Goal: Task Accomplishment & Management: Manage account settings

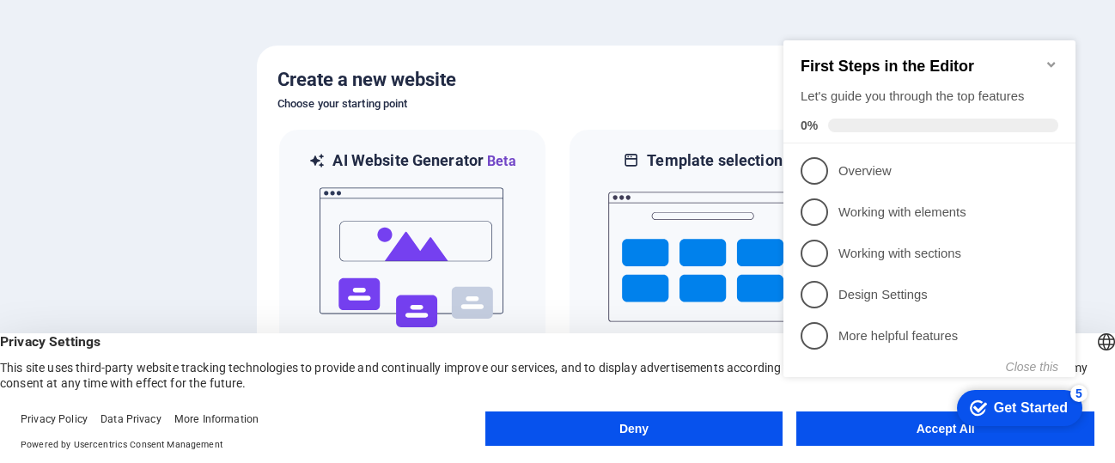
drag, startPoint x: 306, startPoint y: 83, endPoint x: 644, endPoint y: 15, distance: 345.2
click at [644, 15] on div at bounding box center [557, 231] width 1115 height 463
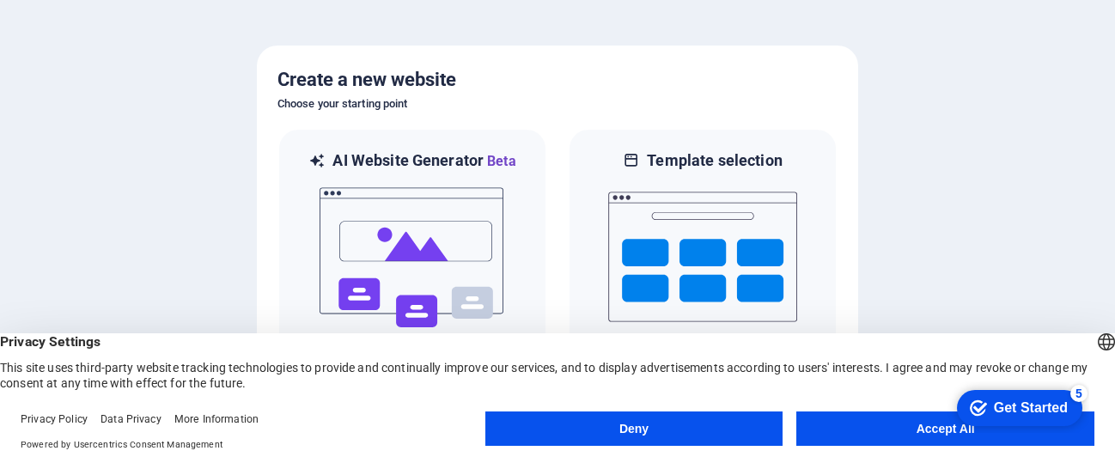
click at [891, 369] on button "Accept All" at bounding box center [945, 429] width 298 height 34
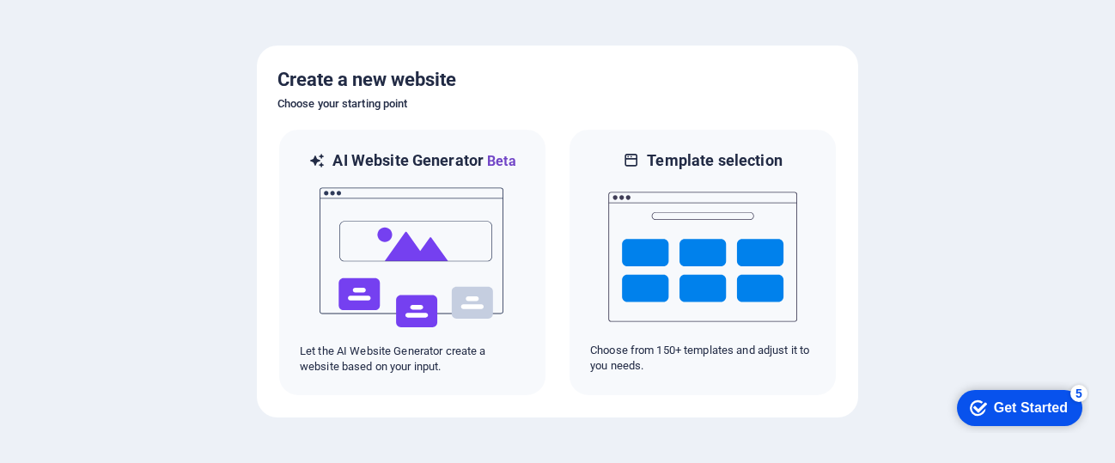
click at [891, 369] on div "Get Started" at bounding box center [1031, 407] width 74 height 15
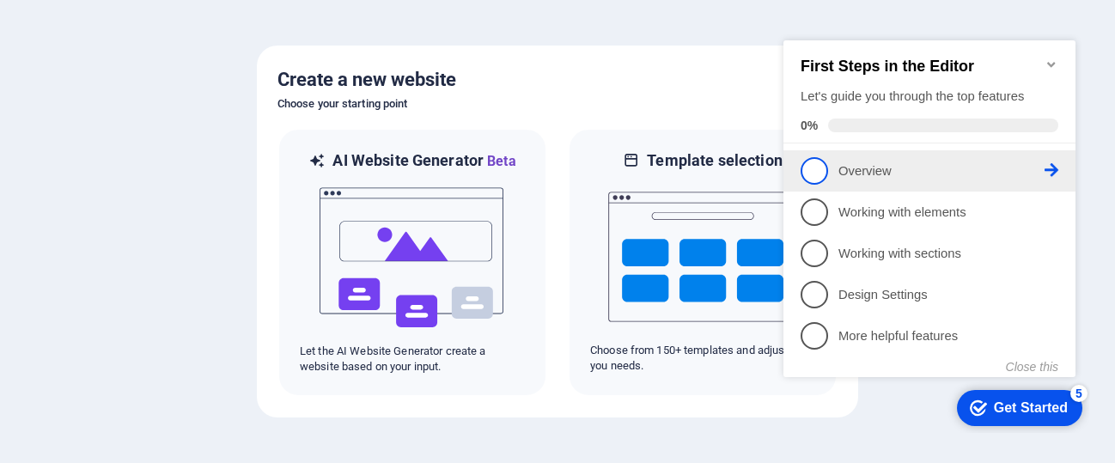
click at [802, 165] on span "1" at bounding box center [814, 170] width 27 height 27
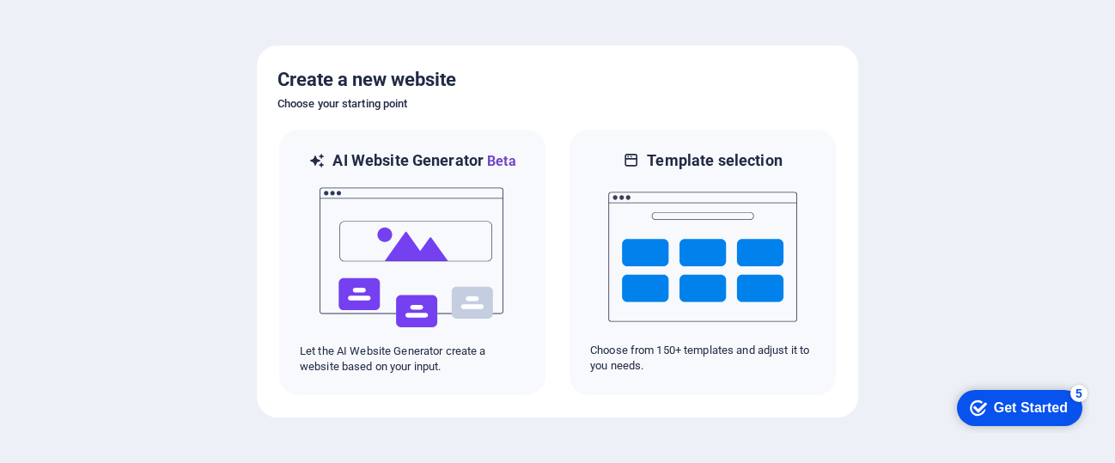
click at [891, 369] on div "Get Started" at bounding box center [1031, 407] width 74 height 15
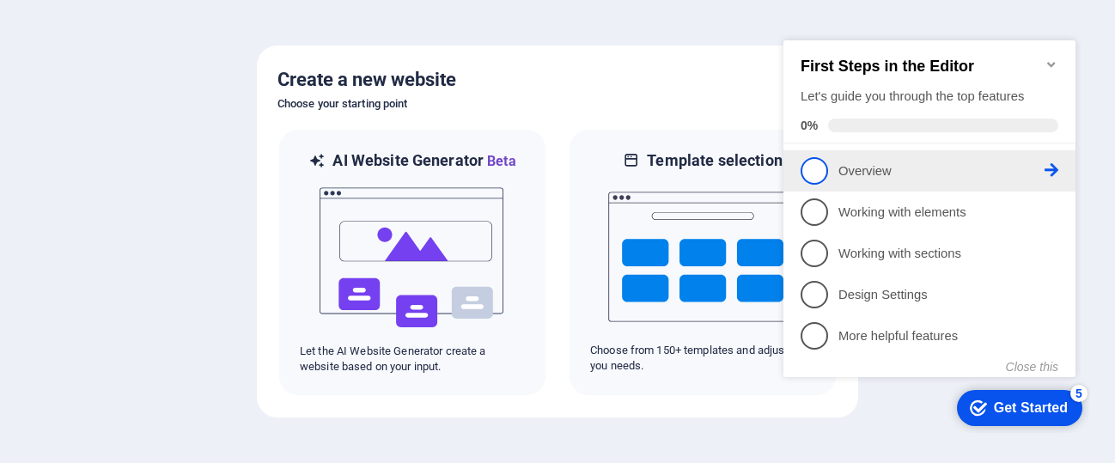
click at [842, 179] on link "1 Overview - incomplete" at bounding box center [930, 170] width 258 height 27
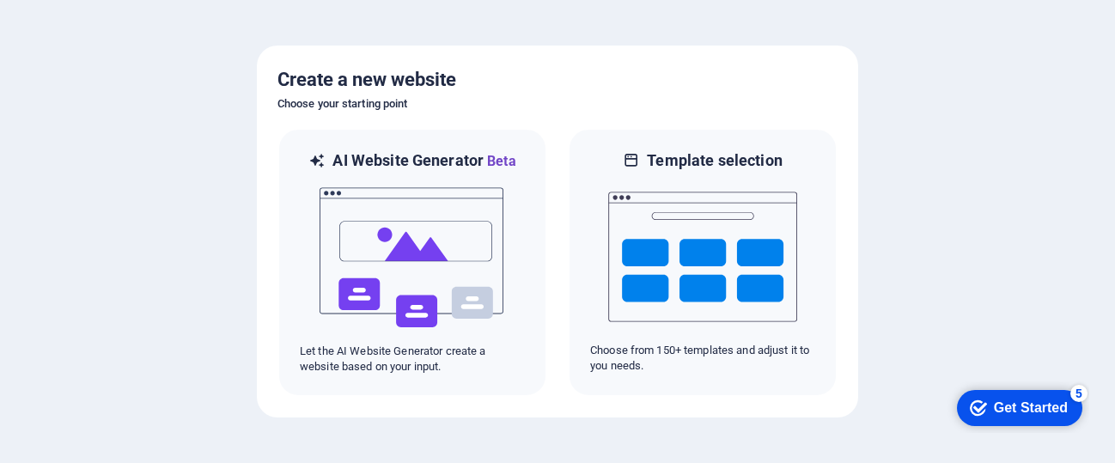
click at [891, 369] on div "Get Started" at bounding box center [1031, 407] width 74 height 15
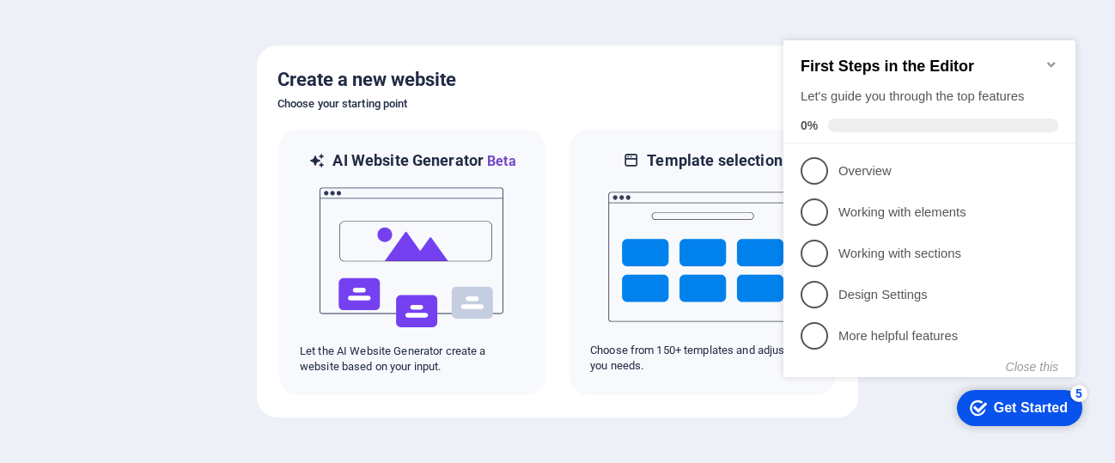
click at [891, 369] on div "Get Started" at bounding box center [1031, 407] width 74 height 15
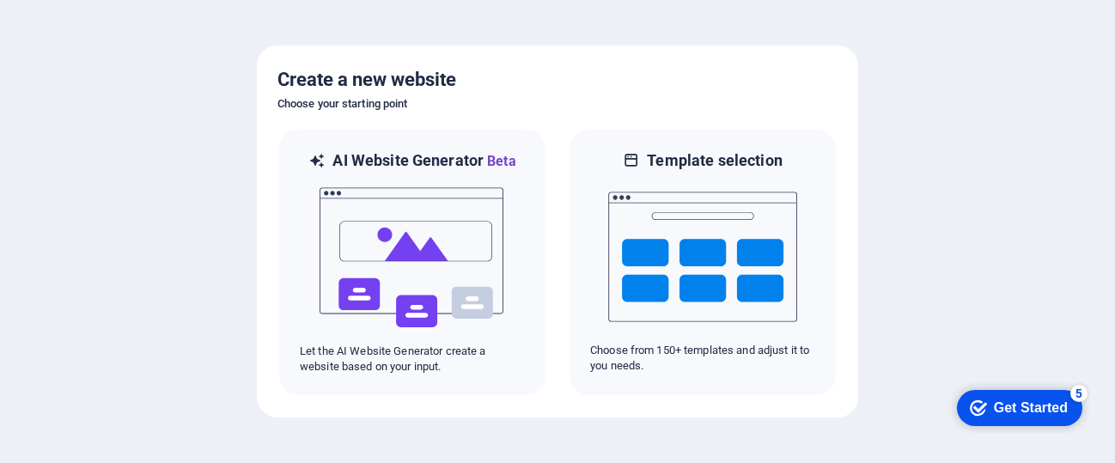
click at [891, 369] on div "Get Started" at bounding box center [1031, 407] width 74 height 15
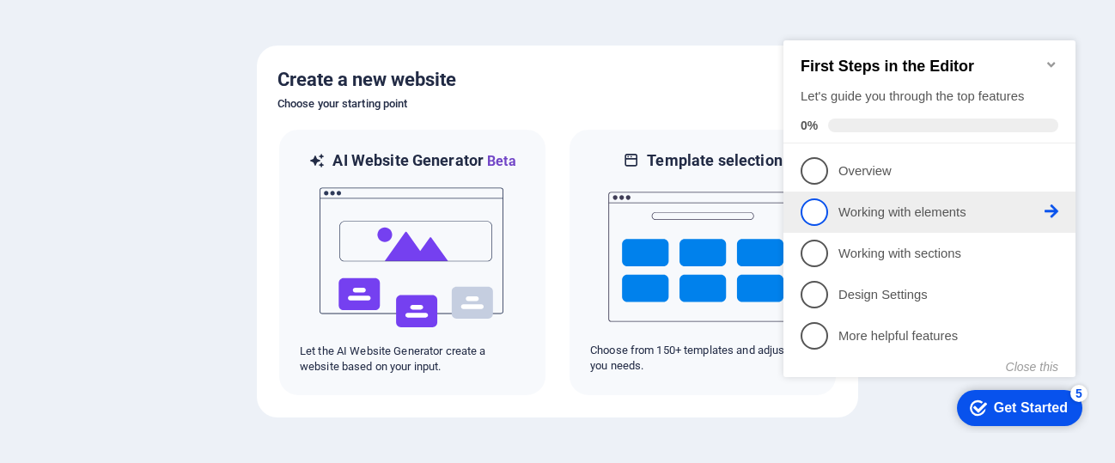
click at [891, 198] on link "2 Working with elements - incomplete" at bounding box center [930, 211] width 258 height 27
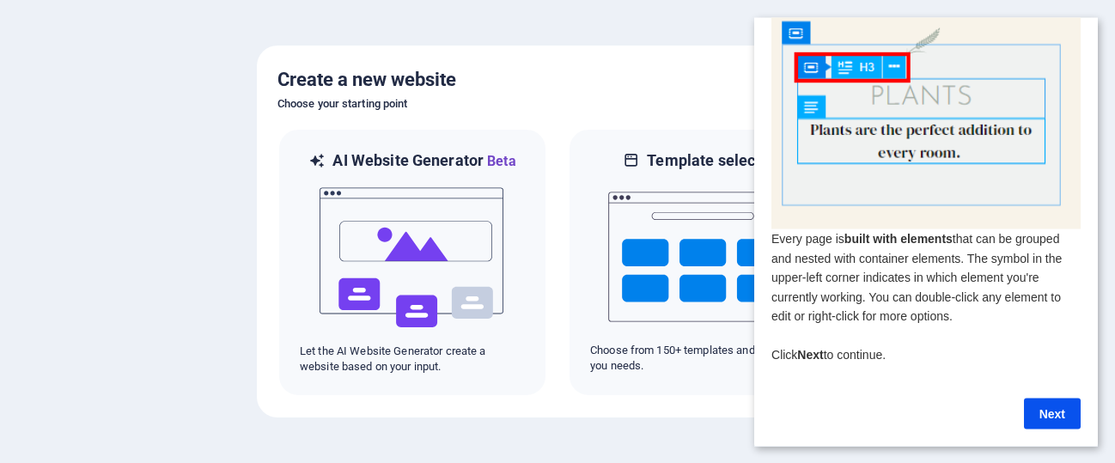
scroll to position [57, 0]
click at [891, 369] on link "Next" at bounding box center [1052, 413] width 57 height 31
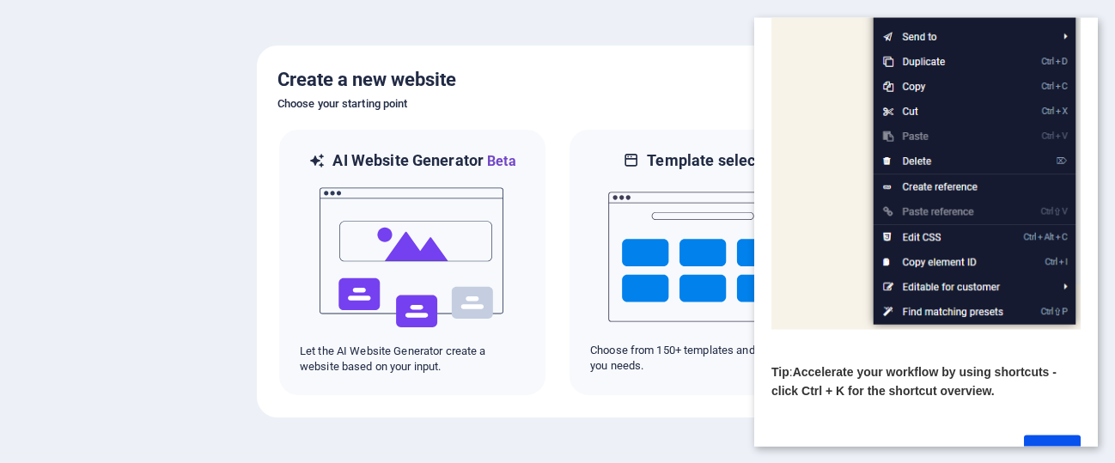
scroll to position [301, 0]
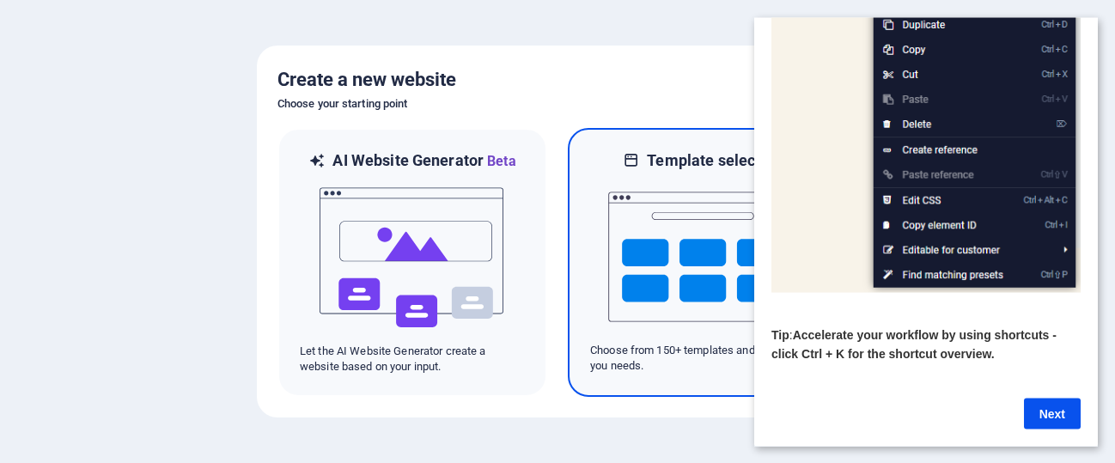
click at [723, 340] on img at bounding box center [702, 257] width 189 height 172
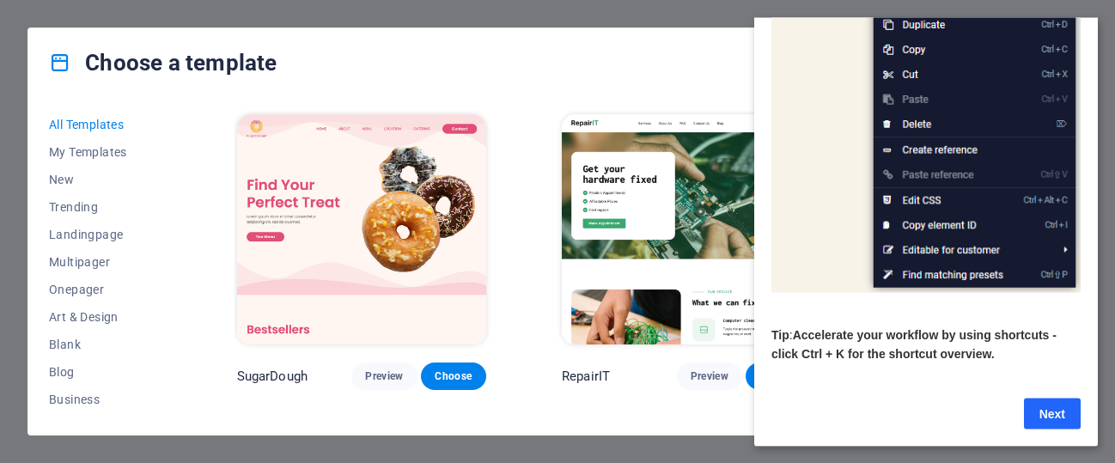
click at [891, 369] on link "Next" at bounding box center [1052, 413] width 57 height 31
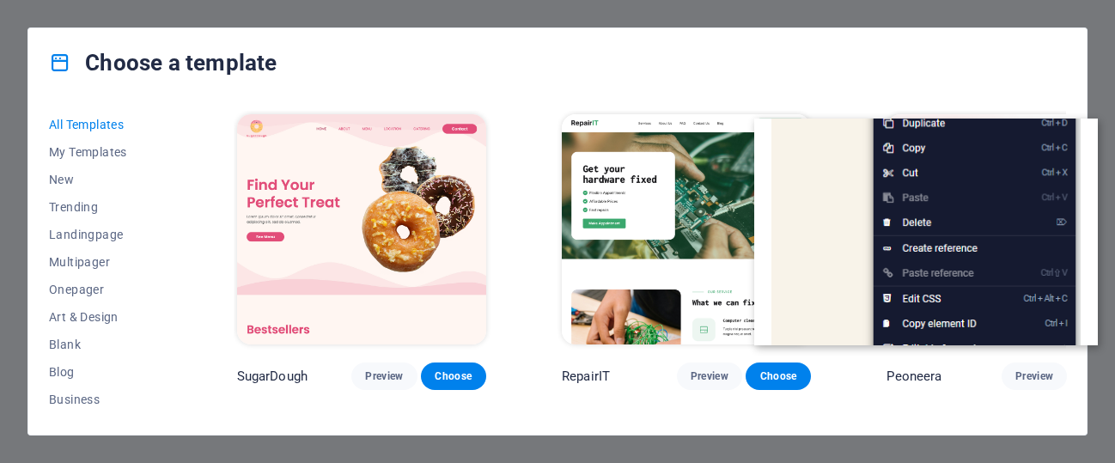
scroll to position [0, 0]
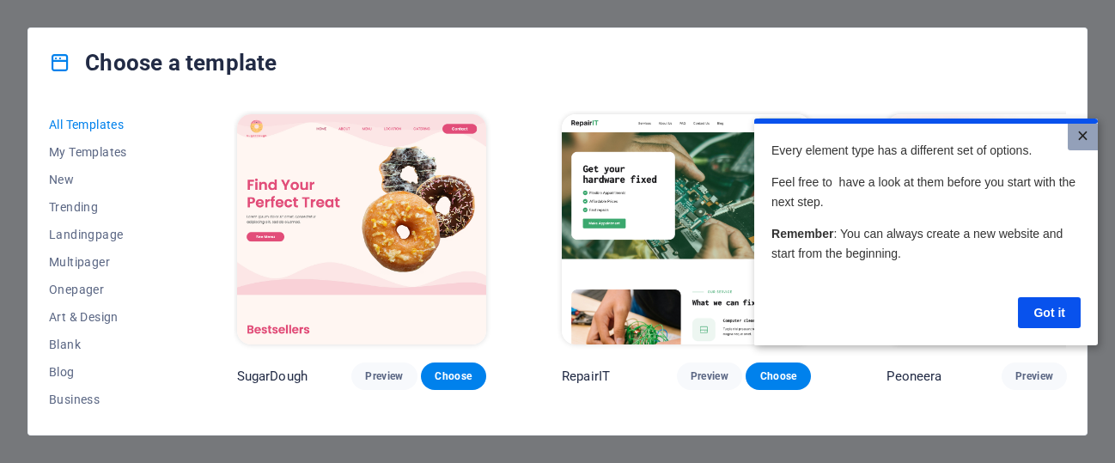
click at [891, 131] on link "×" at bounding box center [1083, 136] width 30 height 27
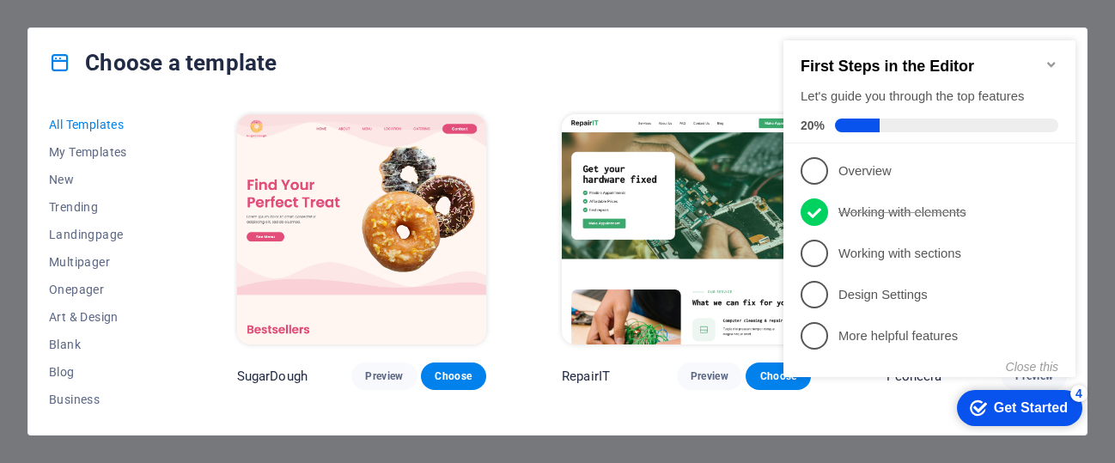
click at [891, 58] on icon "Minimize checklist" at bounding box center [1052, 65] width 14 height 14
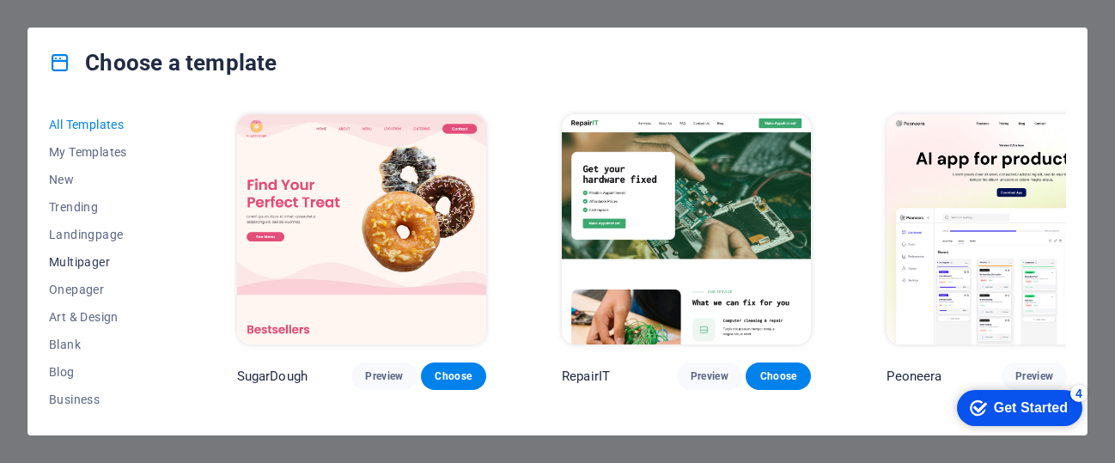
click at [93, 260] on span "Multipager" at bounding box center [105, 262] width 113 height 14
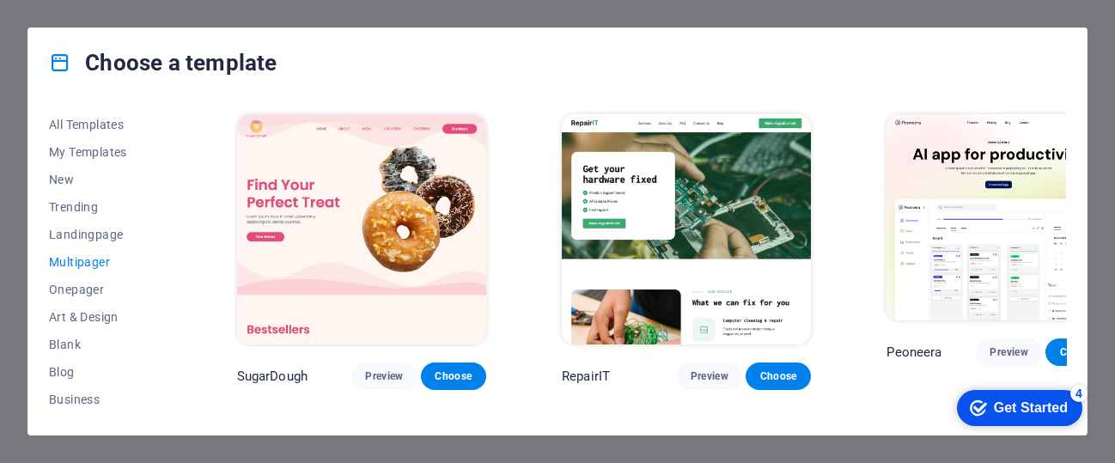
click at [93, 260] on span "Multipager" at bounding box center [105, 262] width 113 height 14
click at [73, 288] on span "Onepager" at bounding box center [105, 290] width 113 height 14
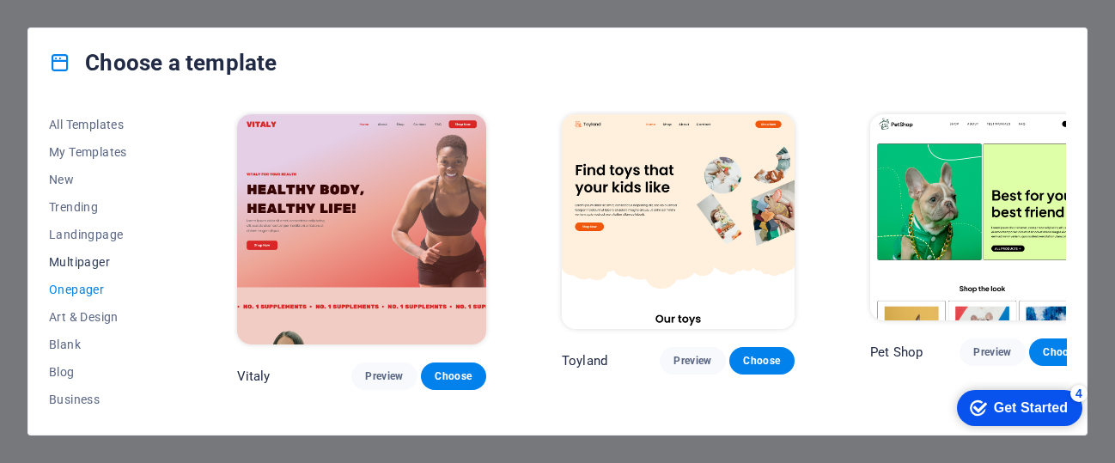
click at [75, 255] on span "Multipager" at bounding box center [105, 262] width 113 height 14
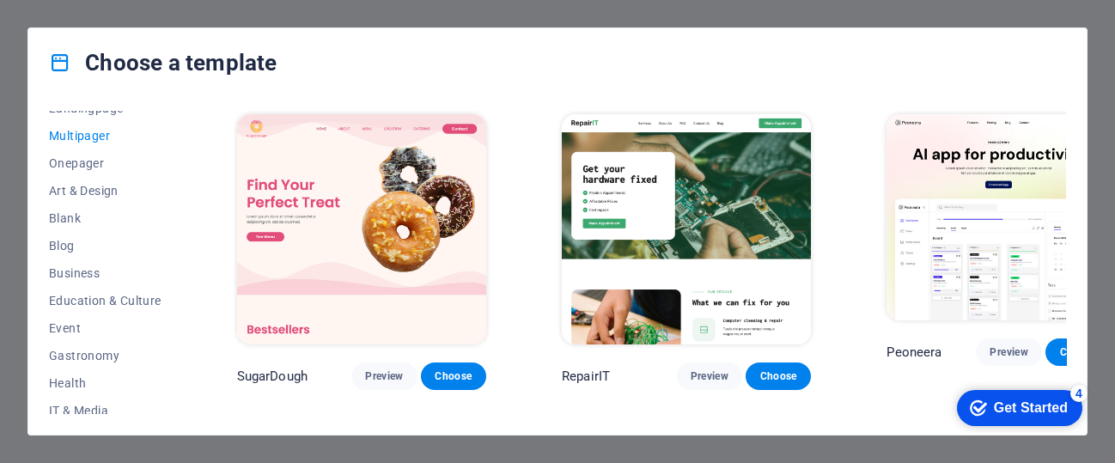
scroll to position [129, 0]
click at [70, 268] on span "Business" at bounding box center [105, 271] width 113 height 14
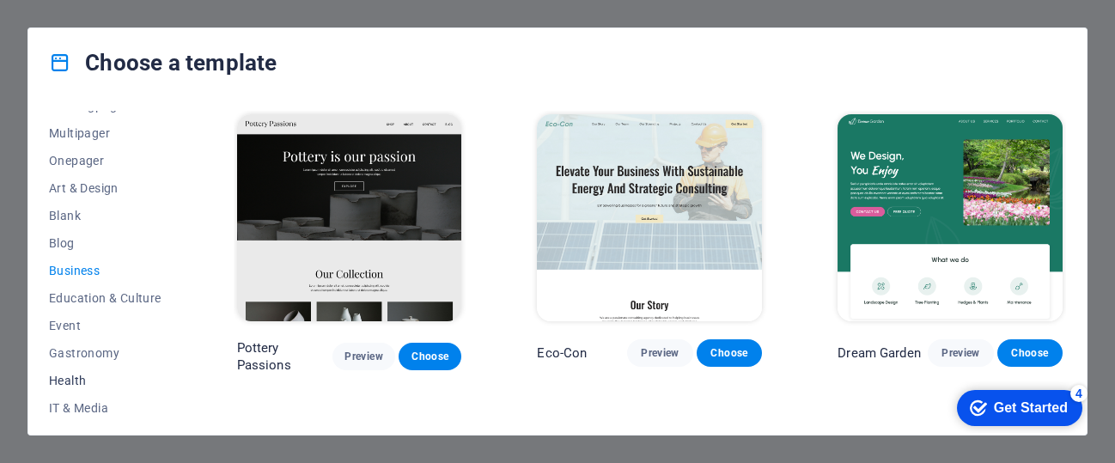
click at [65, 369] on span "Health" at bounding box center [105, 381] width 113 height 14
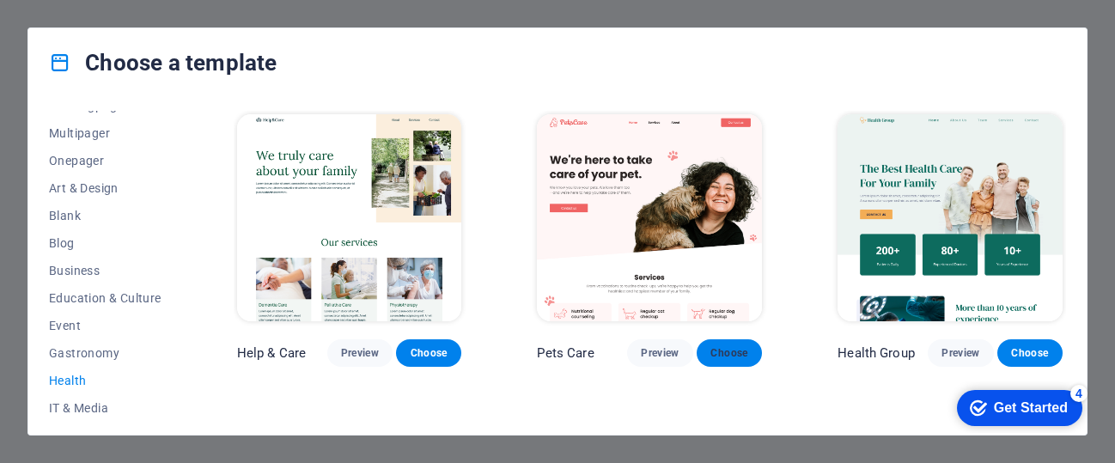
click at [731, 348] on span "Choose" at bounding box center [729, 353] width 38 height 14
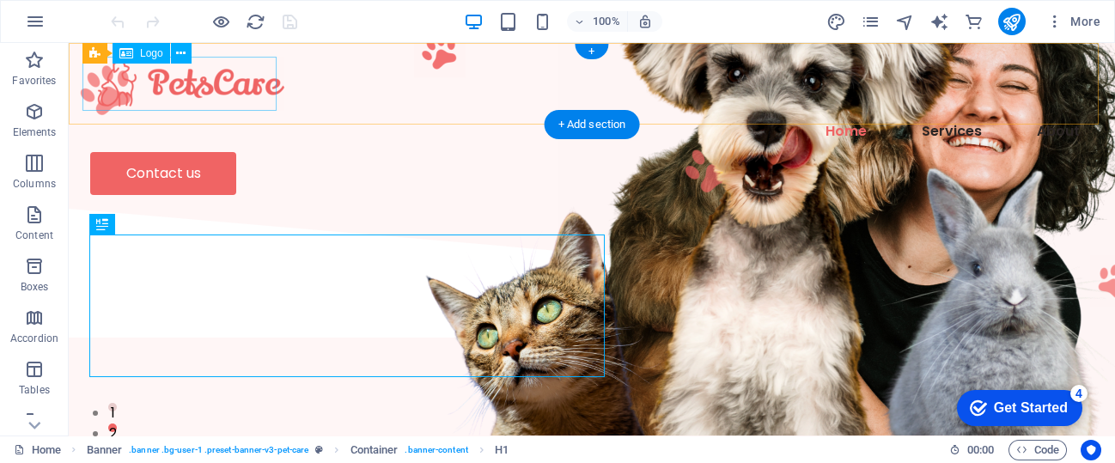
click at [169, 82] on div at bounding box center [591, 84] width 1003 height 54
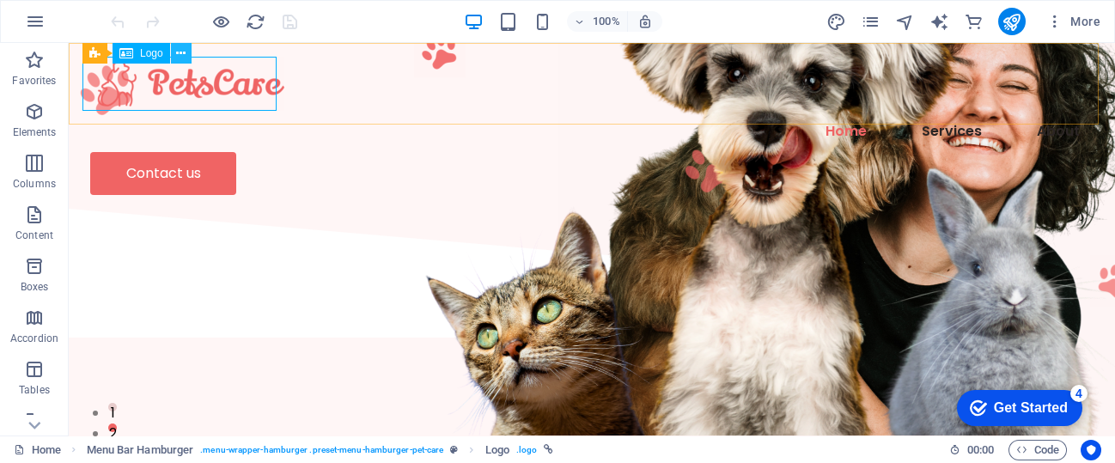
click at [179, 52] on icon at bounding box center [180, 54] width 9 height 18
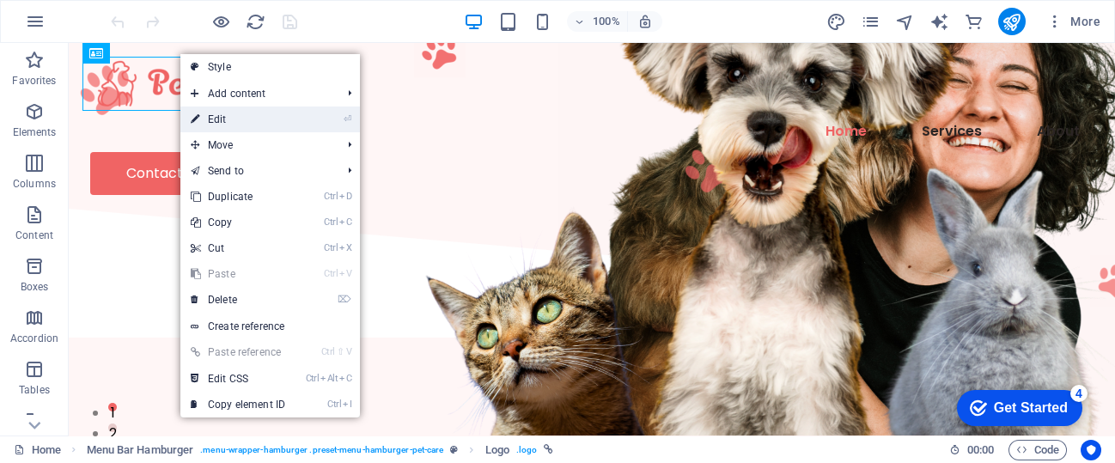
click at [219, 113] on link "⏎ Edit" at bounding box center [237, 120] width 115 height 26
select select "px"
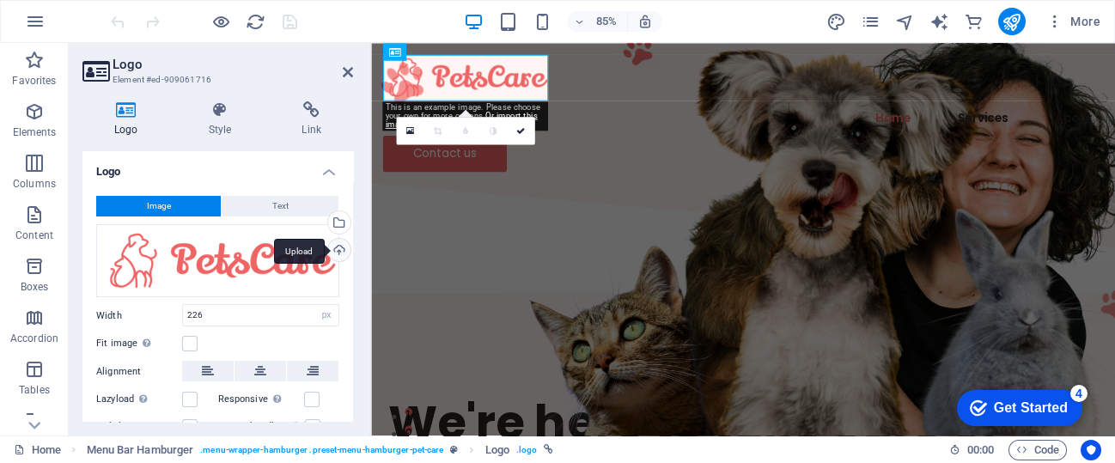
click at [339, 243] on div "Upload" at bounding box center [338, 252] width 26 height 26
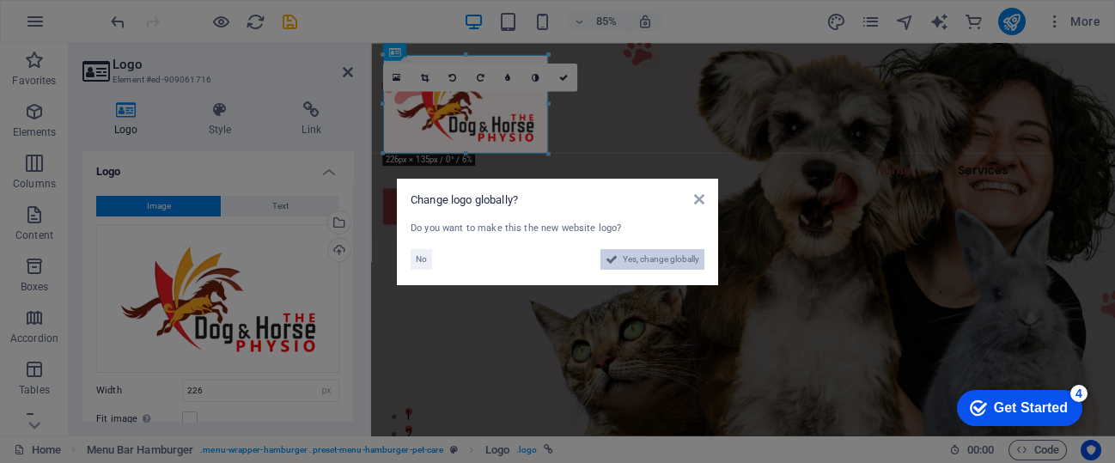
click at [623, 259] on span "Yes, change globally" at bounding box center [661, 259] width 76 height 21
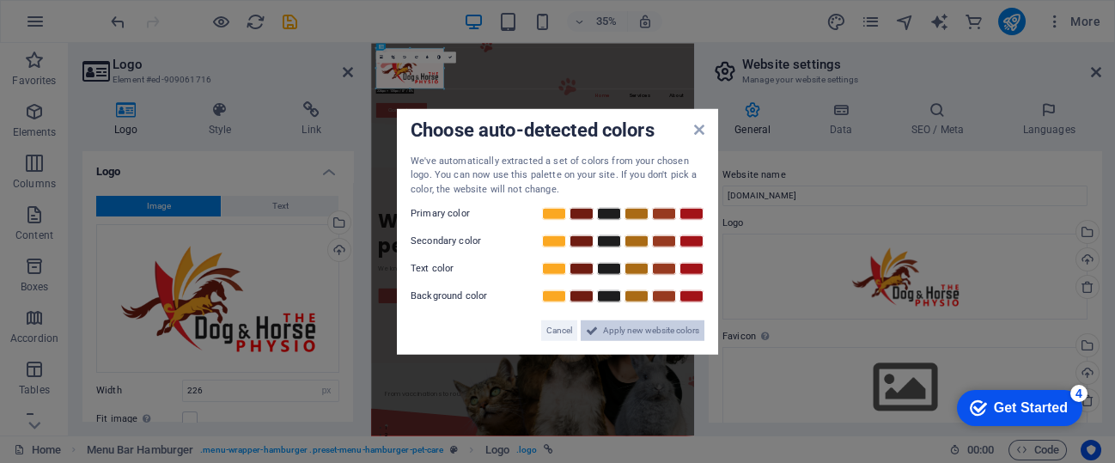
click at [624, 337] on span "Apply new website colors" at bounding box center [651, 330] width 96 height 21
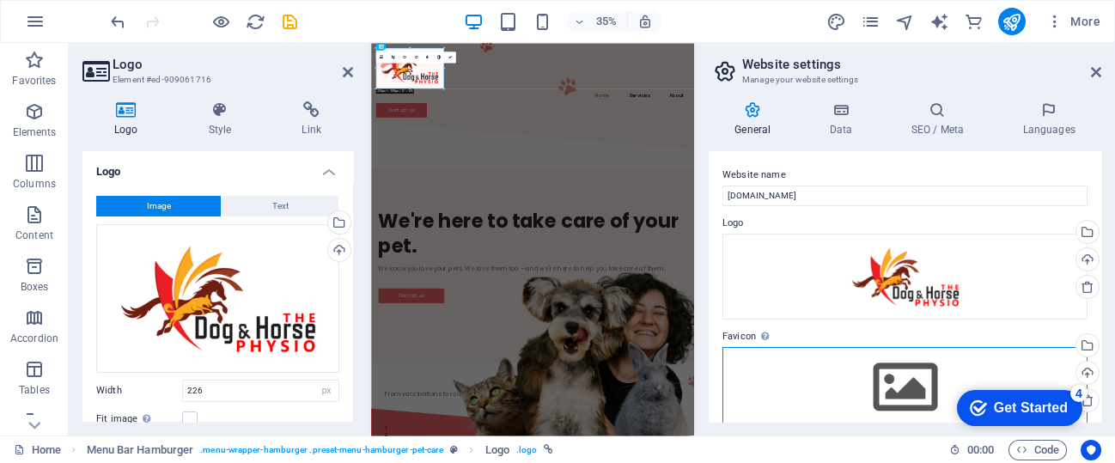
click at [767, 351] on div "Drag files here, click to choose files or select files from Files or our free s…" at bounding box center [904, 387] width 365 height 81
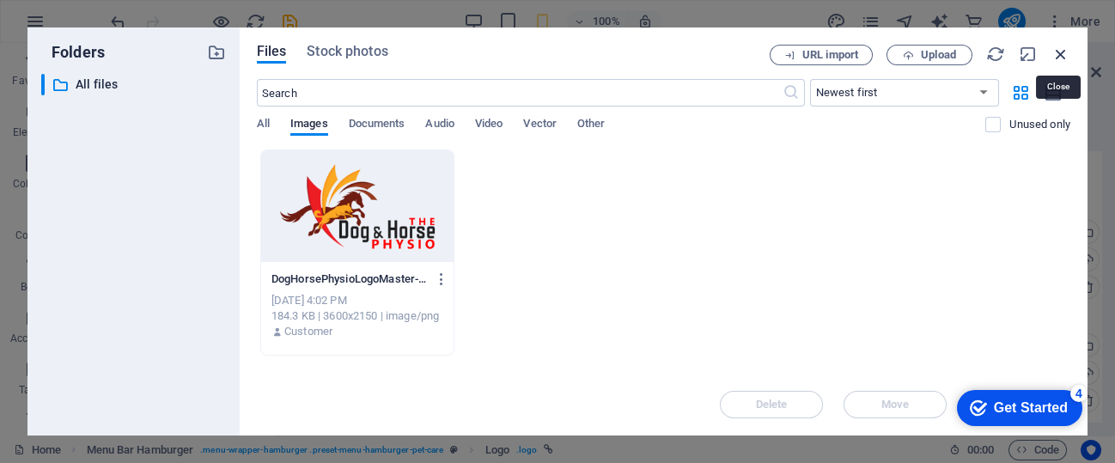
click at [1064, 46] on icon "button" at bounding box center [1061, 54] width 19 height 19
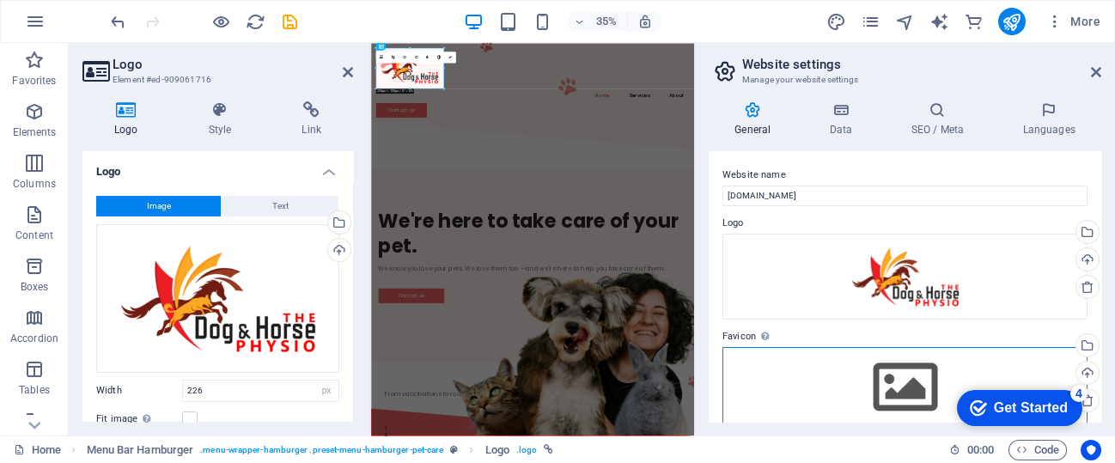
click at [893, 371] on div "Drag files here, click to choose files or select files from Files or our free s…" at bounding box center [904, 387] width 365 height 81
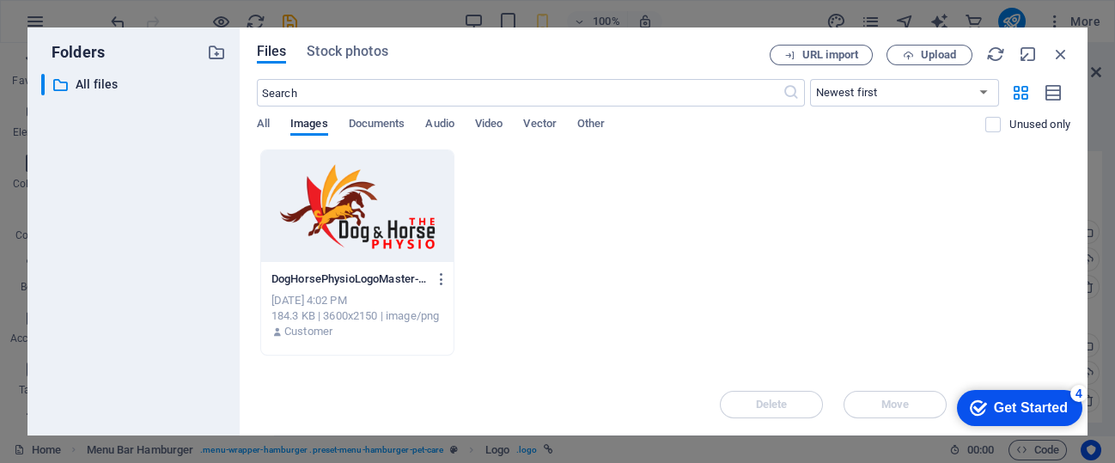
click at [370, 213] on div at bounding box center [357, 206] width 192 height 112
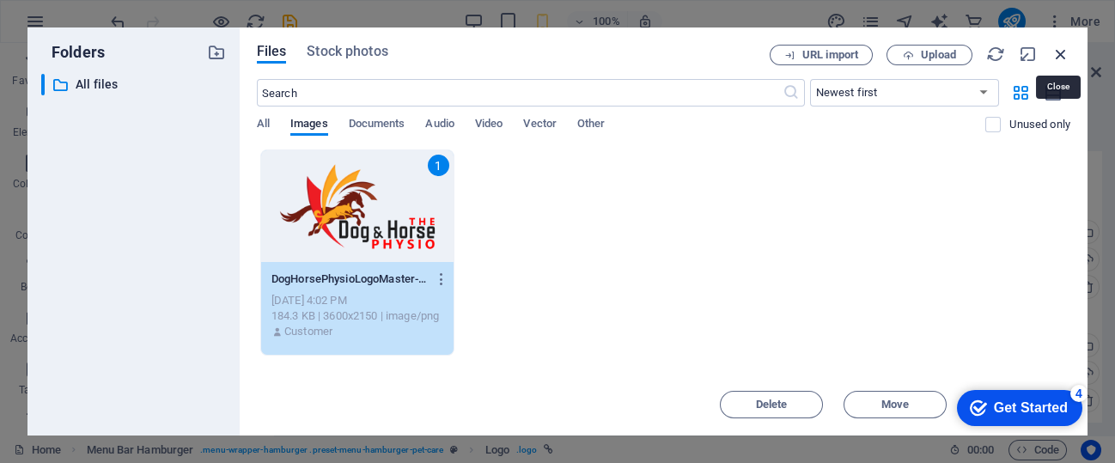
click at [1056, 50] on icon "button" at bounding box center [1061, 54] width 19 height 19
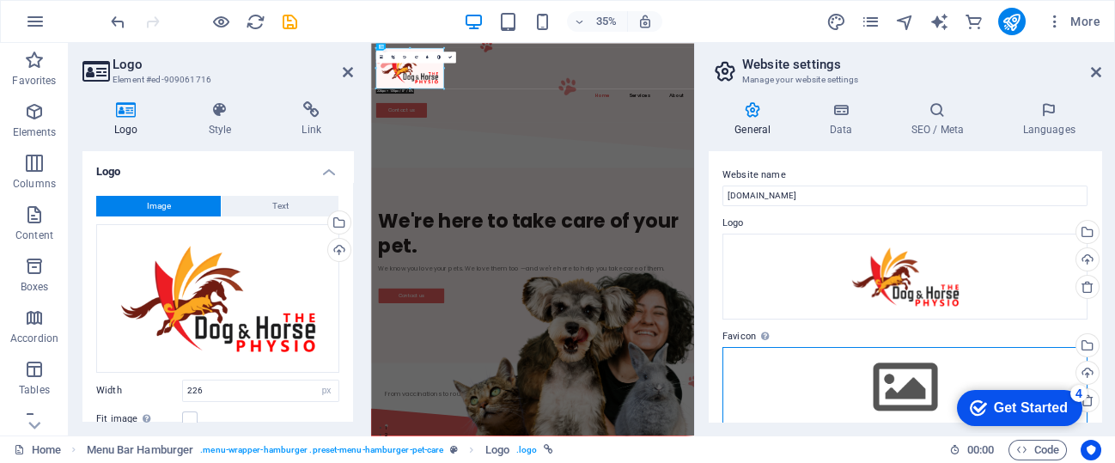
click at [909, 378] on div "Drag files here, click to choose files or select files from Files or our free s…" at bounding box center [904, 387] width 365 height 81
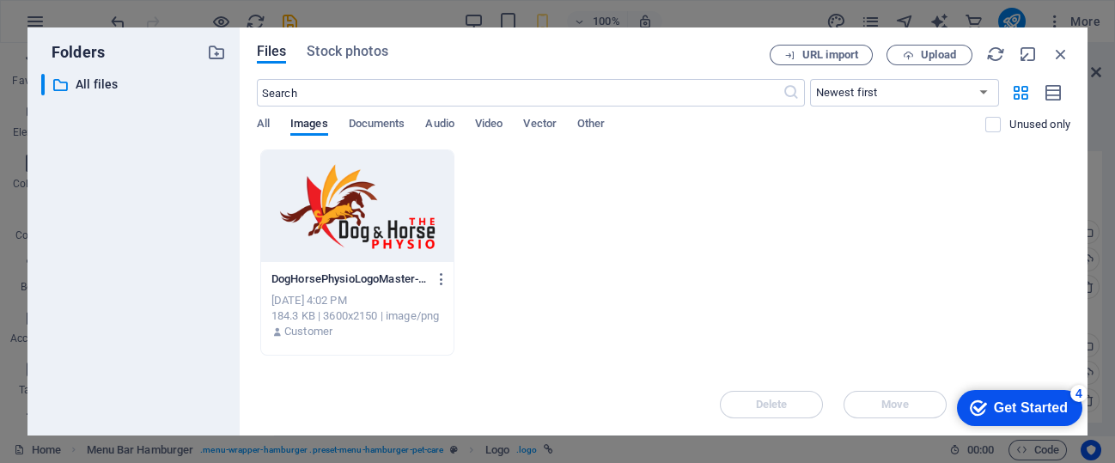
click at [332, 180] on div at bounding box center [357, 206] width 192 height 112
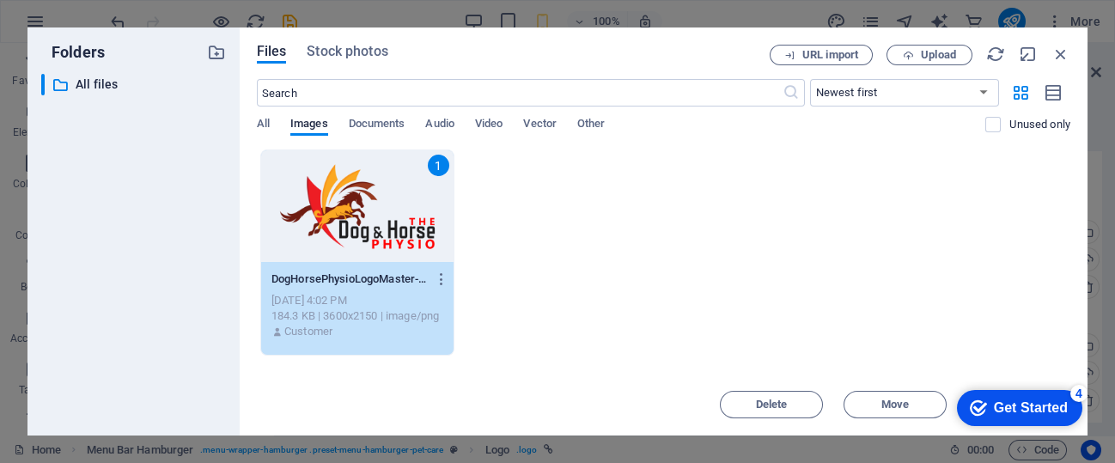
click at [332, 180] on div "1" at bounding box center [357, 206] width 192 height 112
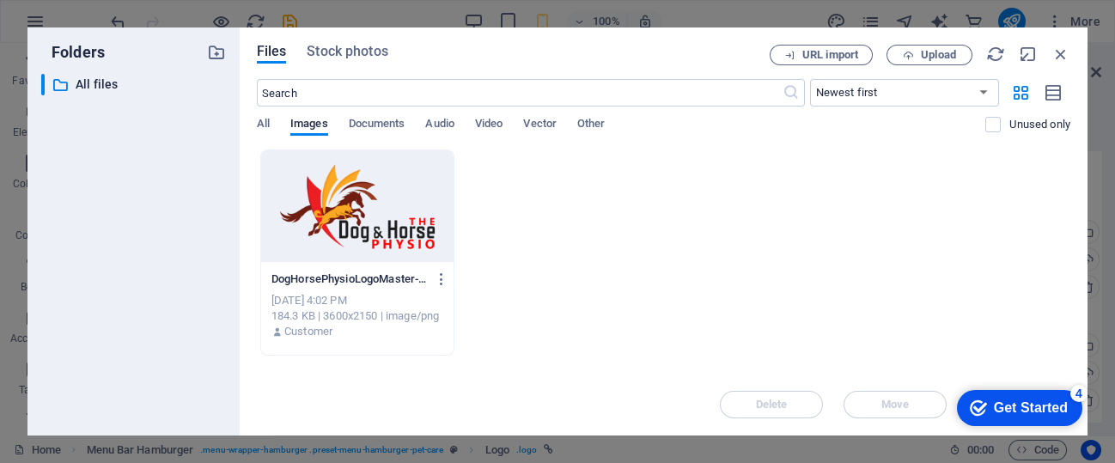
click at [332, 180] on div at bounding box center [357, 206] width 192 height 112
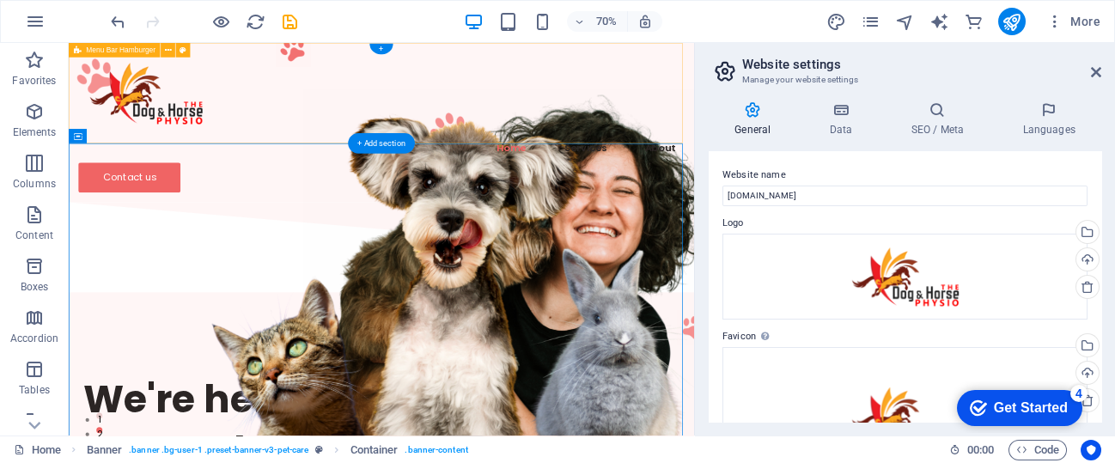
click at [688, 120] on div "Home Services About Contact us" at bounding box center [515, 157] width 893 height 228
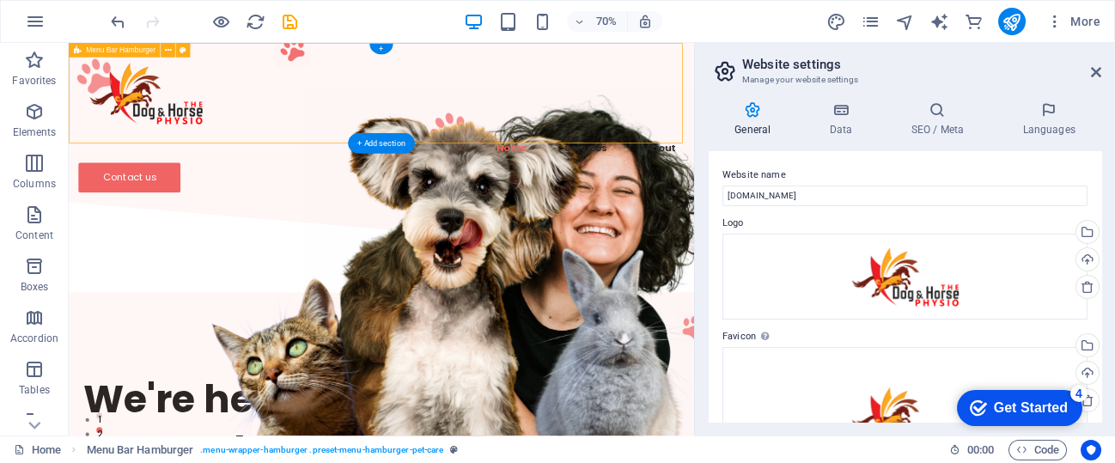
click at [688, 120] on div "Home Services About Contact us" at bounding box center [515, 157] width 893 height 228
select select "header"
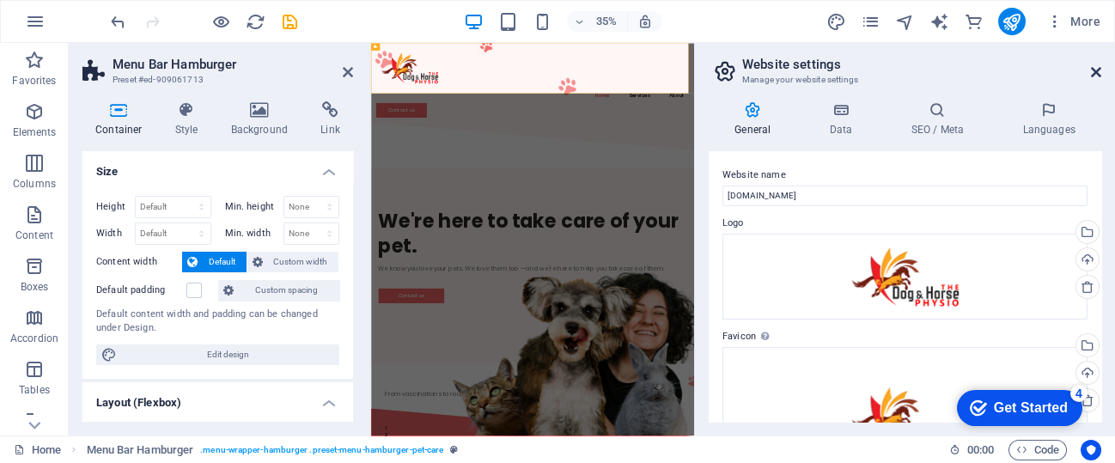
click at [1097, 65] on icon at bounding box center [1096, 72] width 10 height 14
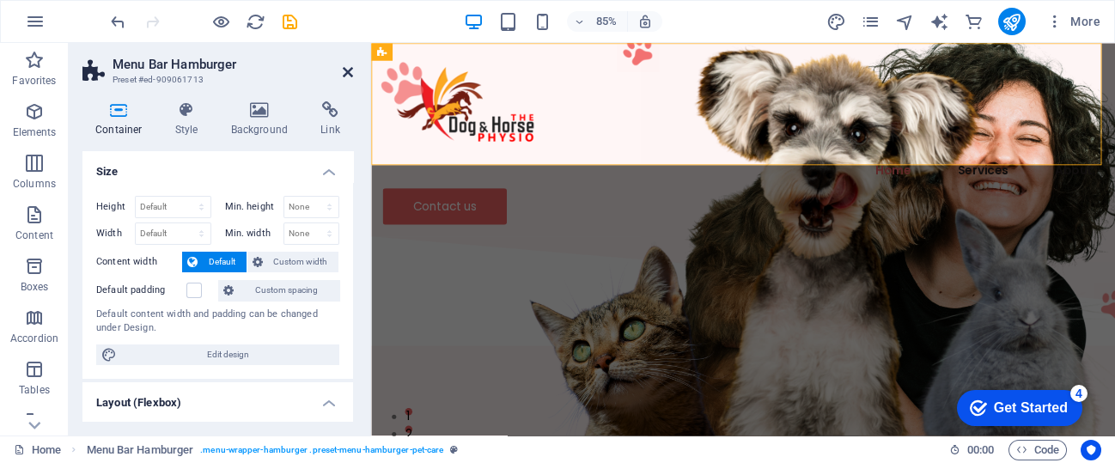
click at [347, 73] on icon at bounding box center [348, 72] width 10 height 14
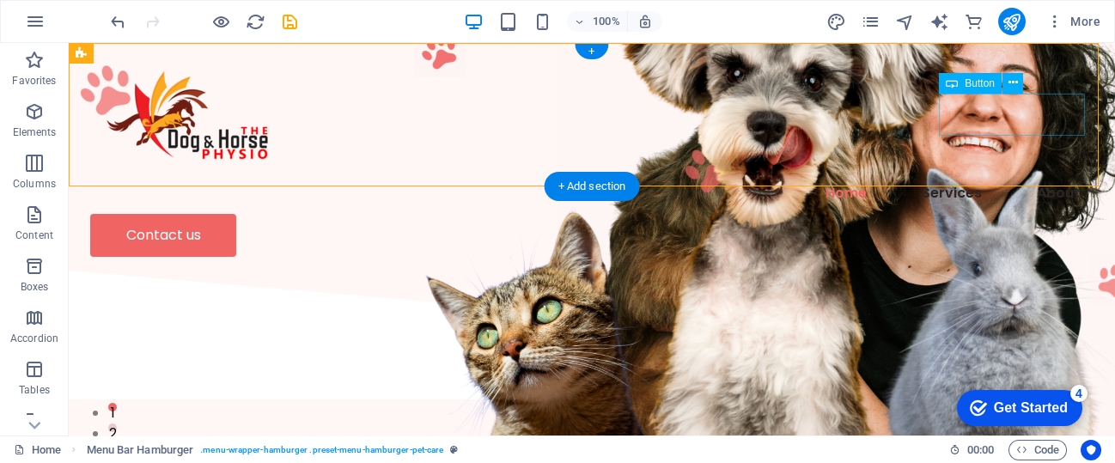
click at [1002, 214] on div "Contact us" at bounding box center [591, 235] width 1003 height 43
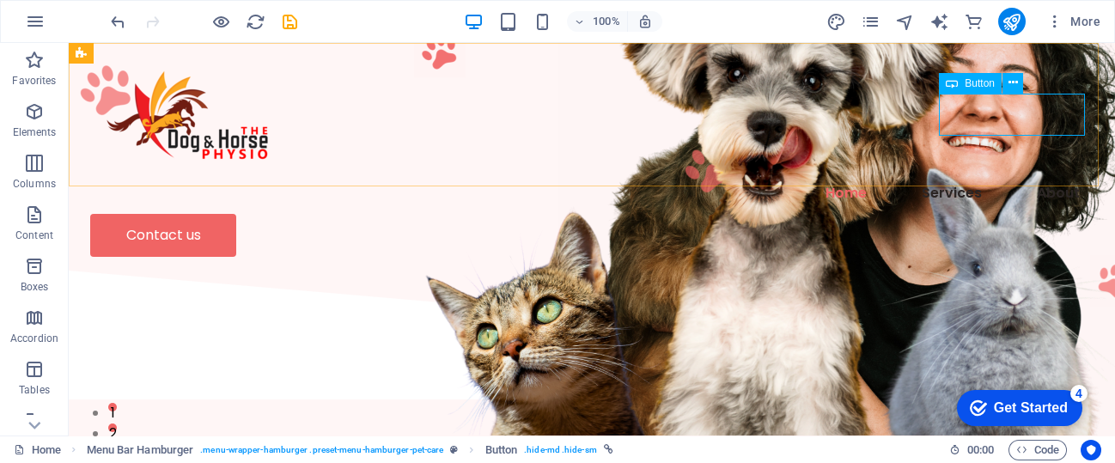
click at [979, 81] on span "Button" at bounding box center [980, 83] width 30 height 10
click at [1015, 84] on icon at bounding box center [1013, 83] width 9 height 18
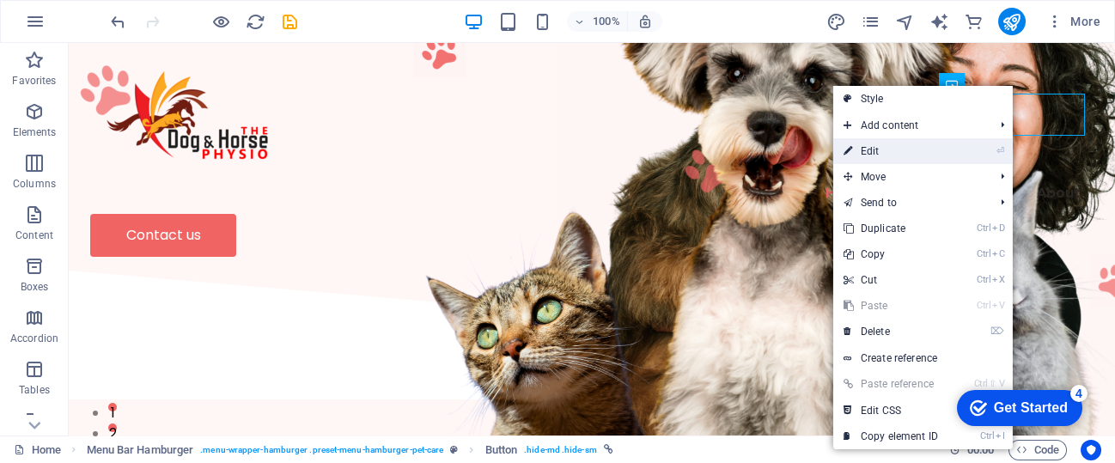
click at [938, 148] on link "⏎ Edit" at bounding box center [890, 151] width 115 height 26
select select "px"
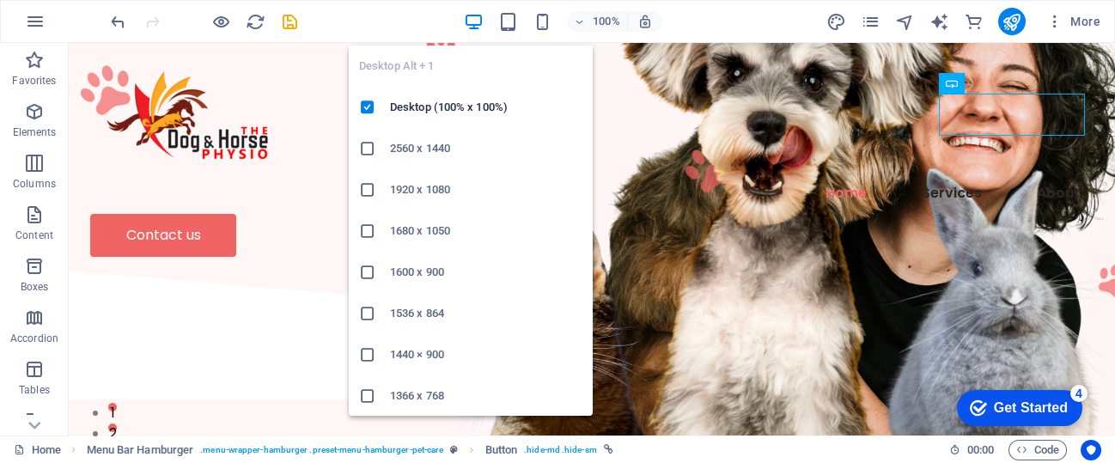
click at [474, 15] on icon "button" at bounding box center [474, 22] width 20 height 20
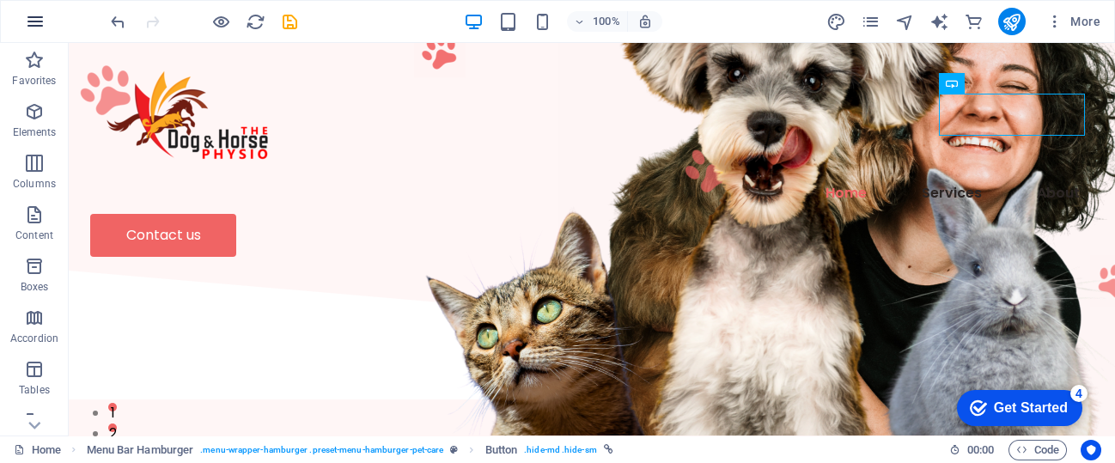
click at [39, 16] on icon "button" at bounding box center [35, 21] width 21 height 21
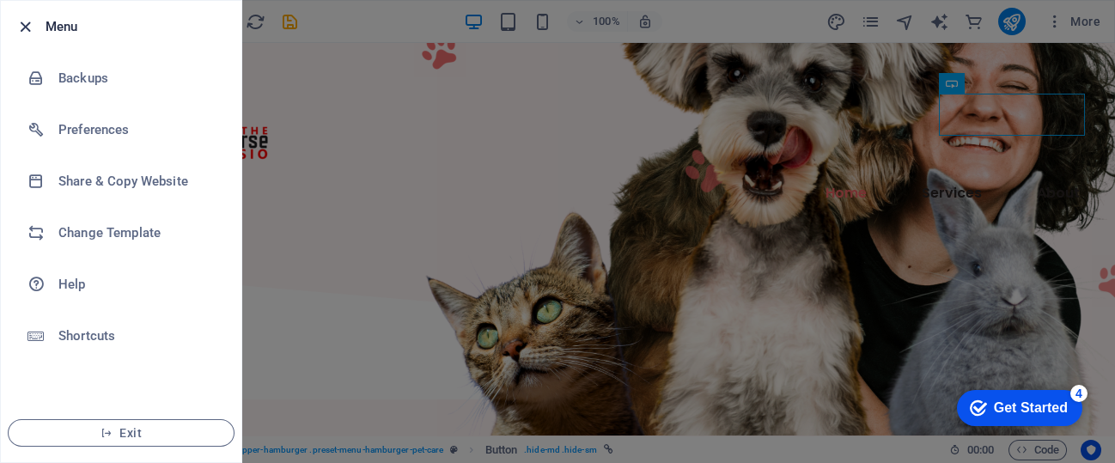
click at [18, 22] on icon "button" at bounding box center [25, 27] width 20 height 20
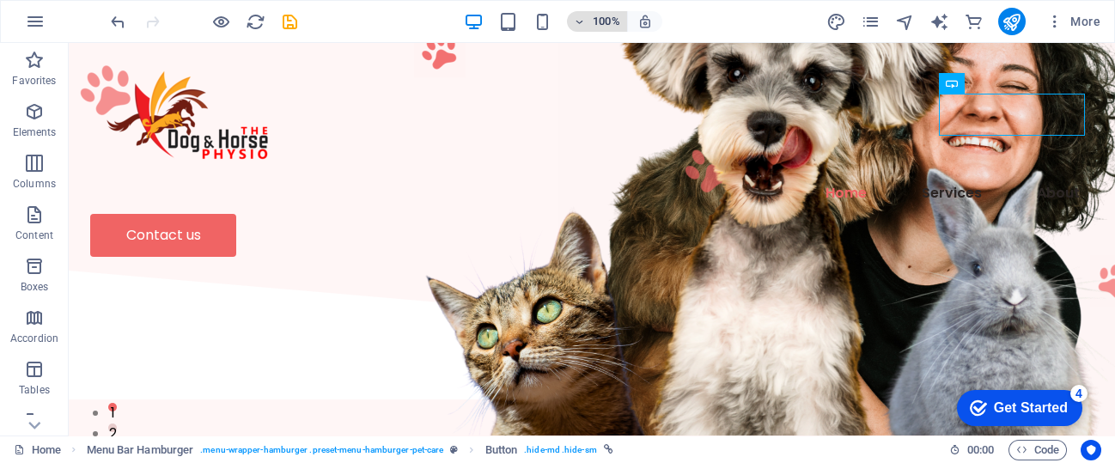
click at [590, 20] on span "100%" at bounding box center [597, 21] width 46 height 21
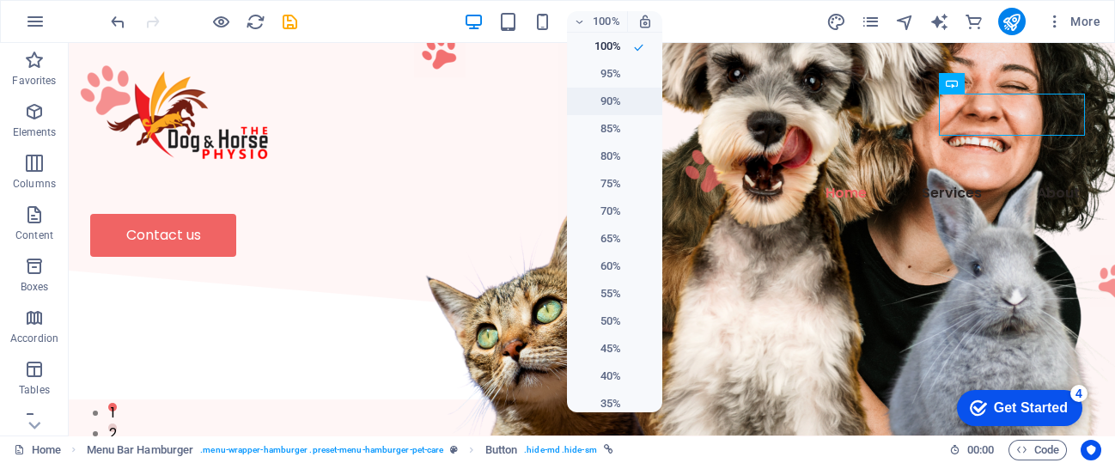
click at [604, 97] on h6 "90%" at bounding box center [599, 101] width 44 height 21
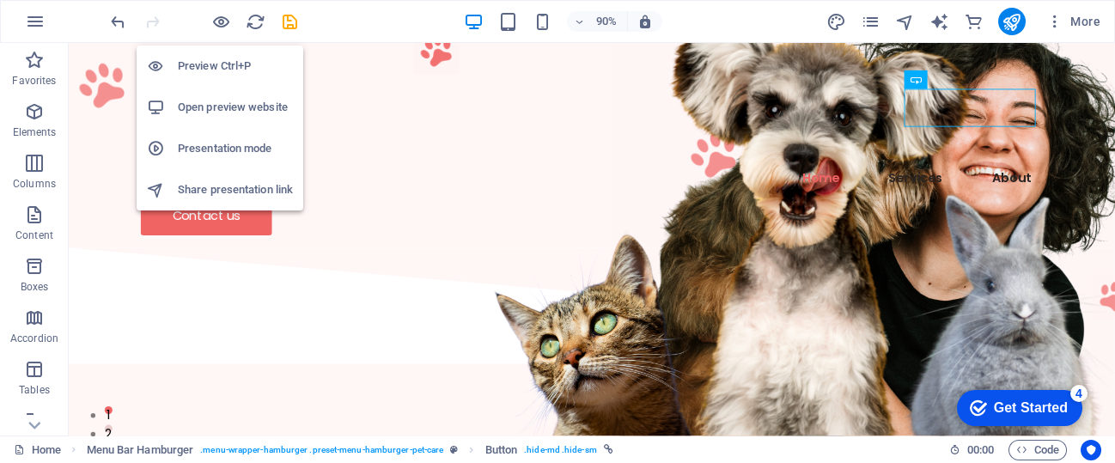
click at [216, 63] on h6 "Preview Ctrl+P" at bounding box center [235, 66] width 115 height 21
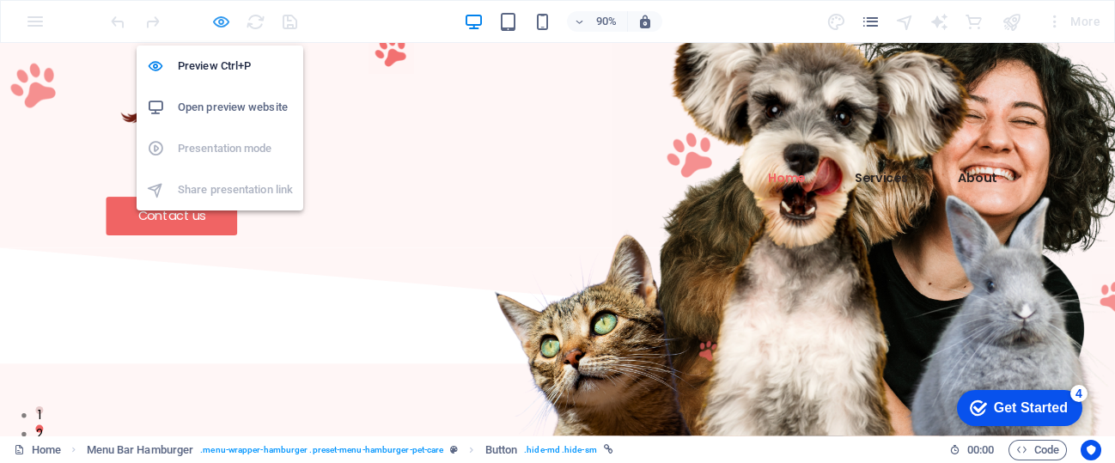
click at [221, 16] on icon "button" at bounding box center [221, 22] width 20 height 20
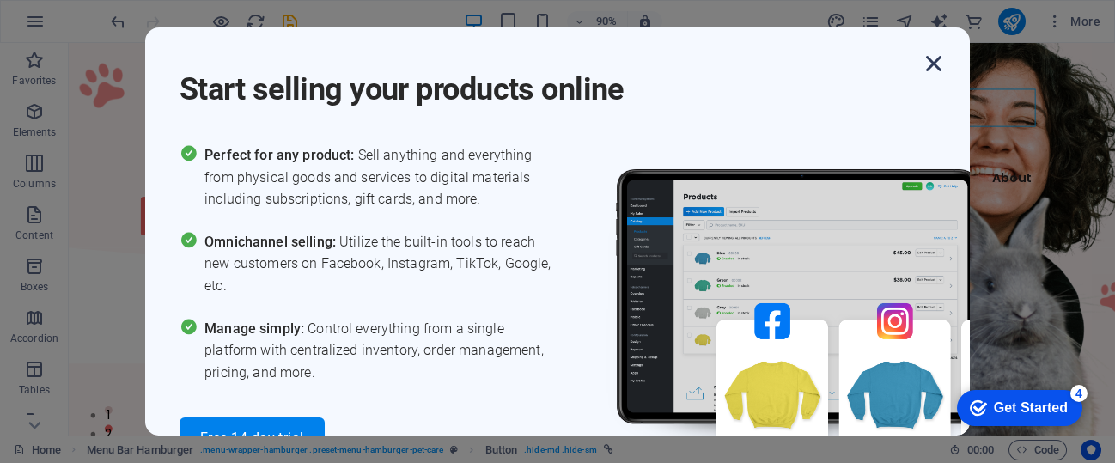
click at [938, 61] on icon "button" at bounding box center [933, 63] width 31 height 31
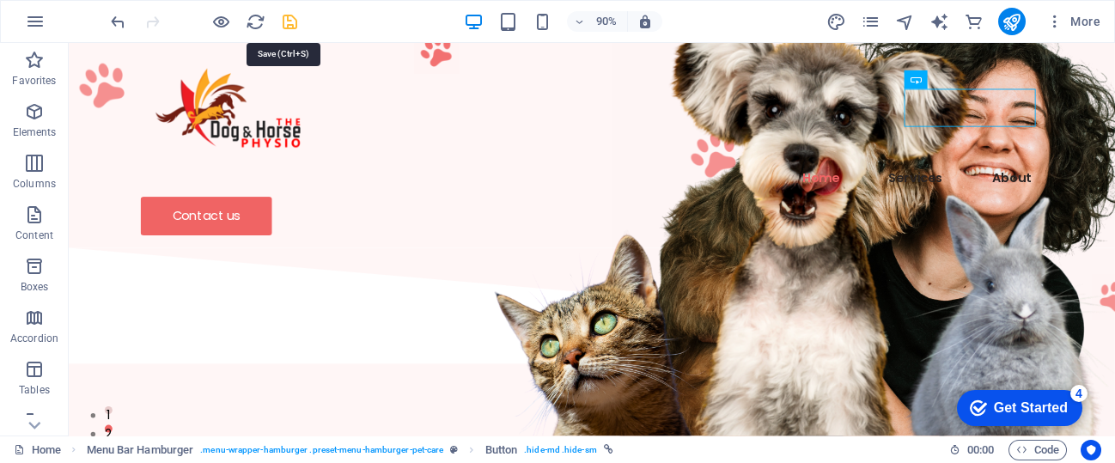
click at [289, 17] on icon "save" at bounding box center [290, 22] width 20 height 20
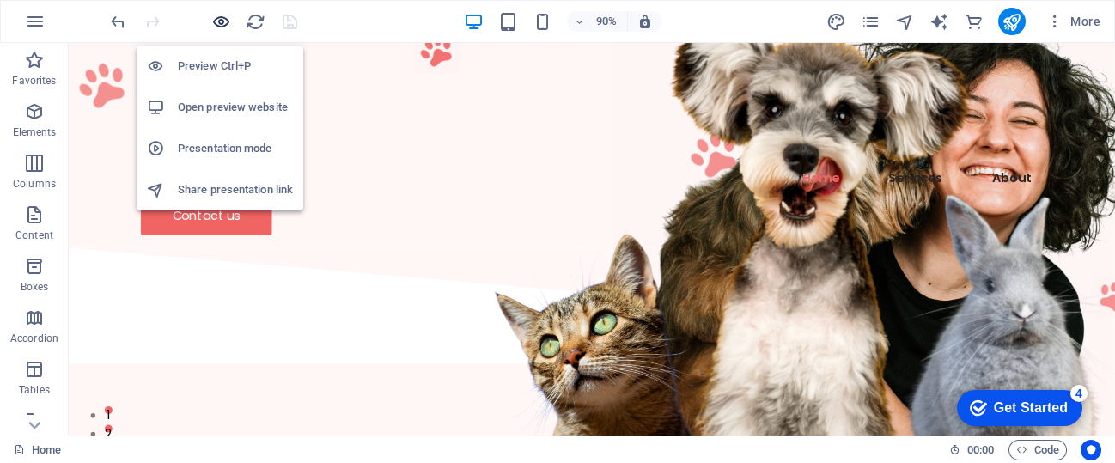
click at [213, 15] on icon "button" at bounding box center [221, 22] width 20 height 20
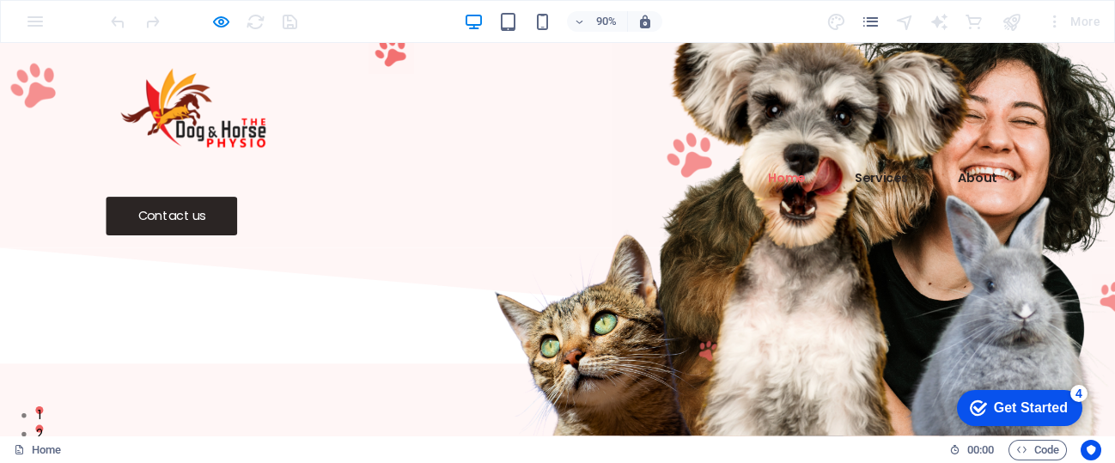
click at [264, 214] on link "Contact us" at bounding box center [191, 235] width 146 height 43
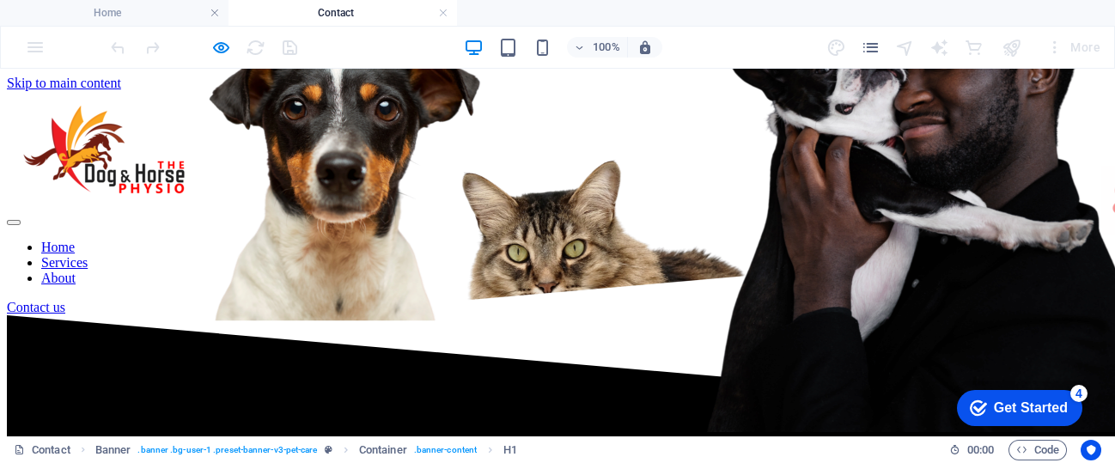
click at [959, 300] on div "Contact us" at bounding box center [557, 307] width 1101 height 15
click at [977, 300] on div "Contact us" at bounding box center [557, 307] width 1101 height 15
click at [1005, 300] on div "Contact us" at bounding box center [557, 307] width 1101 height 15
click at [570, 240] on nav "Home Services About" at bounding box center [557, 263] width 1101 height 46
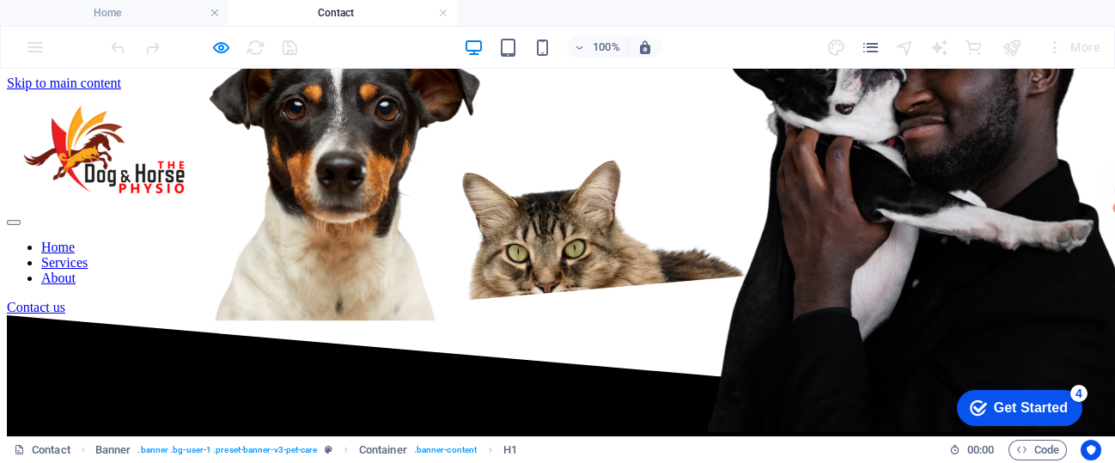
click at [562, 240] on nav "Home Services About" at bounding box center [557, 263] width 1101 height 46
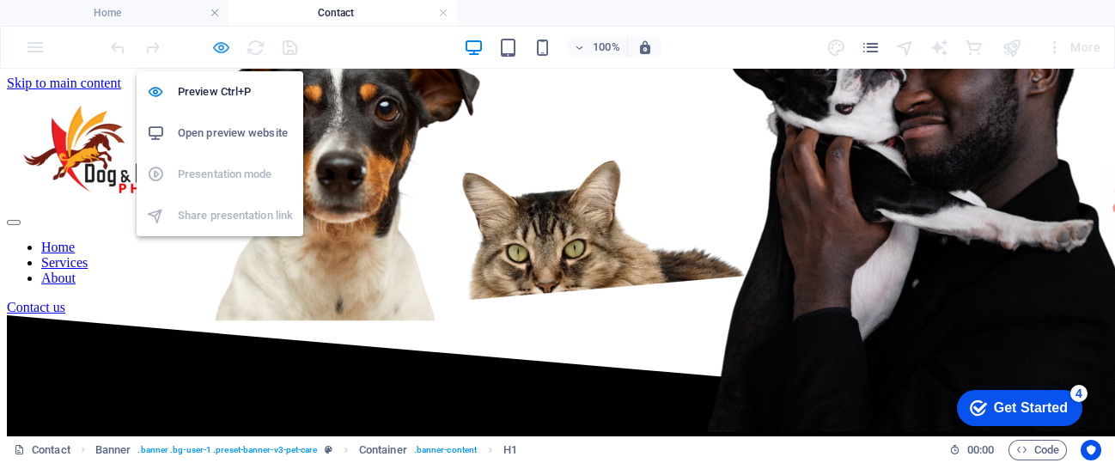
click at [222, 43] on icon "button" at bounding box center [221, 48] width 20 height 20
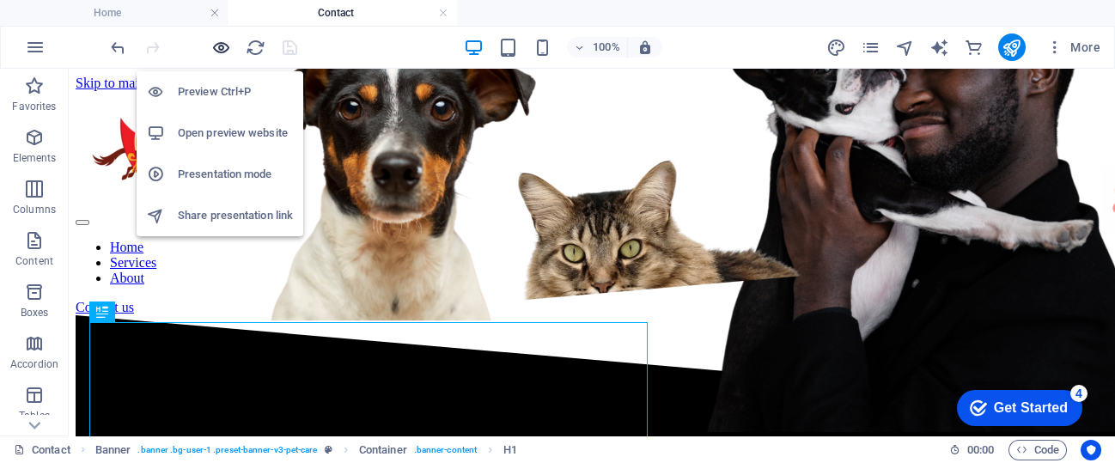
click at [214, 46] on icon "button" at bounding box center [221, 48] width 20 height 20
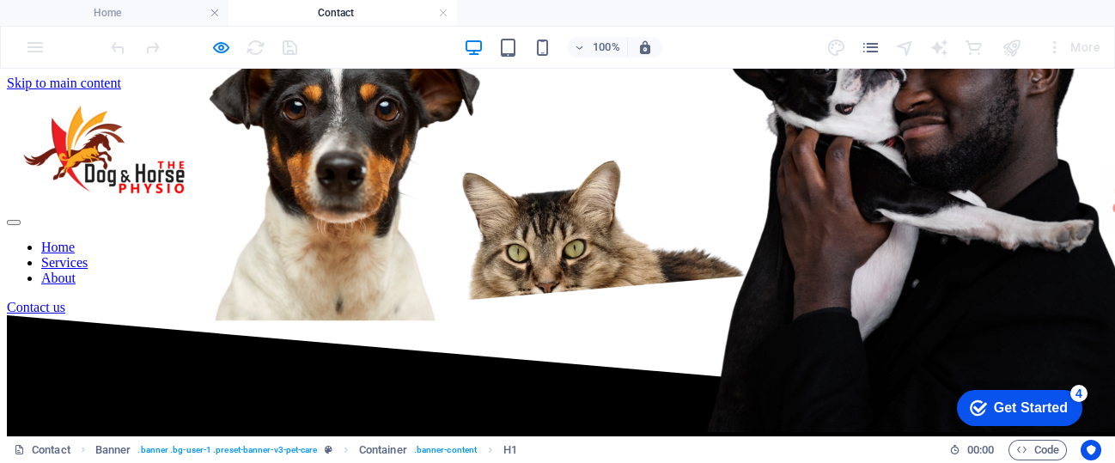
click at [88, 255] on link "Services" at bounding box center [64, 262] width 46 height 15
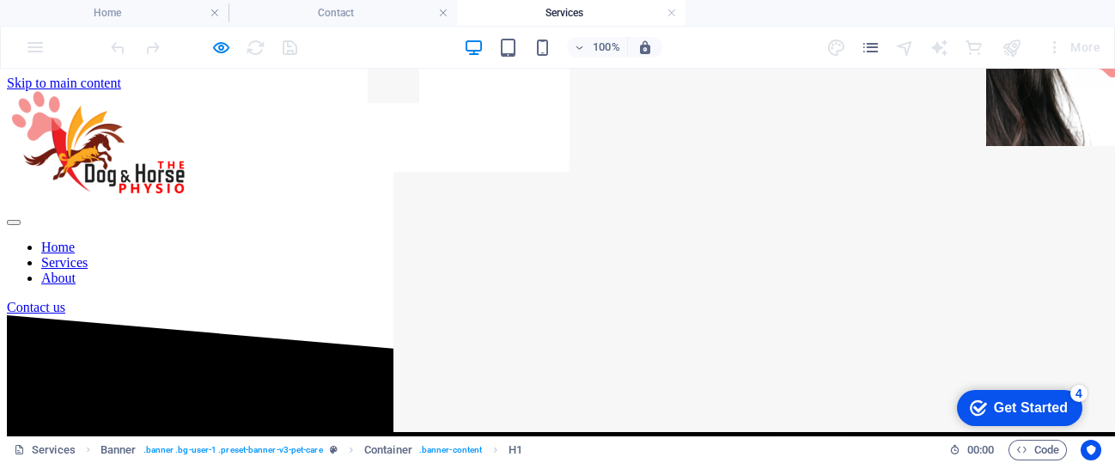
click at [572, 240] on nav "Home Services About" at bounding box center [557, 263] width 1101 height 46
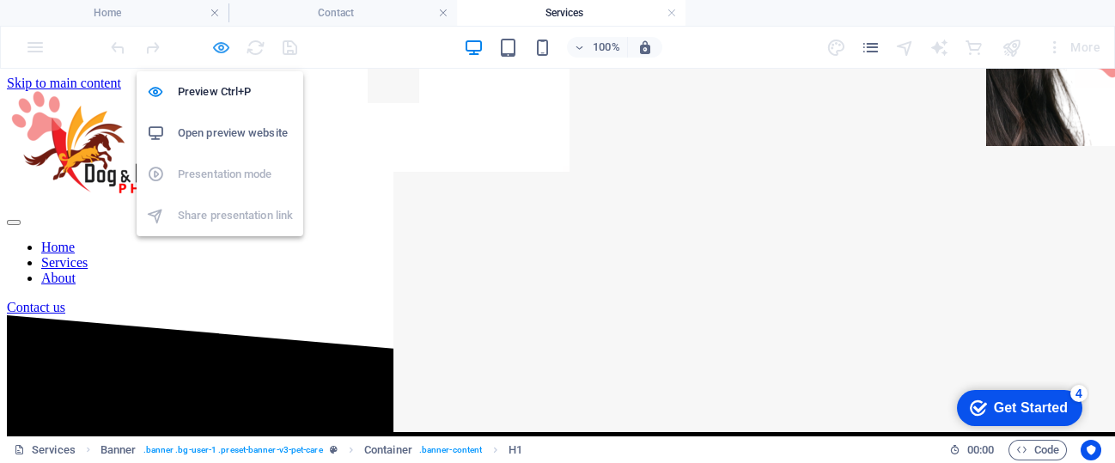
click at [216, 40] on icon "button" at bounding box center [221, 48] width 20 height 20
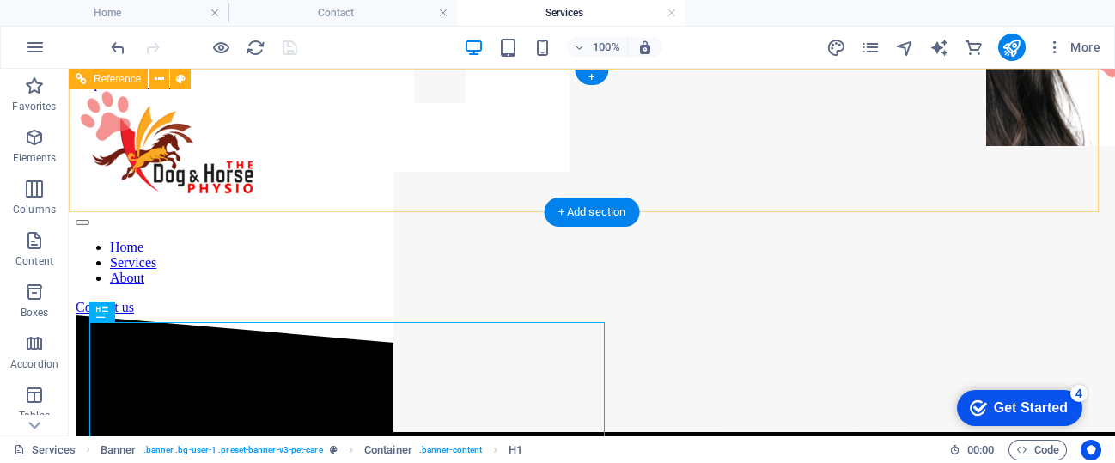
click at [601, 240] on nav "Home Services About" at bounding box center [592, 263] width 1033 height 46
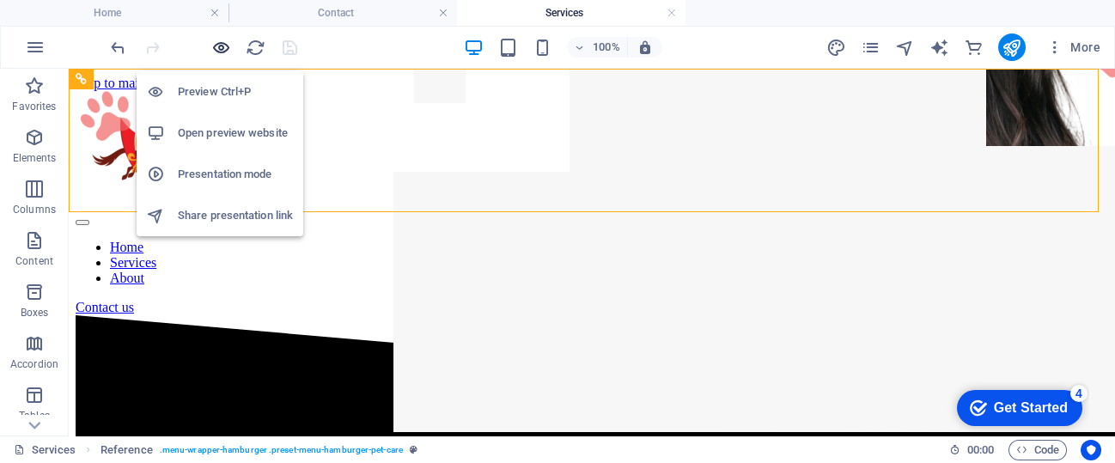
click at [218, 45] on icon "button" at bounding box center [221, 48] width 20 height 20
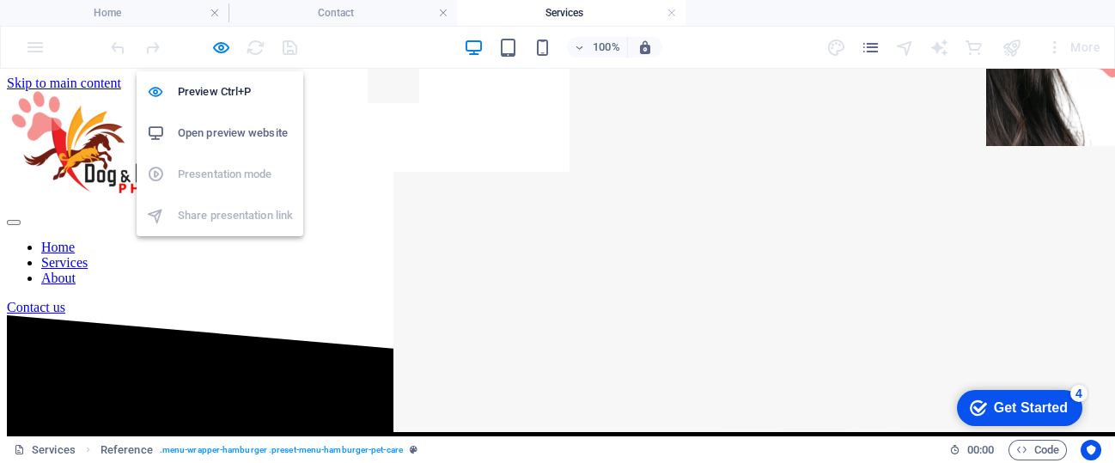
click at [224, 125] on h6 "Open preview website" at bounding box center [235, 133] width 115 height 21
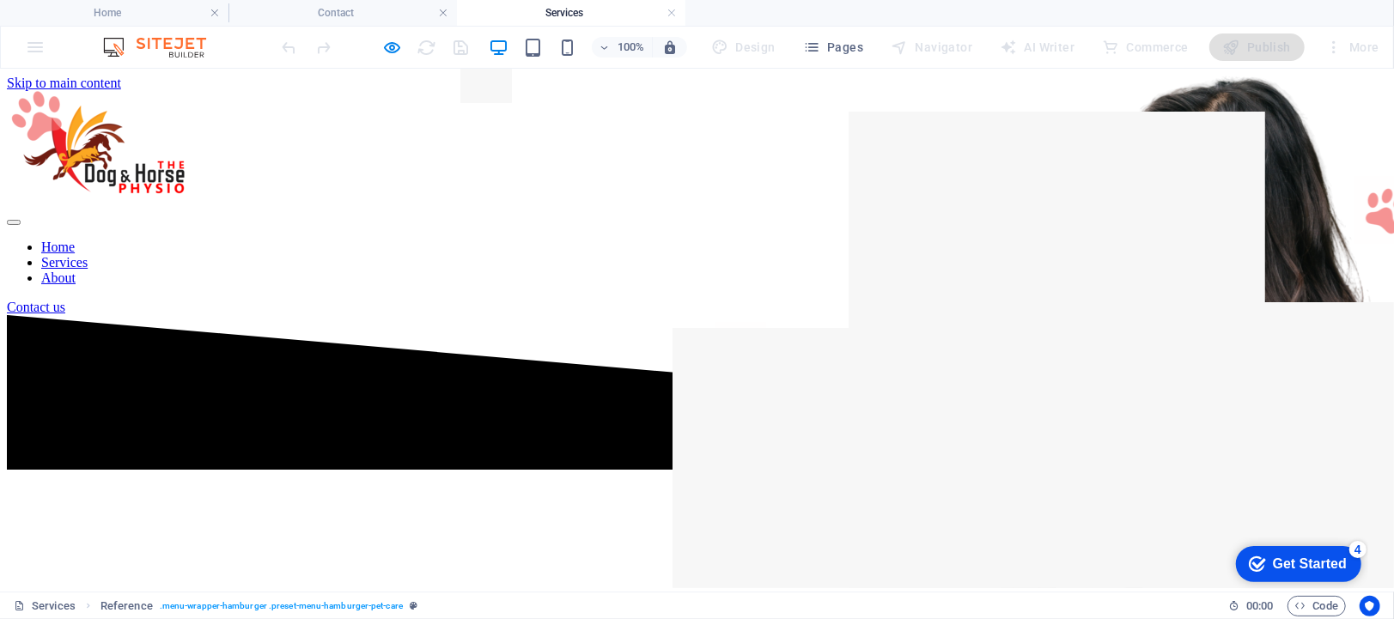
click at [154, 44] on img at bounding box center [163, 47] width 129 height 21
click at [201, 90] on img at bounding box center [104, 148] width 194 height 116
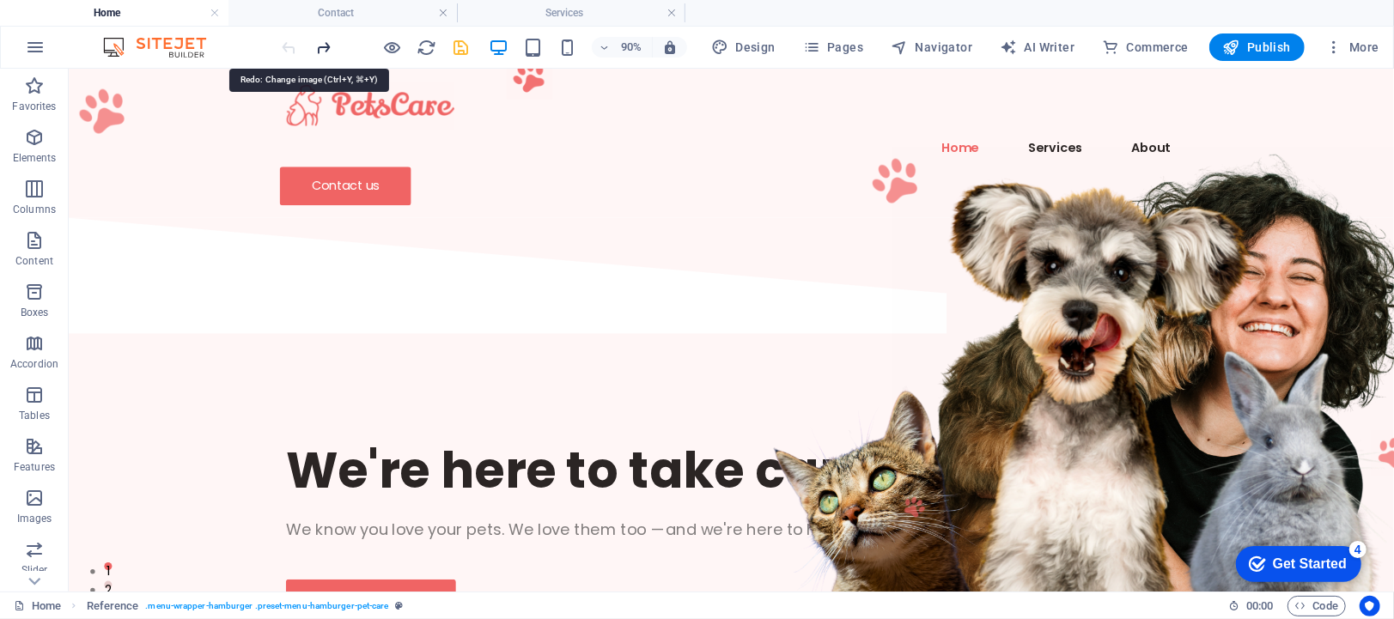
click at [322, 45] on icon "redo" at bounding box center [324, 48] width 20 height 20
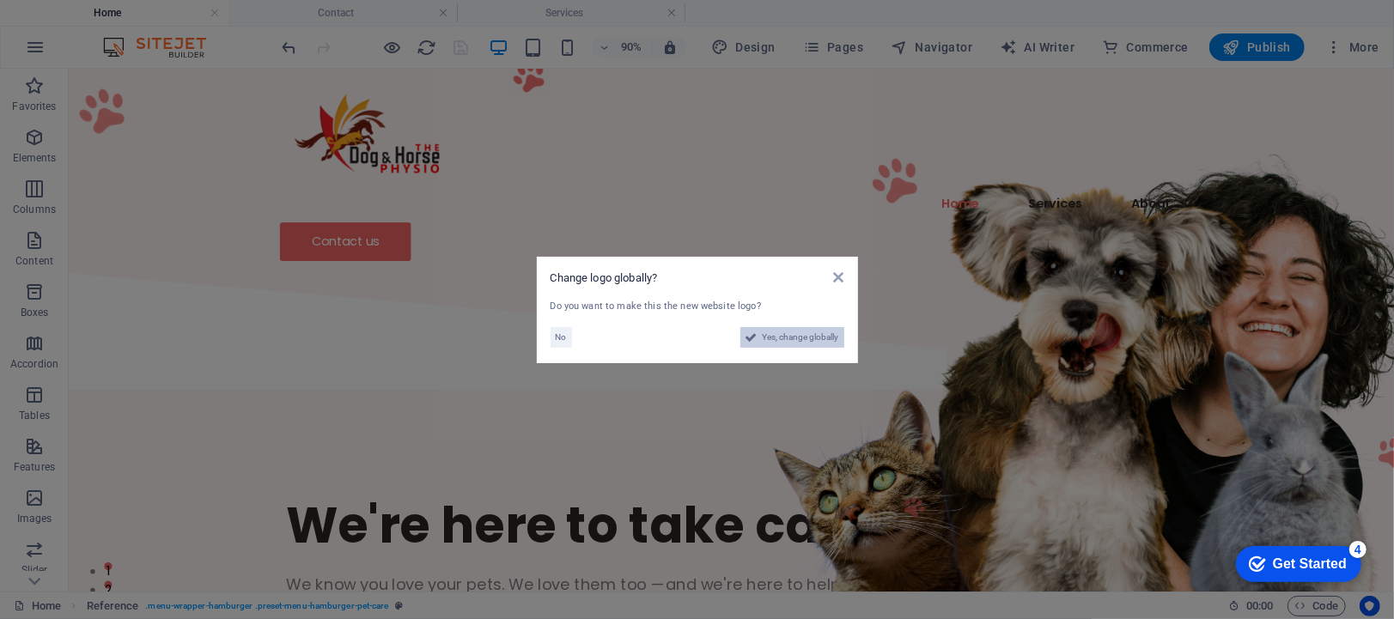
click at [779, 336] on span "Yes, change globally" at bounding box center [801, 337] width 76 height 21
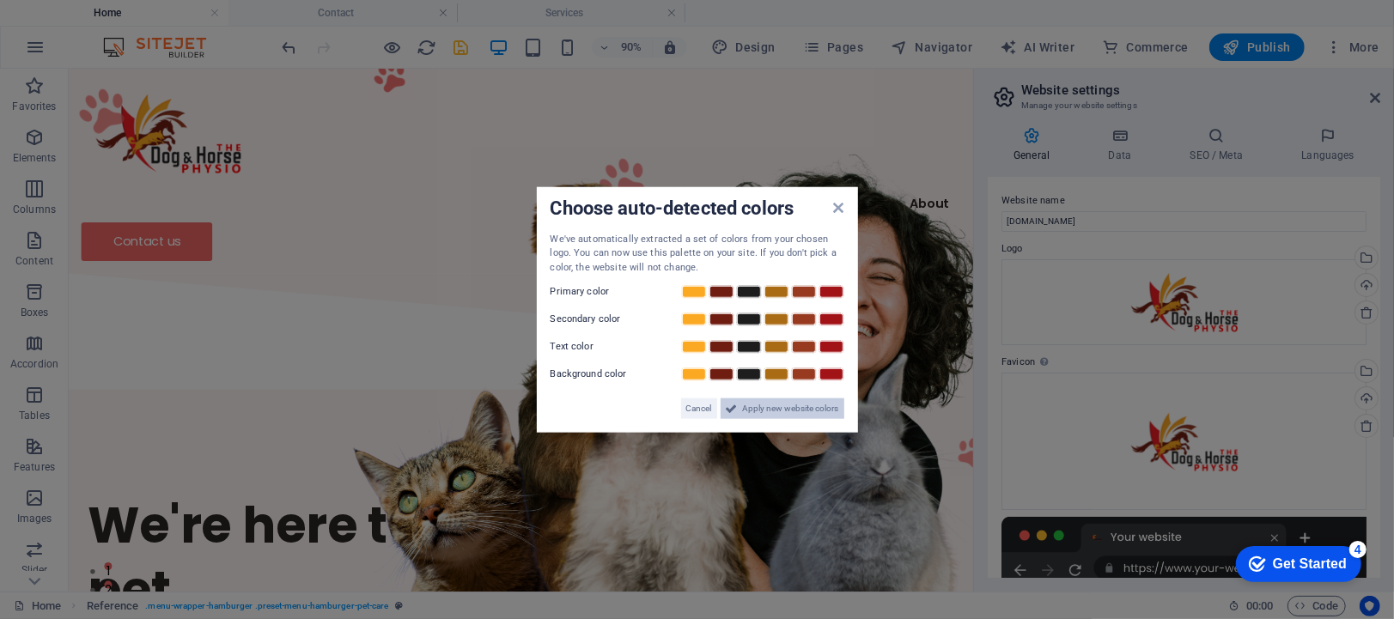
click at [764, 409] on span "Apply new website colors" at bounding box center [791, 409] width 96 height 21
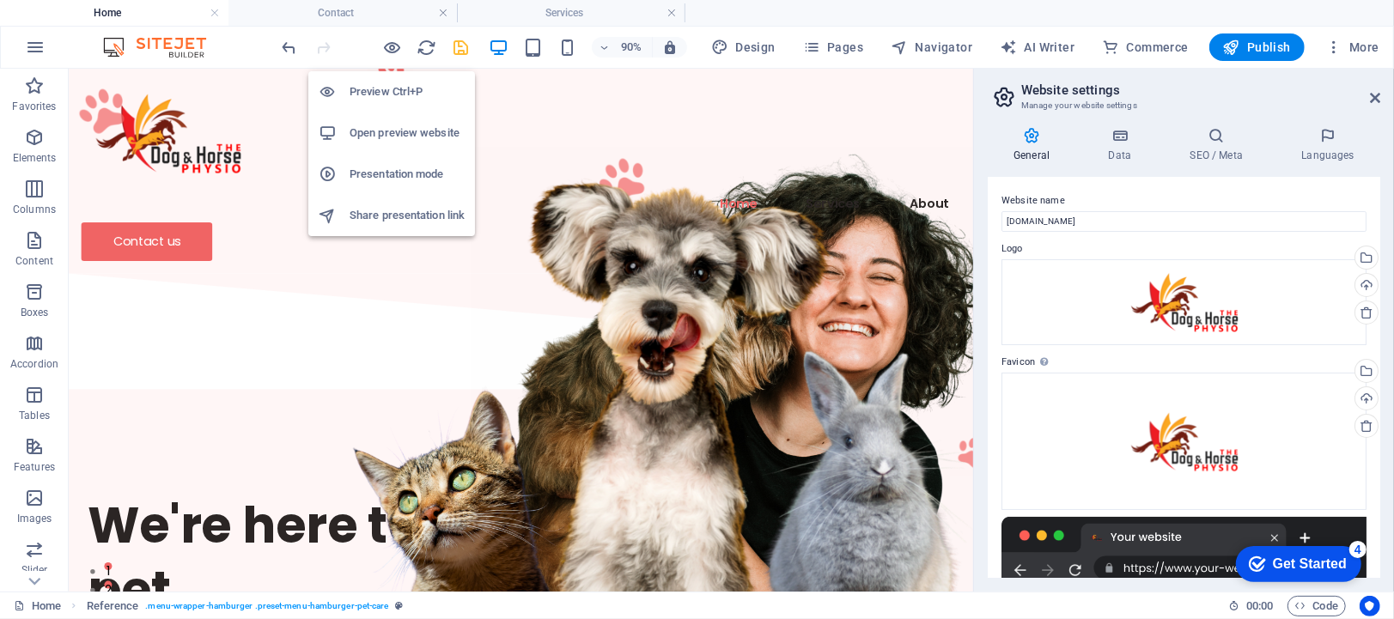
click at [391, 130] on h6 "Open preview website" at bounding box center [407, 133] width 115 height 21
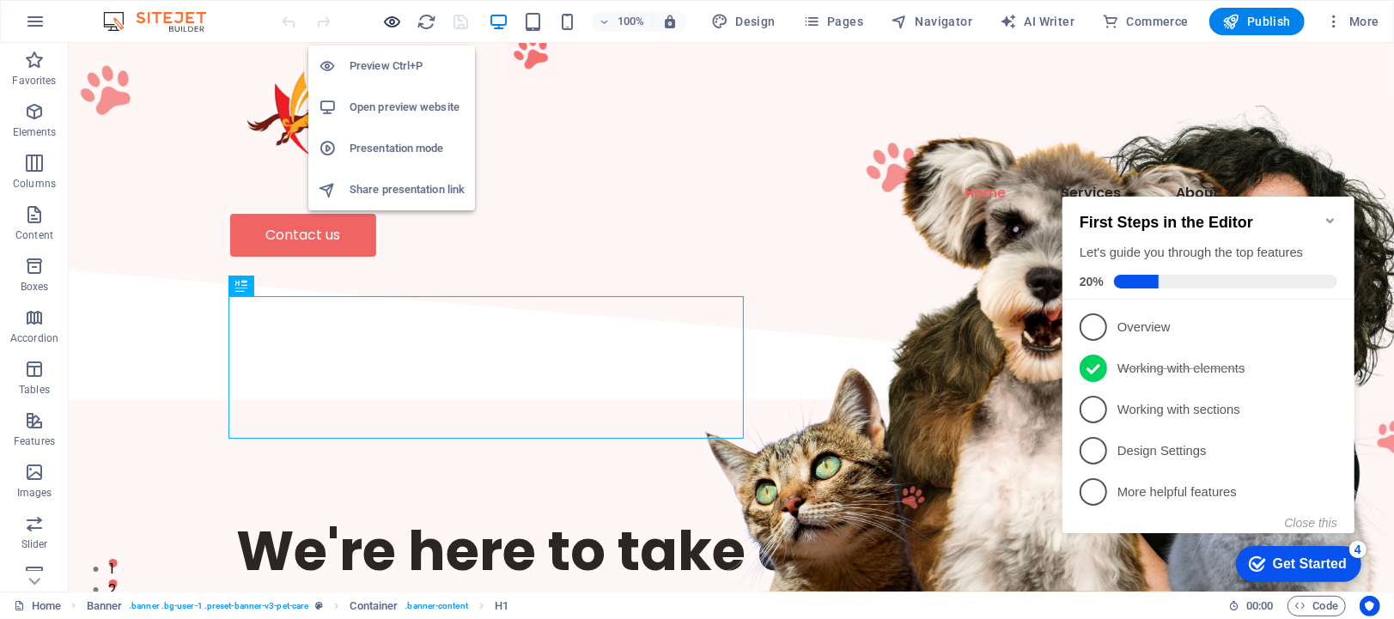
click at [395, 22] on icon "button" at bounding box center [393, 22] width 20 height 20
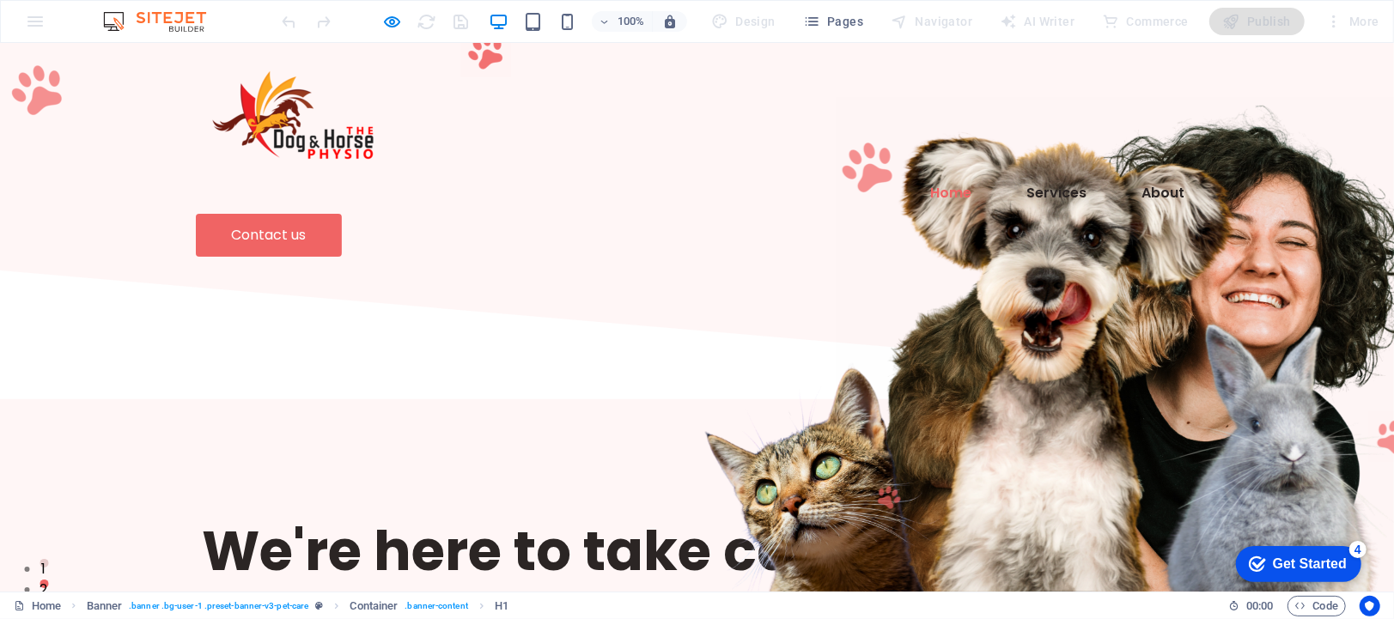
click at [149, 15] on img at bounding box center [163, 21] width 129 height 21
click at [25, 14] on div "100% Design Pages Navigator AI Writer Commerce Publish More" at bounding box center [697, 21] width 1393 height 41
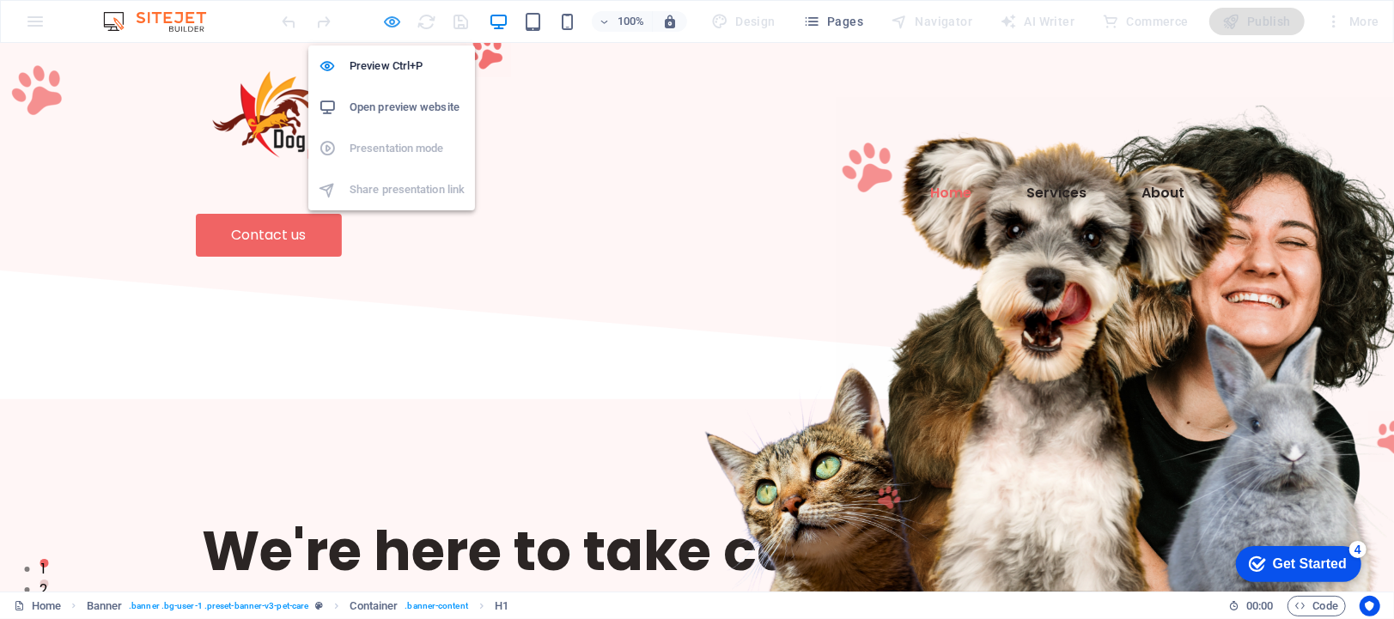
click at [387, 17] on icon "button" at bounding box center [393, 22] width 20 height 20
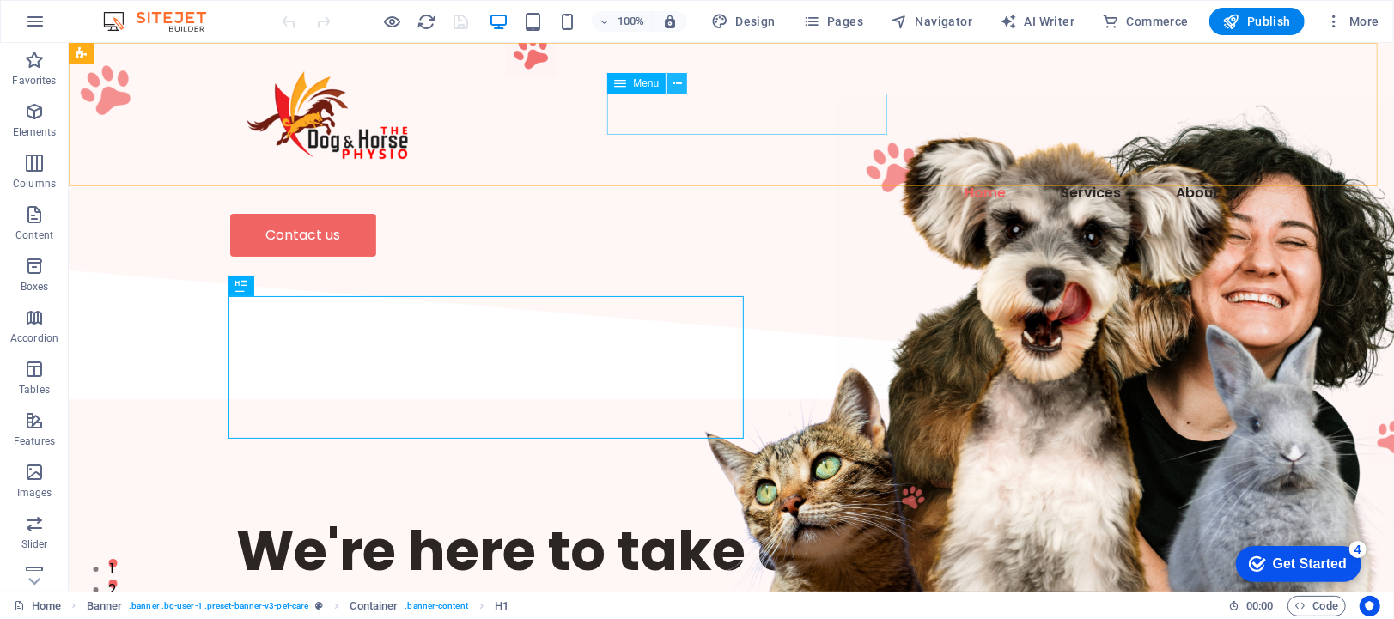
click at [680, 78] on icon at bounding box center [677, 84] width 9 height 18
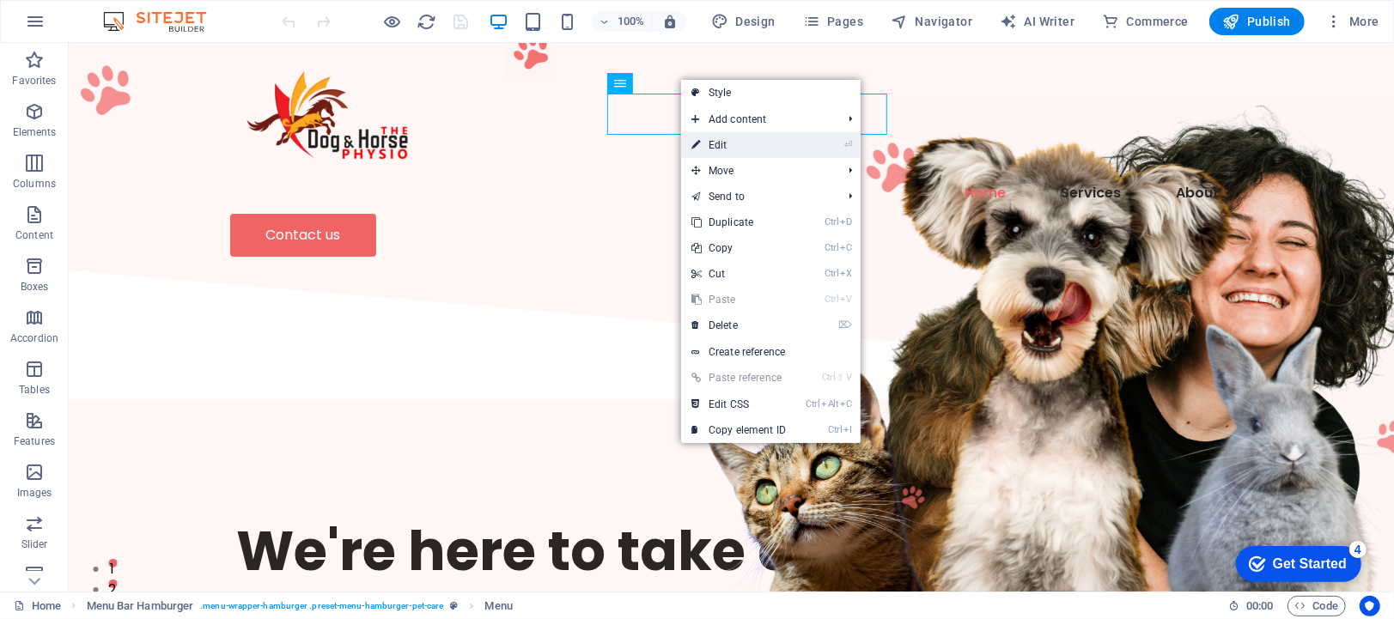
click at [728, 143] on link "⏎ Edit" at bounding box center [738, 145] width 115 height 26
select select
select select "2"
select select
select select "1"
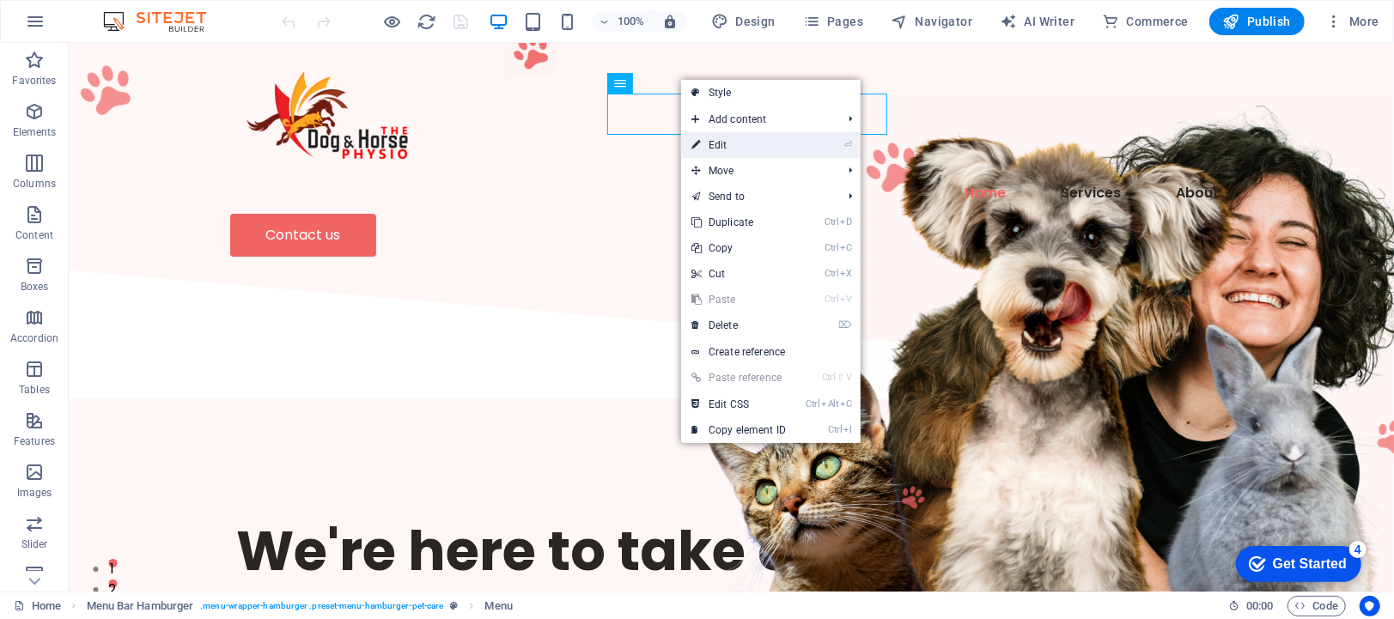
select select
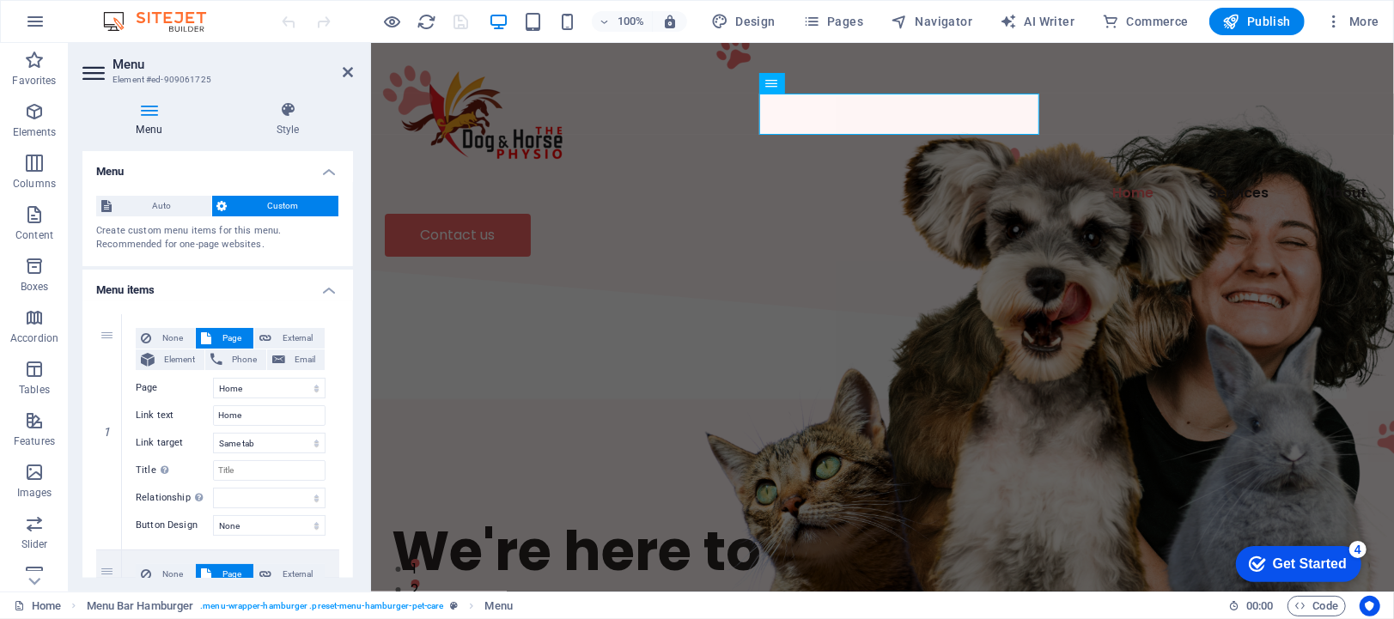
drag, startPoint x: 351, startPoint y: 308, endPoint x: 1, endPoint y: 148, distance: 385.2
click at [345, 65] on icon at bounding box center [348, 72] width 10 height 14
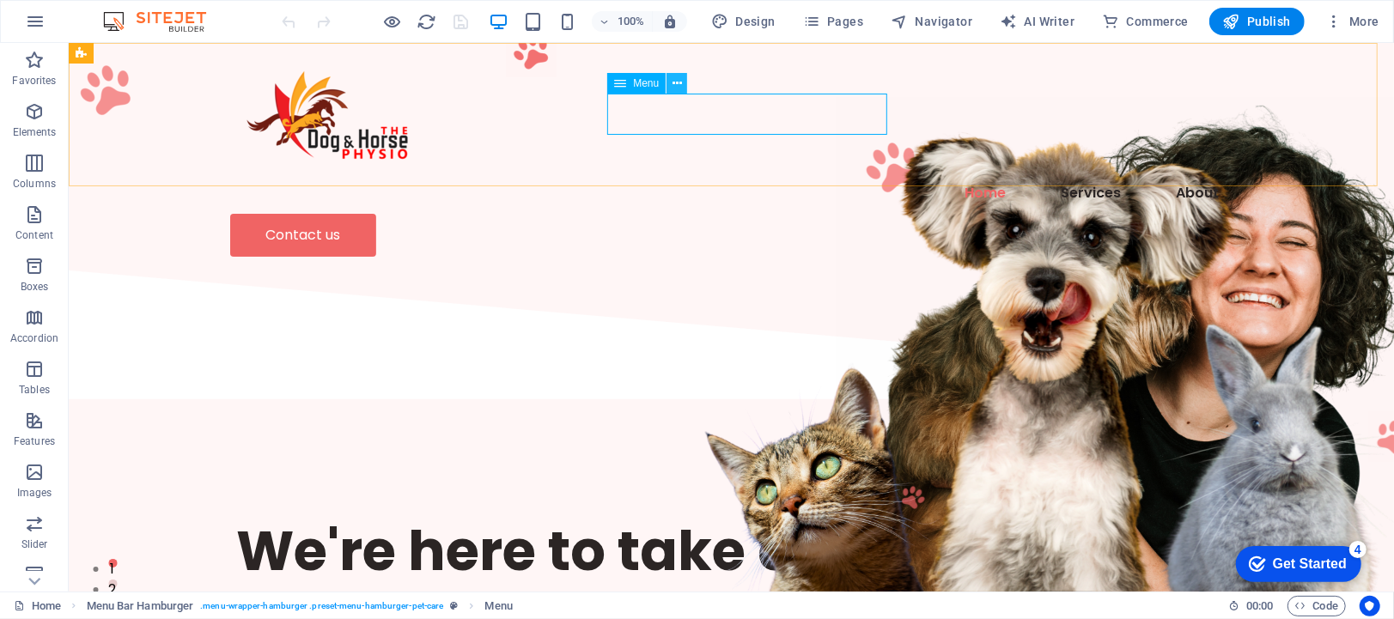
click at [678, 88] on icon at bounding box center [677, 84] width 9 height 18
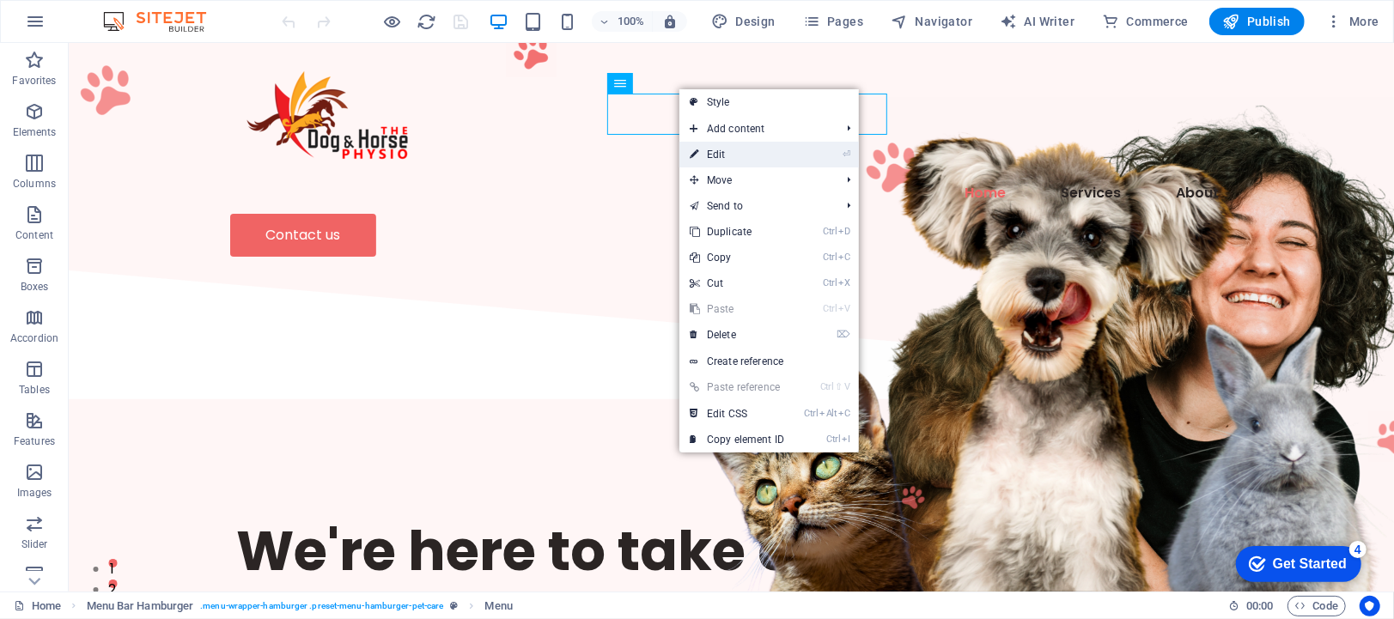
click at [729, 148] on link "⏎ Edit" at bounding box center [737, 155] width 115 height 26
select select
select select "2"
select select
select select "1"
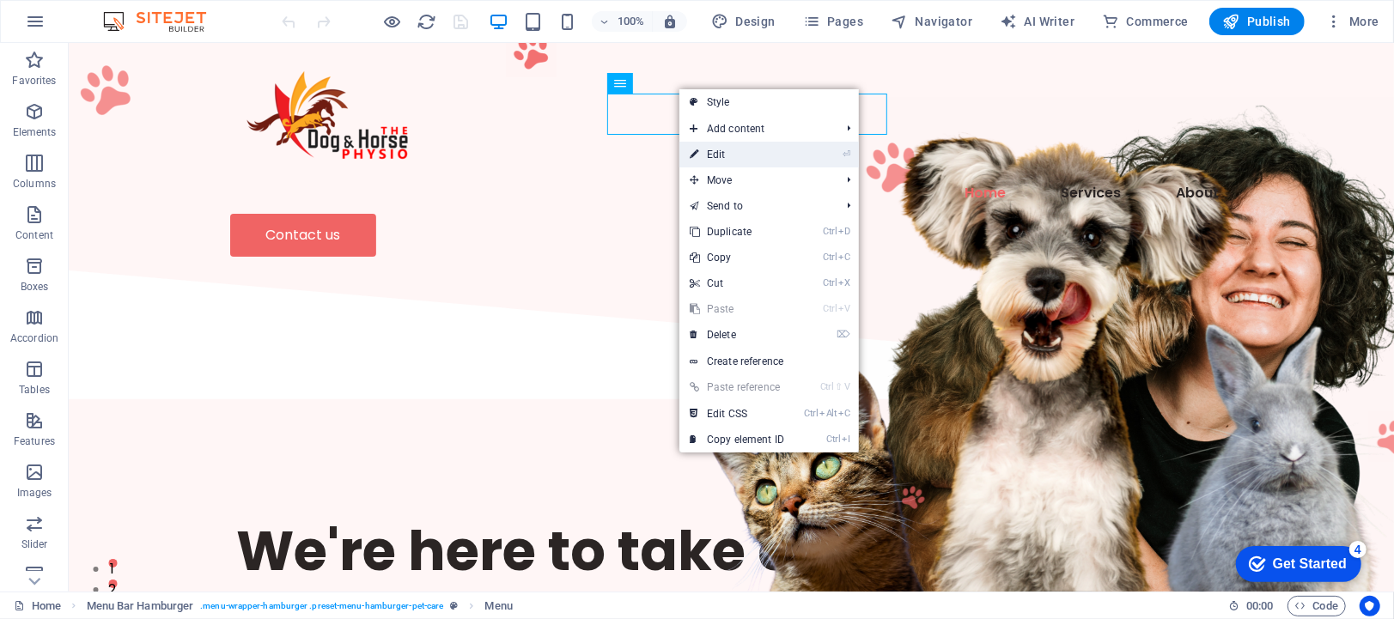
select select
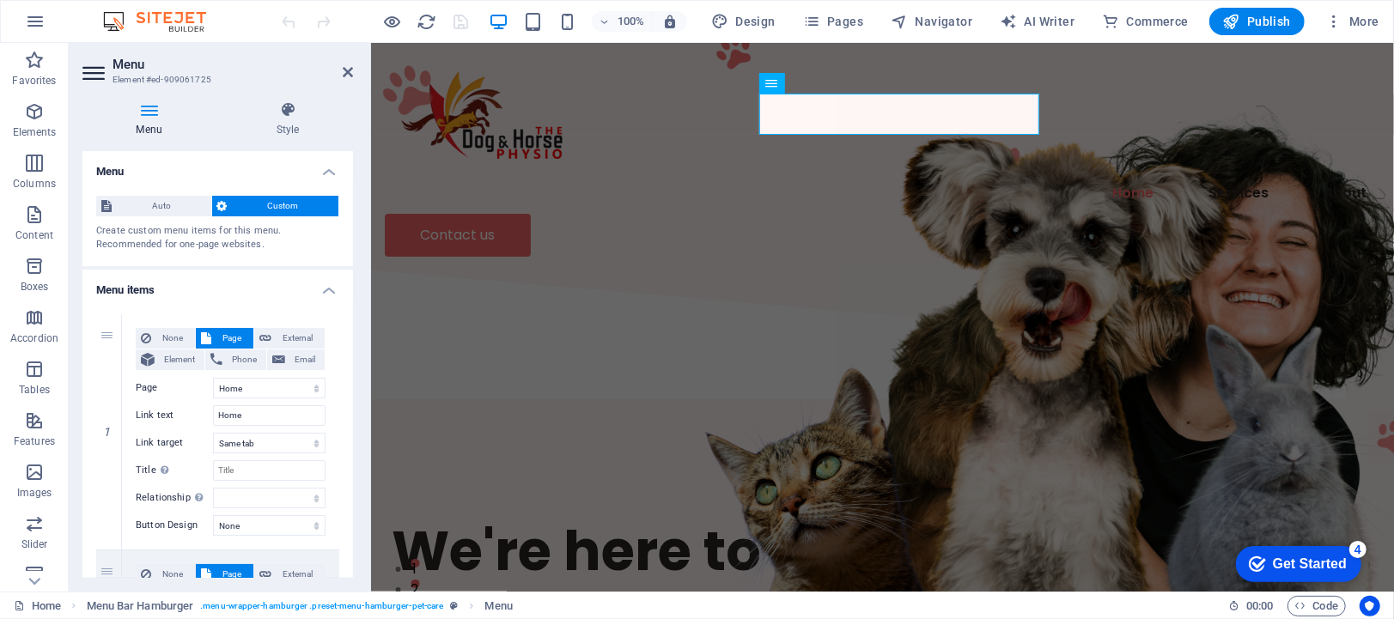
drag, startPoint x: 349, startPoint y: 270, endPoint x: 354, endPoint y: 339, distance: 69.8
click at [354, 339] on div "Menu Style Menu Auto Custom Create custom menu items for this menu. Recommended…" at bounding box center [218, 340] width 298 height 504
drag, startPoint x: 350, startPoint y: 288, endPoint x: 350, endPoint y: 344, distance: 56.7
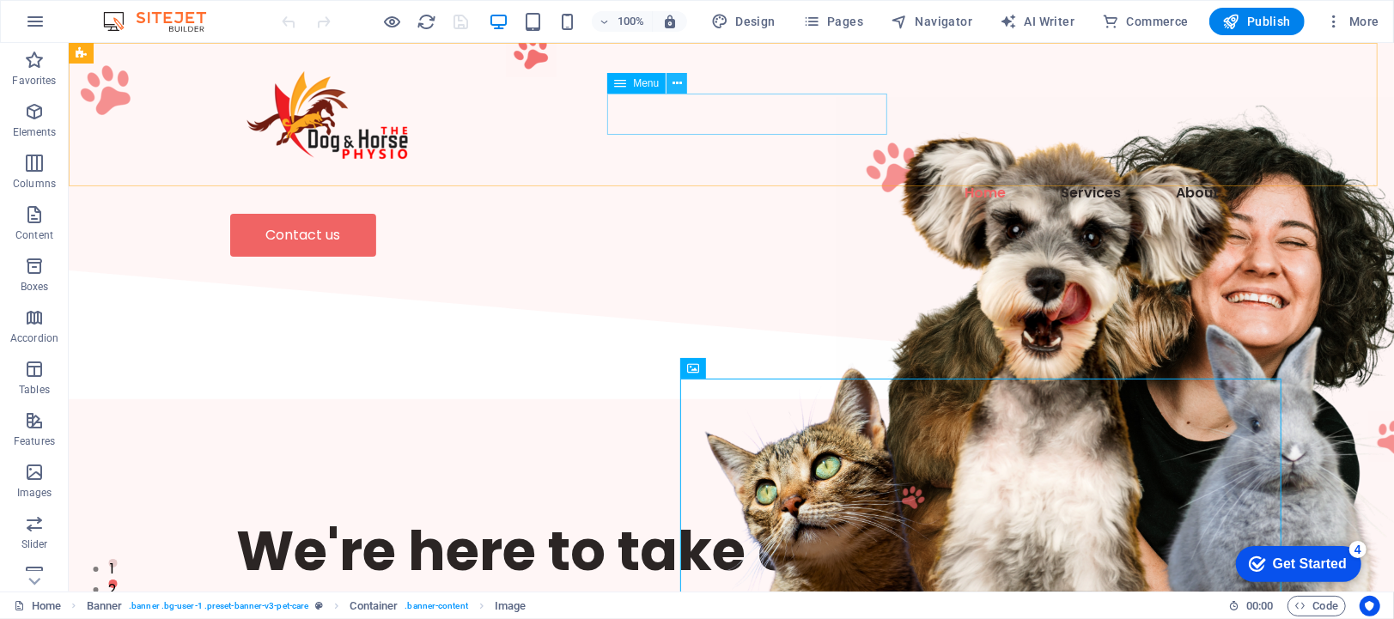
click at [677, 77] on icon at bounding box center [677, 84] width 9 height 18
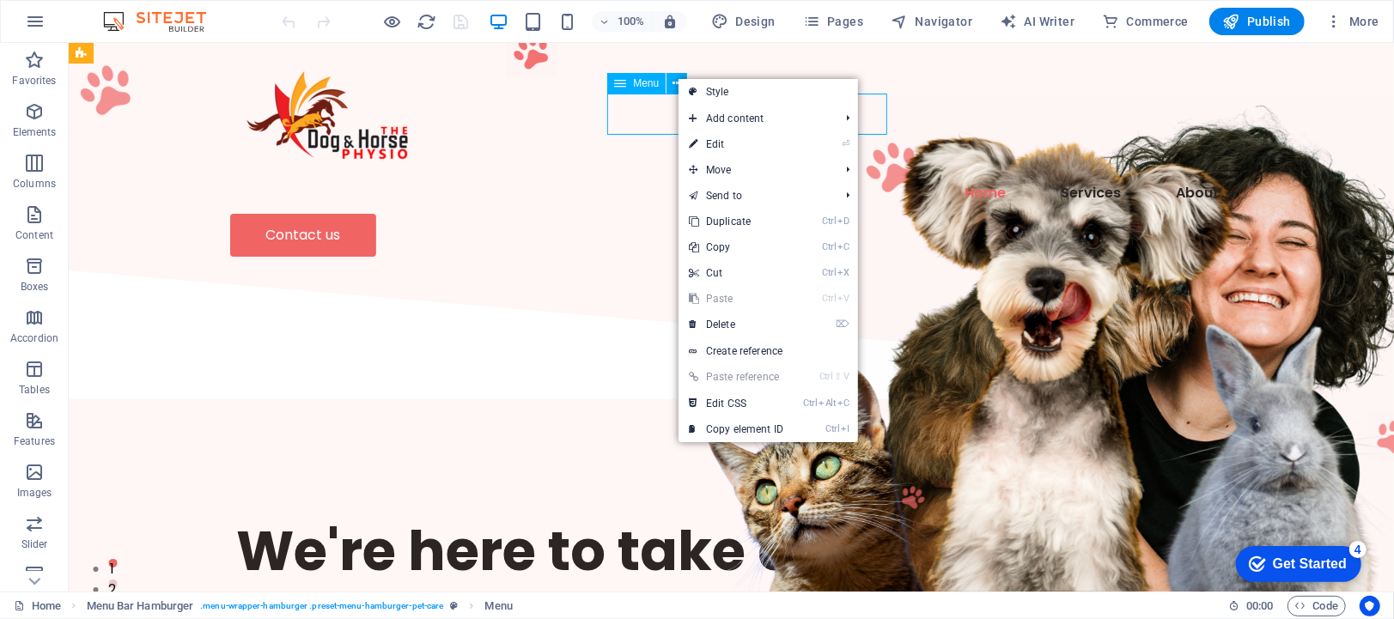
click at [629, 85] on div "Menu" at bounding box center [636, 83] width 58 height 21
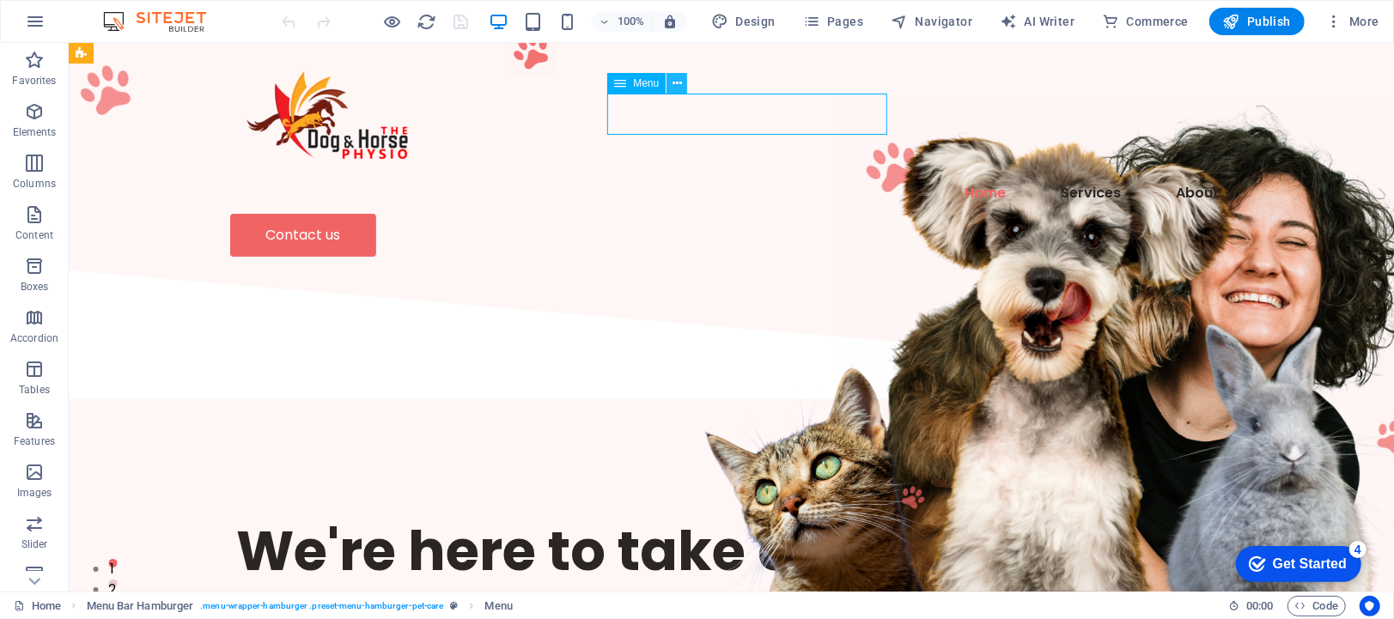
drag, startPoint x: 618, startPoint y: 86, endPoint x: 681, endPoint y: 87, distance: 63.6
click at [681, 87] on div "Menu" at bounding box center [652, 83] width 91 height 21
click at [681, 87] on button at bounding box center [677, 83] width 21 height 21
click at [637, 172] on nav "Home Services About" at bounding box center [730, 192] width 1003 height 41
click at [679, 81] on icon at bounding box center [677, 84] width 9 height 18
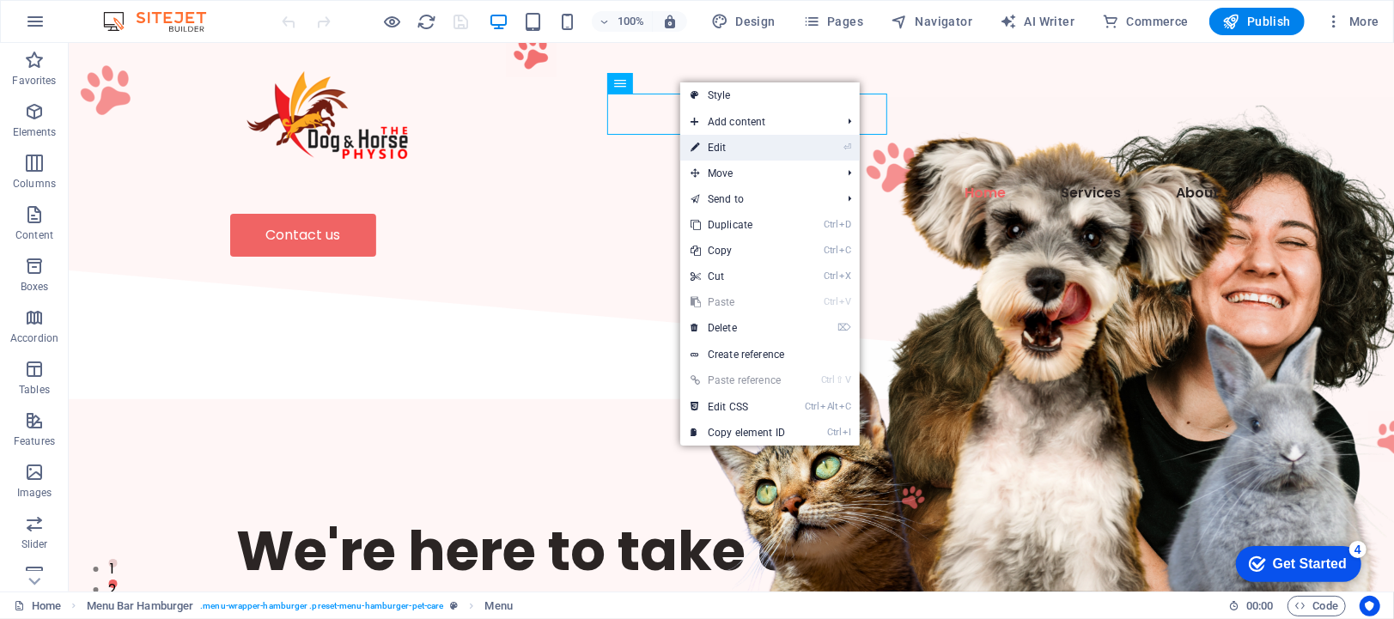
click at [727, 144] on link "⏎ Edit" at bounding box center [737, 148] width 115 height 26
select select
select select "2"
select select
select select "1"
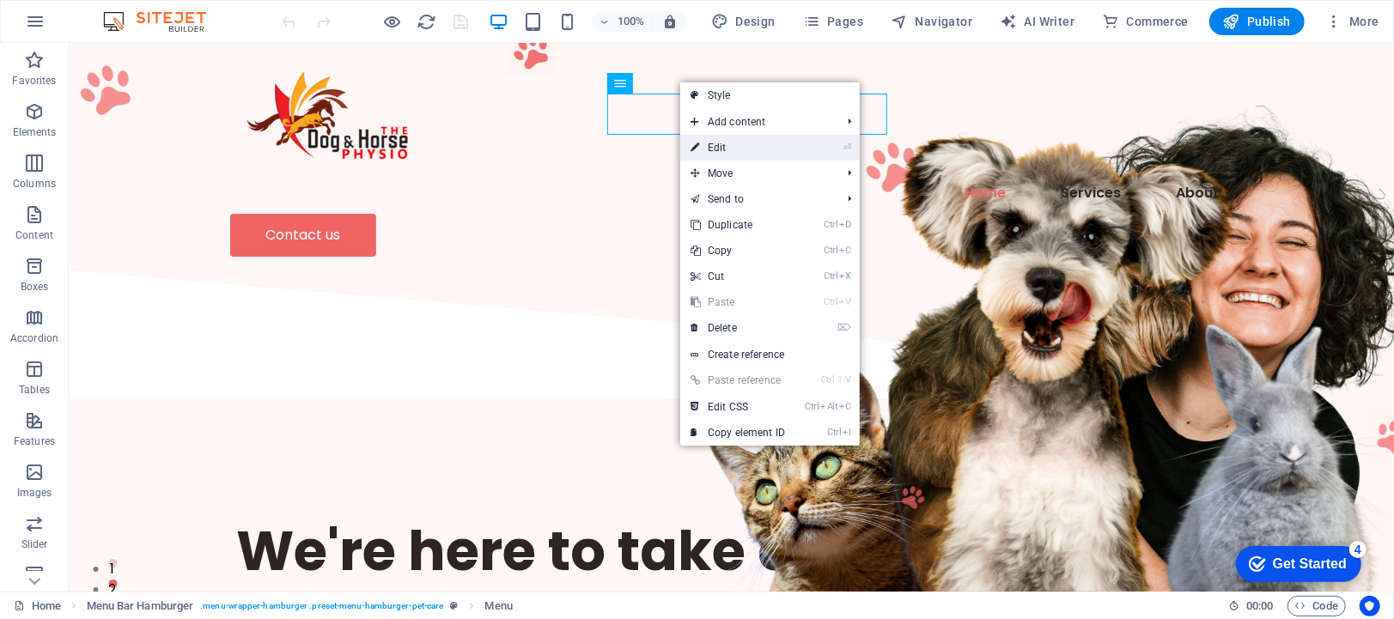
select select
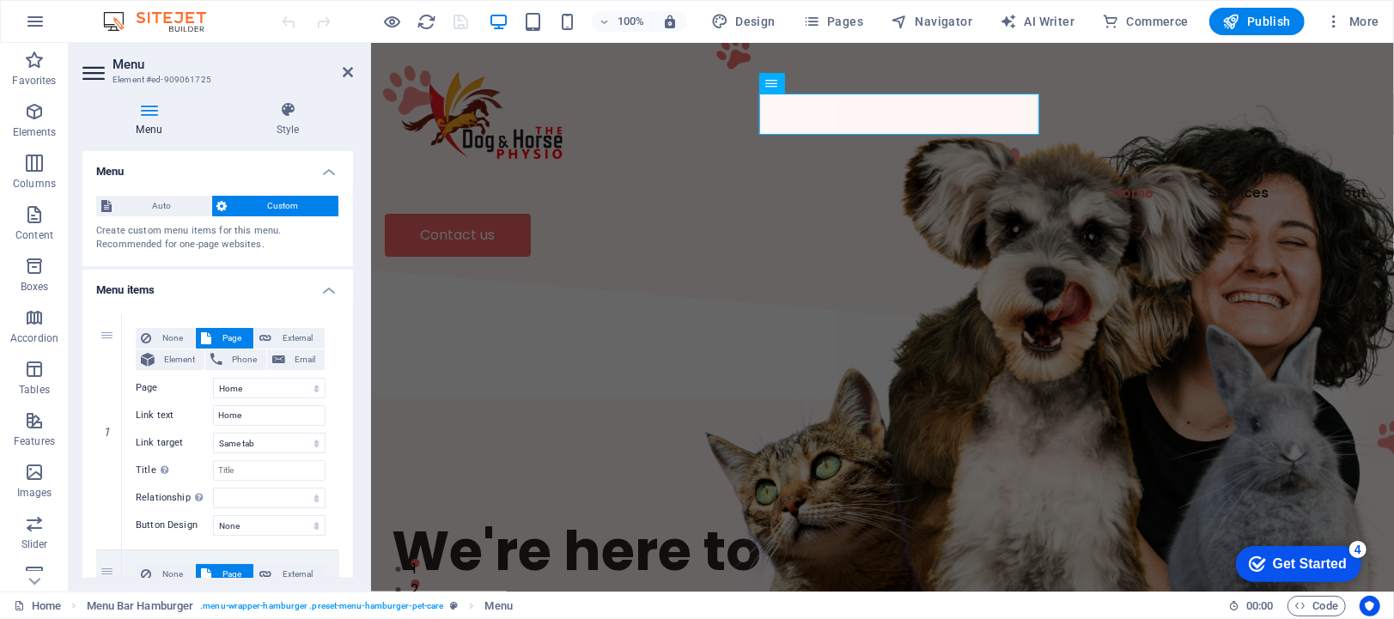
drag, startPoint x: 350, startPoint y: 276, endPoint x: 355, endPoint y: 360, distance: 84.3
click at [355, 366] on div "Menu Style Menu Auto Custom Create custom menu items for this menu. Recommended…" at bounding box center [218, 340] width 298 height 504
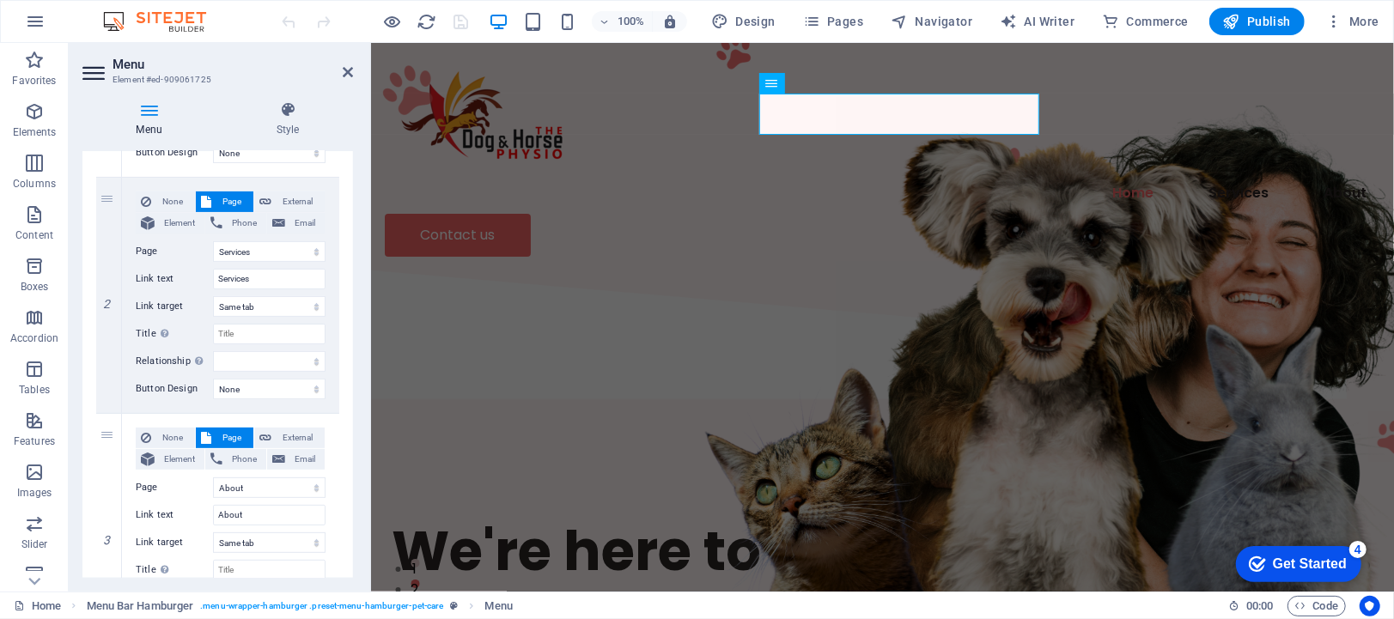
scroll to position [540, 0]
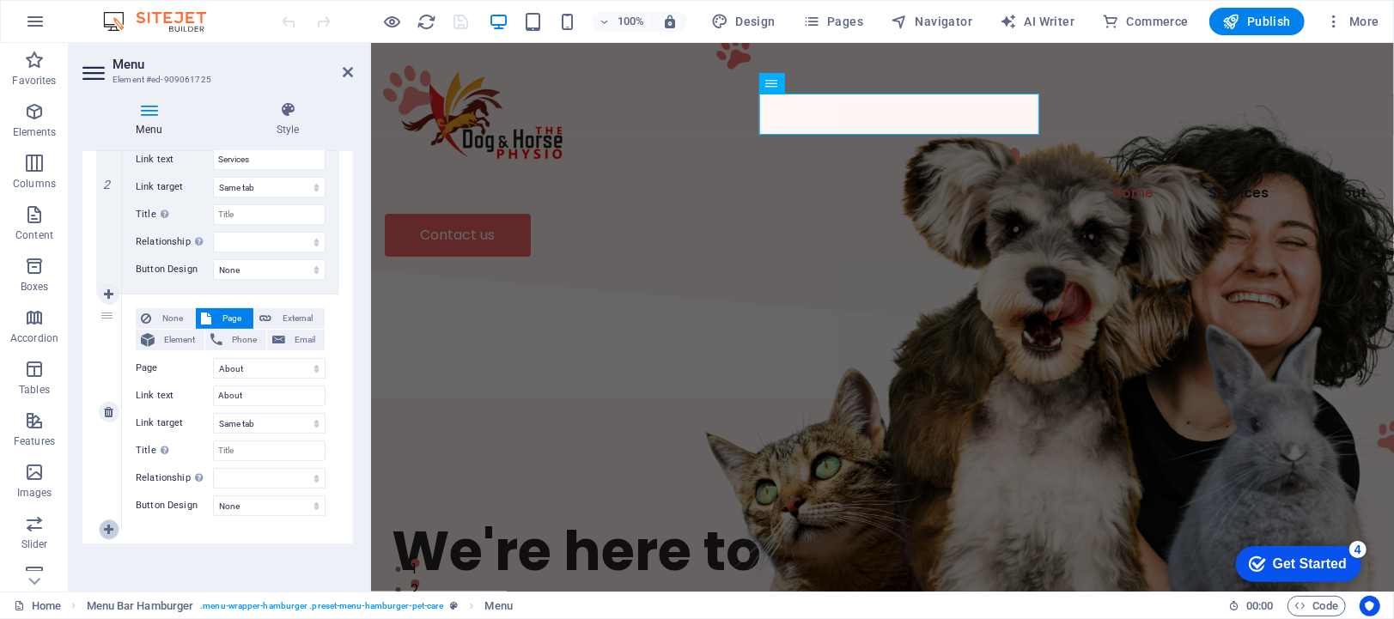
click at [107, 524] on icon at bounding box center [108, 530] width 9 height 12
select select
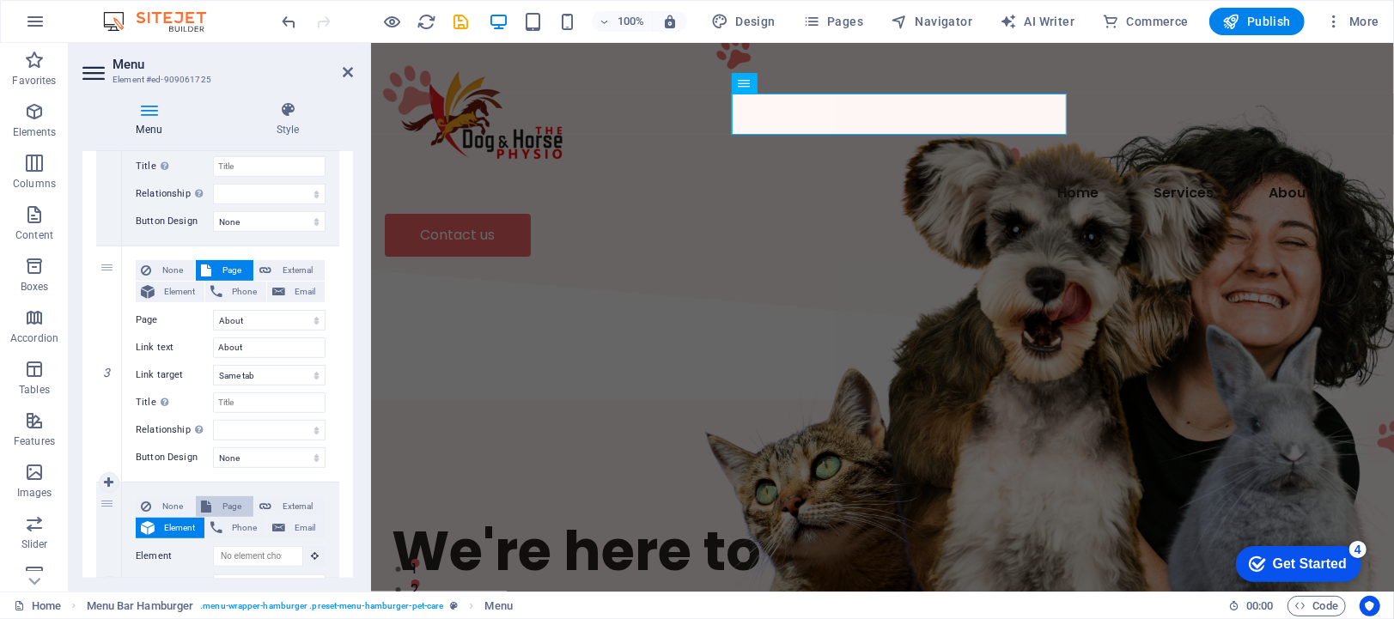
click at [232, 497] on span "Page" at bounding box center [232, 507] width 32 height 21
select select
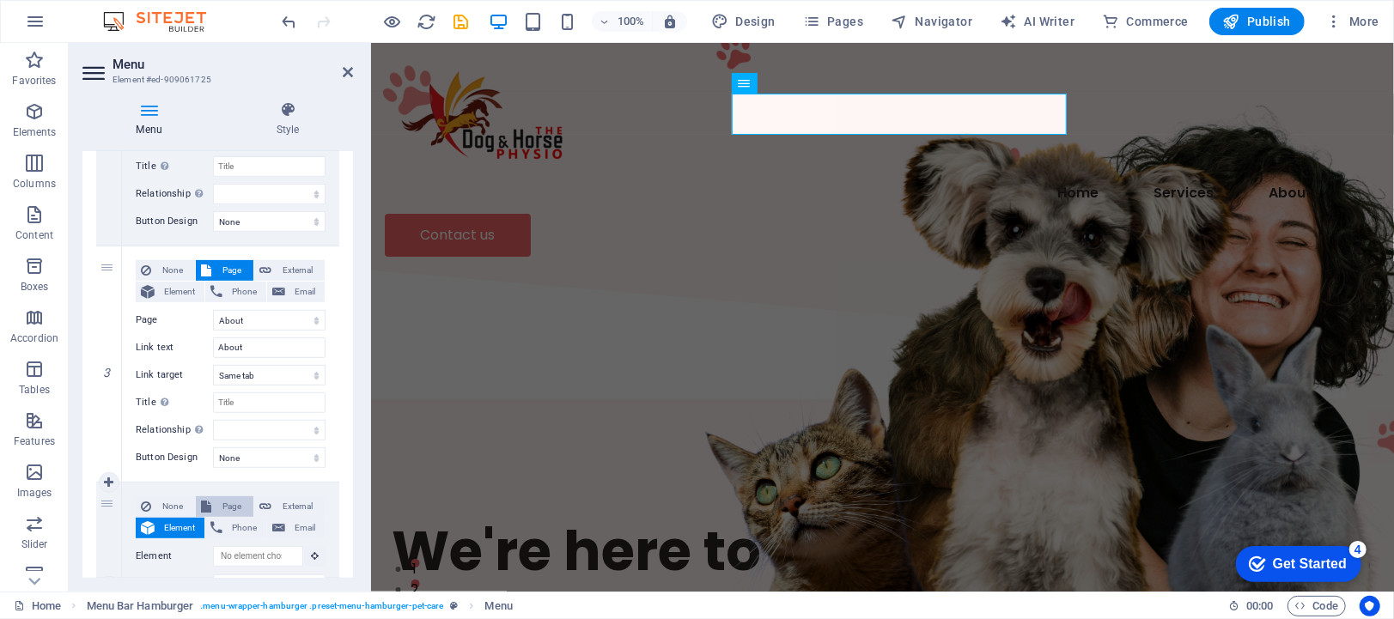
select select
click at [257, 554] on select "Home About Services Contact Legal Notice Privacy" at bounding box center [269, 556] width 113 height 21
drag, startPoint x: 347, startPoint y: 485, endPoint x: 359, endPoint y: 574, distance: 90.2
click at [359, 574] on div "Menu Style Menu Auto Custom Create custom menu items for this menu. Recommended…" at bounding box center [218, 340] width 298 height 504
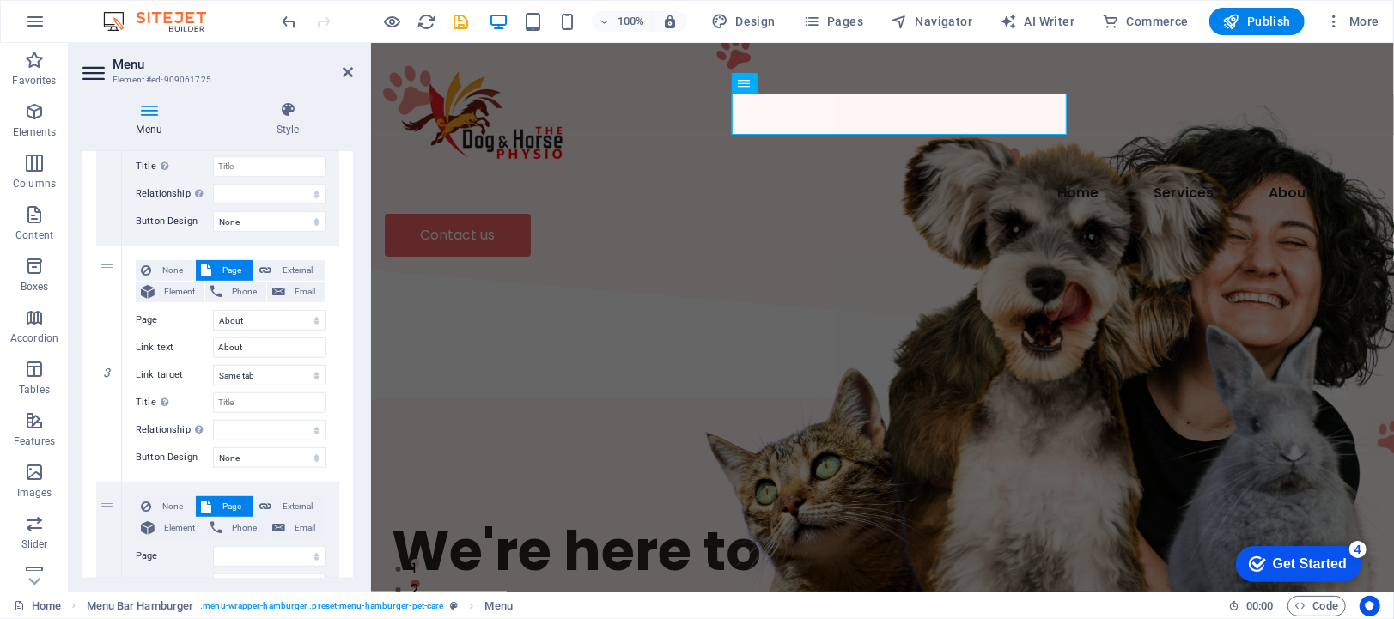
click at [353, 553] on div "Menu Style Menu Auto Custom Create custom menu items for this menu. Recommended…" at bounding box center [218, 340] width 298 height 504
click at [350, 540] on div "Menu Auto Custom Create custom menu items for this menu. Recommended for one-pa…" at bounding box center [217, 364] width 271 height 427
drag, startPoint x: 346, startPoint y: 528, endPoint x: 351, endPoint y: 515, distance: 13.9
click at [351, 515] on div "Menu Auto Custom Create custom menu items for this menu. Recommended for one-pa…" at bounding box center [217, 364] width 271 height 427
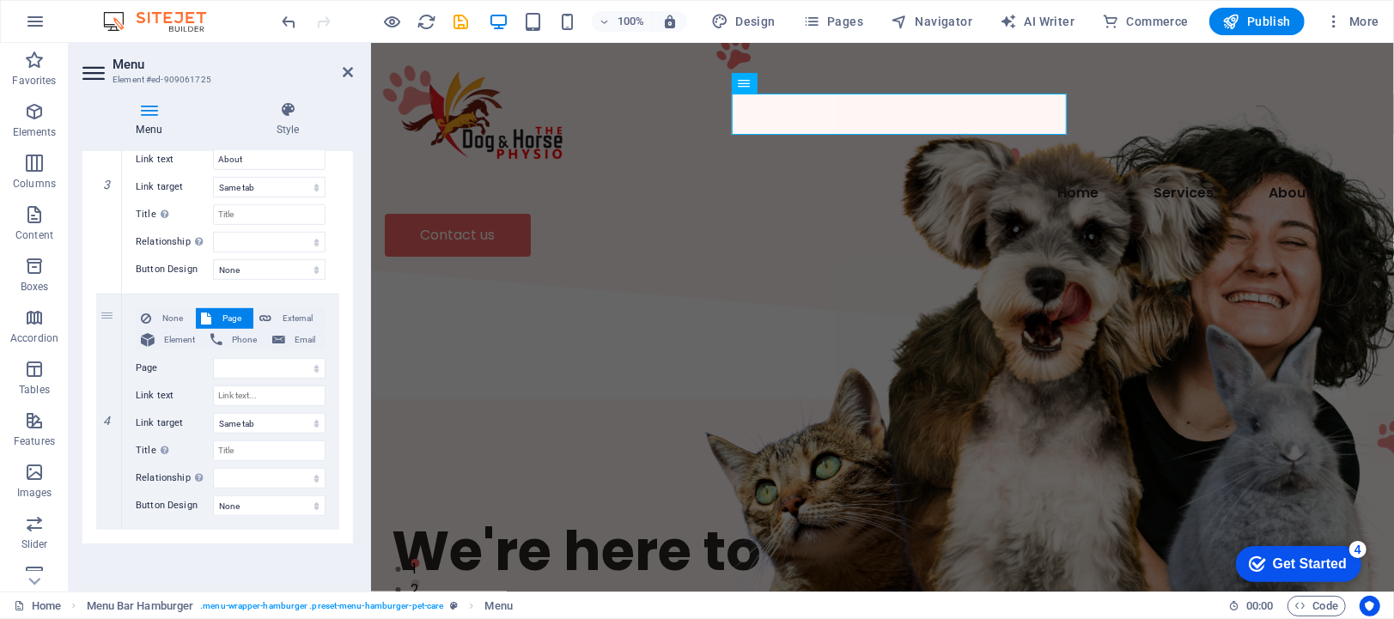
scroll to position [777, 0]
click at [304, 358] on select "Home About Services Contact Legal Notice Privacy" at bounding box center [269, 368] width 113 height 21
click at [338, 320] on div "1 None Page External Element Phone Email Page Home About Services Contact Legal…" at bounding box center [217, 58] width 271 height 972
click at [346, 69] on icon at bounding box center [348, 72] width 10 height 14
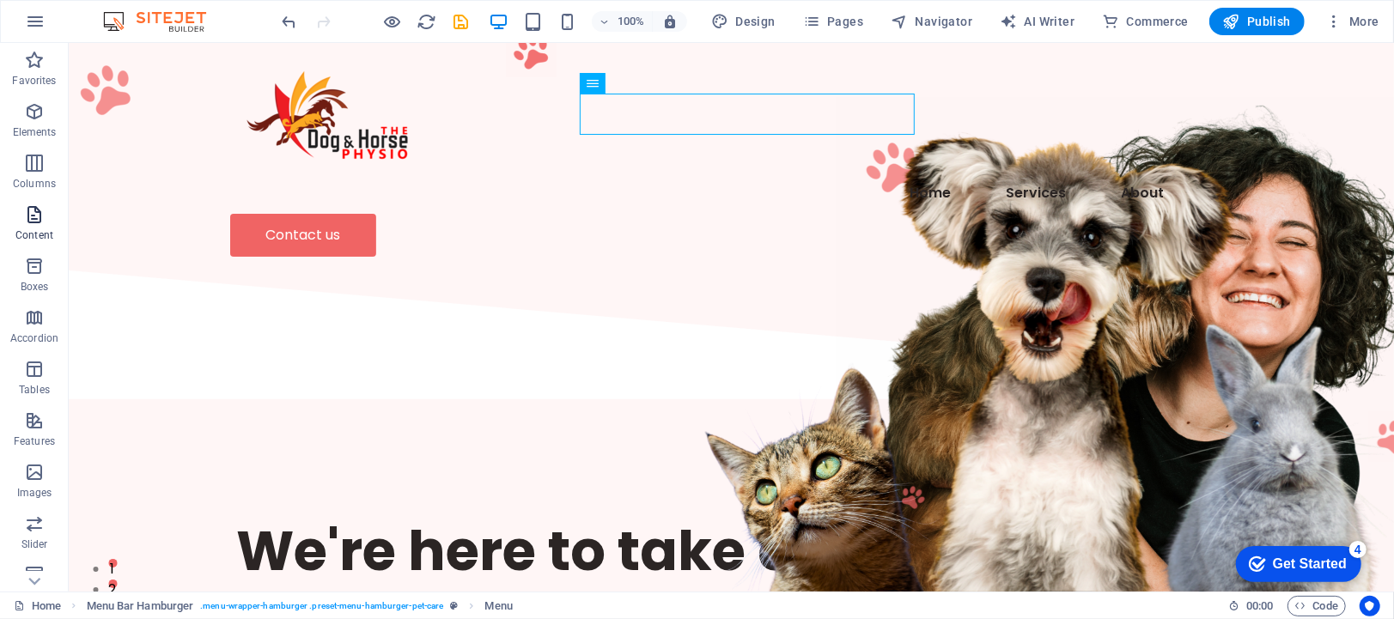
click at [23, 225] on span "Content" at bounding box center [34, 224] width 69 height 41
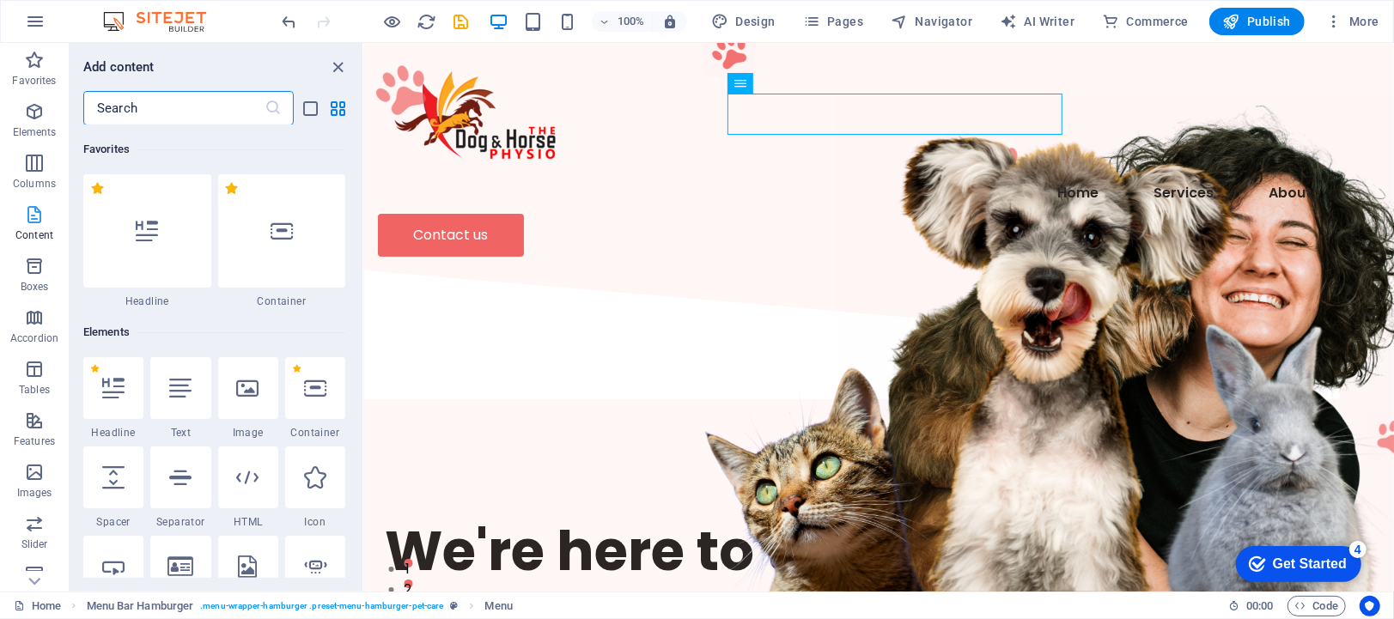
scroll to position [3006, 0]
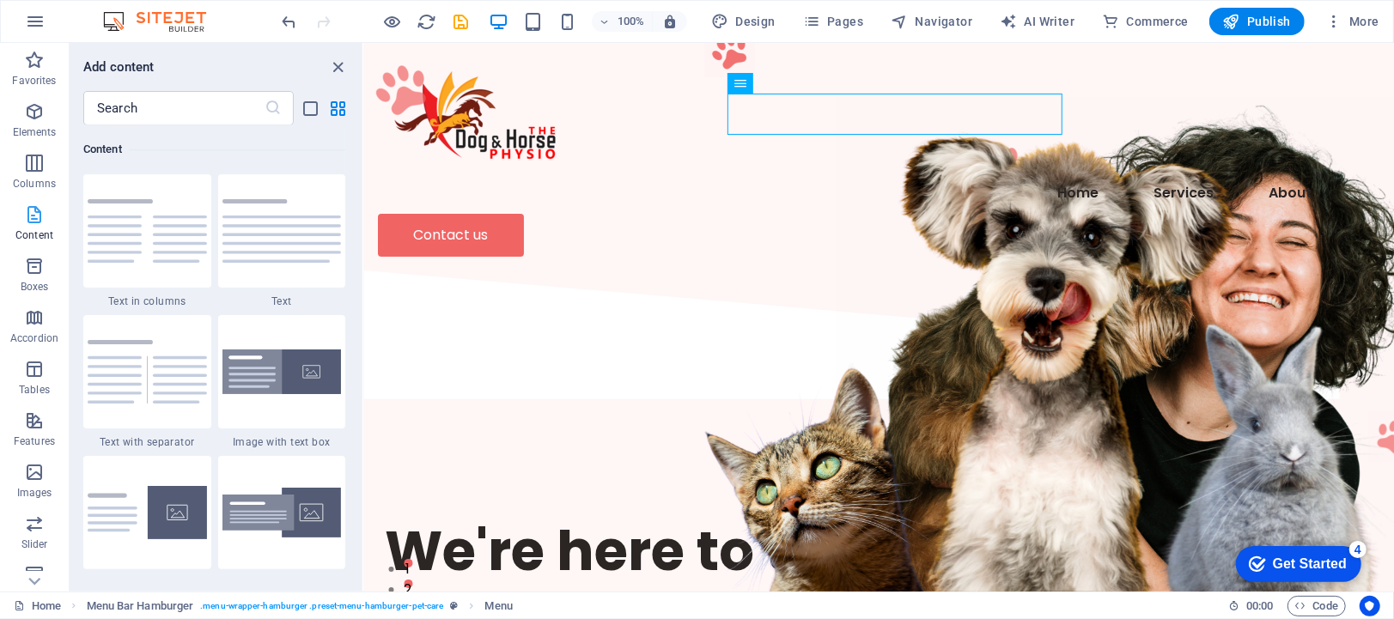
click at [23, 225] on span "Content" at bounding box center [34, 224] width 69 height 41
click at [340, 64] on icon "close panel" at bounding box center [339, 68] width 20 height 20
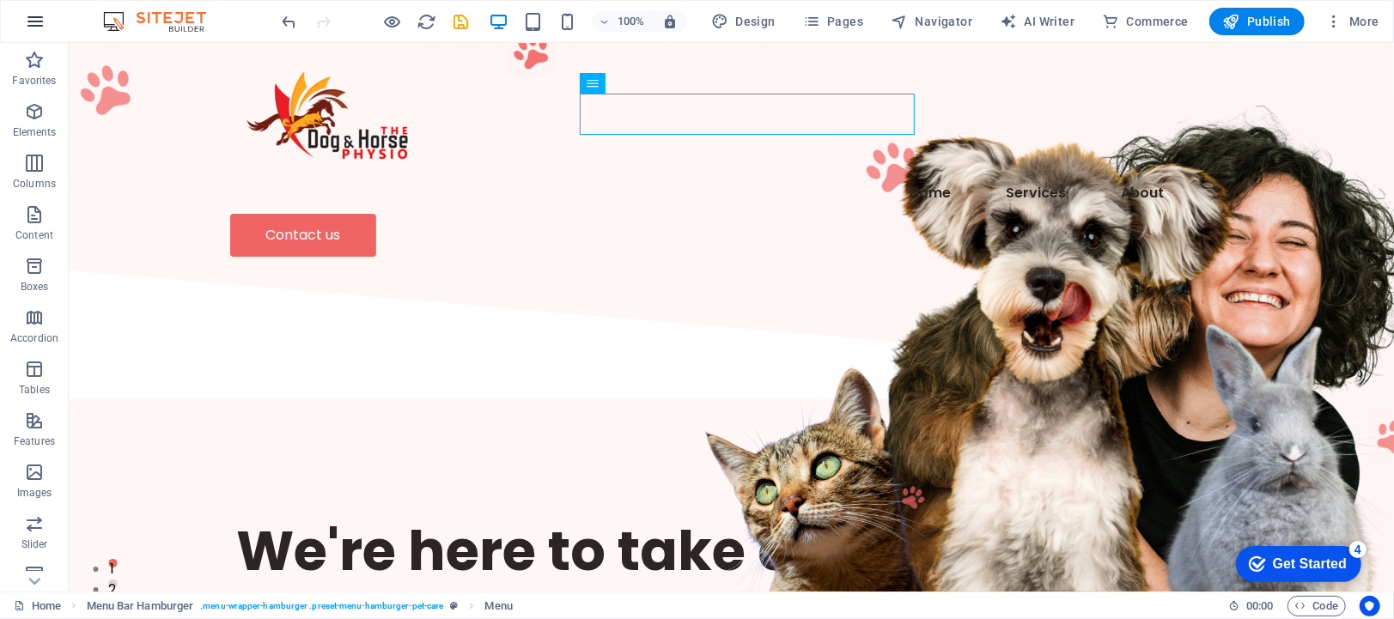
click at [34, 23] on icon "button" at bounding box center [35, 21] width 21 height 21
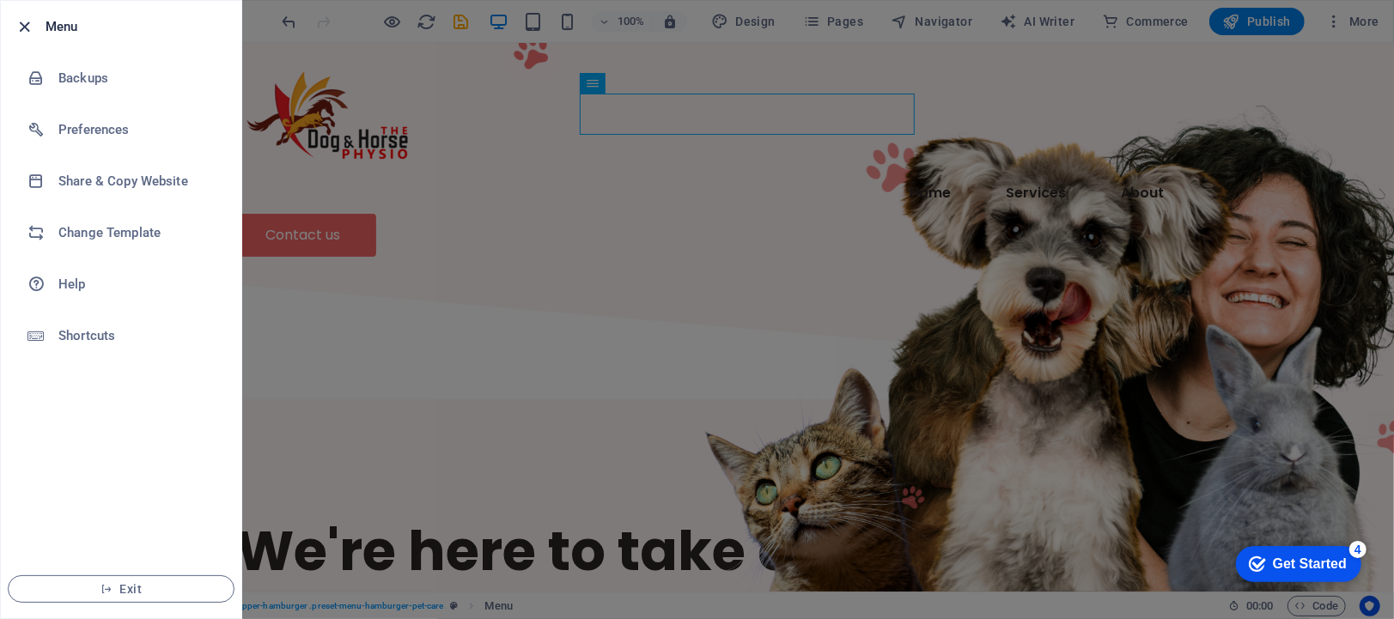
click at [23, 23] on icon "button" at bounding box center [25, 27] width 20 height 20
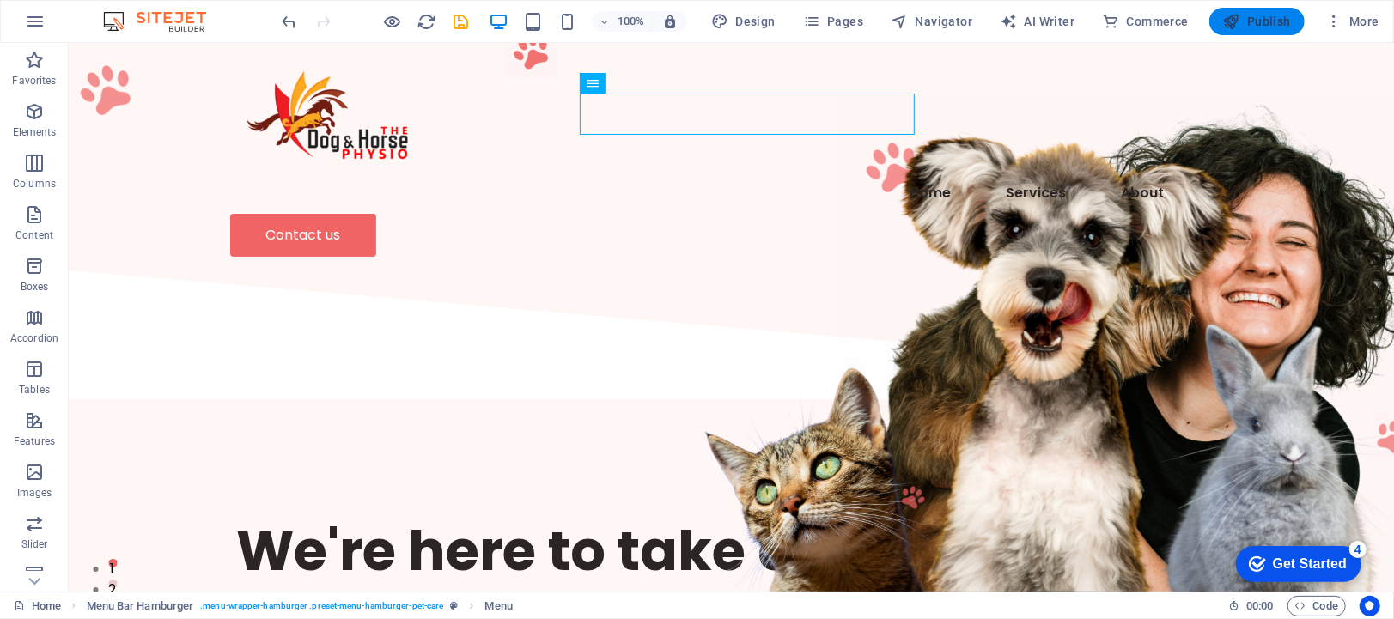
click at [1260, 16] on span "Publish" at bounding box center [1257, 21] width 68 height 17
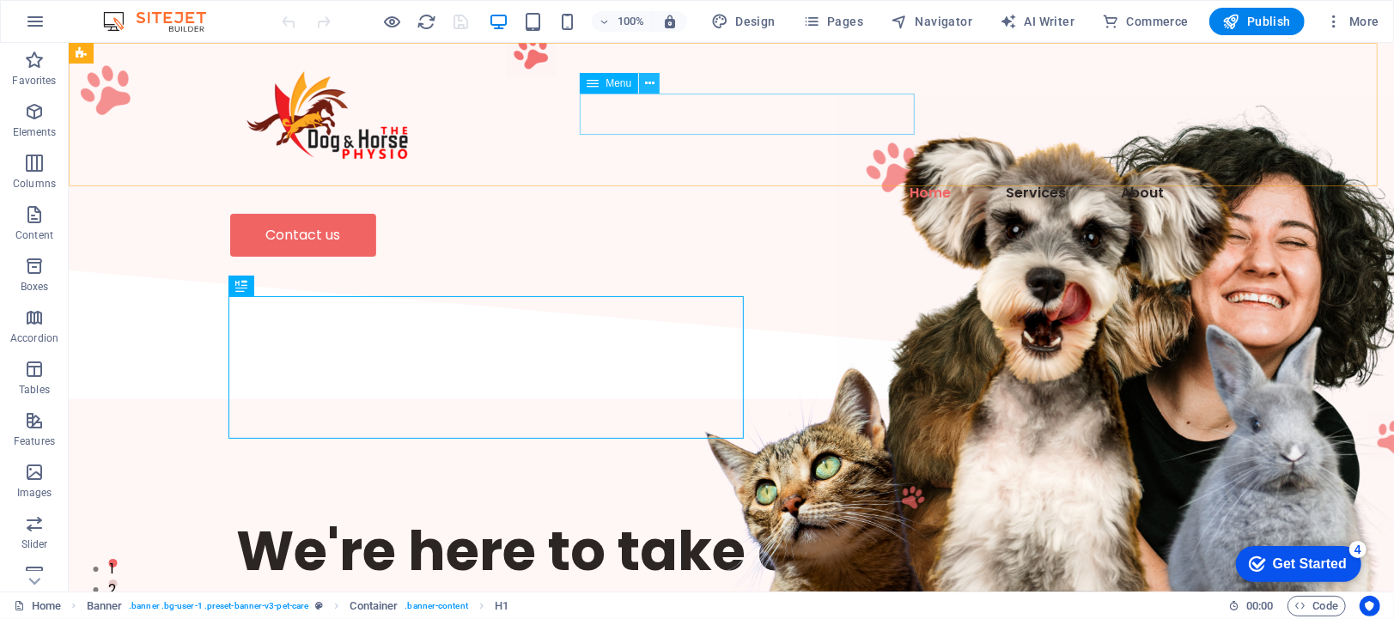
click at [649, 76] on icon at bounding box center [649, 84] width 9 height 18
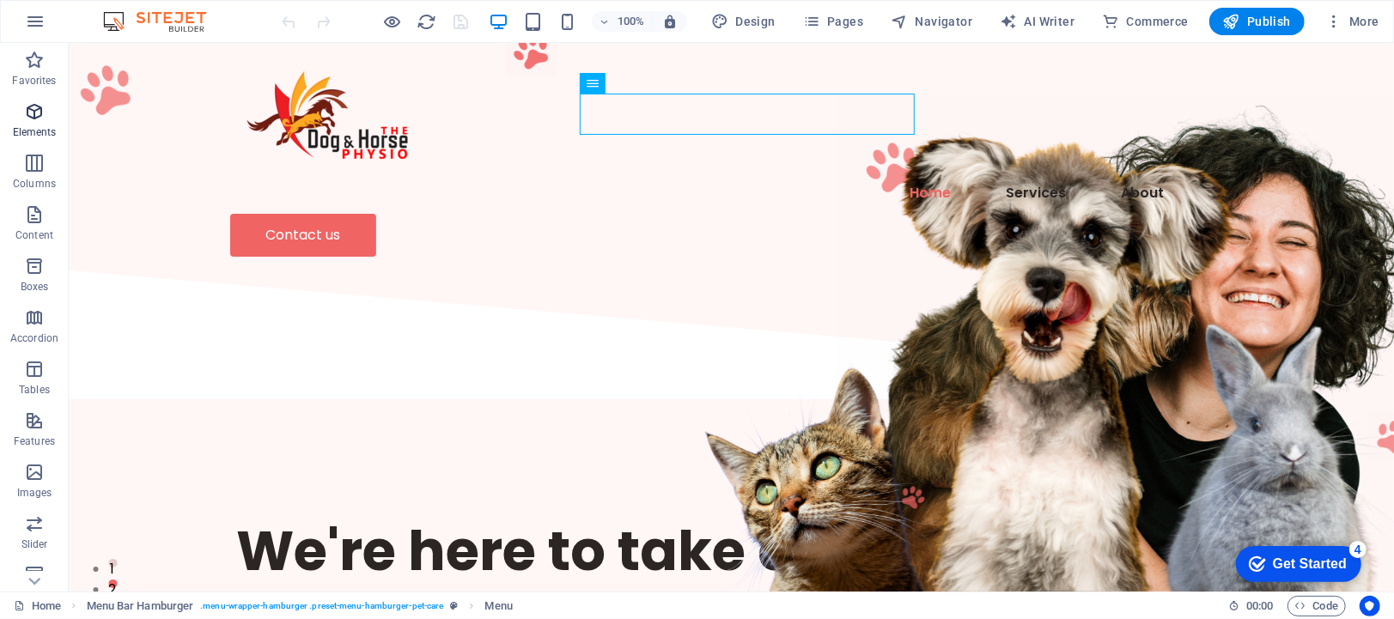
click at [38, 119] on icon "button" at bounding box center [34, 111] width 21 height 21
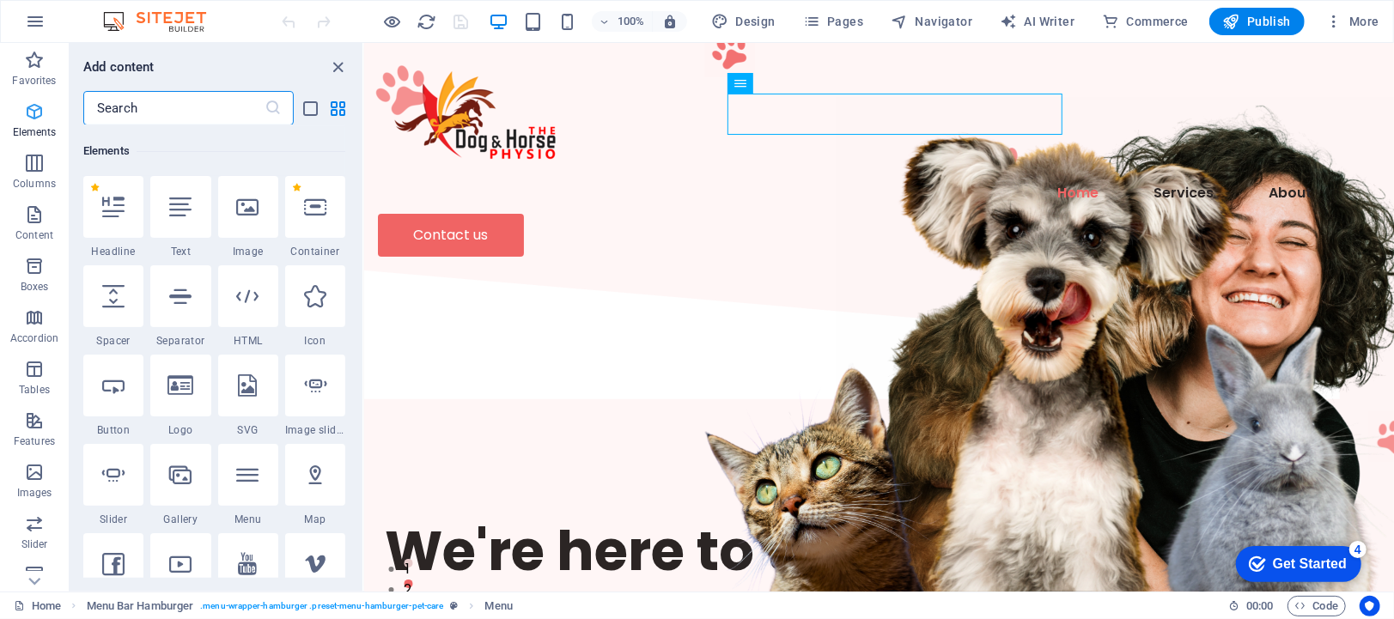
scroll to position [182, 0]
click at [38, 163] on icon "button" at bounding box center [34, 163] width 21 height 21
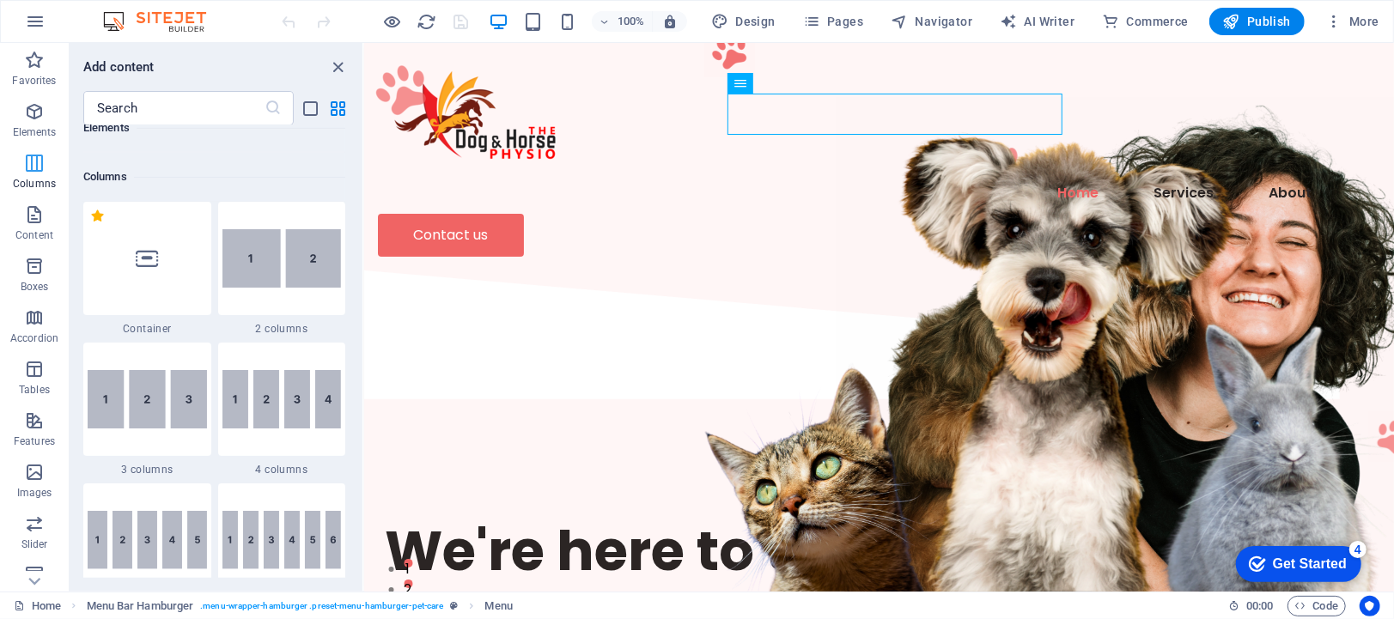
scroll to position [850, 0]
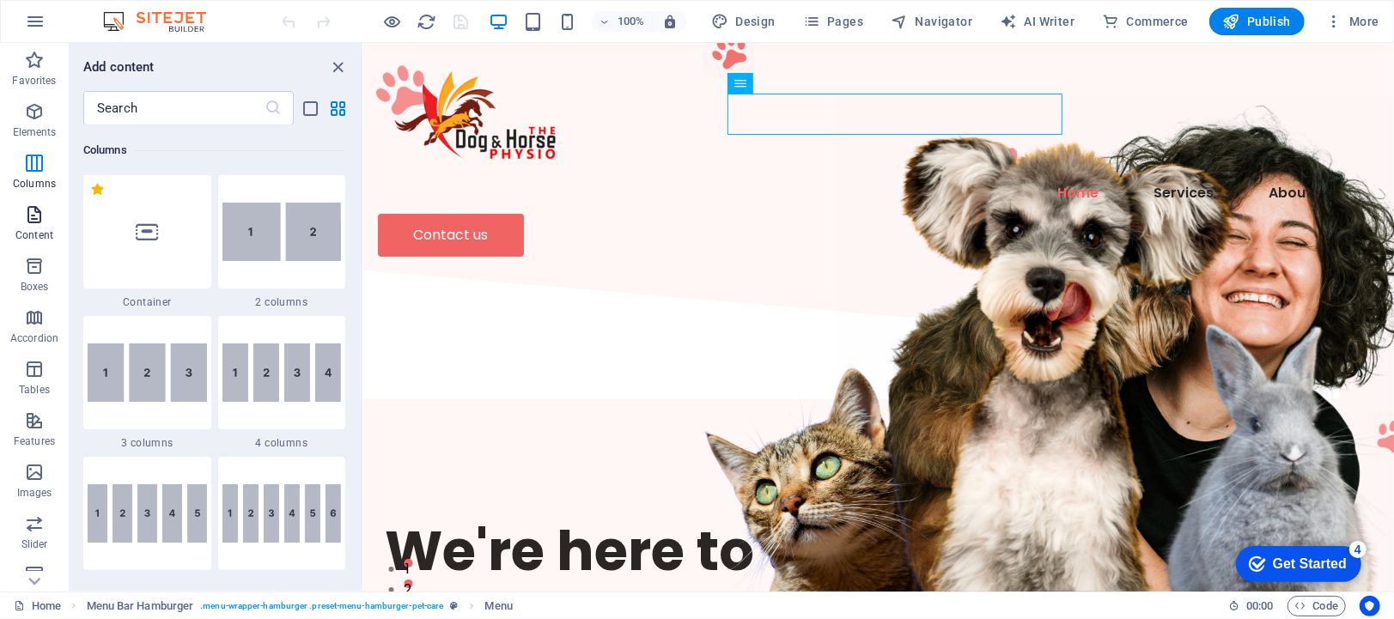
click at [36, 219] on icon "button" at bounding box center [34, 214] width 21 height 21
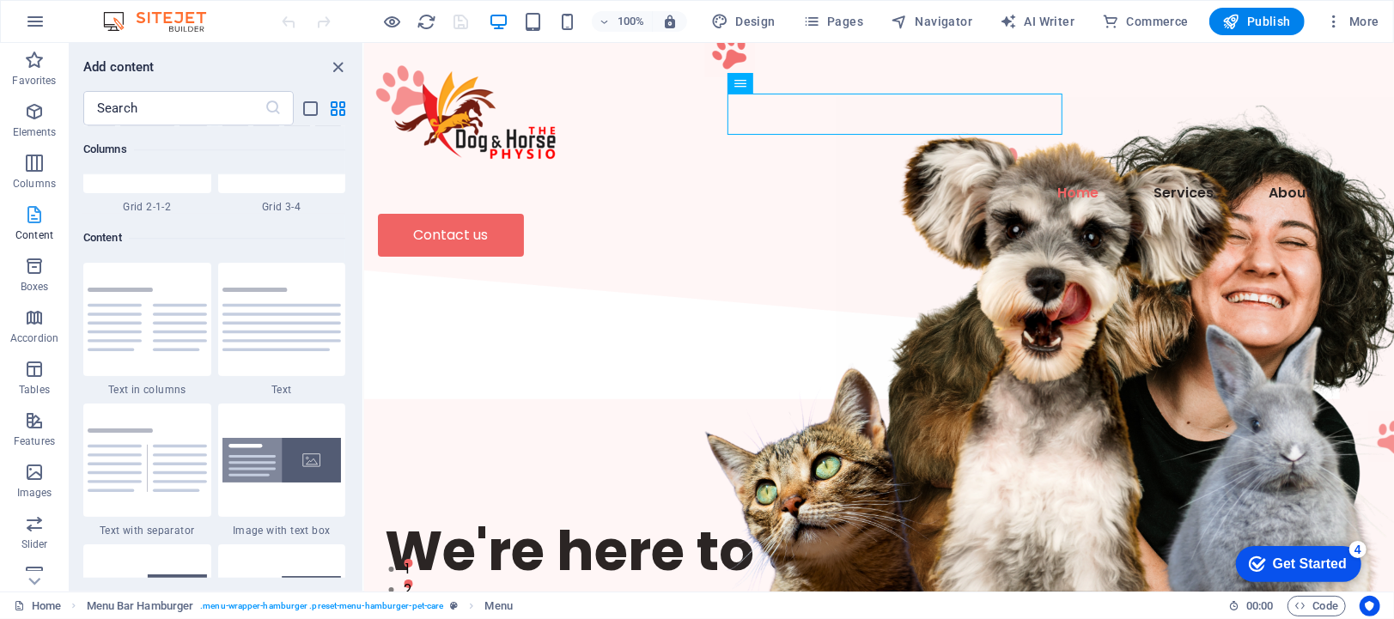
scroll to position [3006, 0]
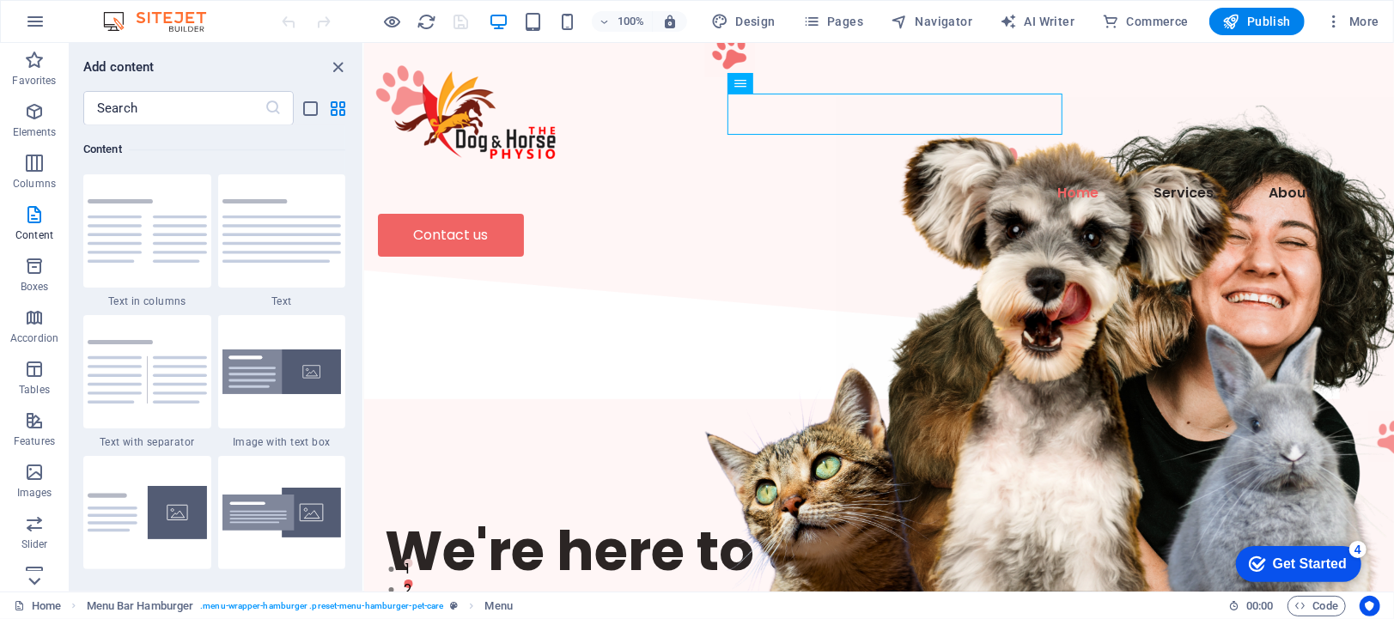
click at [37, 582] on icon at bounding box center [34, 582] width 12 height 8
click at [37, 582] on p "Commerce" at bounding box center [35, 579] width 52 height 14
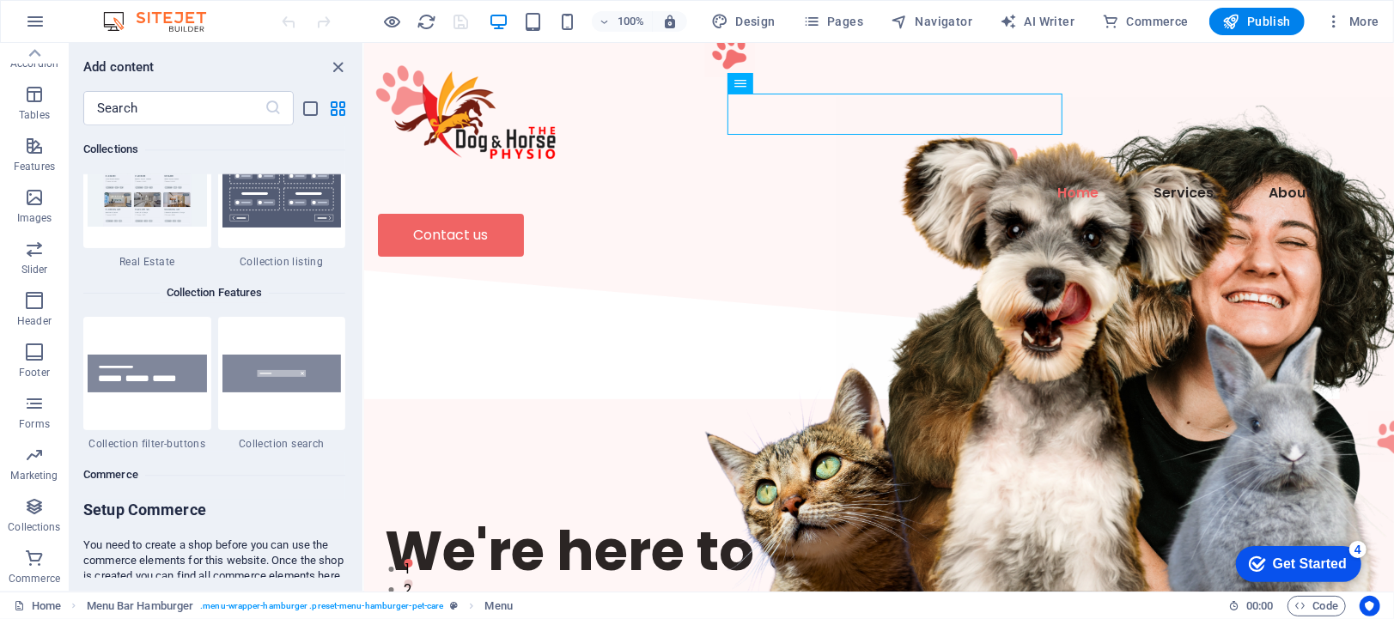
scroll to position [16554, 0]
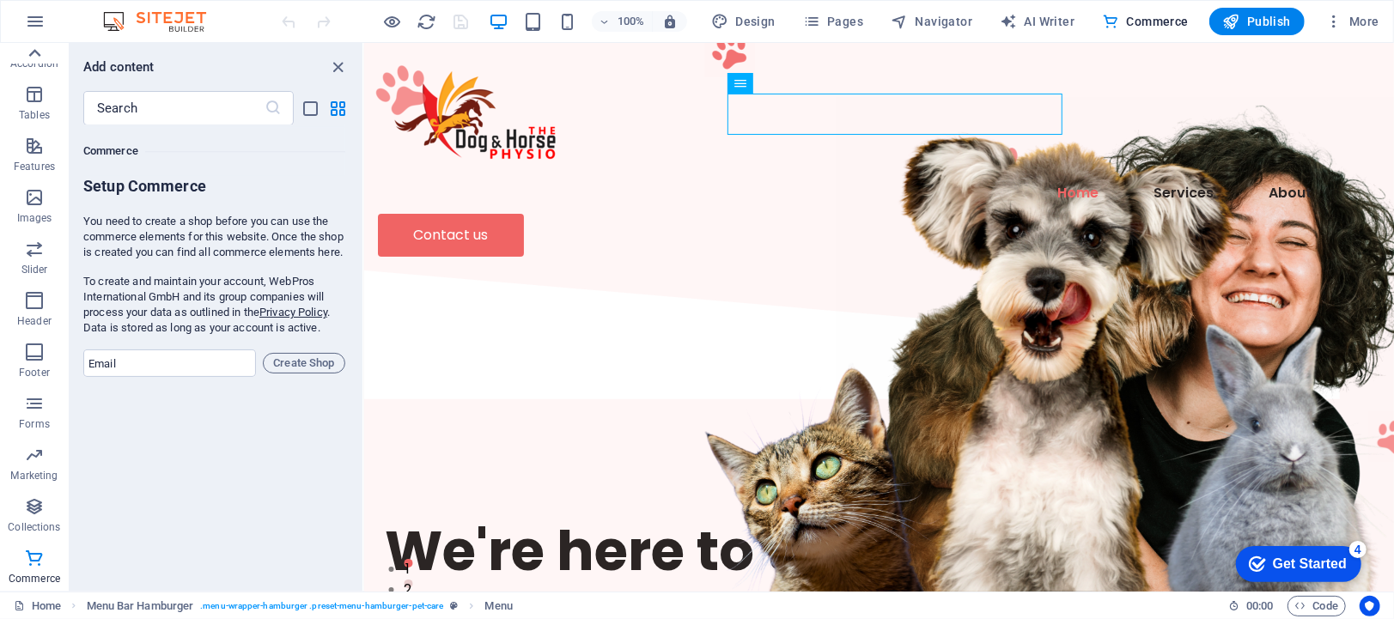
click at [33, 52] on icon at bounding box center [35, 53] width 12 height 8
click at [33, 52] on icon "button" at bounding box center [34, 60] width 21 height 21
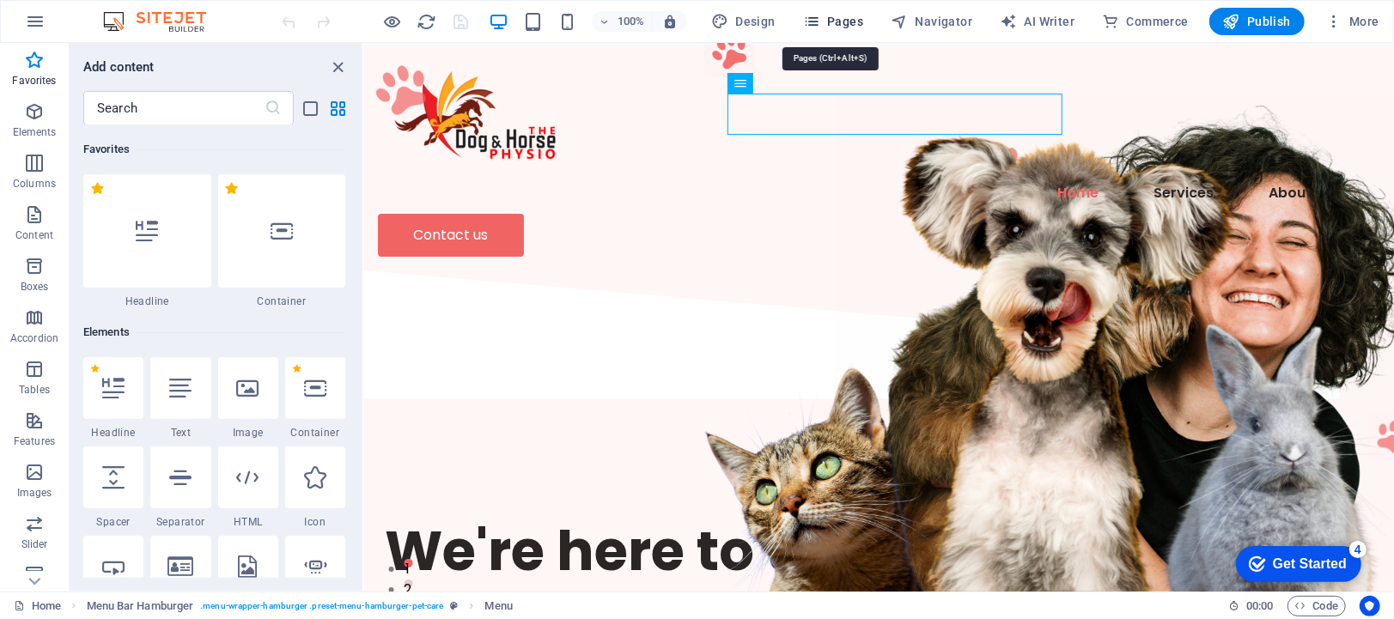
click at [853, 20] on span "Pages" at bounding box center [833, 21] width 60 height 17
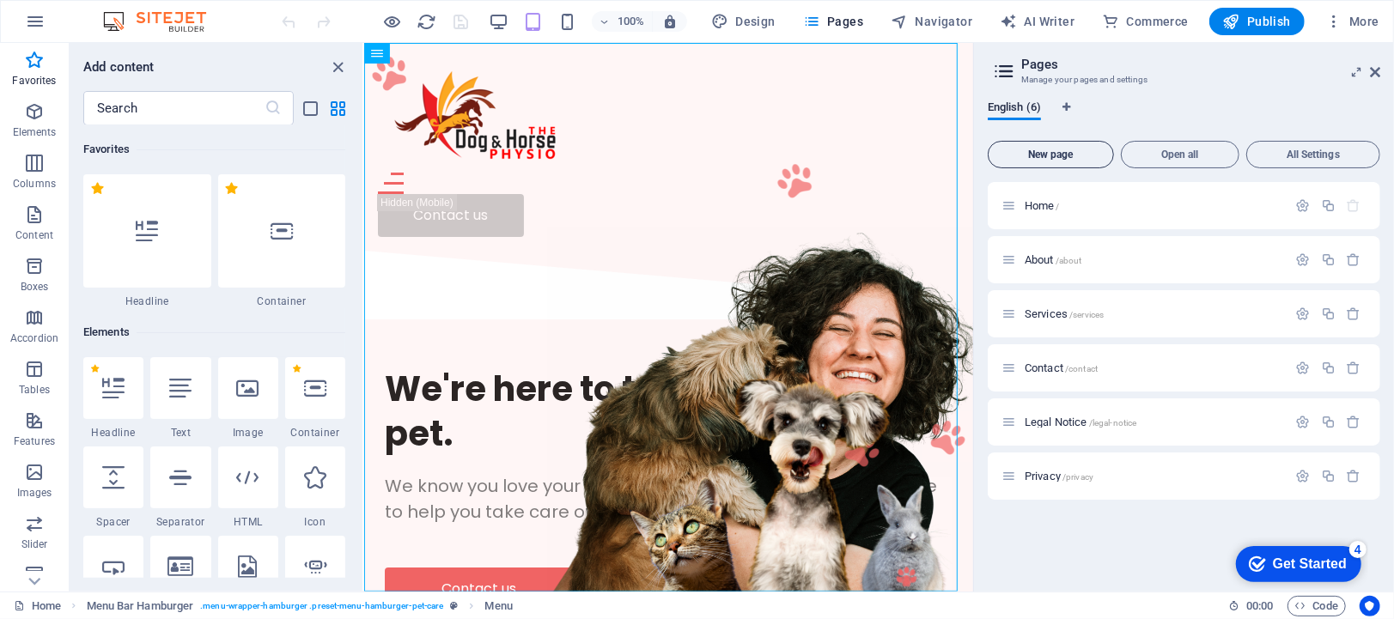
click at [1055, 149] on span "New page" at bounding box center [1051, 154] width 111 height 10
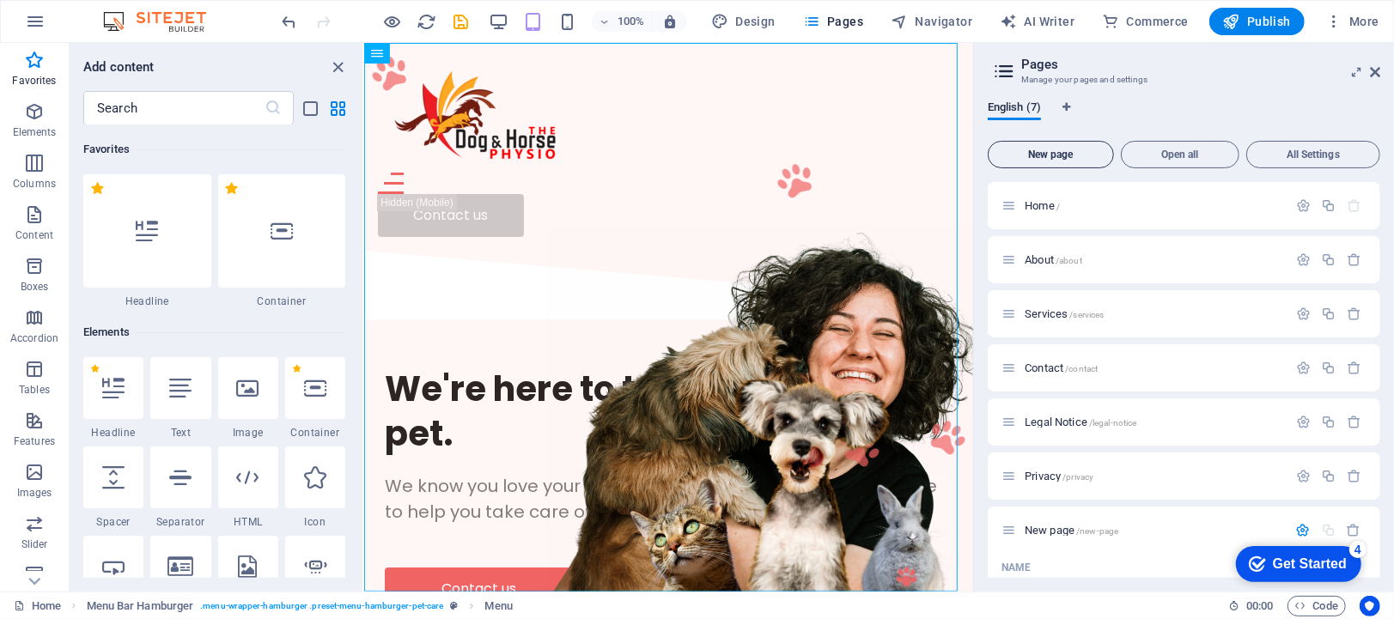
scroll to position [215, 0]
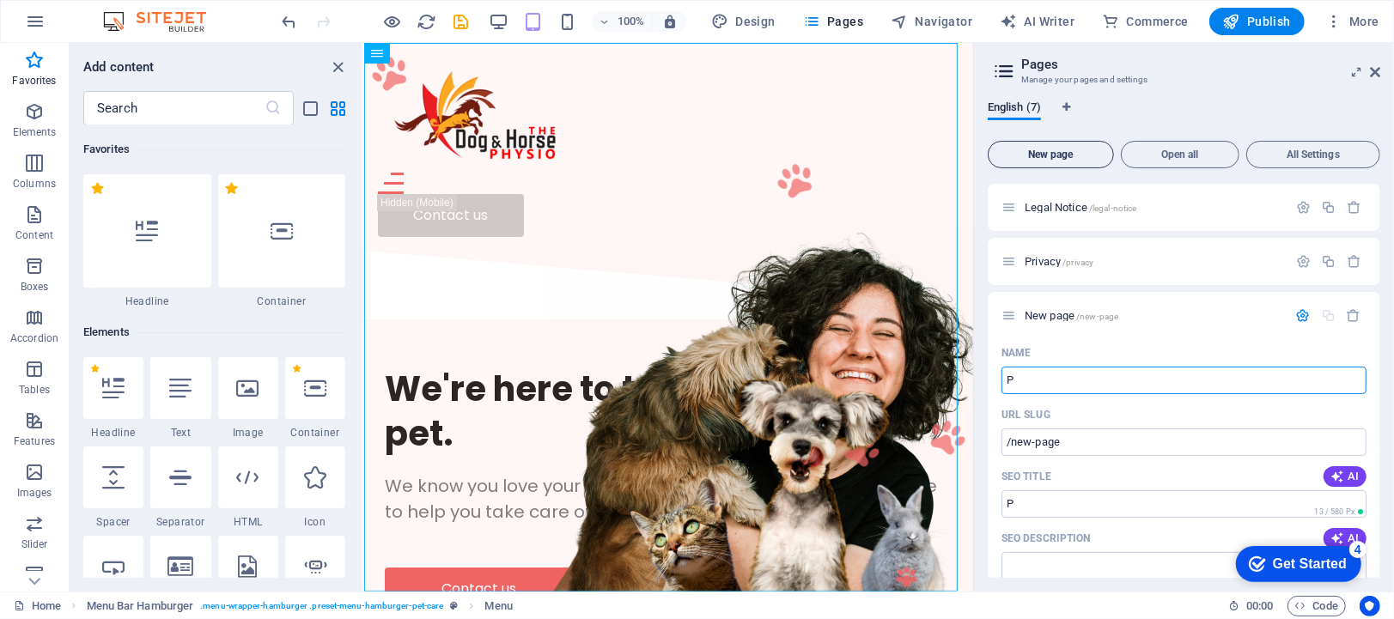
type input "Pa"
type input "/p"
type input "Patient I"
type input "/patient"
type input "Patient Info"
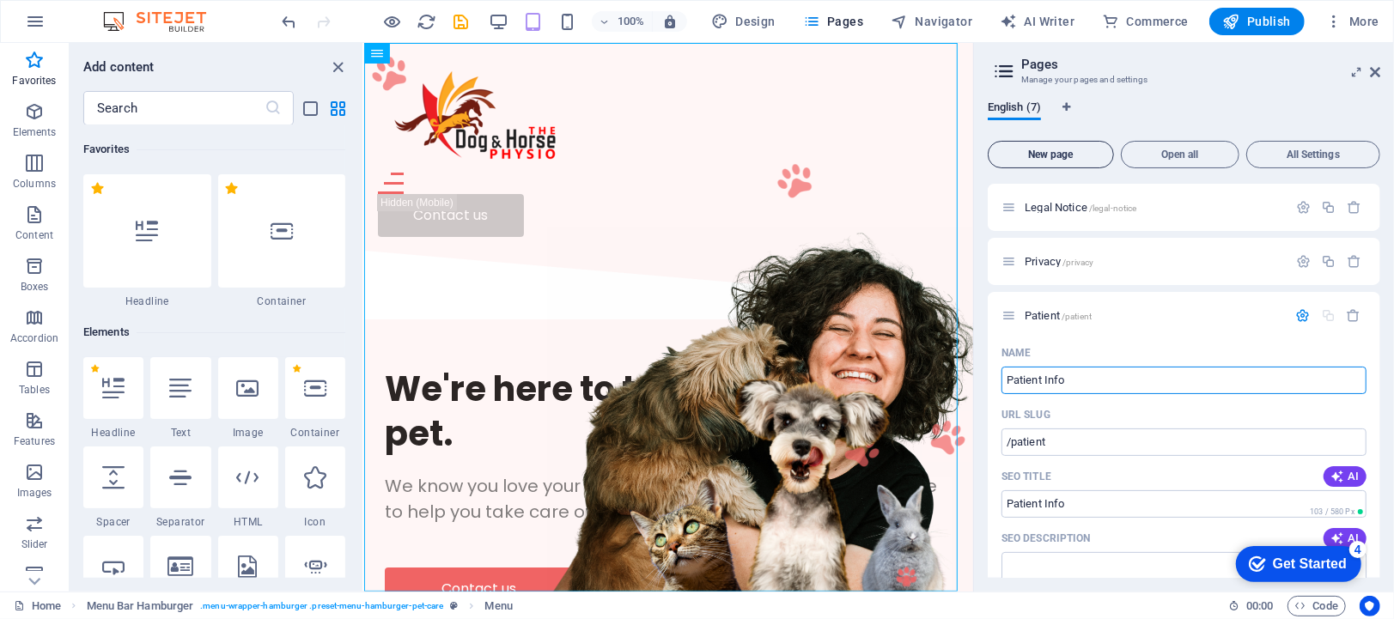
type input "/patient-info"
type input "Patient Info"
drag, startPoint x: 1377, startPoint y: 332, endPoint x: 1383, endPoint y: 395, distance: 63.0
click at [1383, 395] on div "English (7) New page Open all All Settings Home / About /about Services /servic…" at bounding box center [1184, 340] width 420 height 504
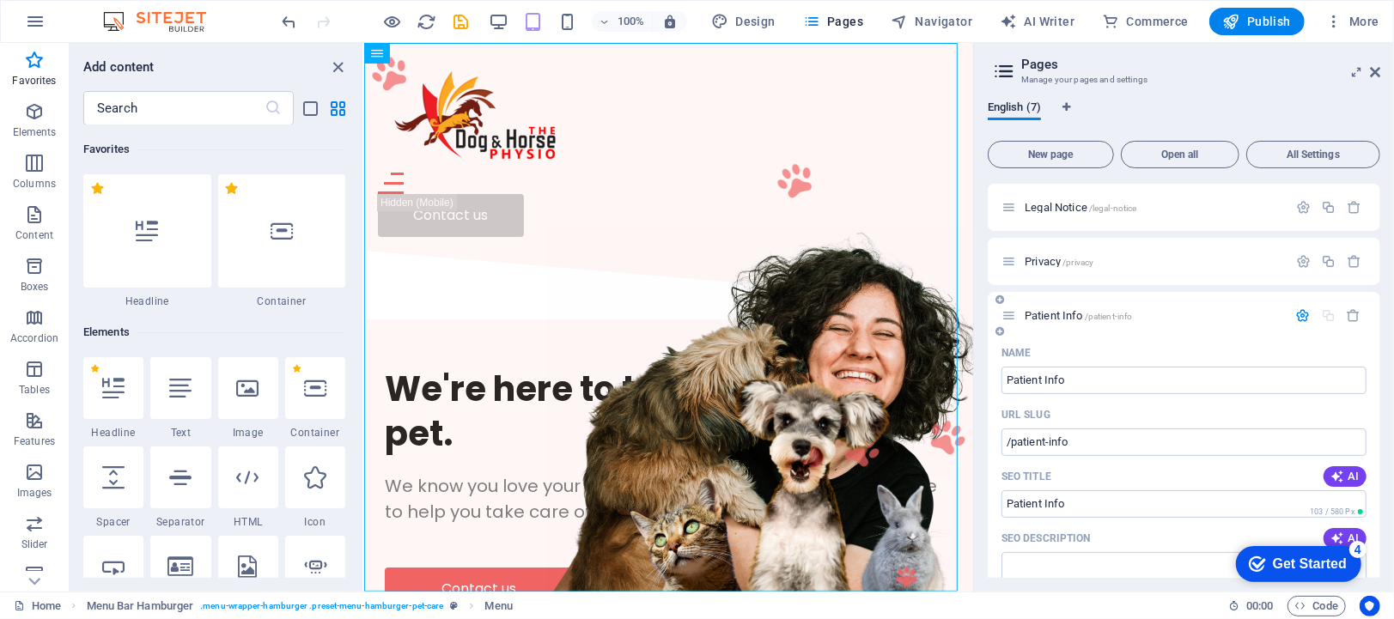
drag, startPoint x: 1377, startPoint y: 370, endPoint x: 1377, endPoint y: 484, distance: 113.4
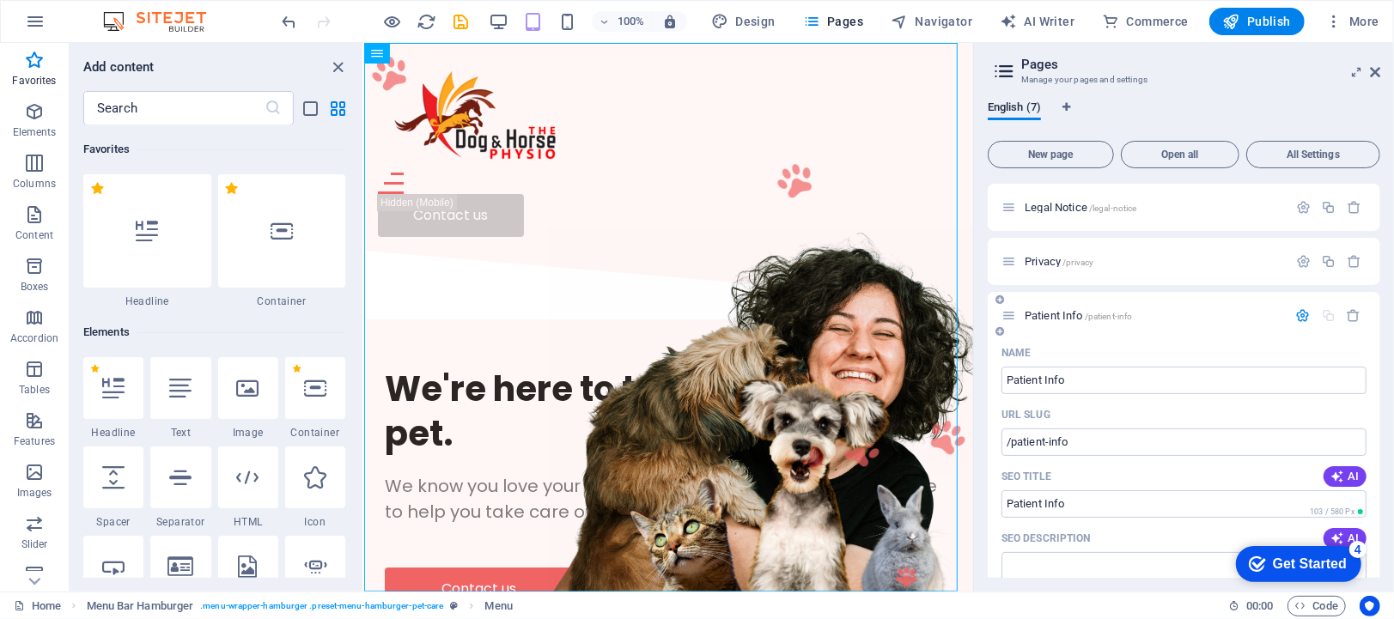
click at [1387, 488] on div "English (7) New page Open all All Settings Home / About /about Services /servic…" at bounding box center [1184, 340] width 420 height 504
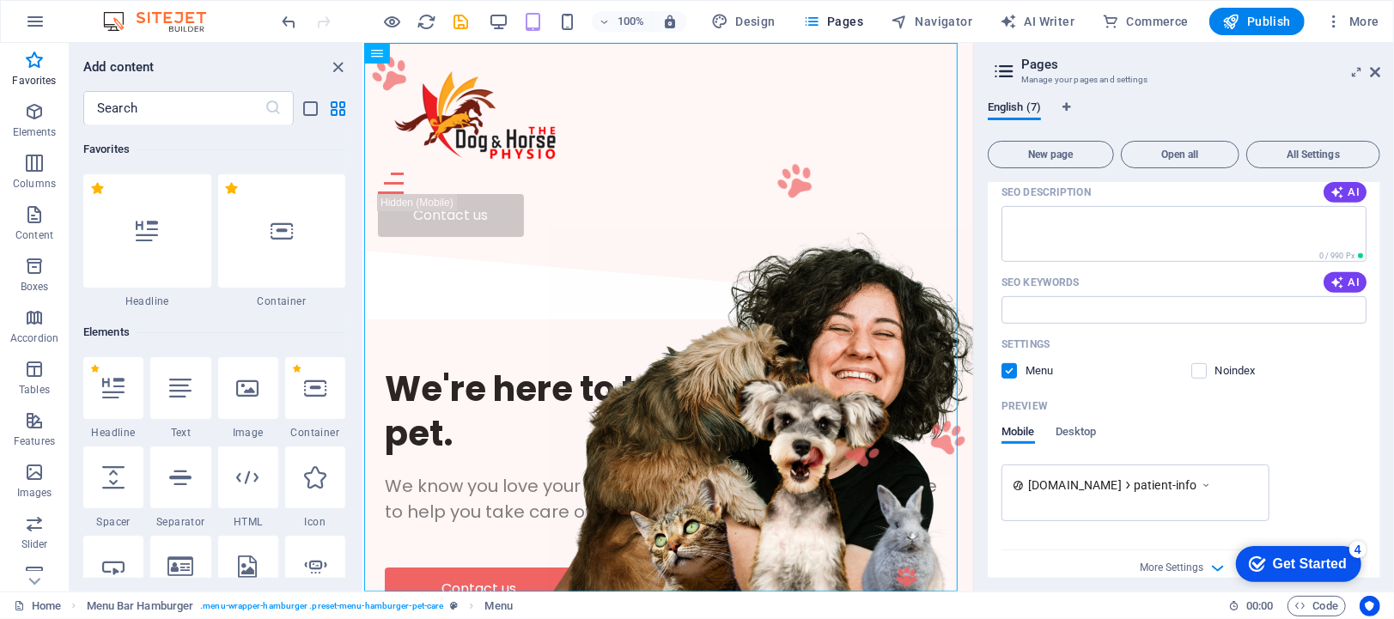
click at [1094, 563] on div "More Settings" at bounding box center [1184, 564] width 365 height 27
click at [1214, 564] on icon "button" at bounding box center [1219, 568] width 20 height 20
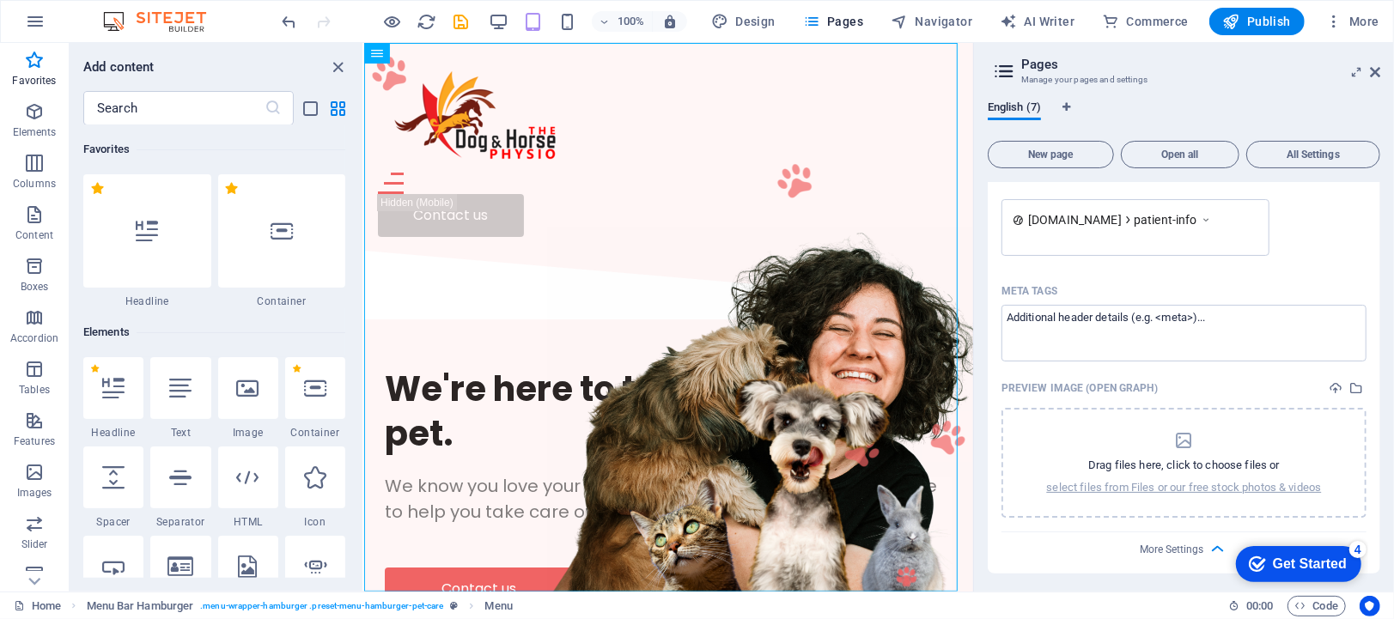
click at [1379, 583] on div "English (7) New page Open all All Settings Home / About /about Services /servic…" at bounding box center [1184, 340] width 420 height 504
click at [1376, 576] on div "Home / About /about Services /services Contact /contact Legal Notice /legal-not…" at bounding box center [1184, 380] width 393 height 396
click at [1333, 563] on div "Get Started" at bounding box center [1309, 563] width 74 height 15
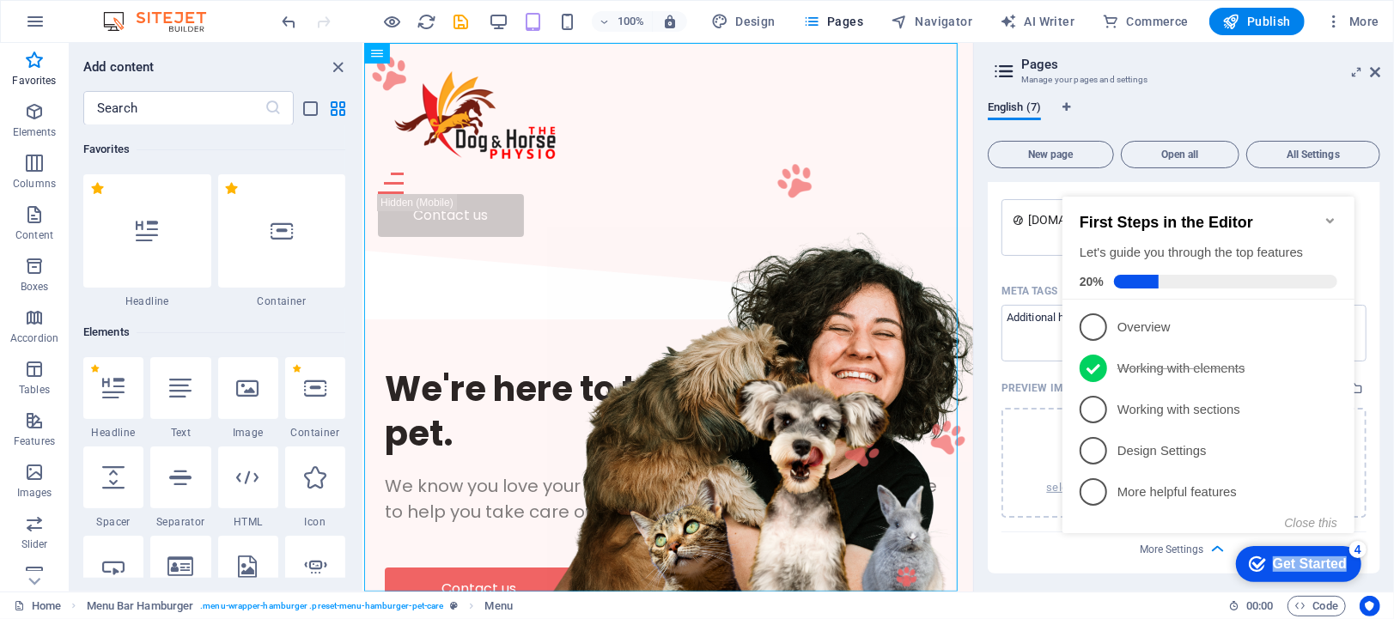
drag, startPoint x: 1294, startPoint y: 573, endPoint x: 1094, endPoint y: 562, distance: 200.5
click at [1094, 562] on div "checkmark Get Started 4 First Steps in the Editor Let's guide you through the t…" at bounding box center [1211, 379] width 313 height 418
click at [1104, 558] on div "checkmark Get Started 4 First Steps in the Editor Let's guide you through the t…" at bounding box center [1211, 379] width 313 height 418
click at [1039, 545] on div "More Settings" at bounding box center [1184, 546] width 365 height 27
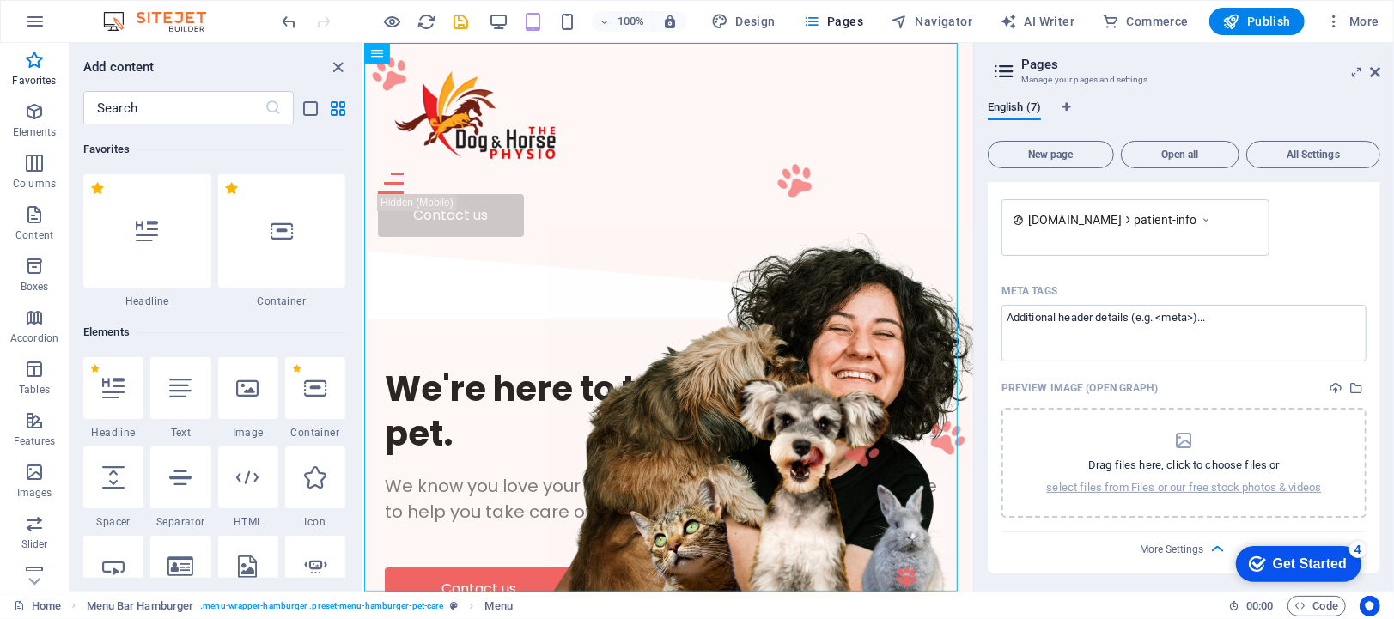
click at [1346, 546] on div "checkmark Get Started 4" at bounding box center [1297, 564] width 125 height 36
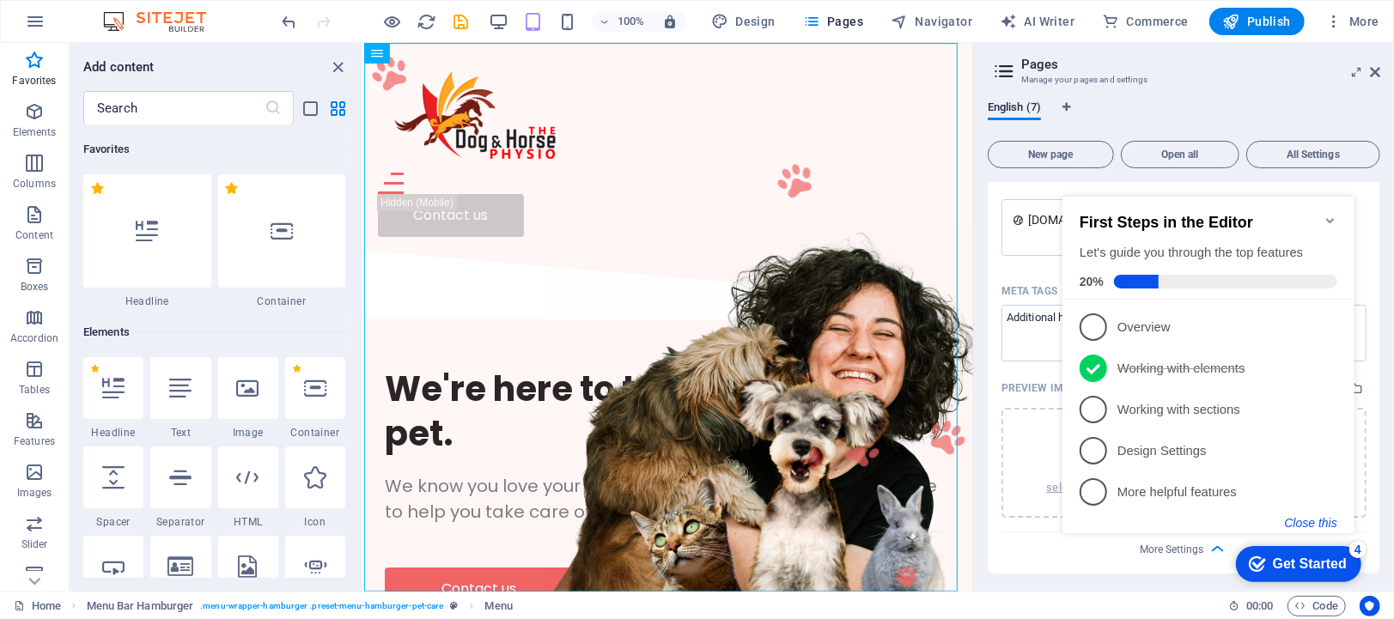
click at [1309, 520] on button "Close this" at bounding box center [1310, 522] width 52 height 14
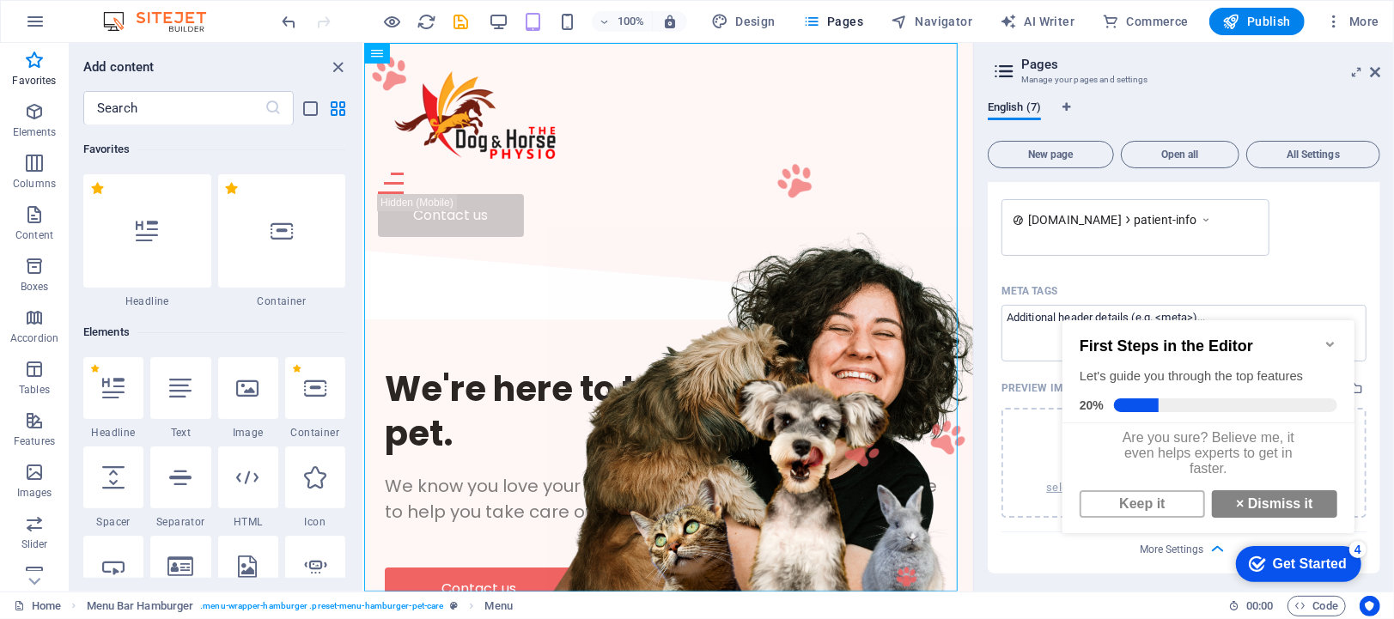
click at [1309, 517] on link "× Dismiss it" at bounding box center [1273, 503] width 125 height 27
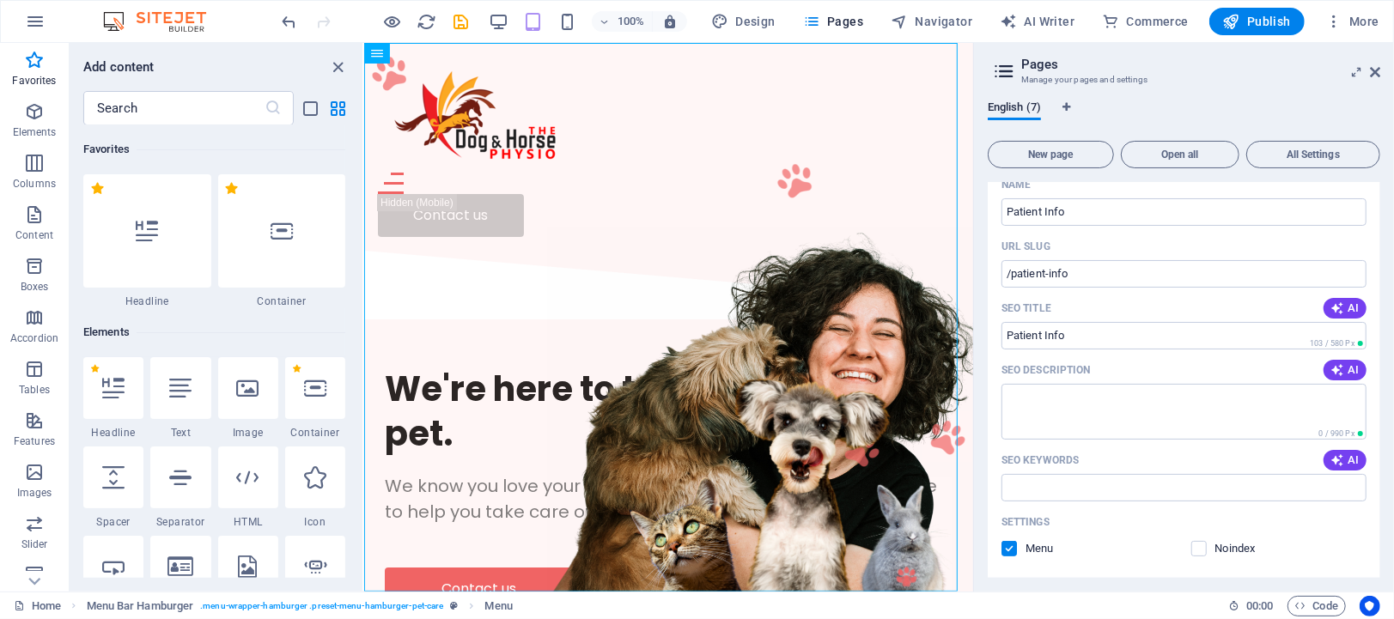
scroll to position [381, 0]
click at [1338, 369] on icon "button" at bounding box center [1338, 373] width 14 height 14
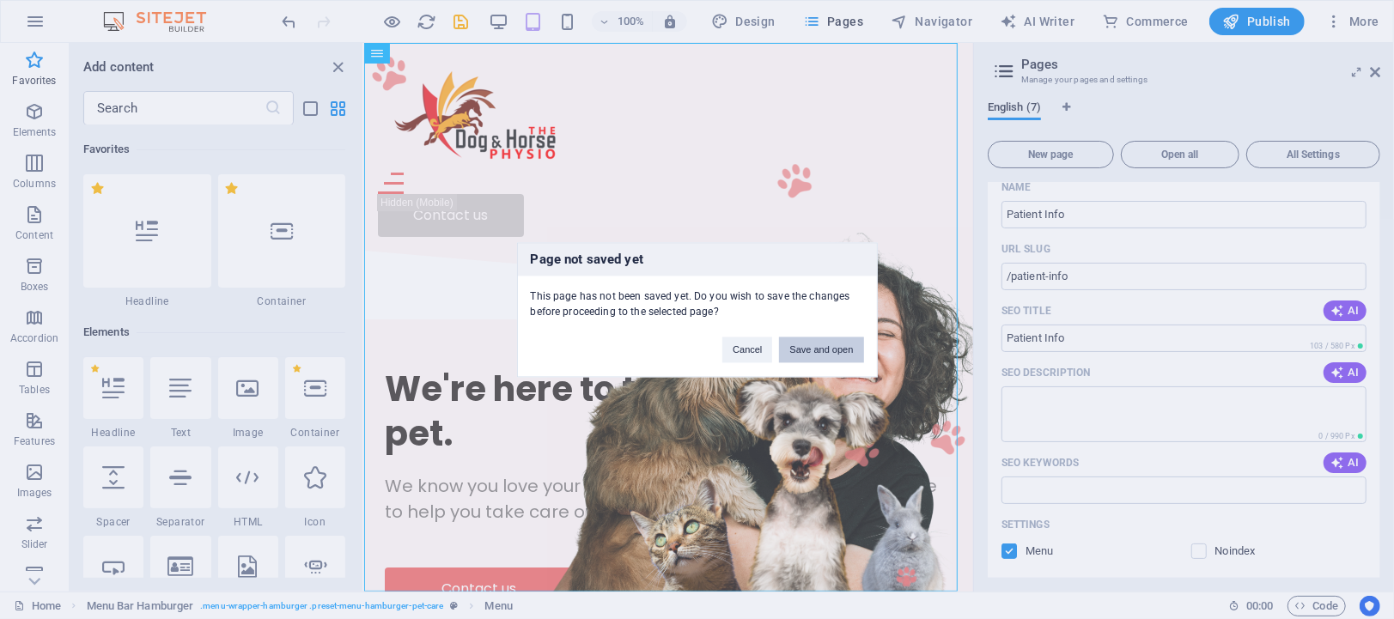
click at [812, 345] on button "Save and open" at bounding box center [821, 350] width 84 height 26
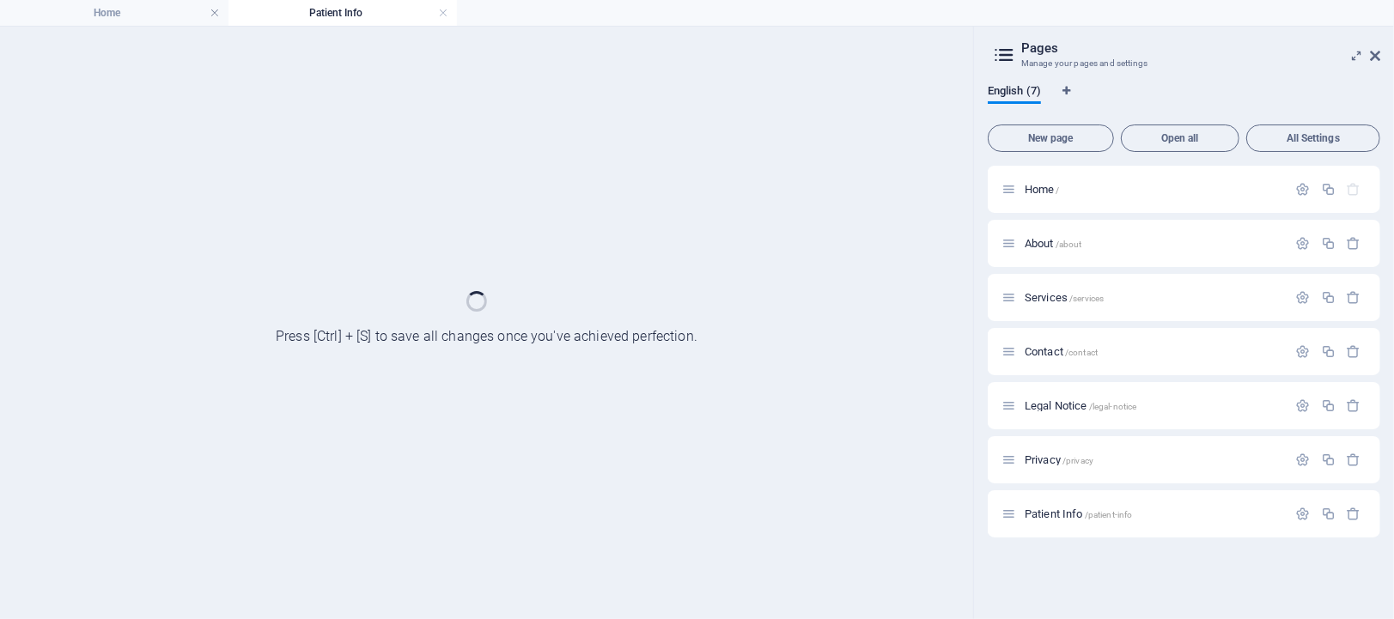
scroll to position [0, 0]
click at [1346, 373] on div "Contact /contact" at bounding box center [1184, 351] width 393 height 47
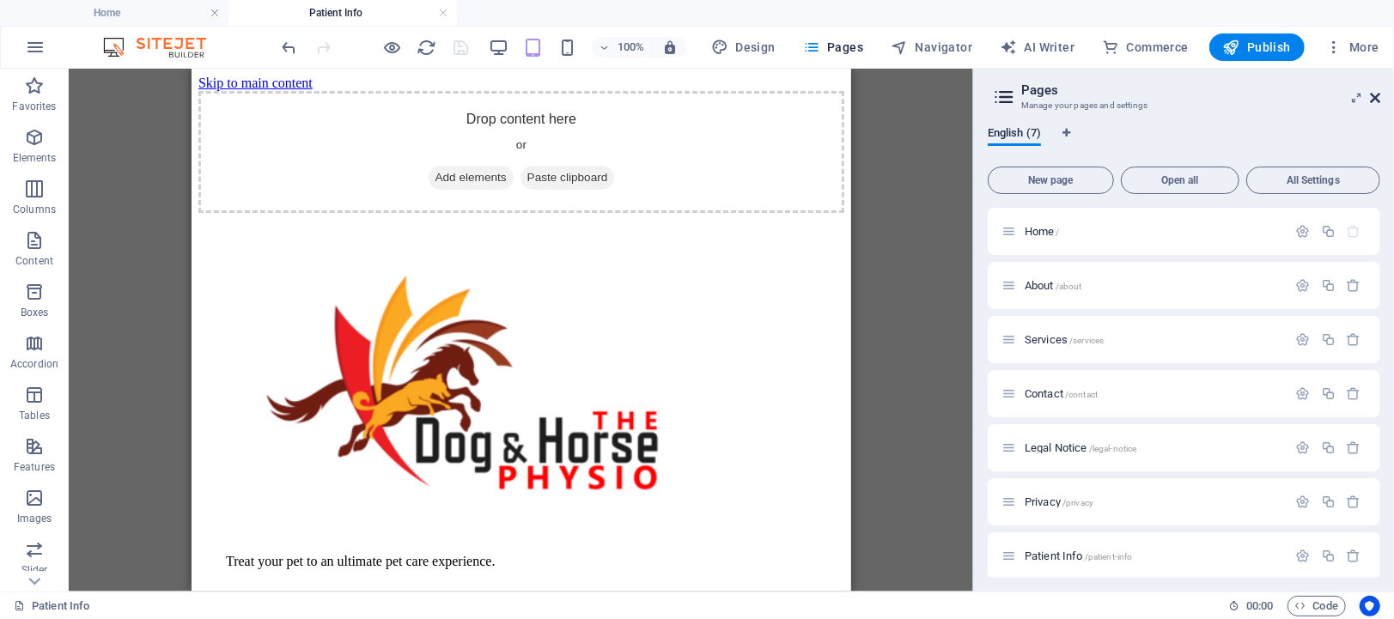
click at [1381, 97] on icon at bounding box center [1375, 98] width 10 height 14
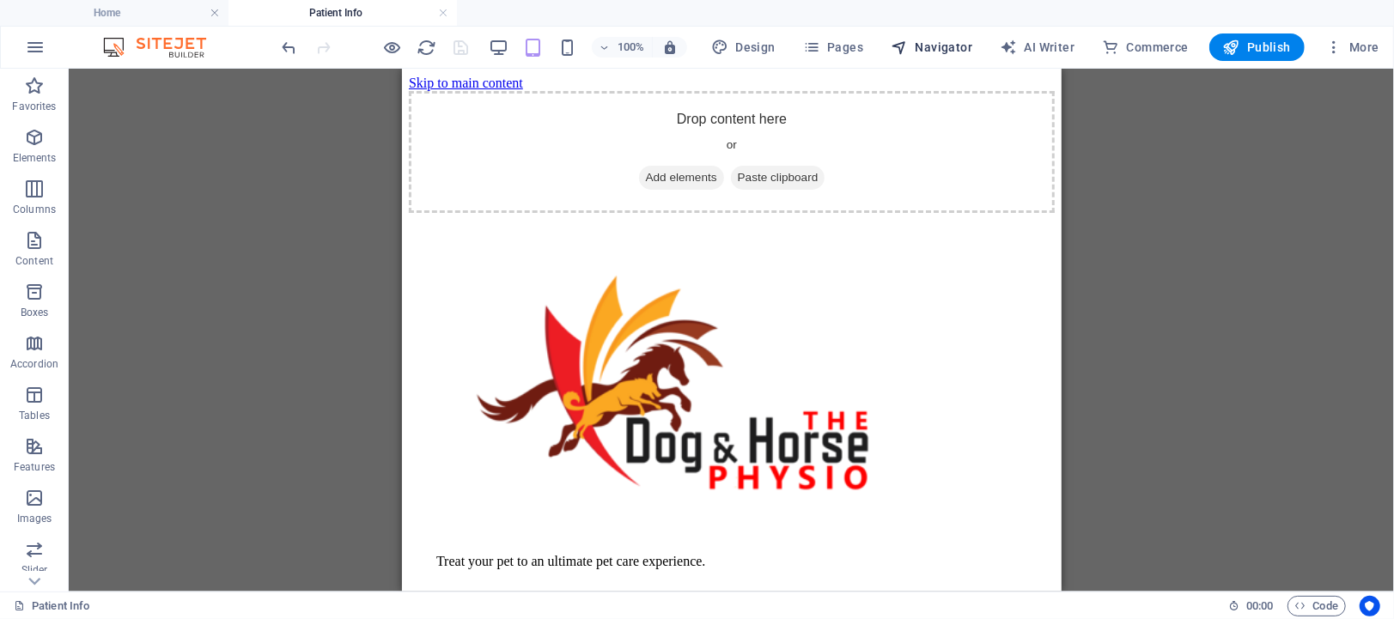
click at [930, 42] on span "Navigator" at bounding box center [932, 47] width 82 height 17
select select "17033812-en"
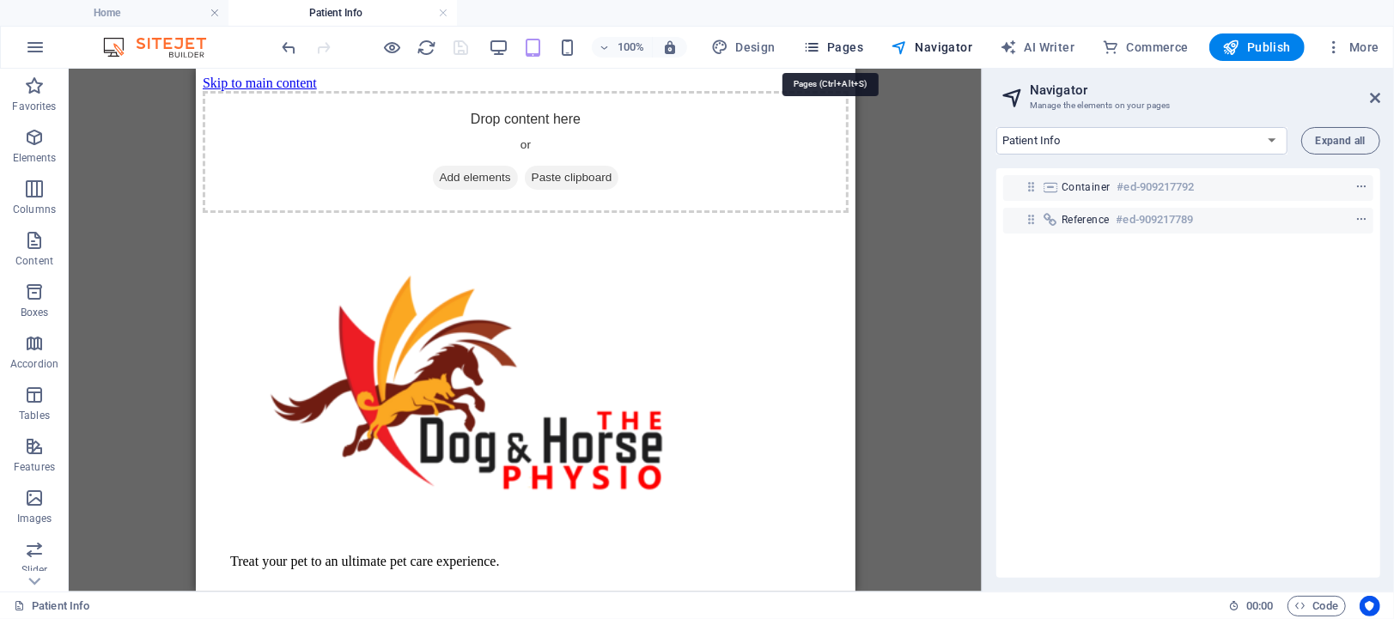
click at [832, 44] on span "Pages" at bounding box center [833, 47] width 60 height 17
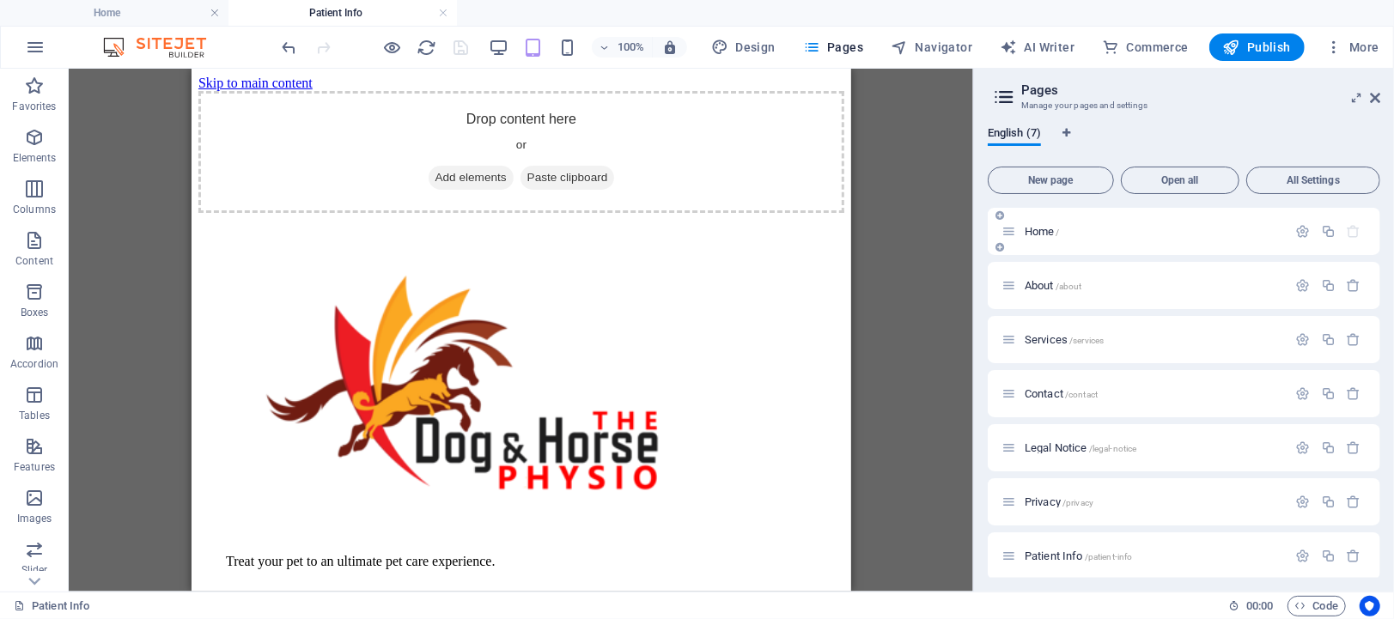
click at [1034, 230] on span "Home /" at bounding box center [1042, 231] width 35 height 13
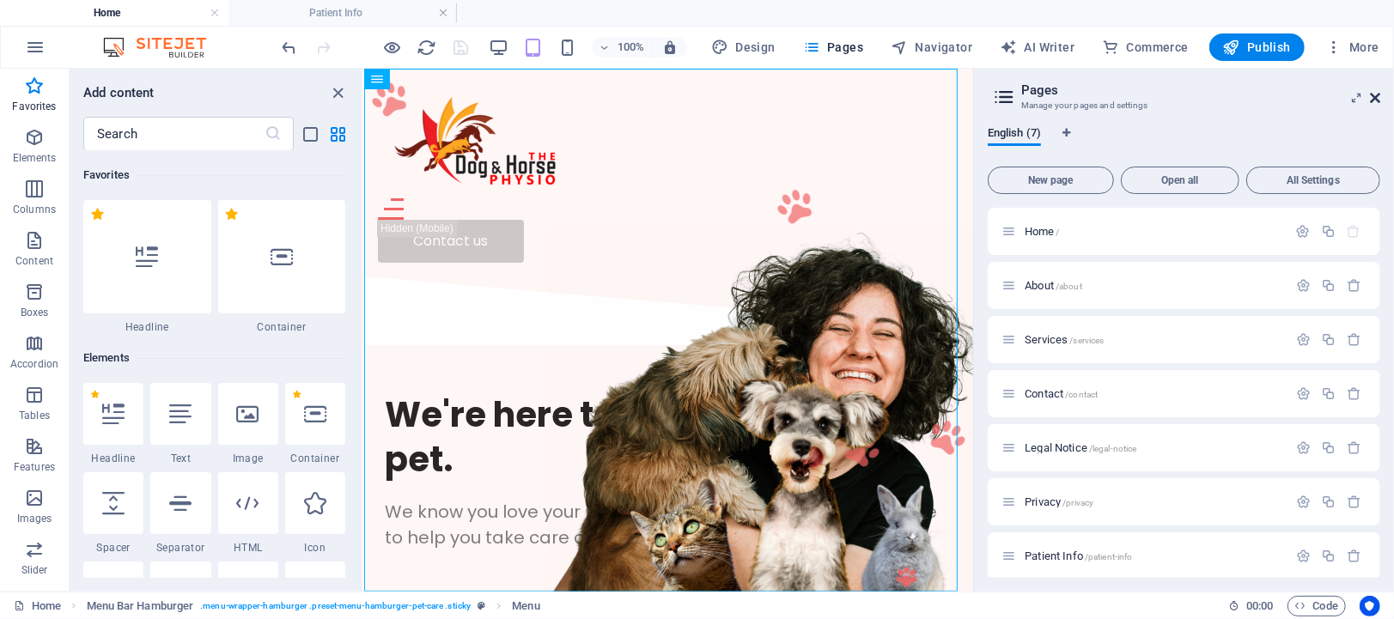
click at [1377, 92] on icon at bounding box center [1375, 98] width 10 height 14
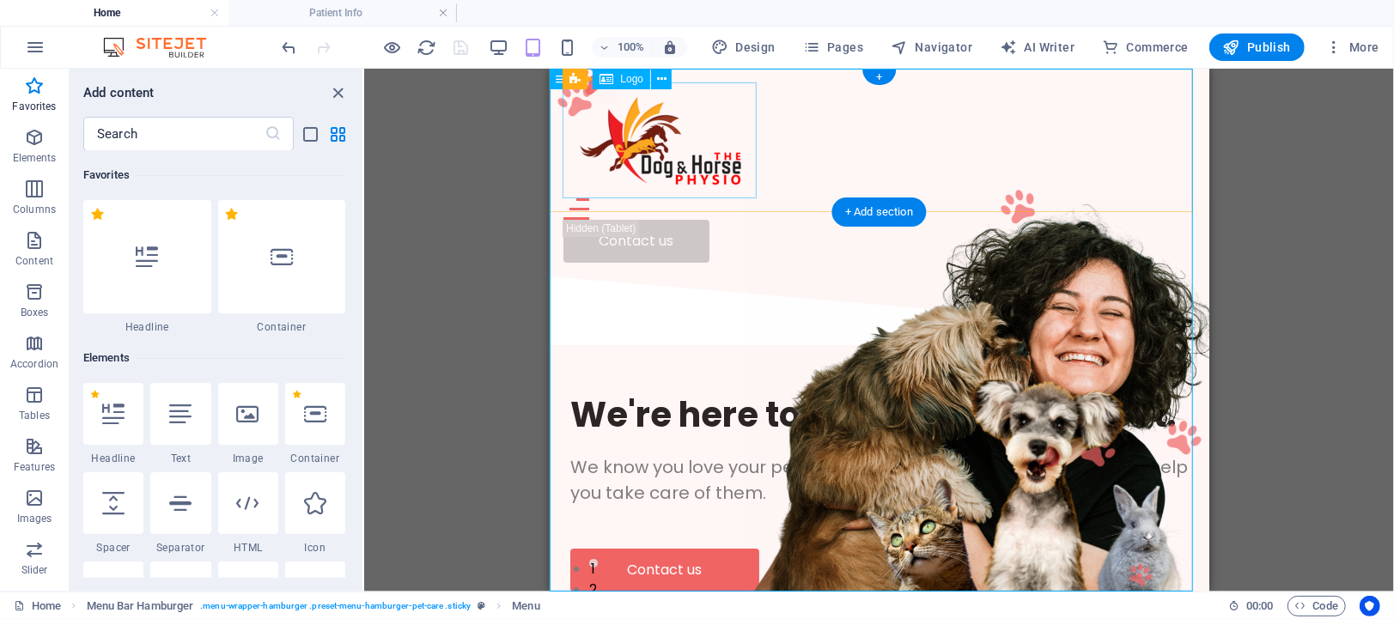
click at [654, 153] on div at bounding box center [879, 140] width 632 height 116
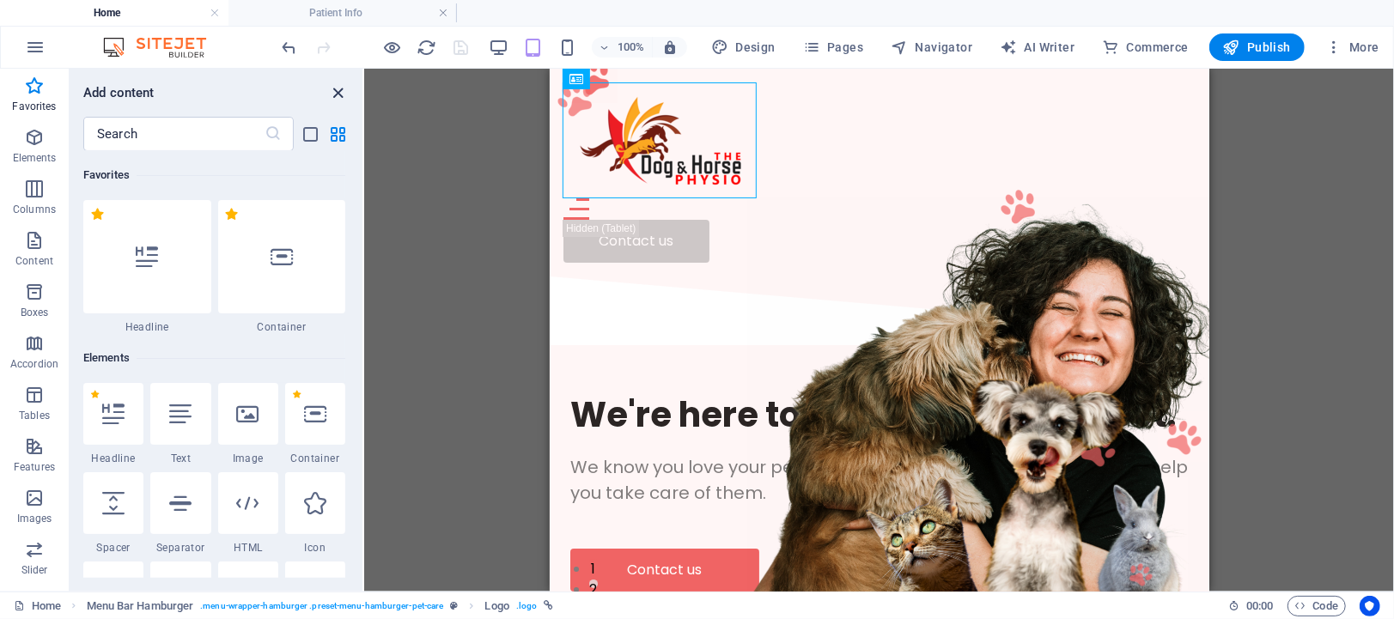
click at [338, 87] on icon "close panel" at bounding box center [339, 93] width 20 height 20
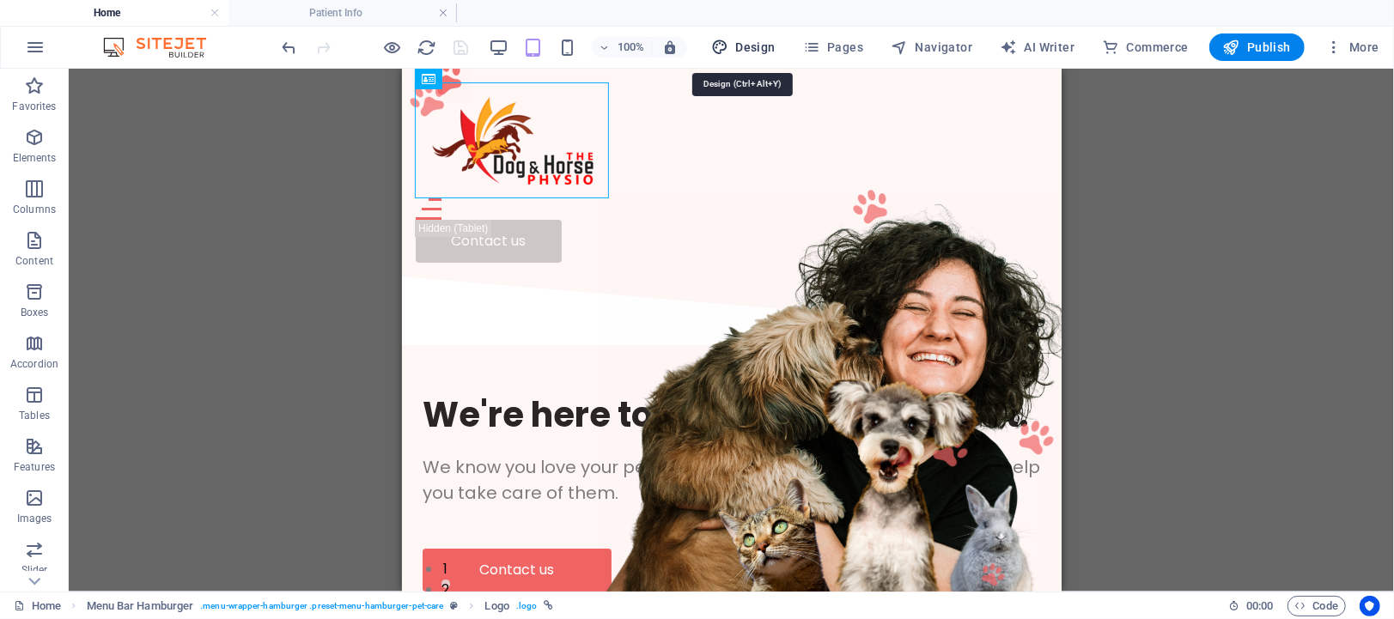
click at [747, 46] on span "Design" at bounding box center [743, 47] width 64 height 17
select select "px"
select select "400"
select select "px"
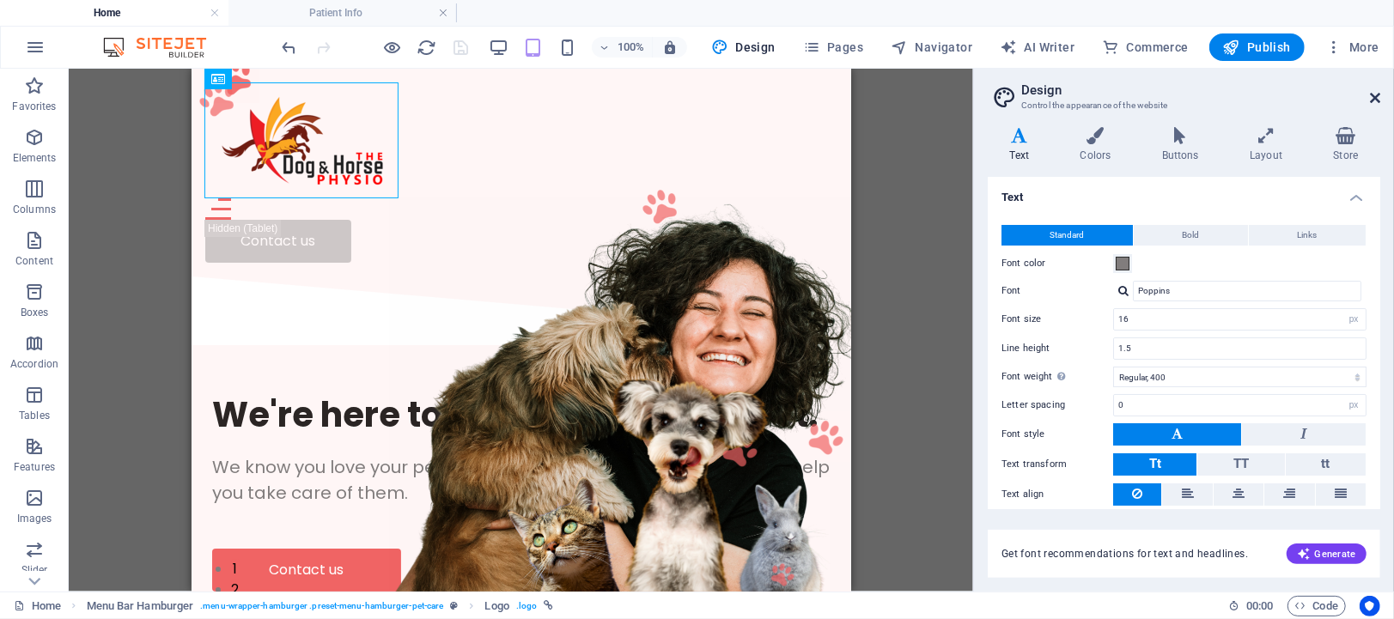
click at [1375, 95] on icon at bounding box center [1375, 98] width 10 height 14
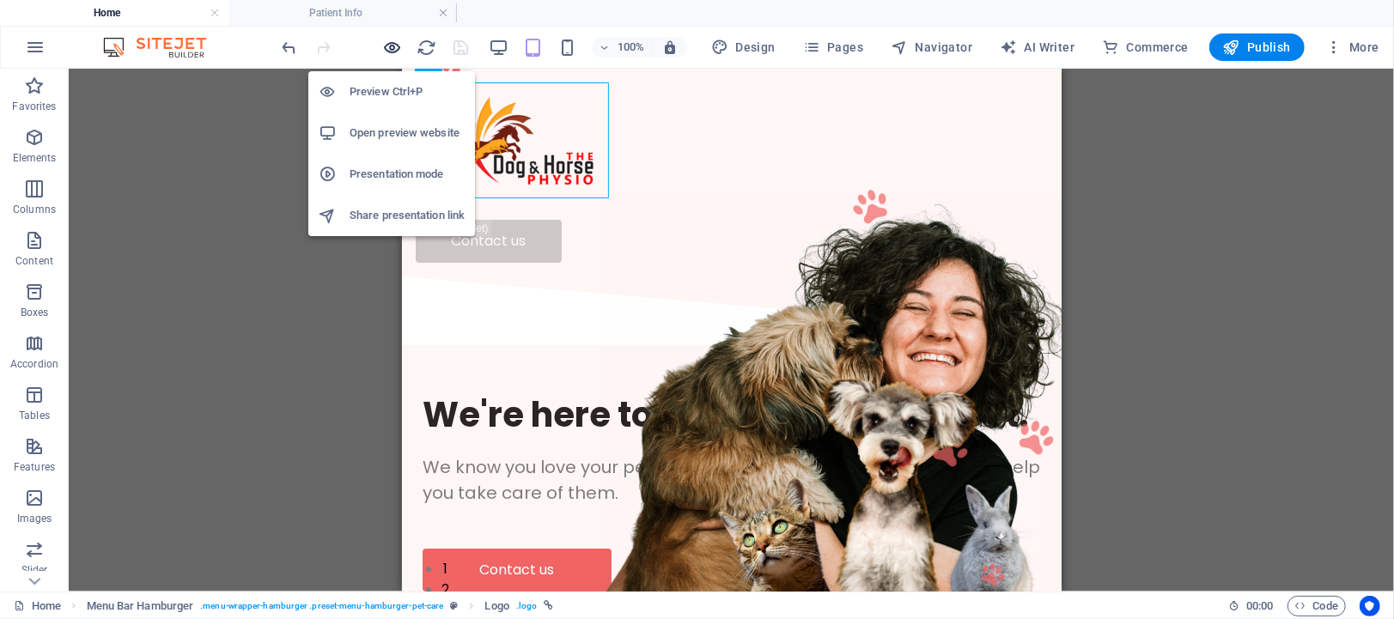
click at [386, 41] on icon "button" at bounding box center [393, 48] width 20 height 20
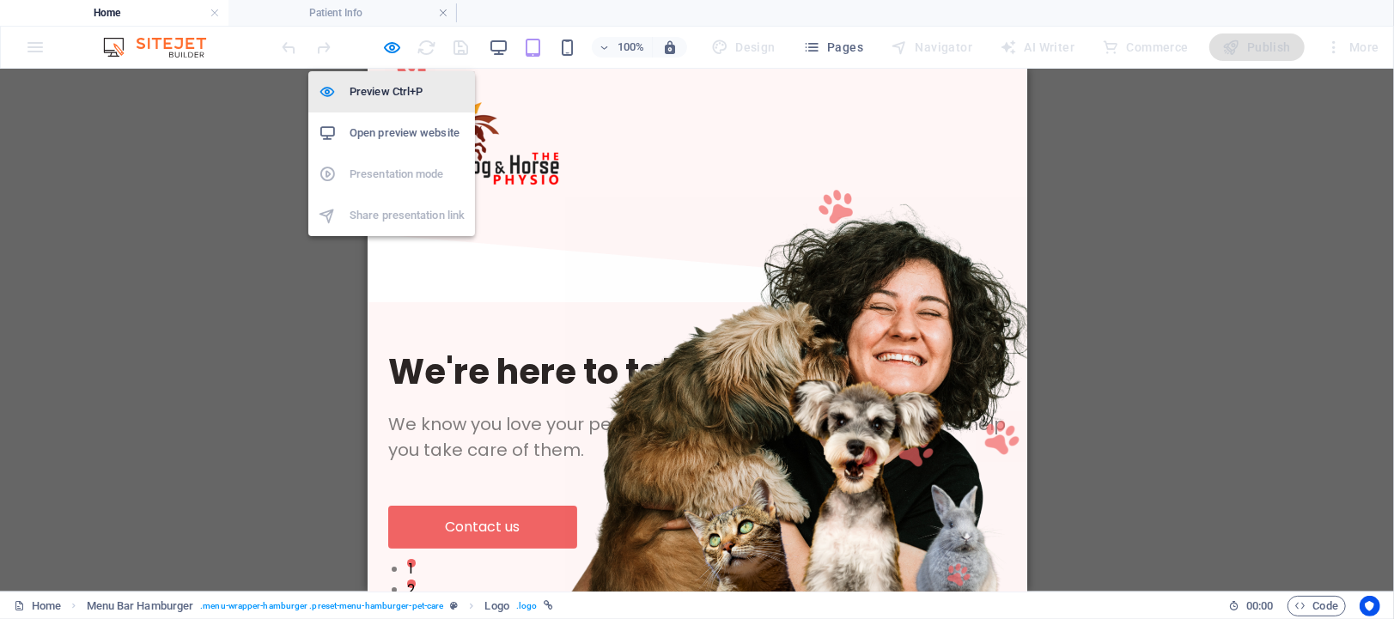
click at [384, 82] on h6 "Preview Ctrl+P" at bounding box center [407, 92] width 115 height 21
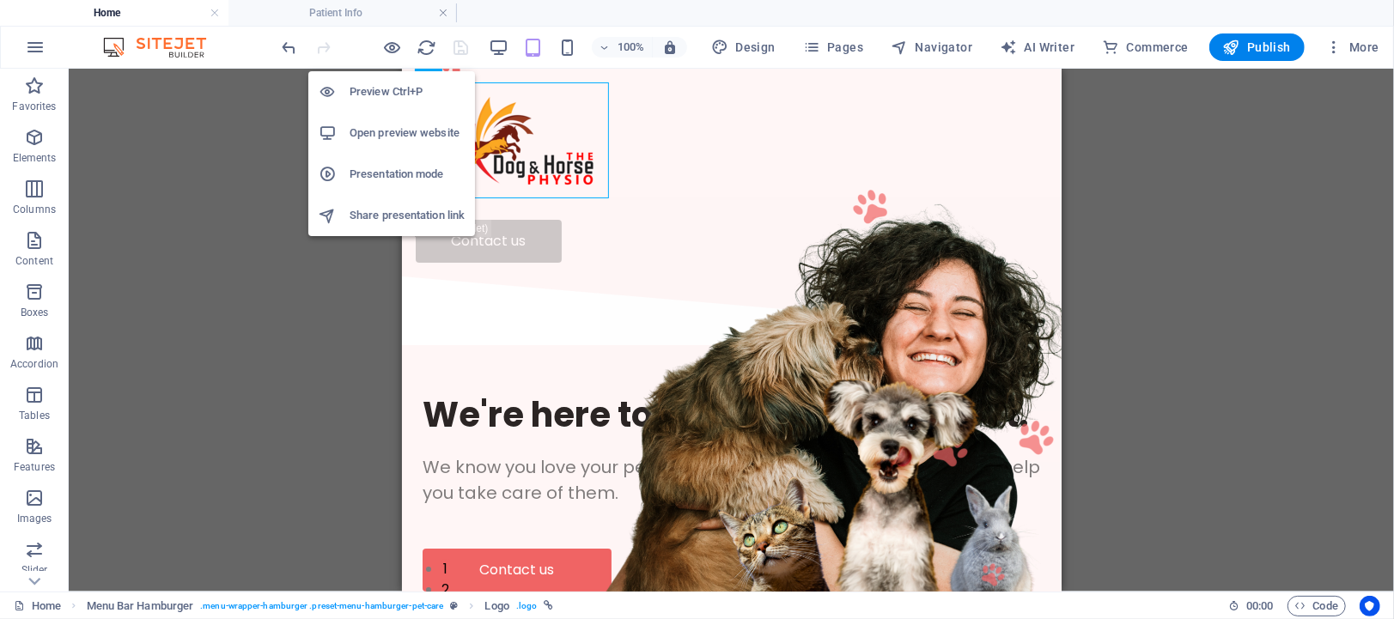
click at [385, 126] on h6 "Open preview website" at bounding box center [407, 133] width 115 height 21
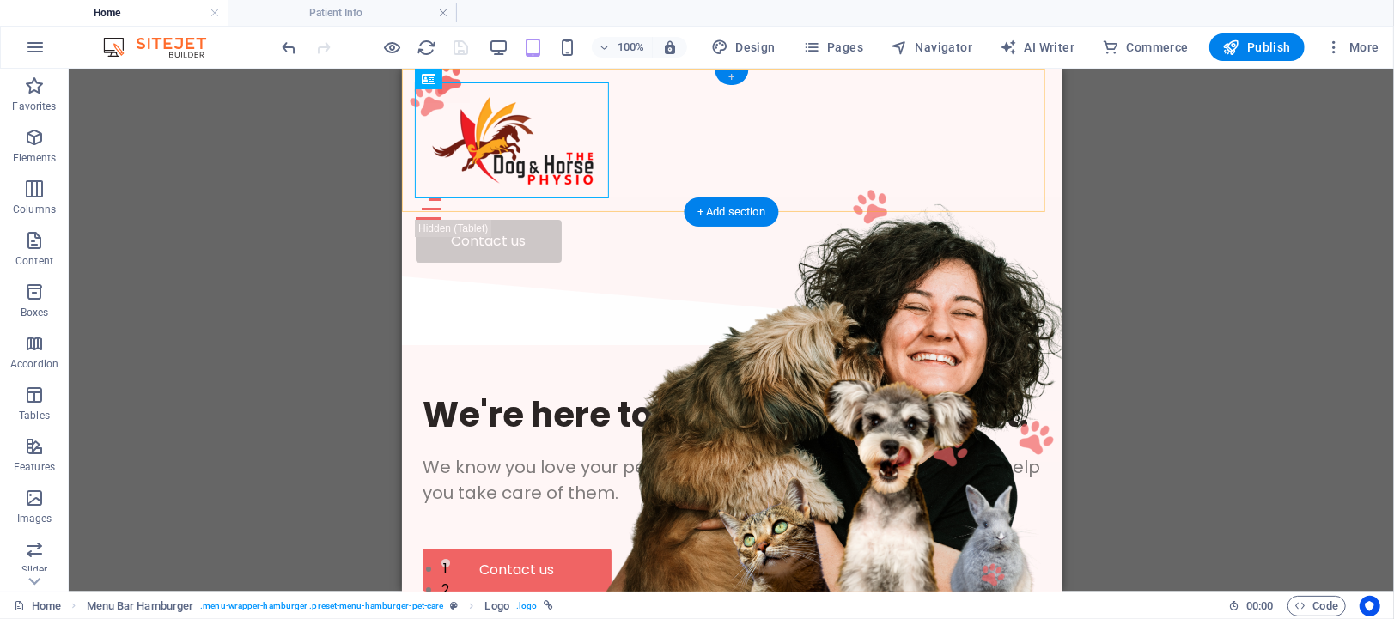
click at [730, 76] on div "+" at bounding box center [732, 77] width 34 height 15
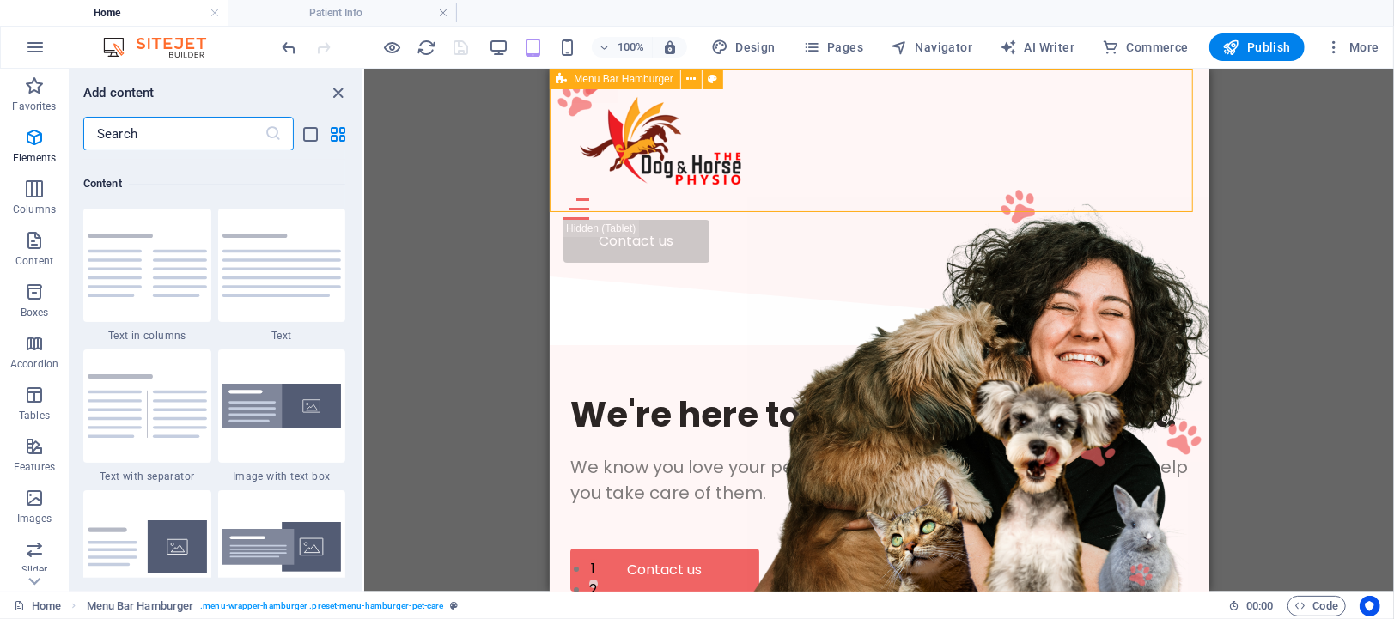
scroll to position [3006, 0]
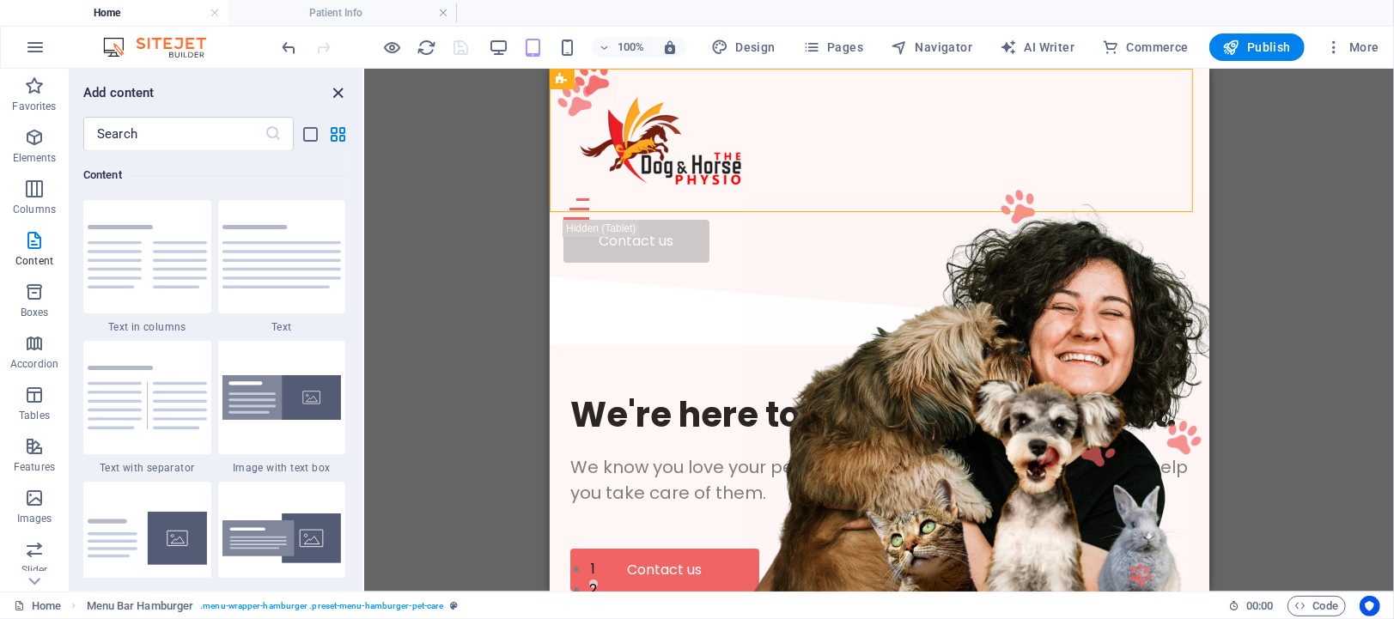
click at [331, 88] on icon "close panel" at bounding box center [339, 93] width 20 height 20
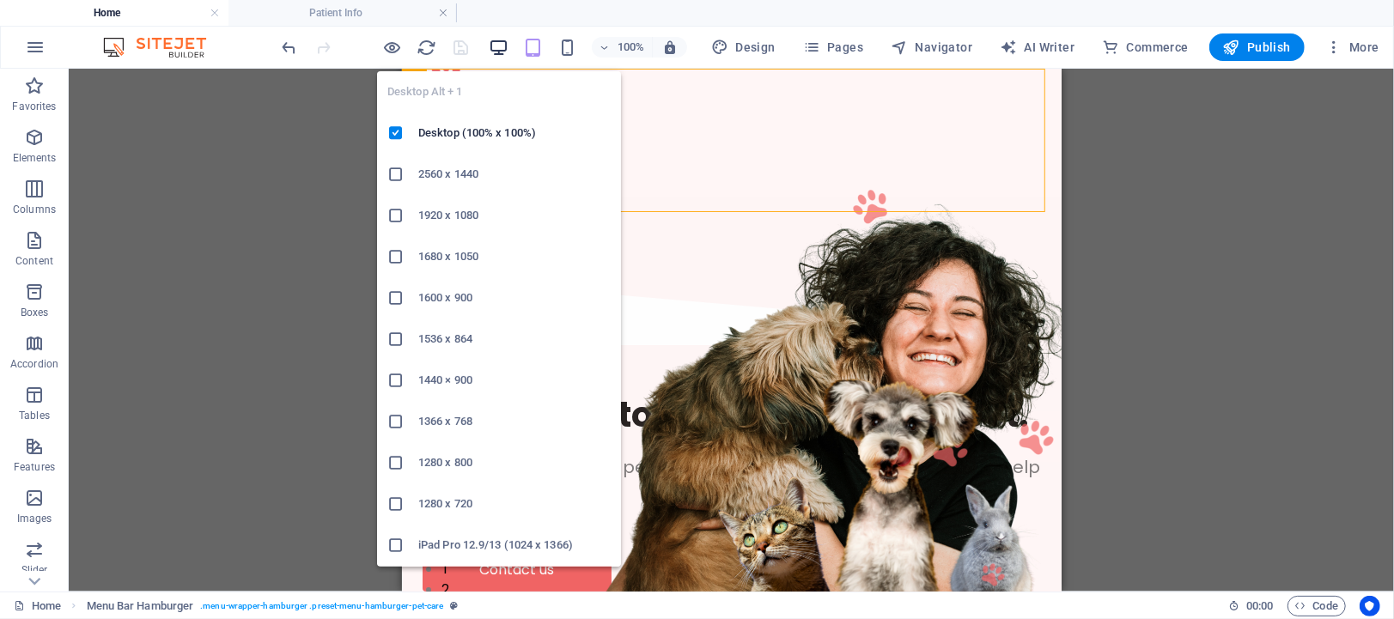
click at [496, 40] on icon "button" at bounding box center [499, 48] width 20 height 20
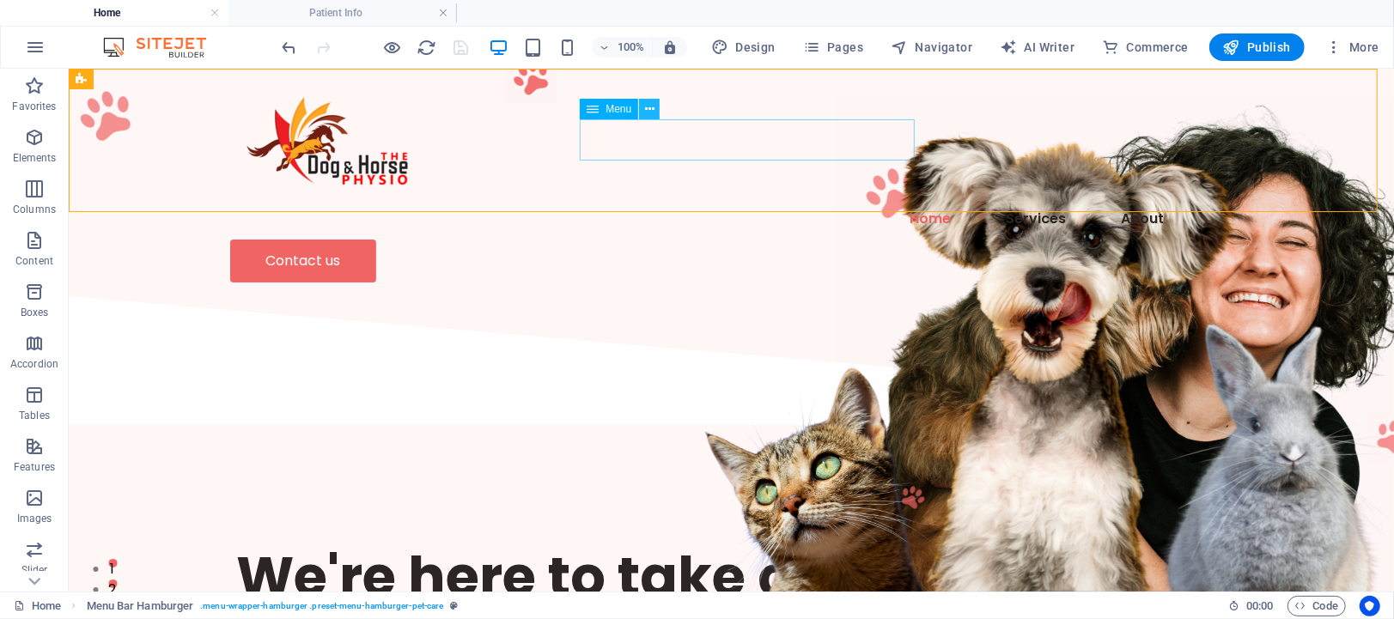
click at [649, 107] on icon at bounding box center [649, 110] width 9 height 18
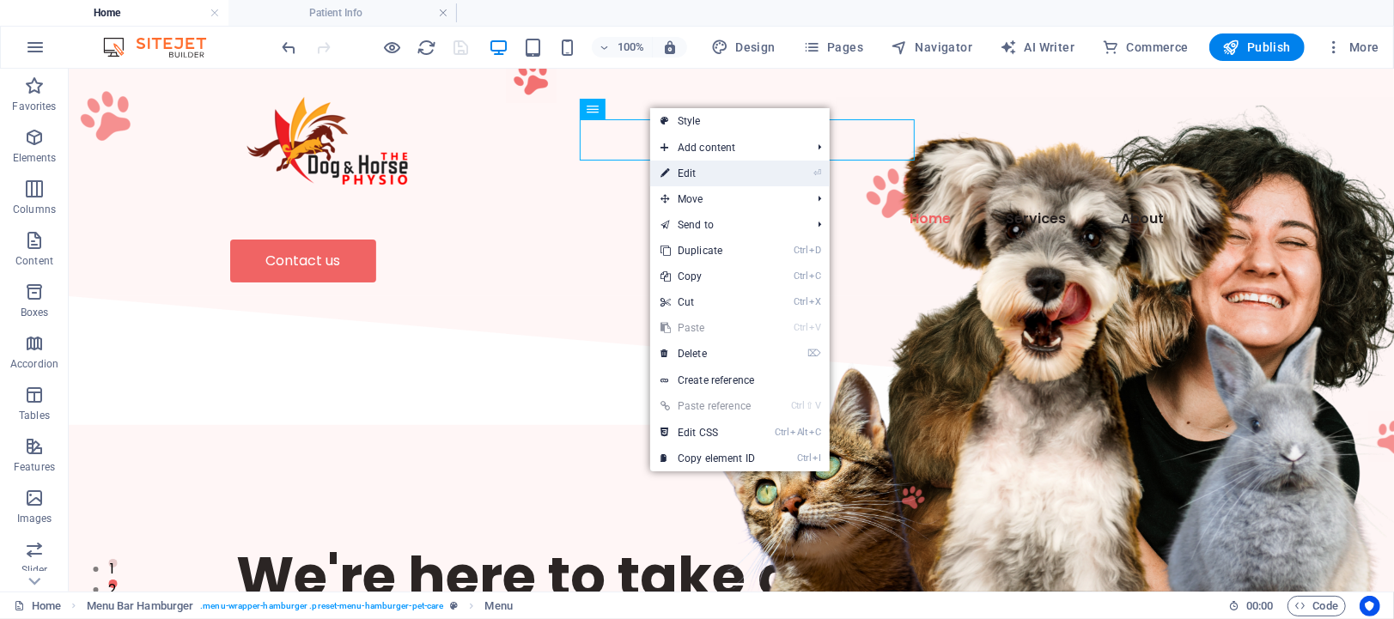
click at [700, 168] on link "⏎ Edit" at bounding box center [707, 174] width 115 height 26
select select
select select "2"
select select
select select "1"
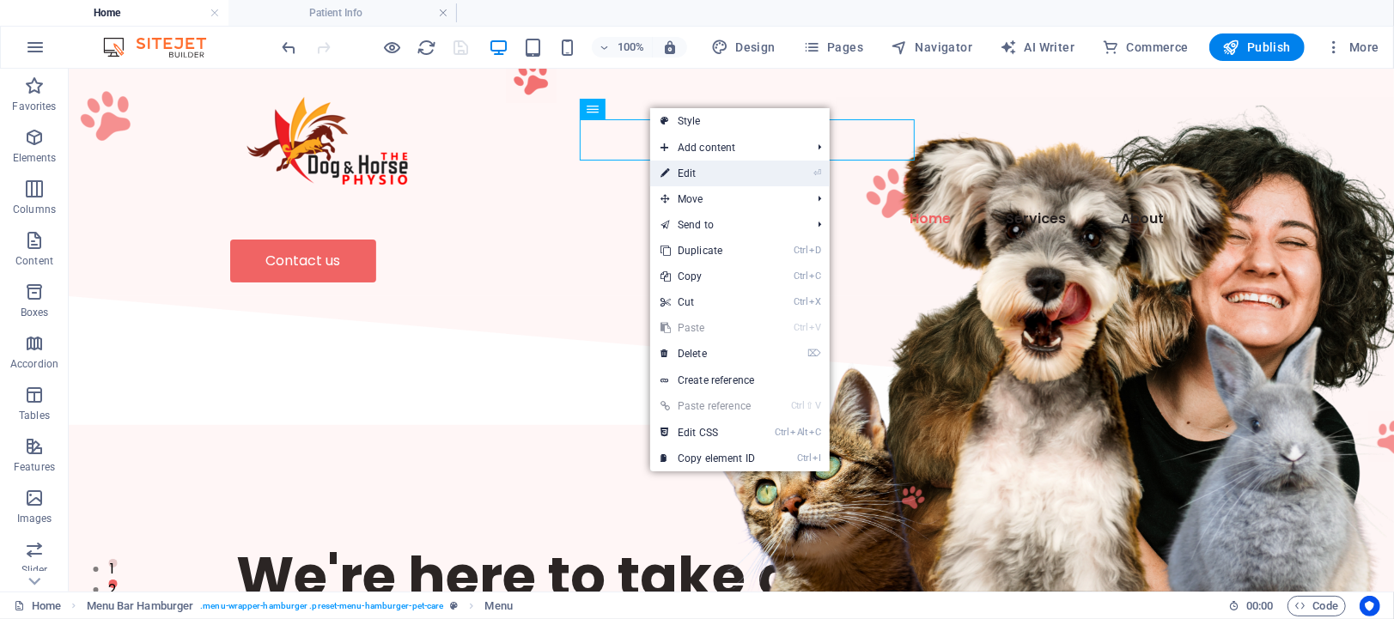
select select
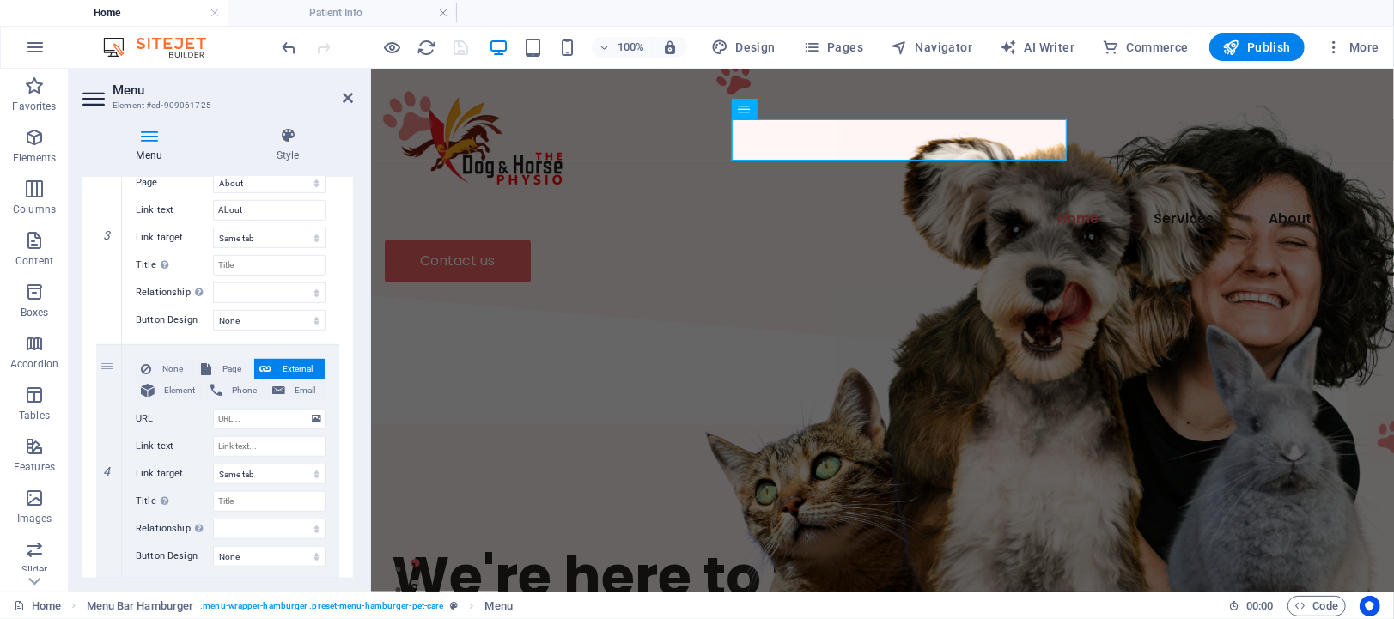
scroll to position [802, 0]
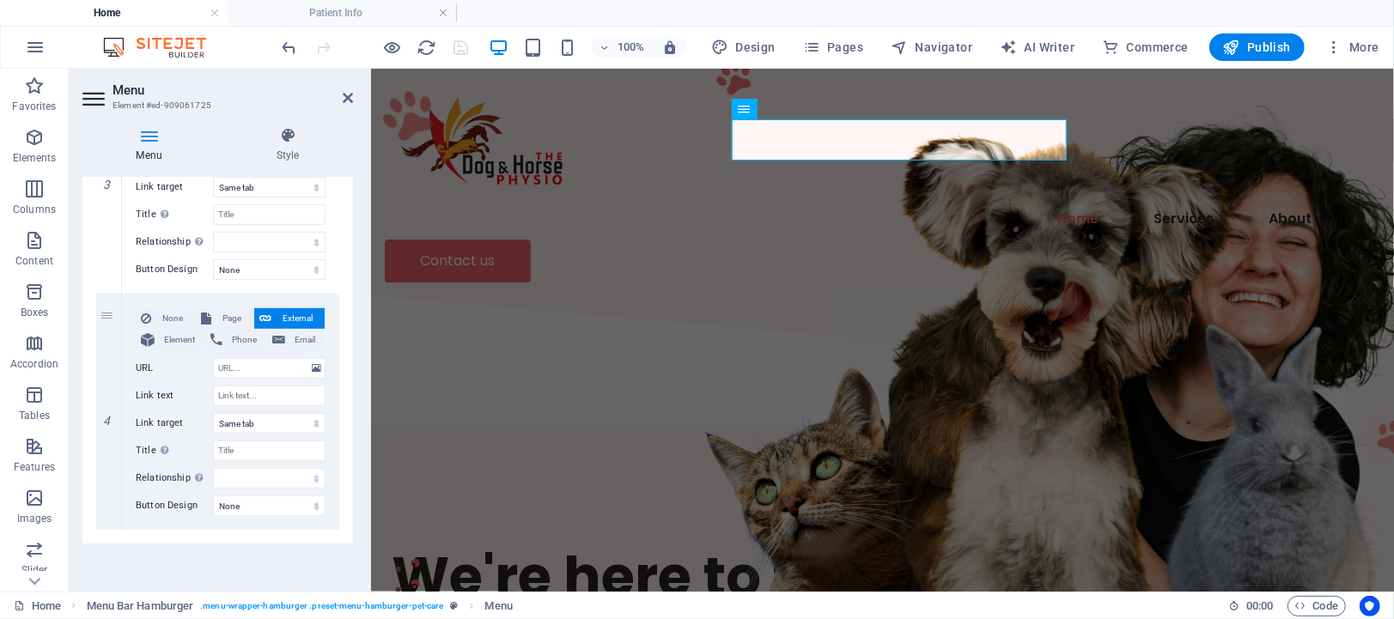
click at [349, 563] on div "Menu Auto Custom Create custom menu items for this menu. Recommended for one-pa…" at bounding box center [217, 377] width 271 height 401
click at [266, 523] on div "Menu Auto Custom Create custom menu items for this menu. Recommended for one-pa…" at bounding box center [217, 377] width 271 height 401
drag, startPoint x: 353, startPoint y: 507, endPoint x: 351, endPoint y: 547, distance: 40.4
click at [351, 547] on div "Menu Style Menu Auto Custom Create custom menu items for this menu. Recommended…" at bounding box center [218, 352] width 298 height 479
click at [239, 503] on div "Menu Auto Custom Create custom menu items for this menu. Recommended for one-pa…" at bounding box center [217, 377] width 271 height 401
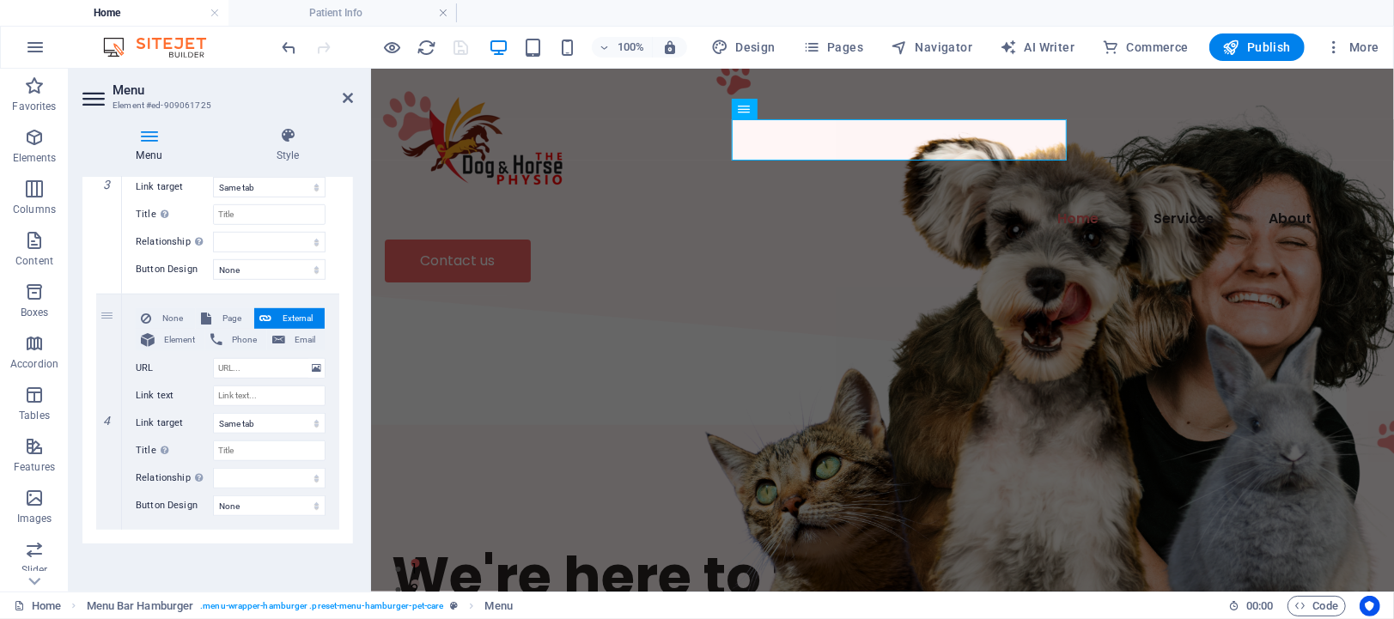
click at [239, 503] on div "Menu Auto Custom Create custom menu items for this menu. Recommended for one-pa…" at bounding box center [217, 377] width 271 height 401
drag, startPoint x: 239, startPoint y: 503, endPoint x: 290, endPoint y: 361, distance: 151.6
click at [290, 361] on div "Menu Auto Custom Create custom menu items for this menu. Recommended for one-pa…" at bounding box center [217, 377] width 271 height 401
drag, startPoint x: 350, startPoint y: 461, endPoint x: 349, endPoint y: 428, distance: 33.5
click at [349, 428] on div "1 None Page External Element Phone Email Page Home About Services Contact Legal…" at bounding box center [217, 58] width 271 height 972
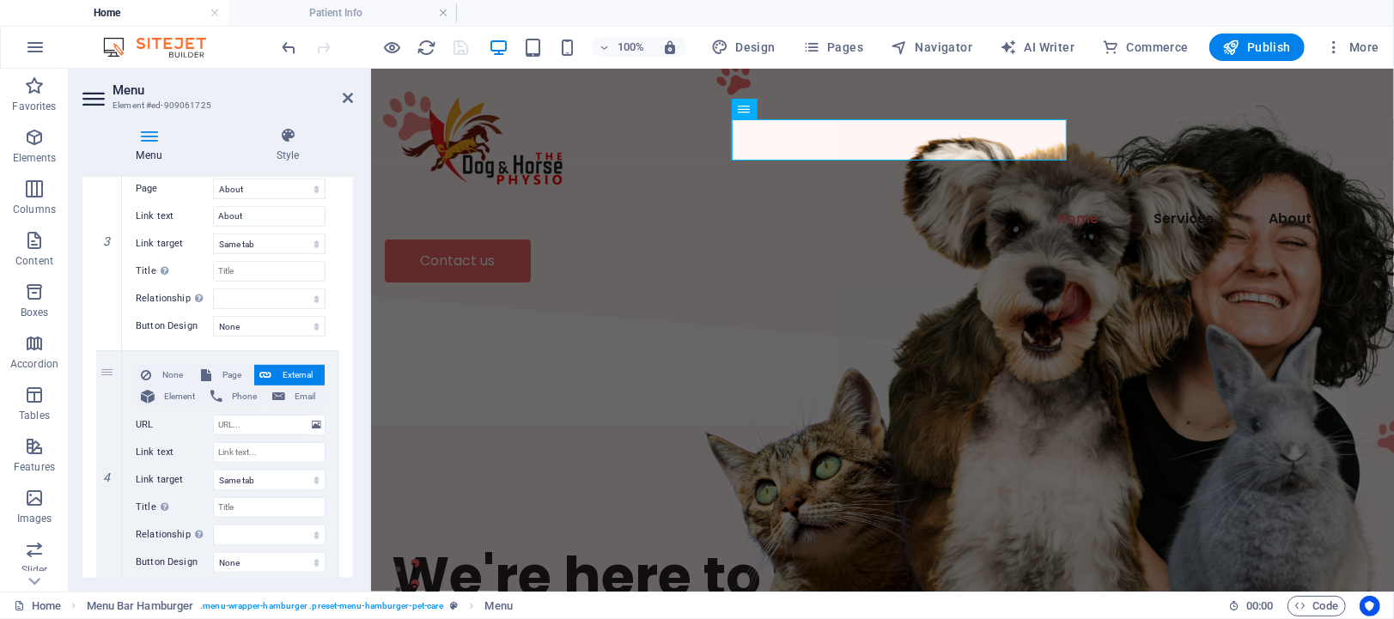
scroll to position [703, 0]
click at [221, 368] on span "Page" at bounding box center [232, 370] width 32 height 21
select select
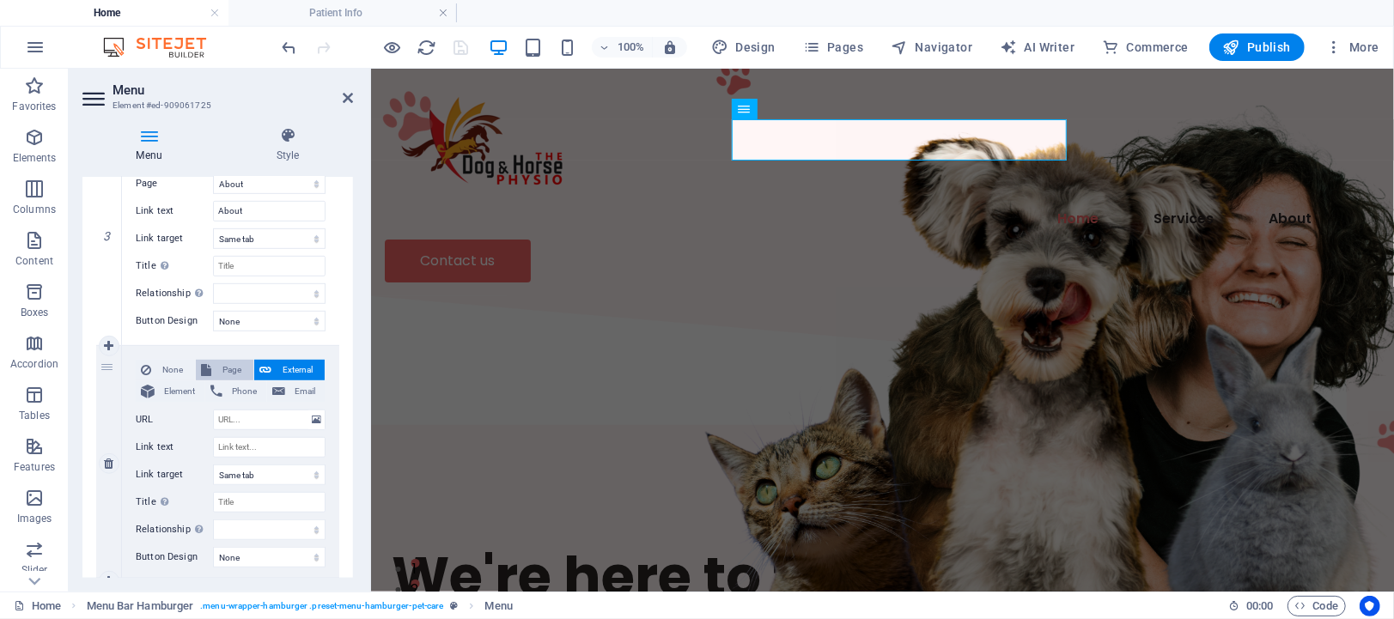
select select
click at [308, 419] on select "Home About Services Contact Legal Notice Privacy Patient Info" at bounding box center [269, 420] width 113 height 21
select select "6"
click at [213, 411] on select "Home About Services Contact Legal Notice Privacy Patient Info" at bounding box center [269, 420] width 113 height 21
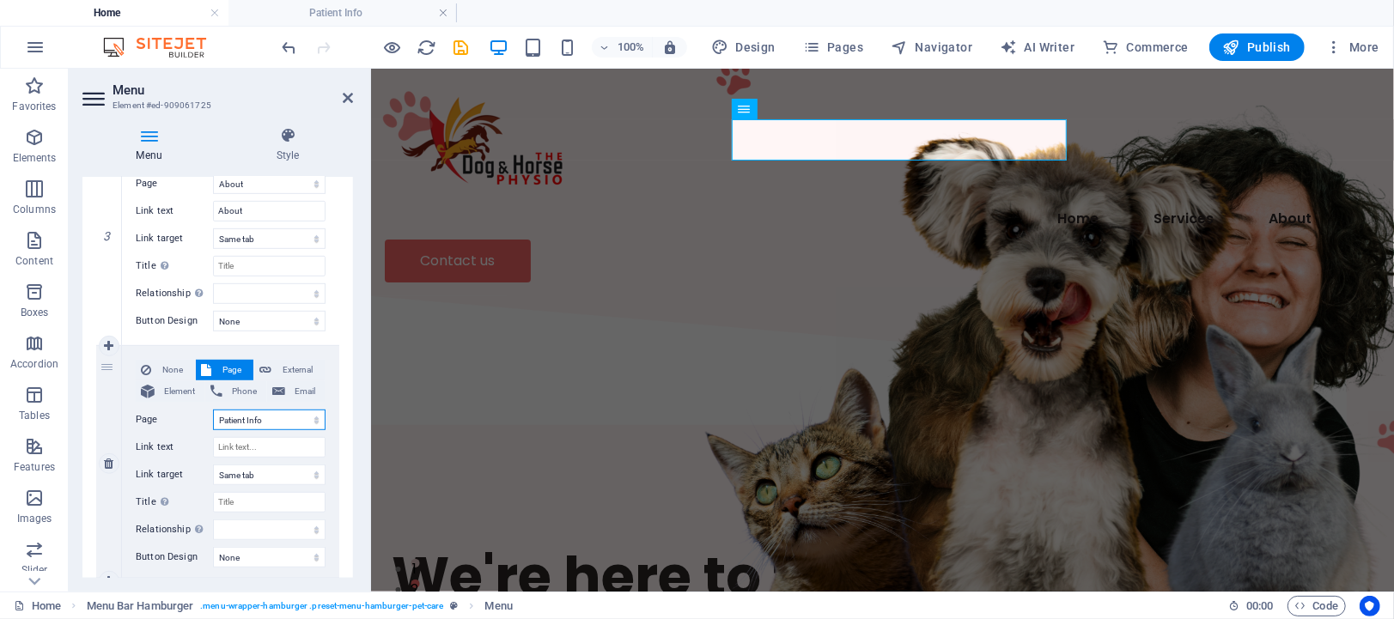
select select
drag, startPoint x: 346, startPoint y: 486, endPoint x: 346, endPoint y: 531, distance: 44.7
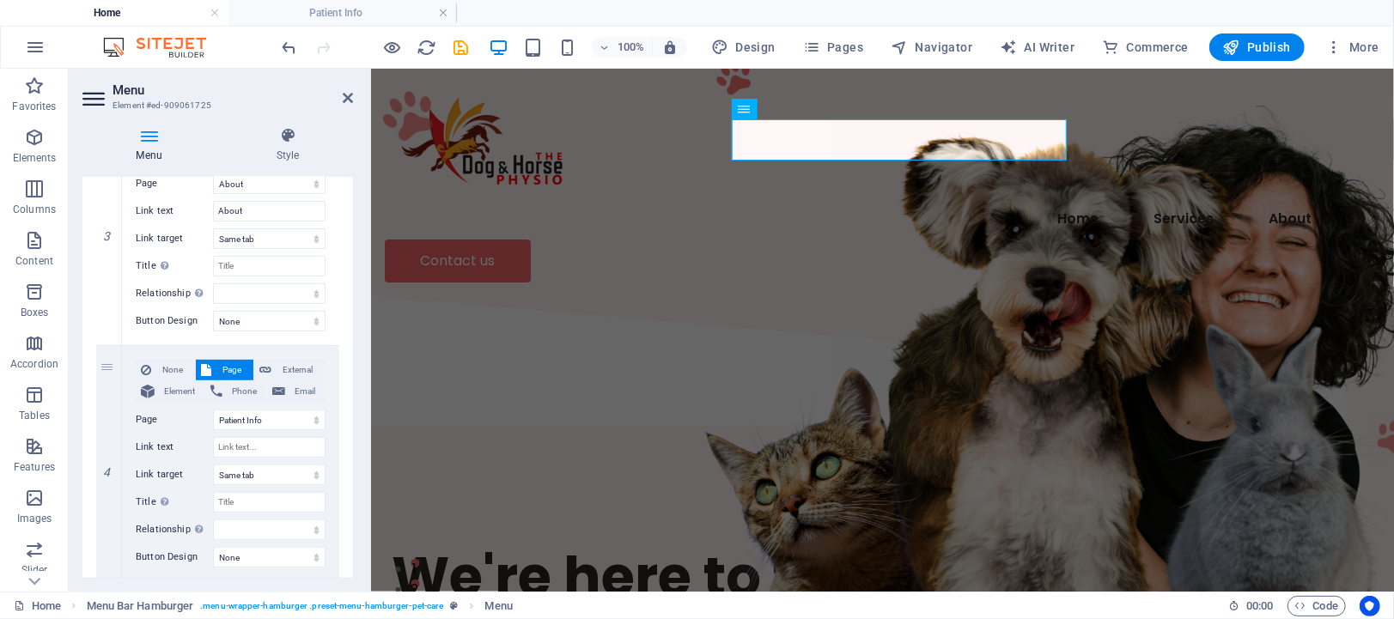
click at [346, 531] on div "1 None Page External Element Phone Email Page Home About Services Contact Legal…" at bounding box center [217, 110] width 271 height 972
drag, startPoint x: 348, startPoint y: 522, endPoint x: 357, endPoint y: 564, distance: 43.1
click at [357, 564] on div "Menu Style Menu Auto Custom Create custom menu items for this menu. Recommended…" at bounding box center [218, 352] width 298 height 479
click at [343, 91] on icon at bounding box center [348, 98] width 10 height 14
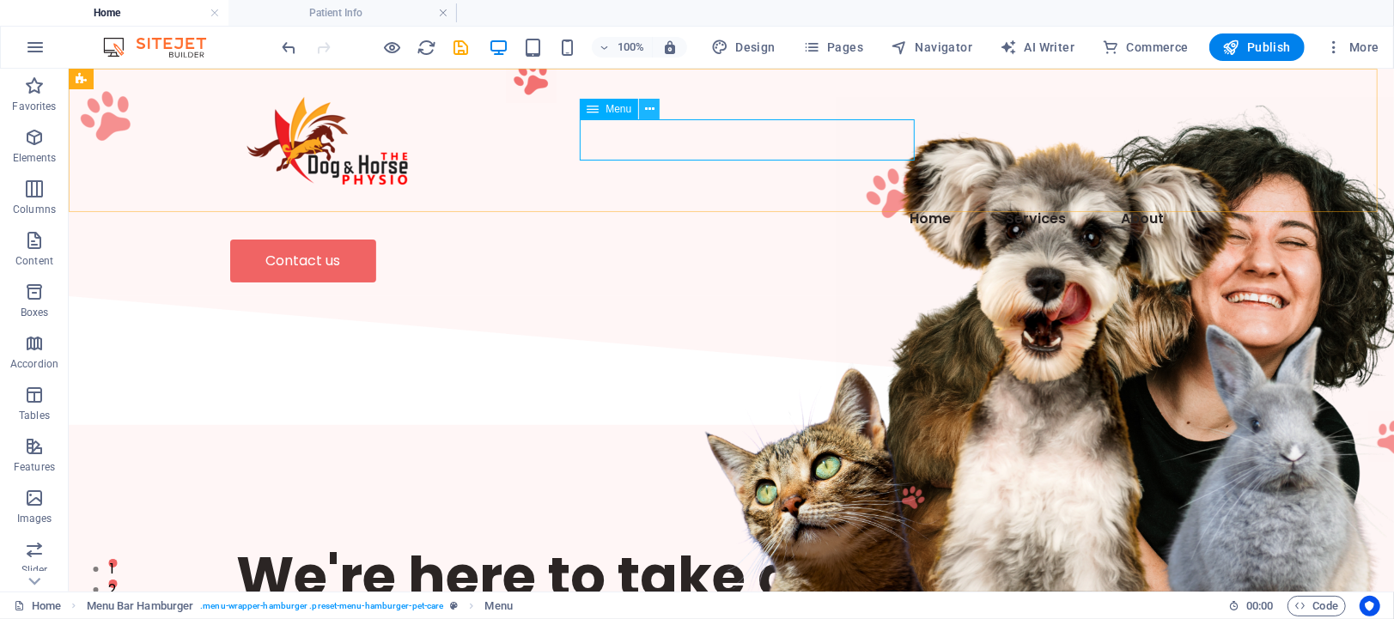
click at [648, 105] on icon at bounding box center [649, 110] width 9 height 18
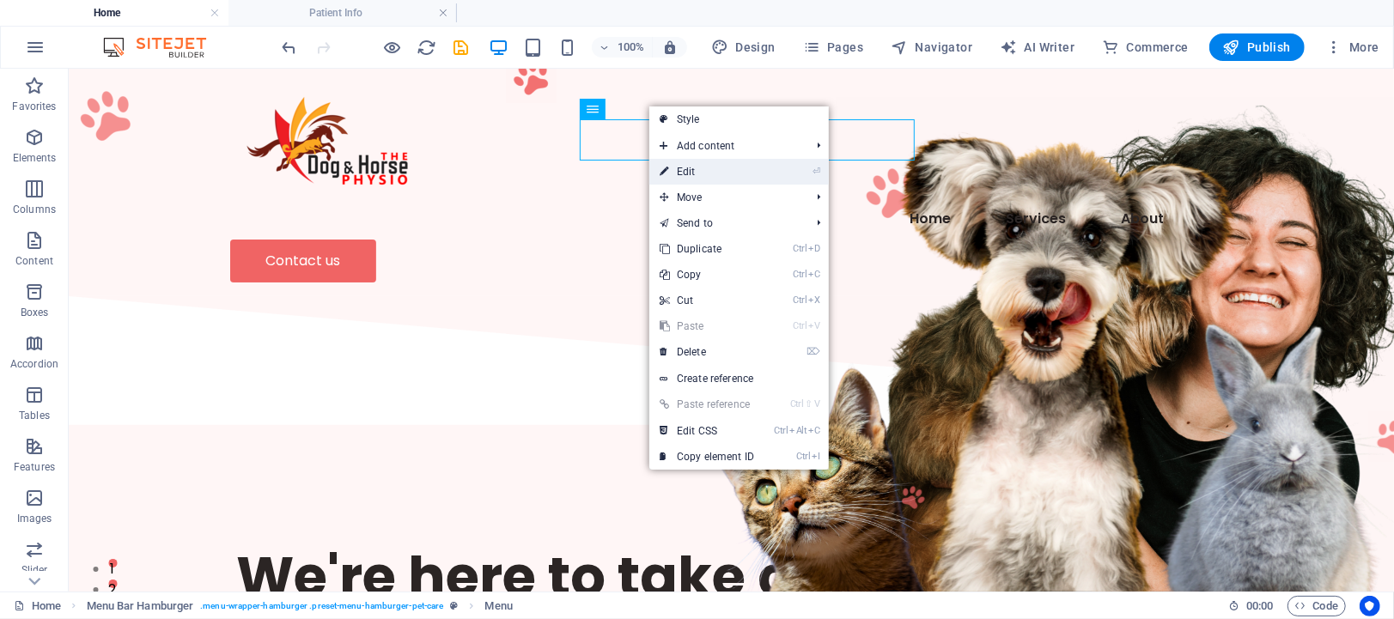
click at [691, 166] on link "⏎ Edit" at bounding box center [706, 172] width 115 height 26
select select
select select "2"
select select
select select "1"
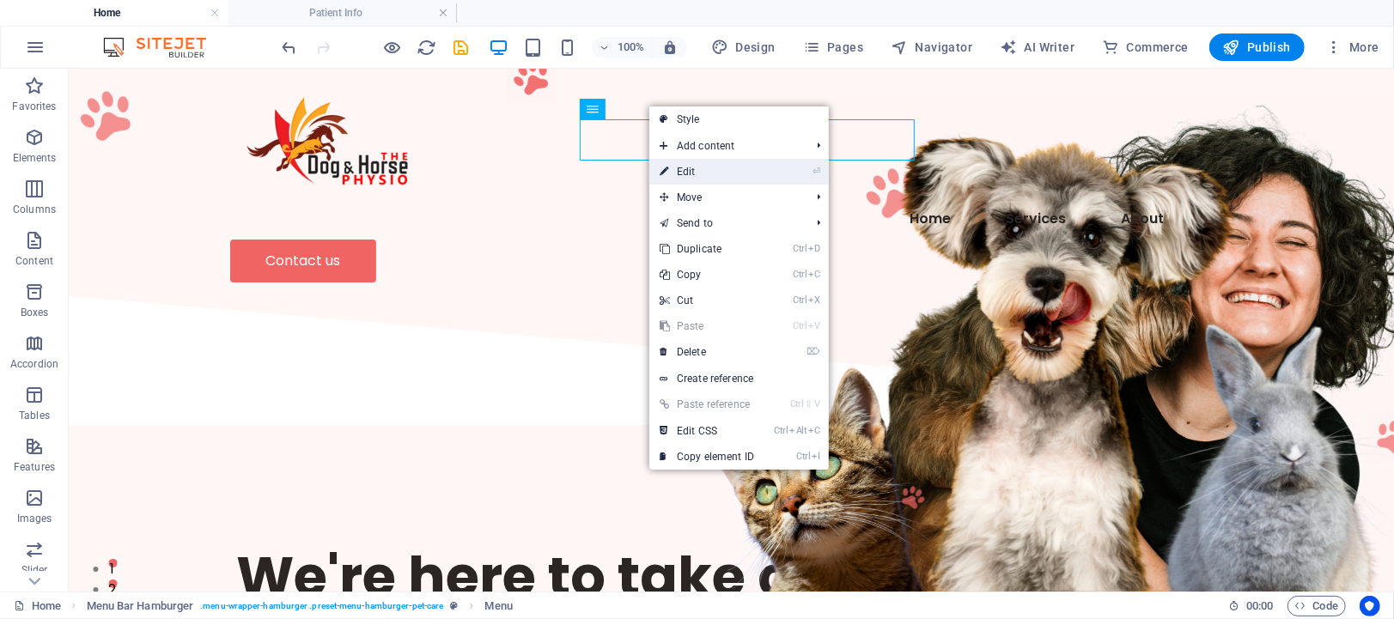
select select
select select "6"
select select
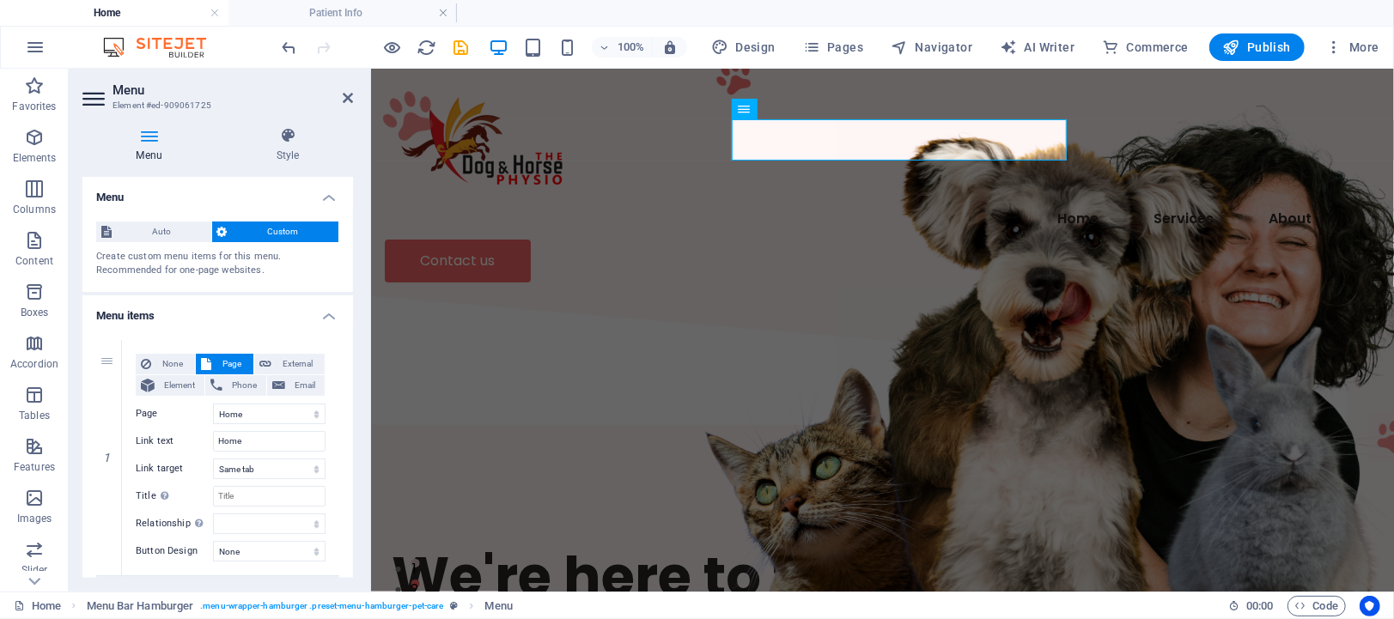
click at [349, 286] on div "Auto Custom Create custom menu items for this menu. Recommended for one-page we…" at bounding box center [217, 250] width 271 height 84
click at [157, 229] on span "Auto" at bounding box center [161, 232] width 89 height 21
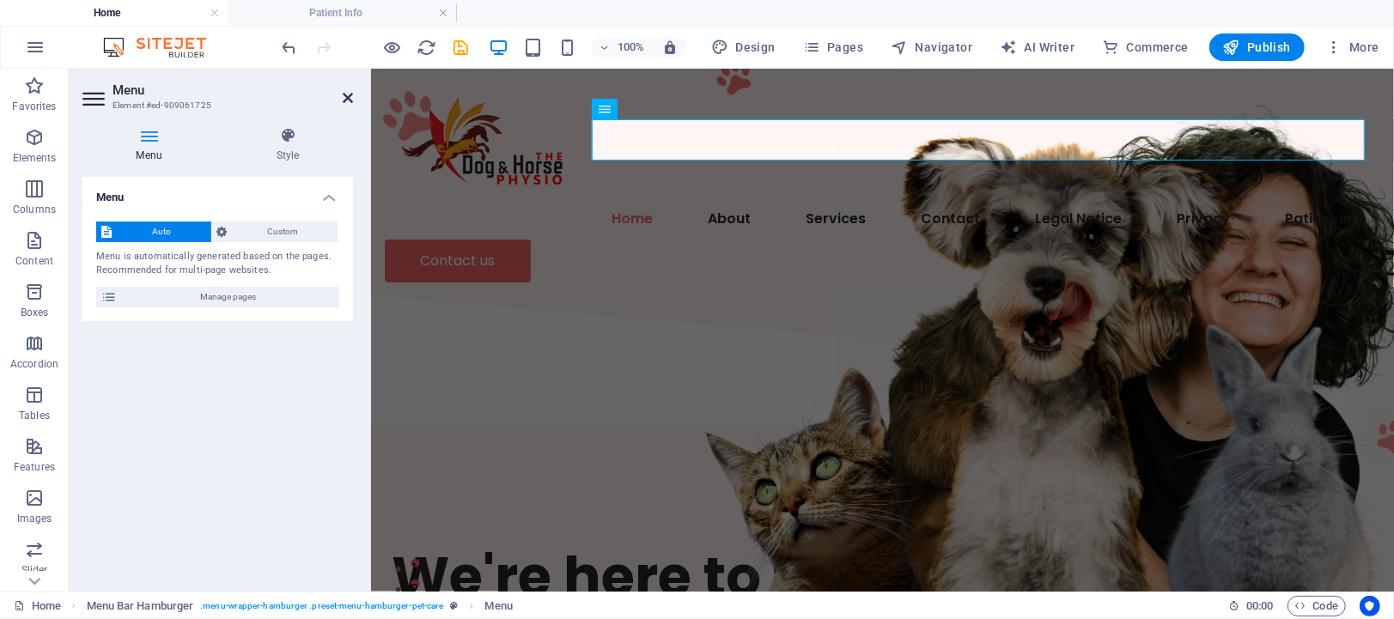
click at [343, 94] on icon at bounding box center [348, 98] width 10 height 14
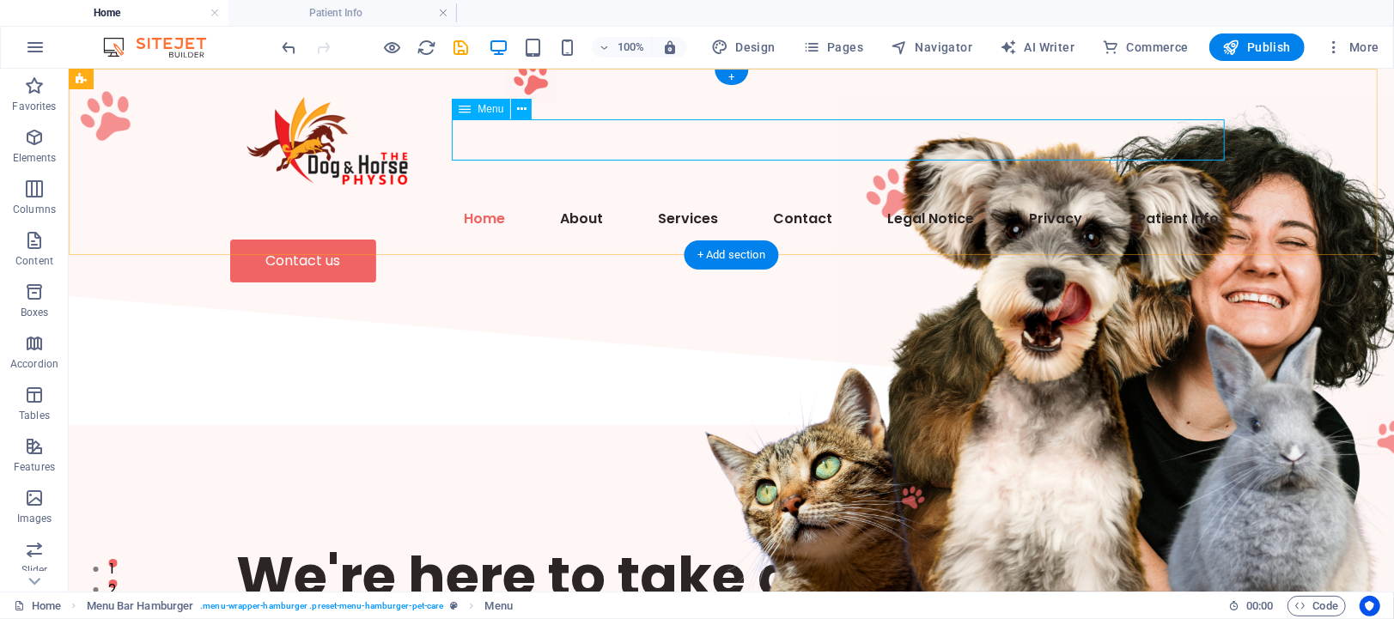
click at [920, 198] on nav "Home About Services Contact Legal Notice Privacy Patient Info" at bounding box center [730, 218] width 1003 height 41
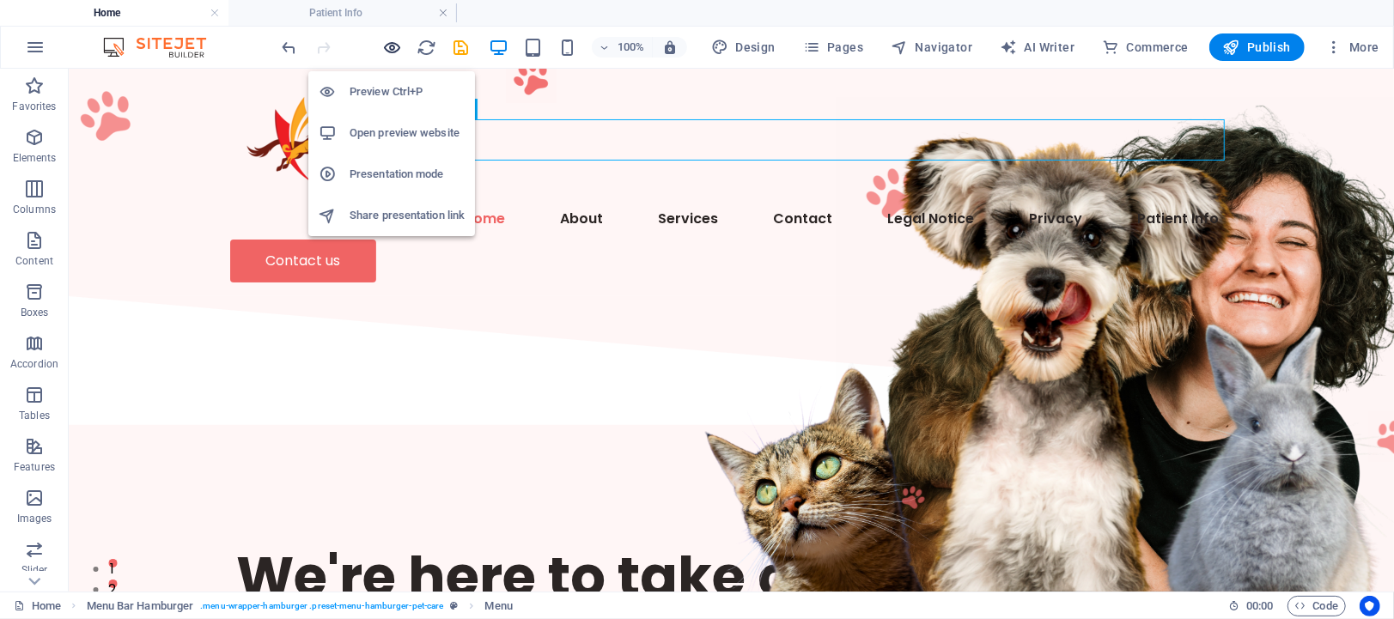
click at [393, 44] on icon "button" at bounding box center [393, 48] width 20 height 20
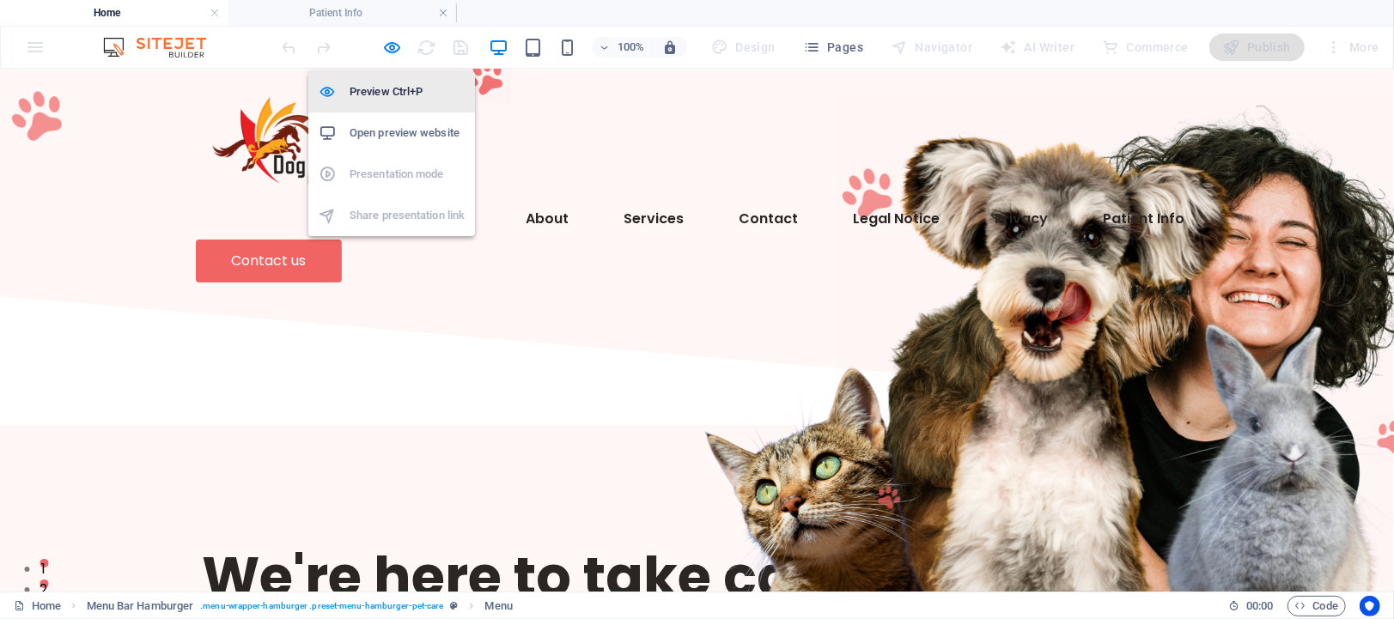
click at [393, 93] on h6 "Preview Ctrl+P" at bounding box center [407, 92] width 115 height 21
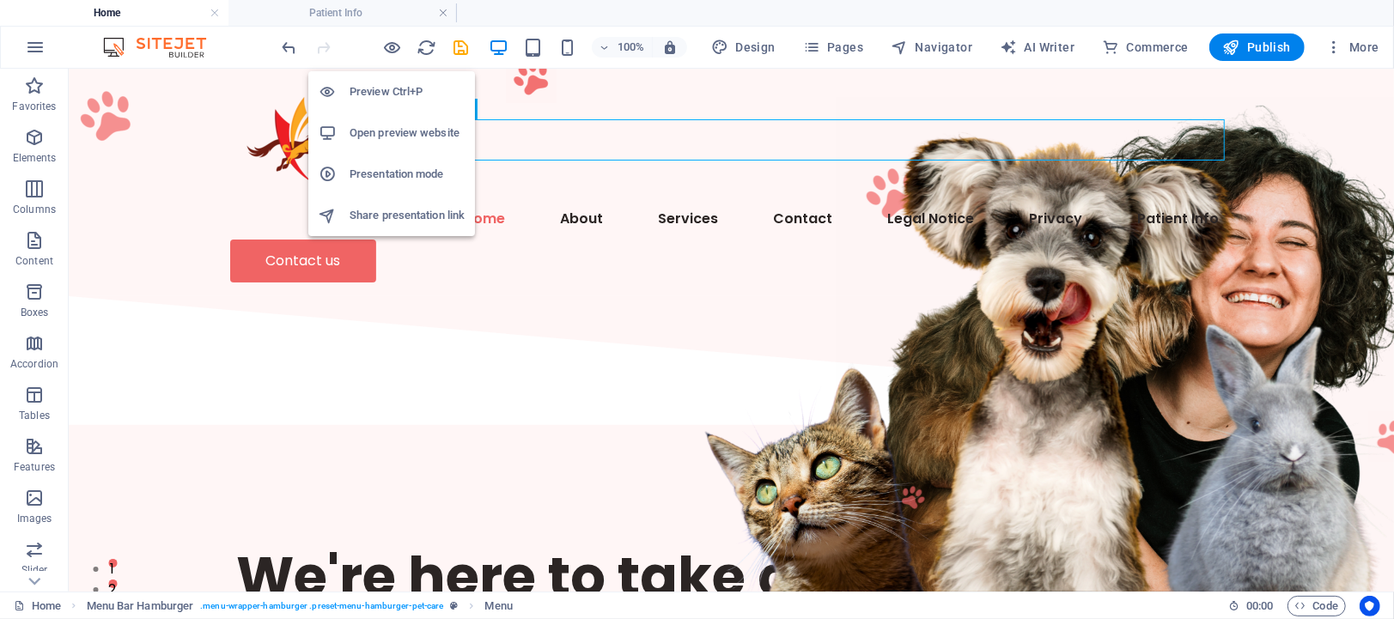
click at [399, 129] on h6 "Open preview website" at bounding box center [407, 133] width 115 height 21
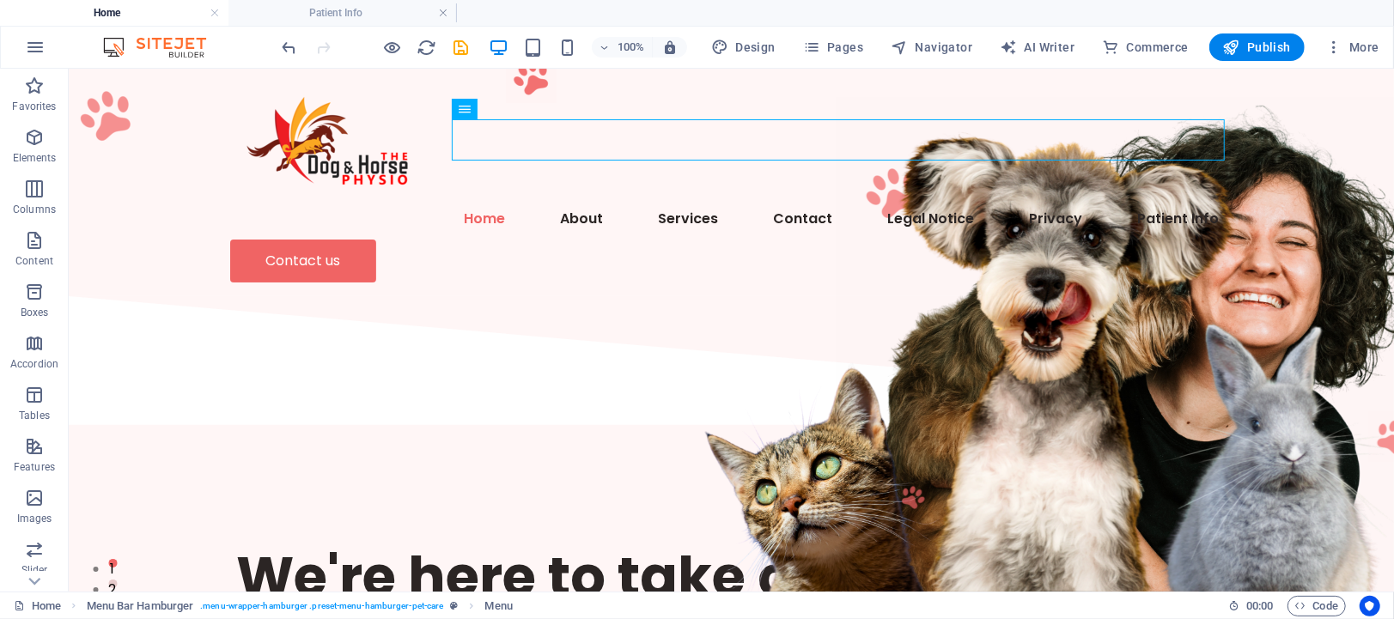
click at [236, 46] on div "100% Design Pages Navigator AI Writer Commerce Publish More" at bounding box center [697, 47] width 1393 height 41
click at [39, 39] on icon "button" at bounding box center [35, 47] width 21 height 21
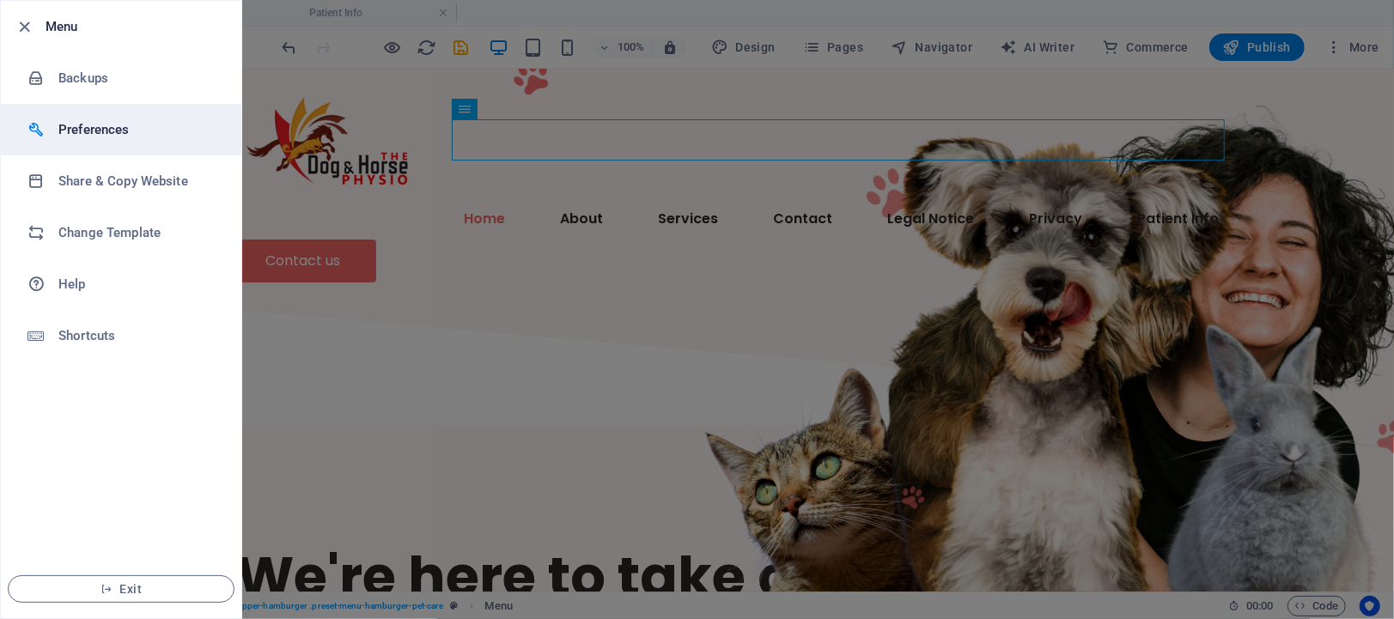
click at [89, 126] on h6 "Preferences" at bounding box center [137, 129] width 159 height 21
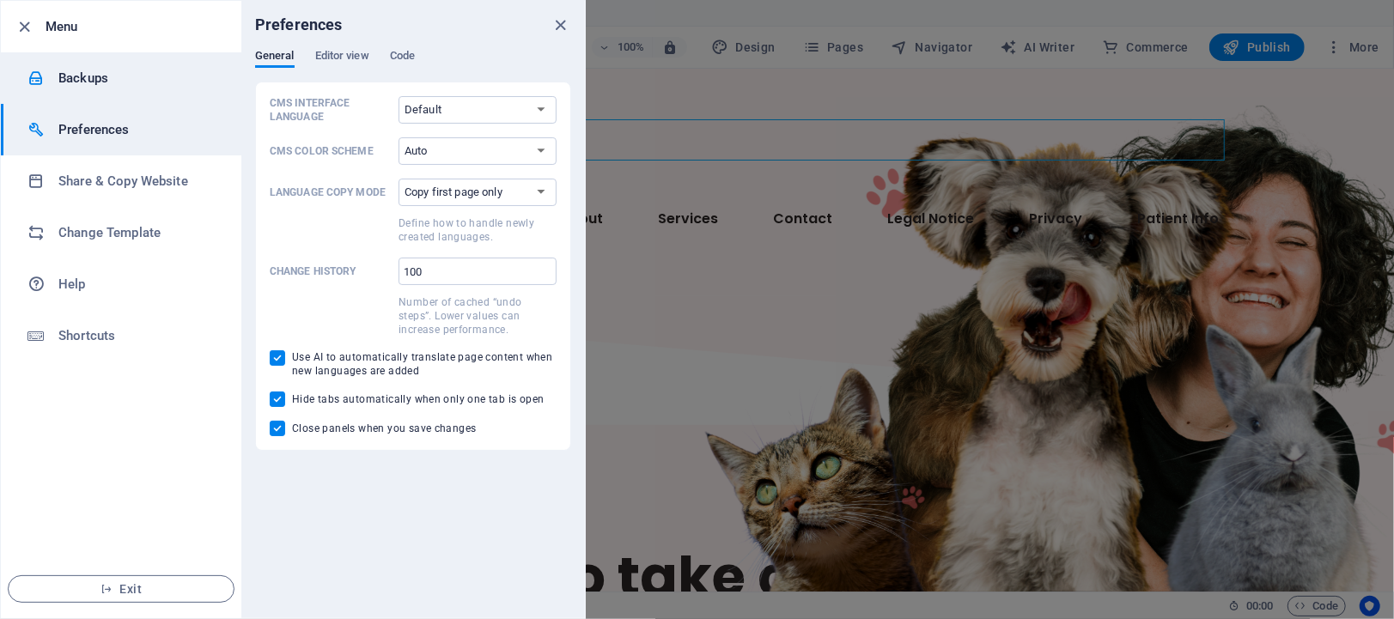
click at [88, 81] on h6 "Backups" at bounding box center [137, 78] width 159 height 21
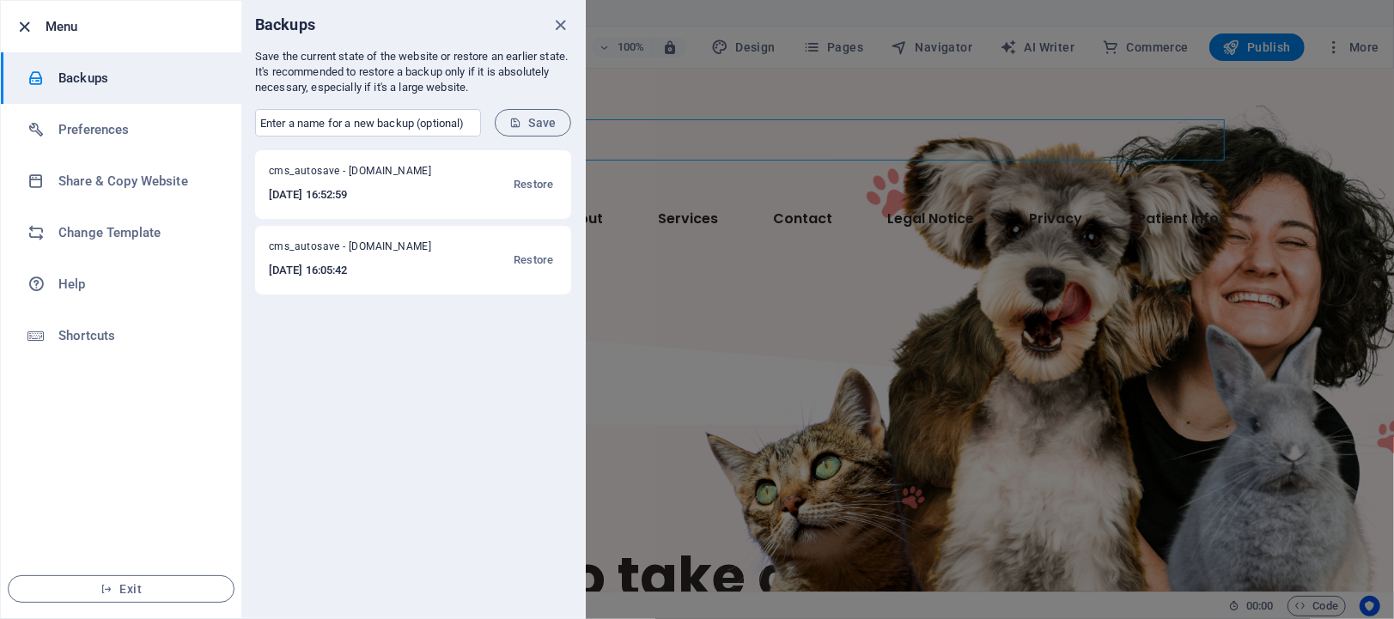
click at [27, 28] on icon "button" at bounding box center [25, 27] width 20 height 20
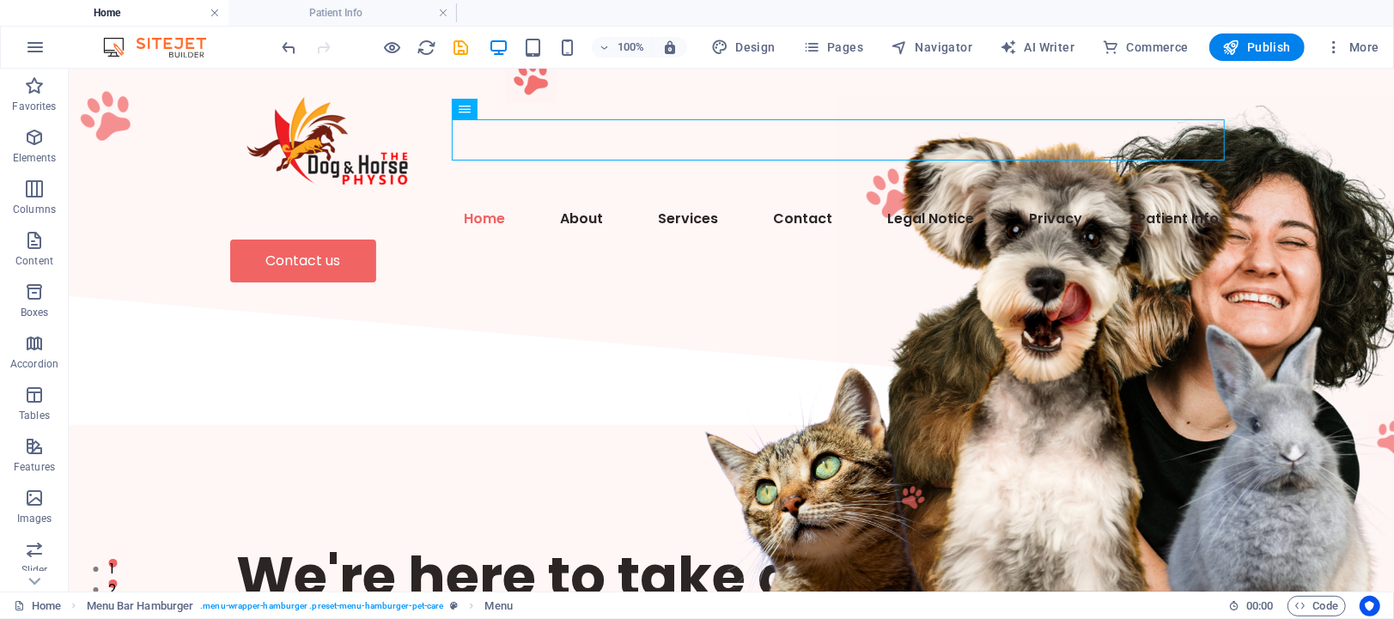
click at [219, 11] on link at bounding box center [215, 13] width 10 height 16
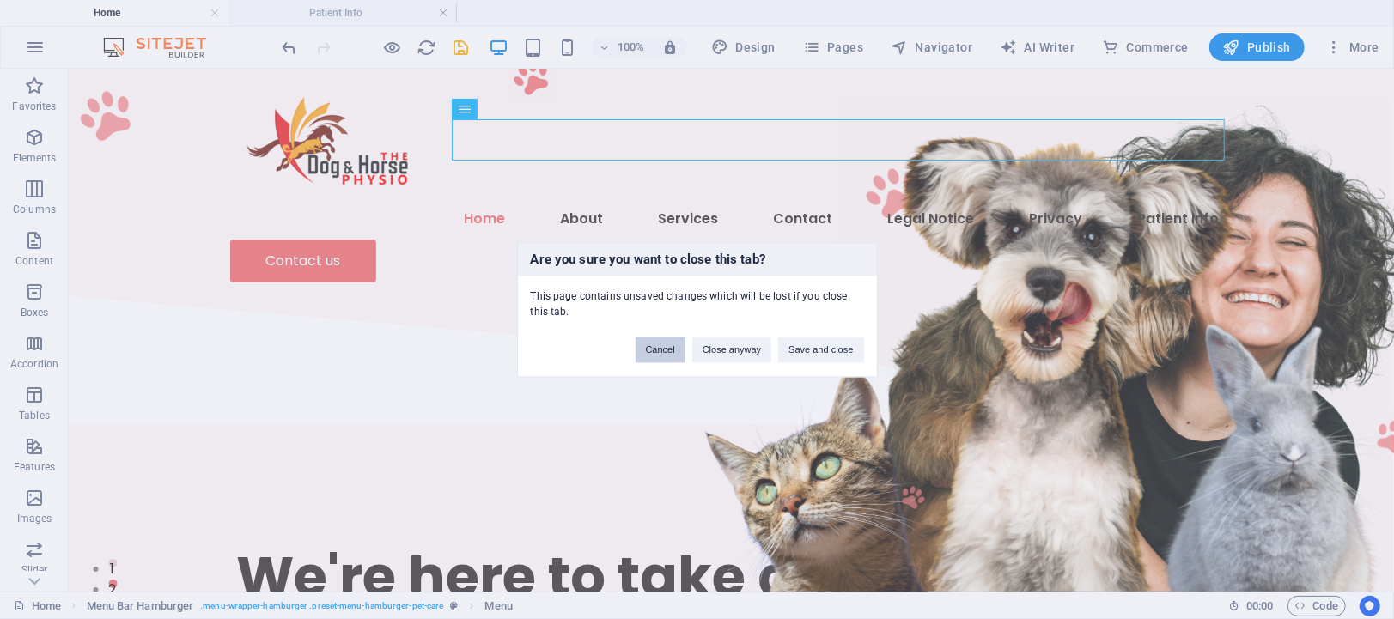
click at [643, 350] on button "Cancel" at bounding box center [661, 350] width 50 height 26
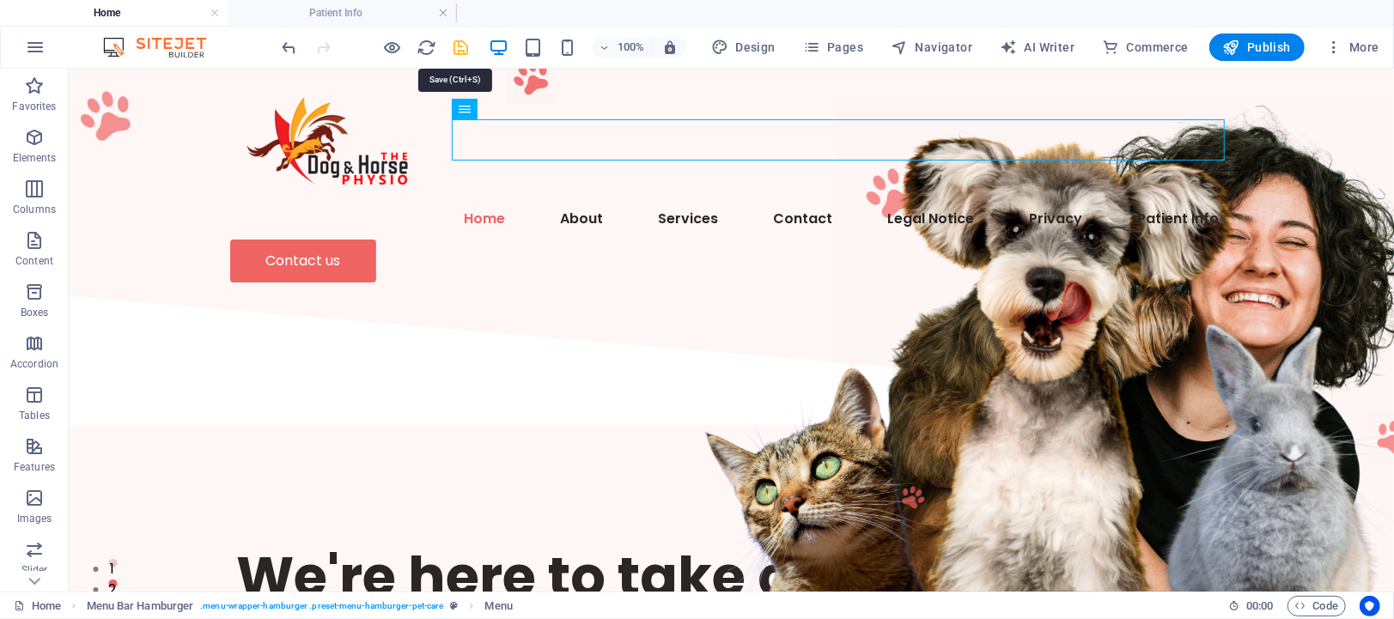
click at [457, 46] on icon "save" at bounding box center [462, 48] width 20 height 20
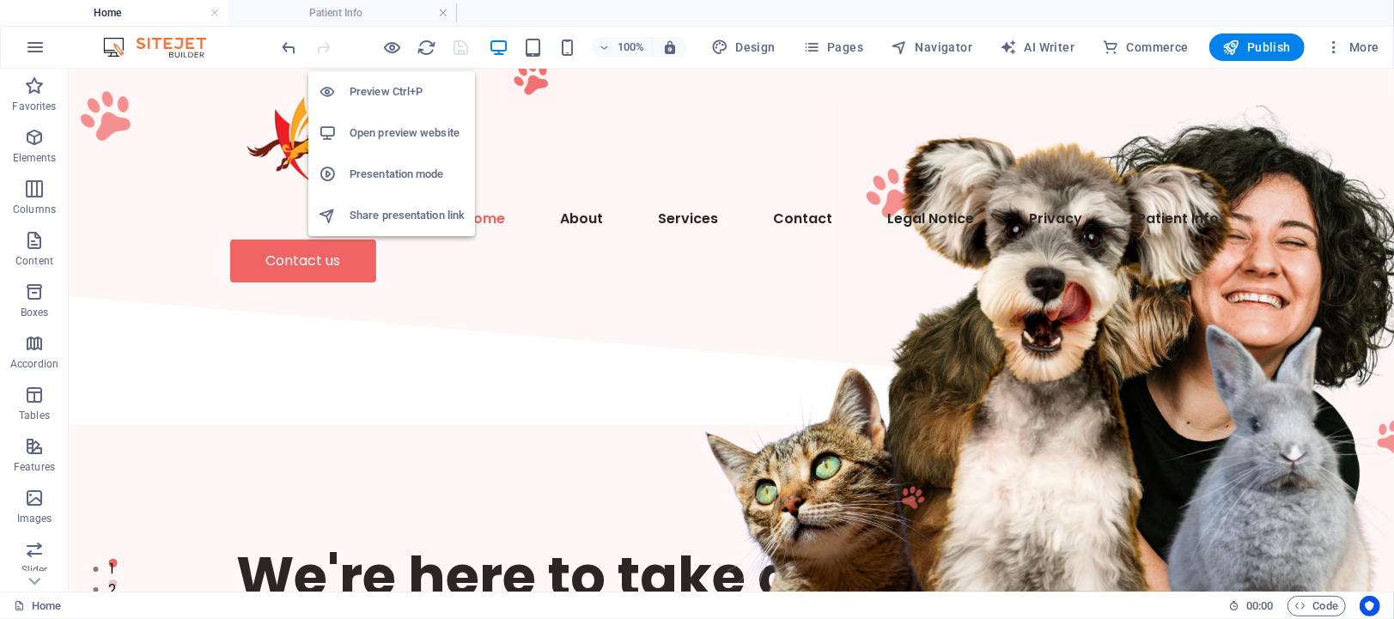
click at [396, 130] on h6 "Open preview website" at bounding box center [407, 133] width 115 height 21
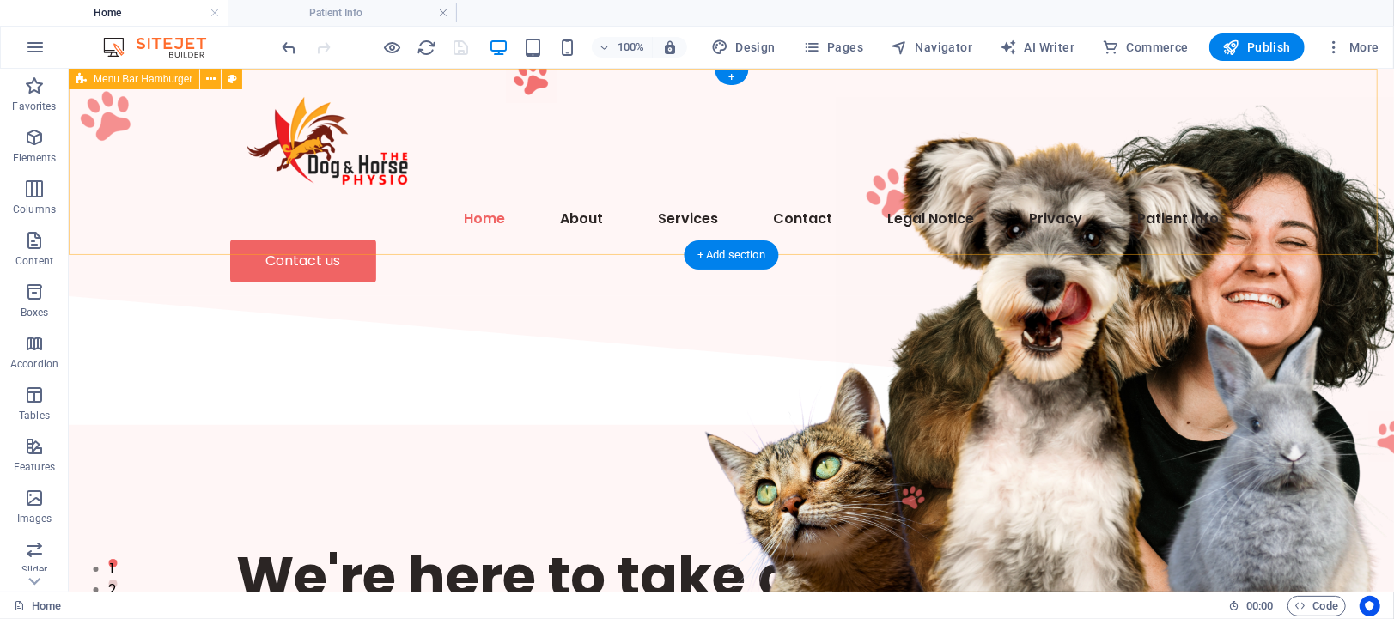
drag, startPoint x: 524, startPoint y: 108, endPoint x: 642, endPoint y: 153, distance: 125.9
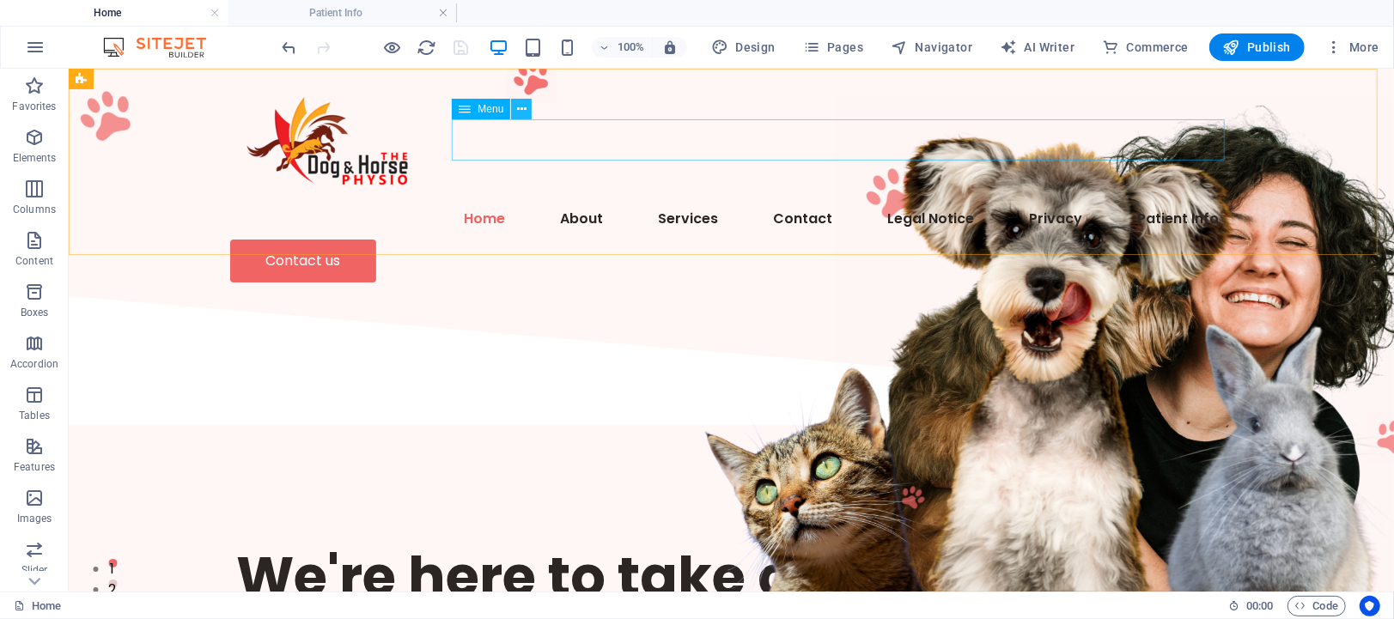
click at [521, 105] on icon at bounding box center [521, 110] width 9 height 18
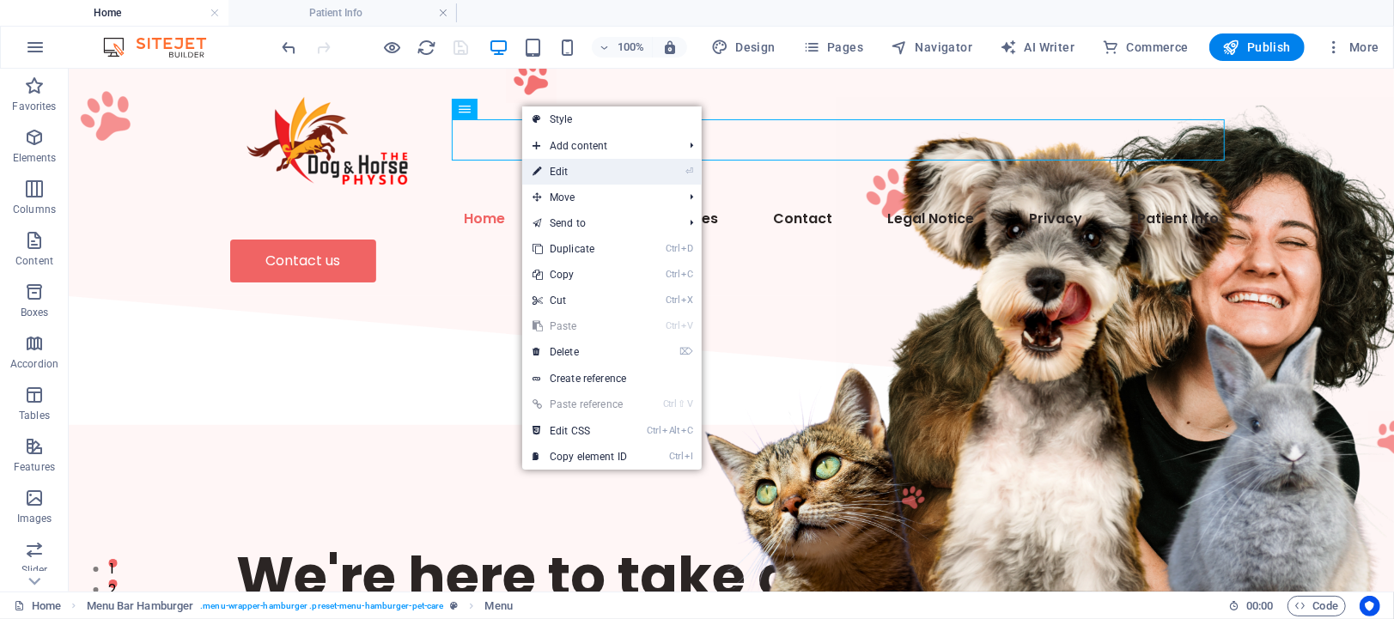
click at [560, 168] on link "⏎ Edit" at bounding box center [579, 172] width 115 height 26
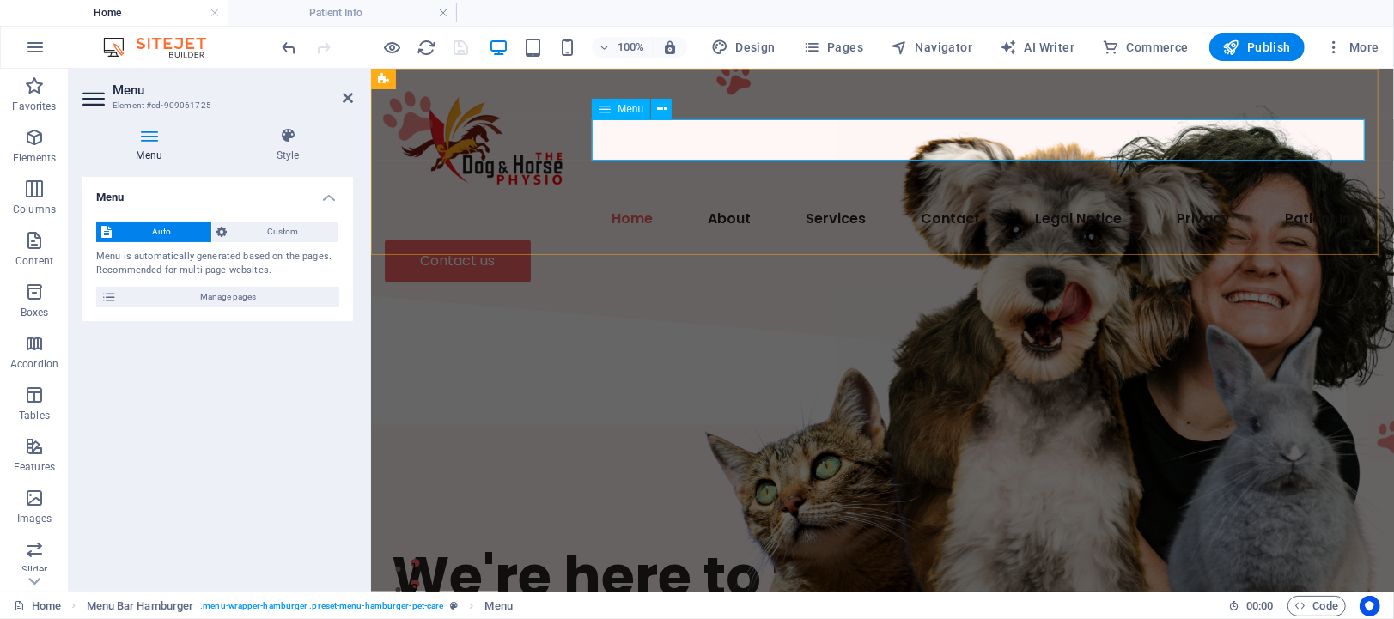
click at [1075, 198] on nav "Home About Services Contact Legal Notice Privacy Patient Info" at bounding box center [882, 218] width 996 height 41
click at [272, 227] on span "Custom" at bounding box center [283, 232] width 101 height 21
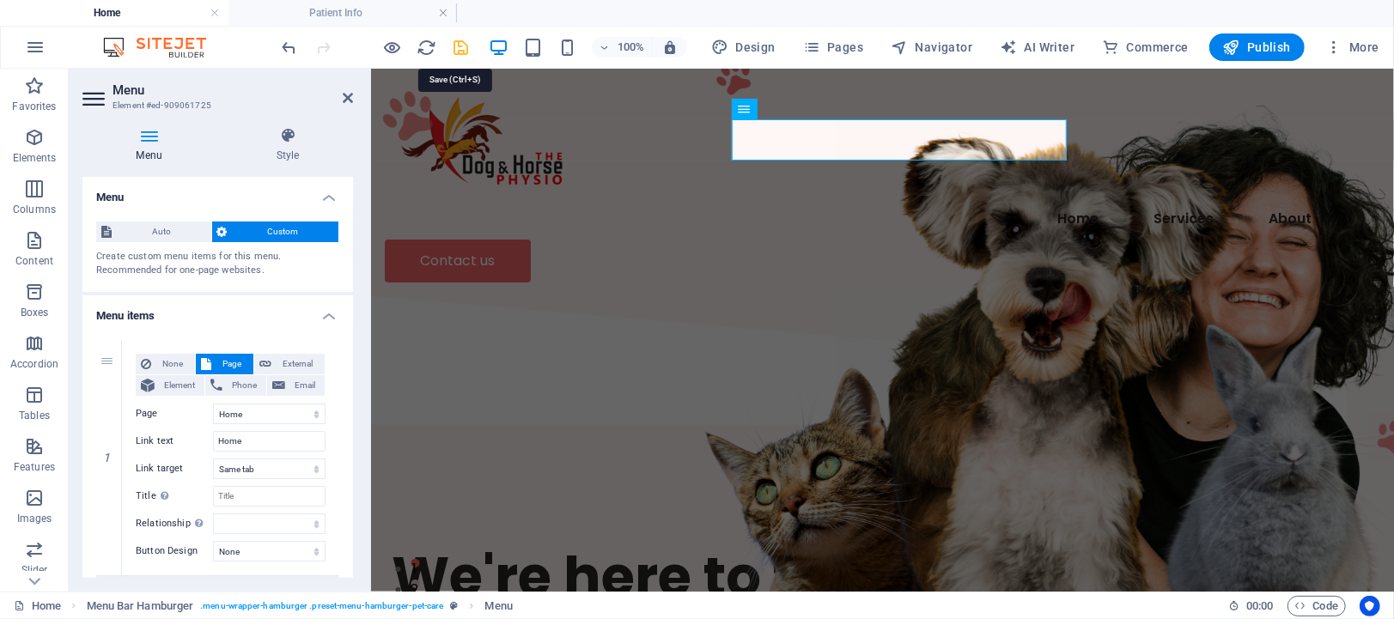
click at [458, 46] on icon "save" at bounding box center [462, 48] width 20 height 20
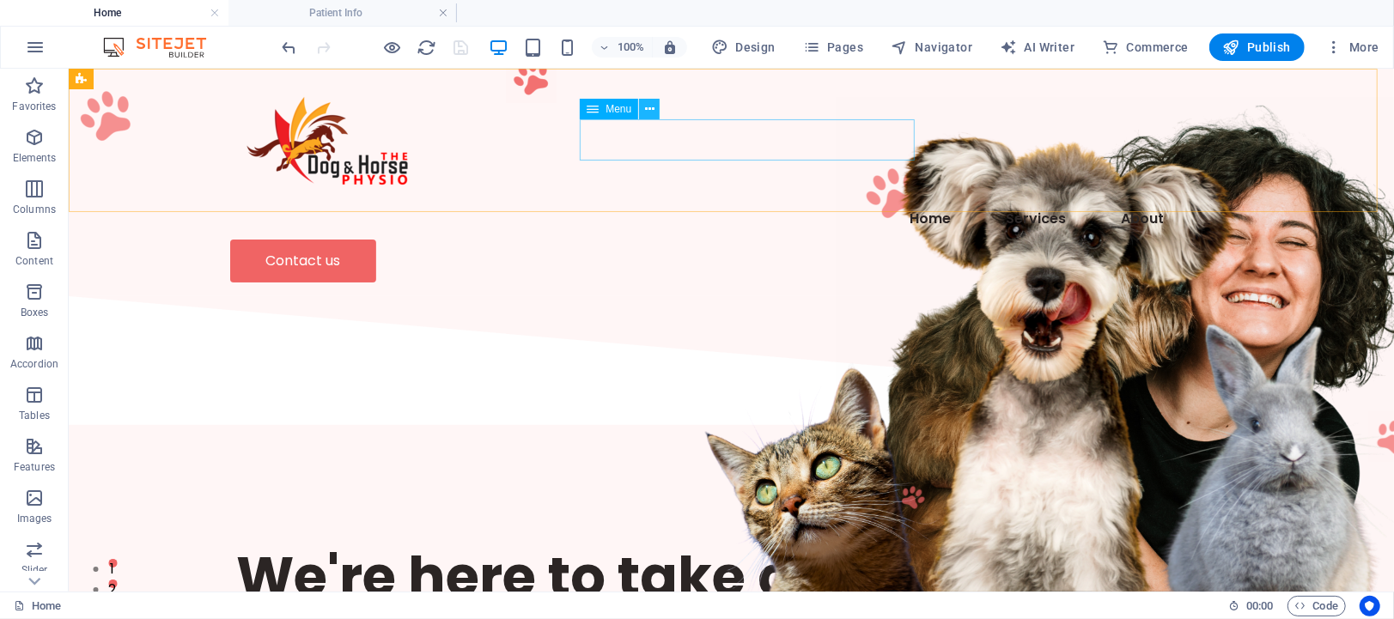
click at [653, 107] on icon at bounding box center [649, 110] width 9 height 18
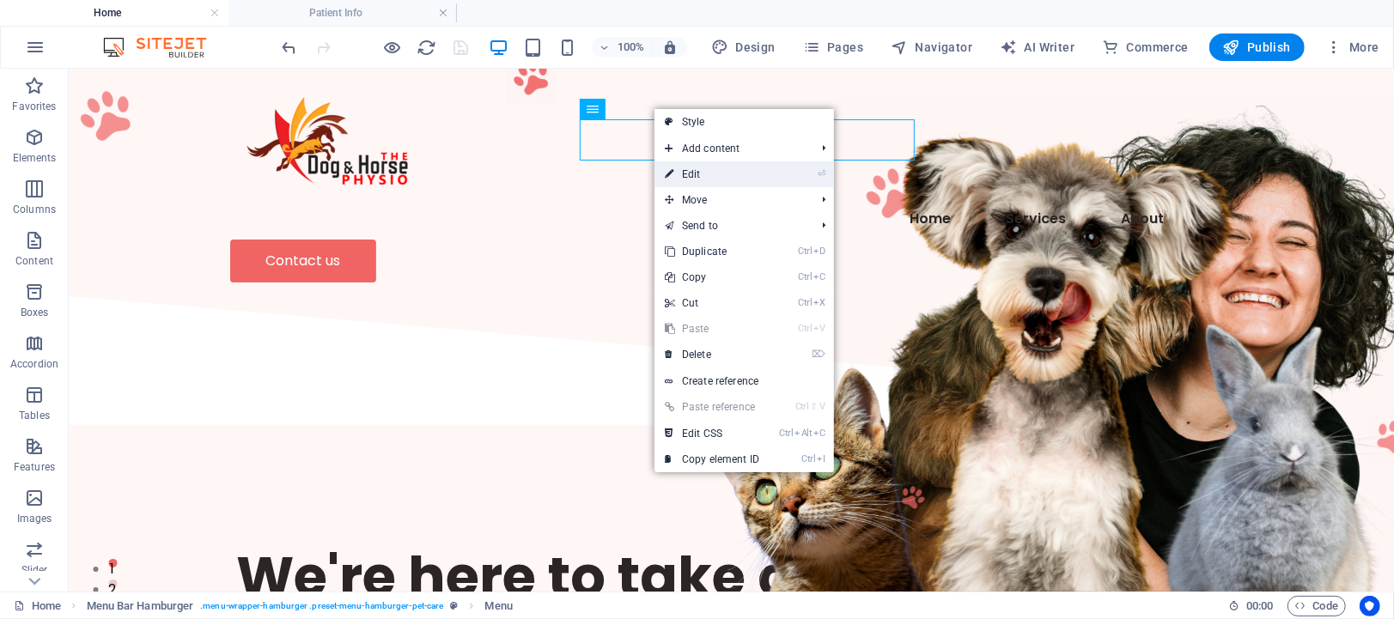
click at [700, 170] on link "⏎ Edit" at bounding box center [712, 175] width 115 height 26
select select
select select "2"
select select
select select "1"
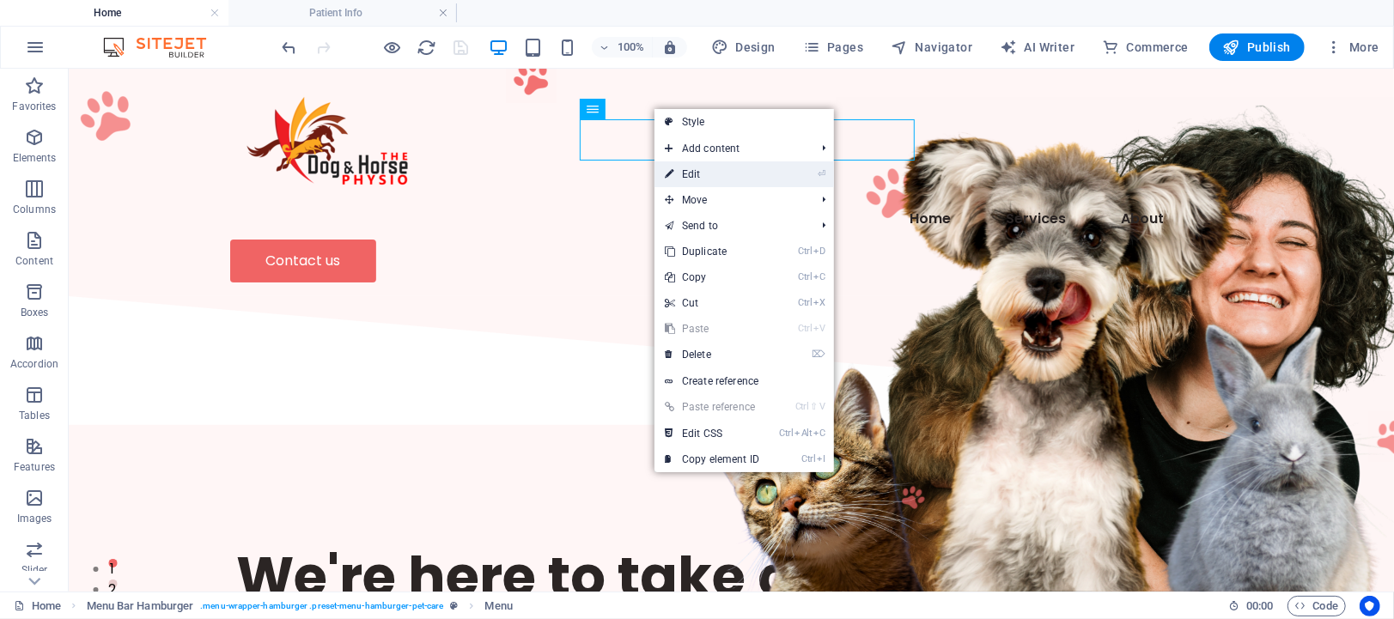
select select
select select "6"
select select
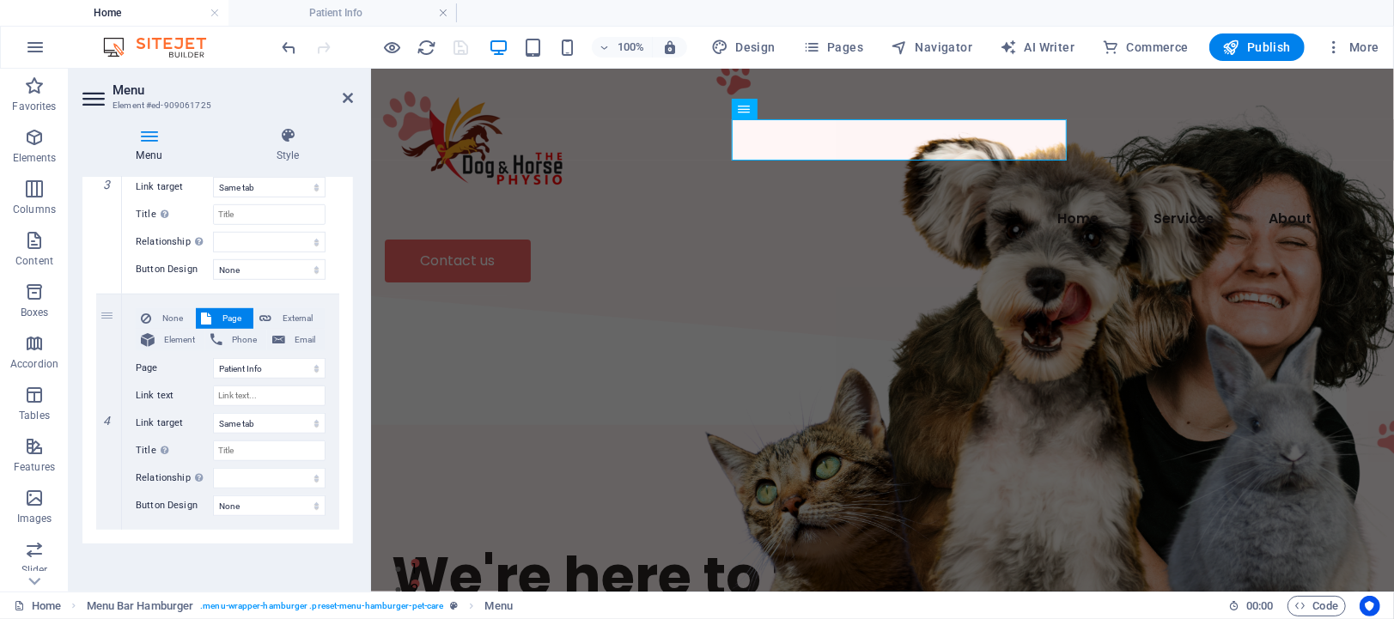
scroll to position [802, 0]
click at [282, 564] on div "Menu Auto Custom Create custom menu items for this menu. Recommended for one-pa…" at bounding box center [217, 377] width 271 height 401
click at [163, 522] on div "Menu Auto Custom Create custom menu items for this menu. Recommended for one-pa…" at bounding box center [217, 377] width 271 height 401
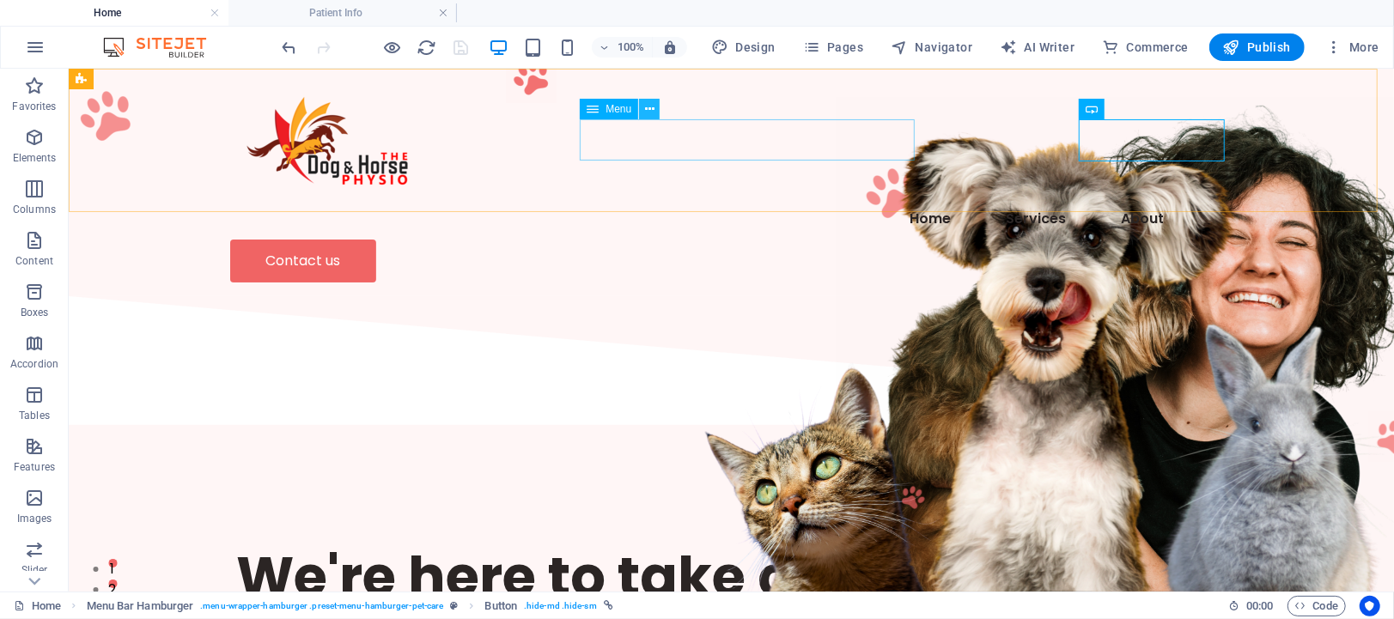
click at [645, 112] on icon at bounding box center [649, 110] width 9 height 18
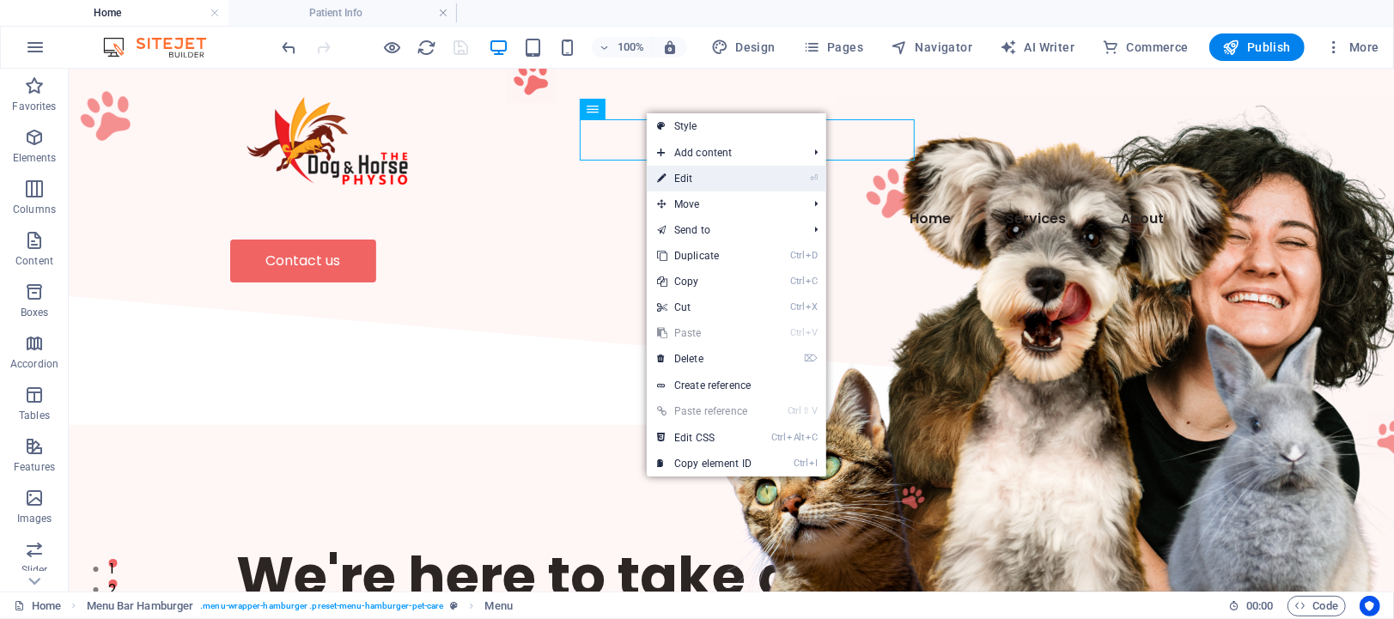
click at [679, 174] on link "⏎ Edit" at bounding box center [704, 179] width 115 height 26
select select
select select "2"
select select
select select "1"
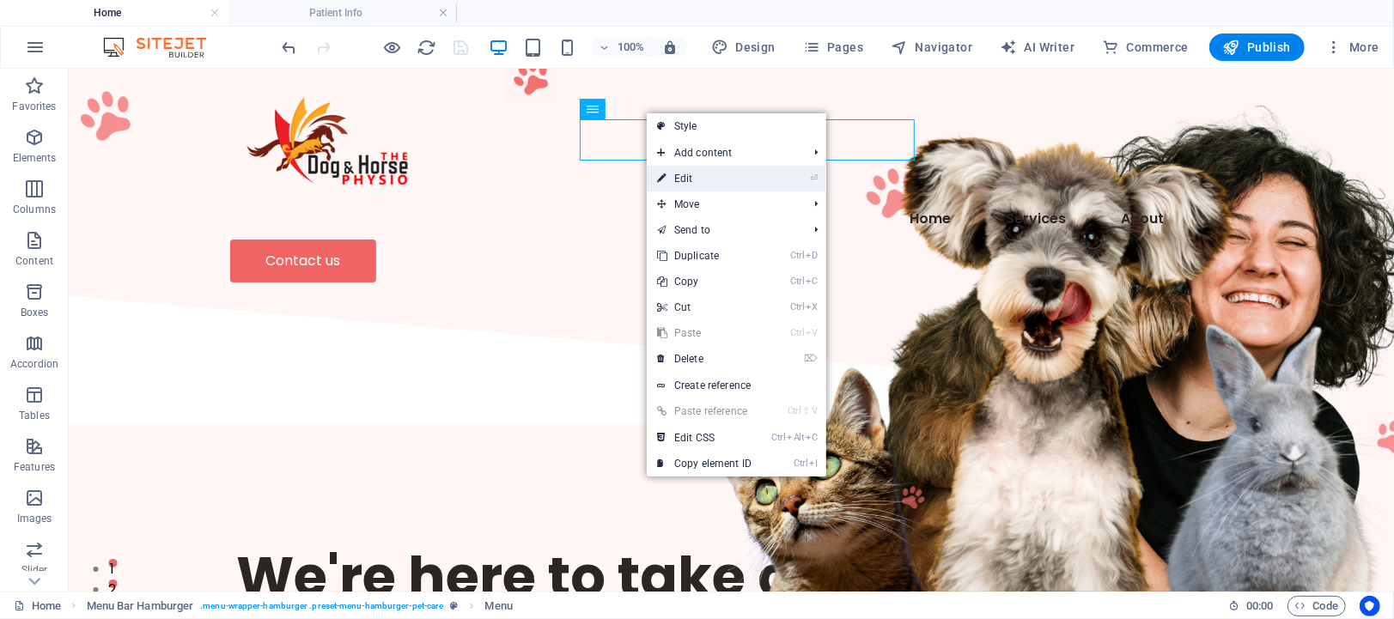
select select
select select "6"
select select
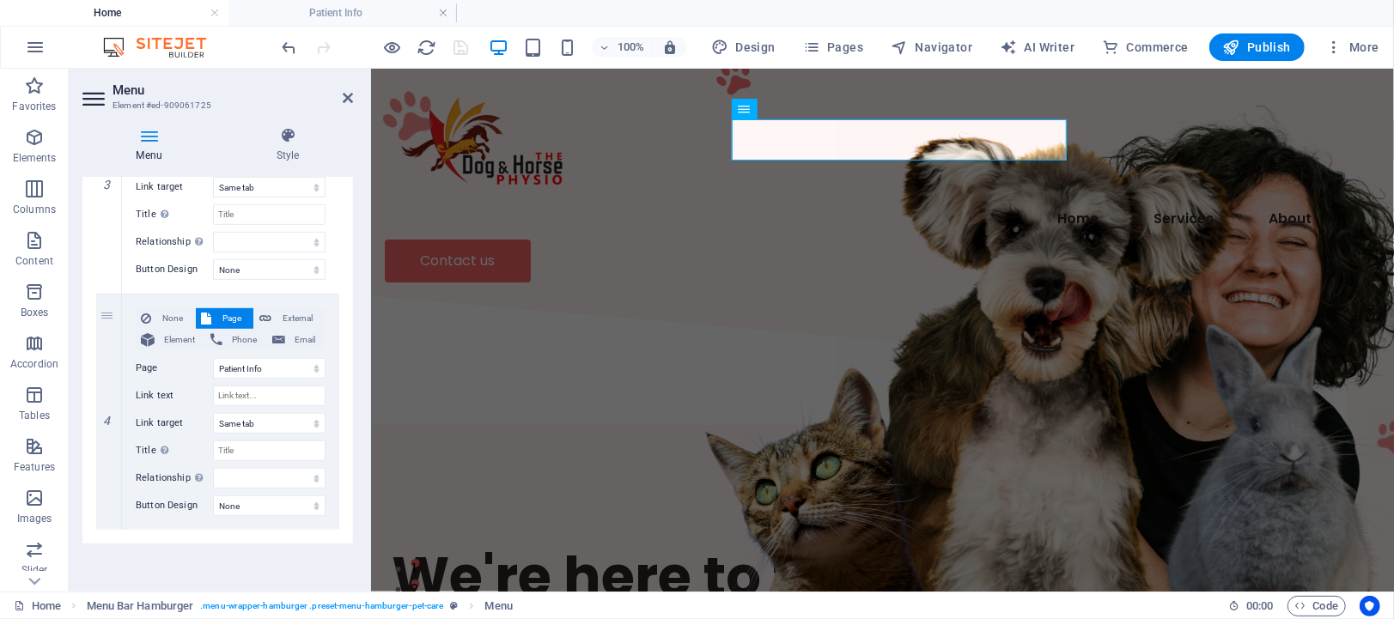
click at [152, 143] on icon at bounding box center [148, 135] width 133 height 17
click at [150, 138] on icon at bounding box center [148, 135] width 133 height 17
click at [93, 101] on icon at bounding box center [95, 98] width 26 height 27
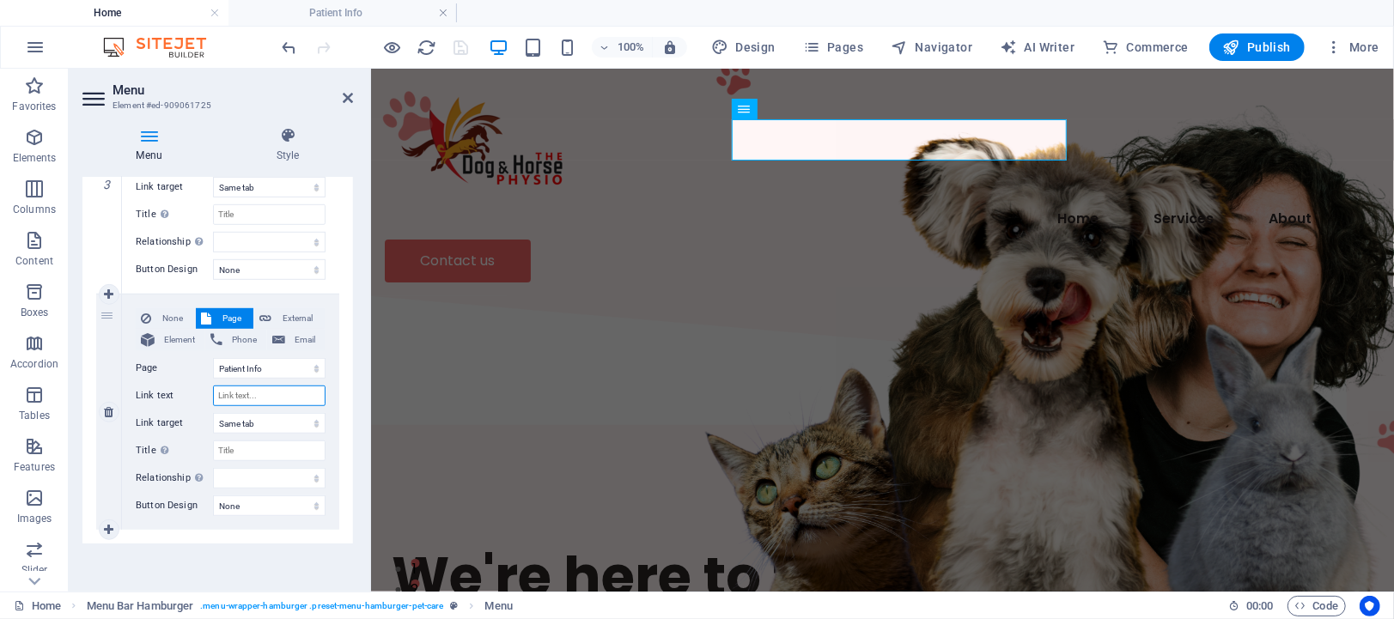
click at [256, 386] on input "Link text" at bounding box center [269, 396] width 113 height 21
type input "Patient Info"
select select
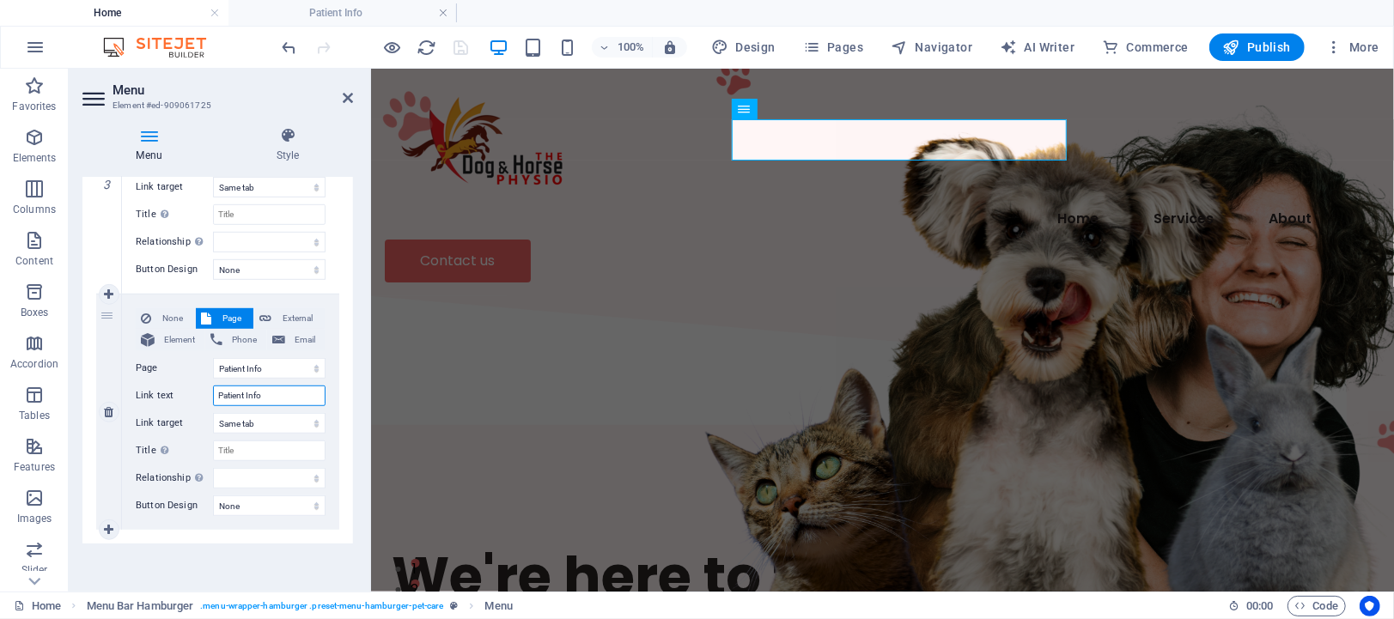
select select
type input "Patient Info"
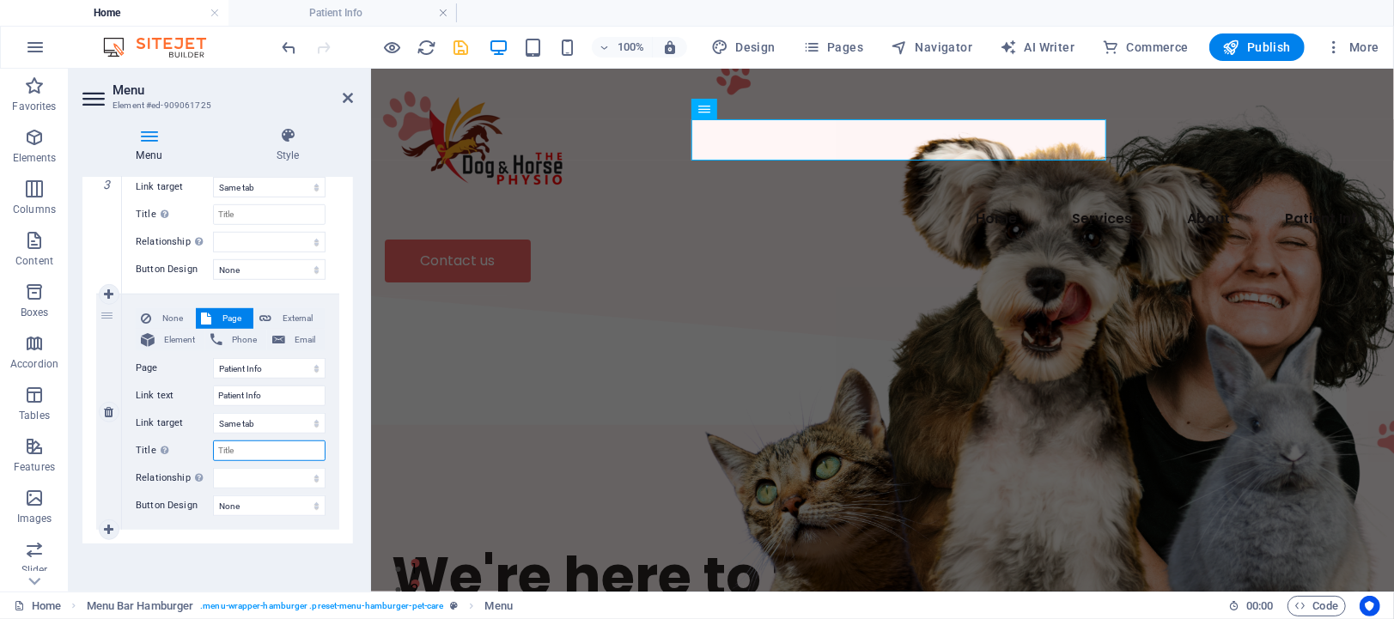
click at [246, 441] on input "Title Additional link description, should not be the same as the link text. The…" at bounding box center [269, 451] width 113 height 21
type input "Patient Info"
select select
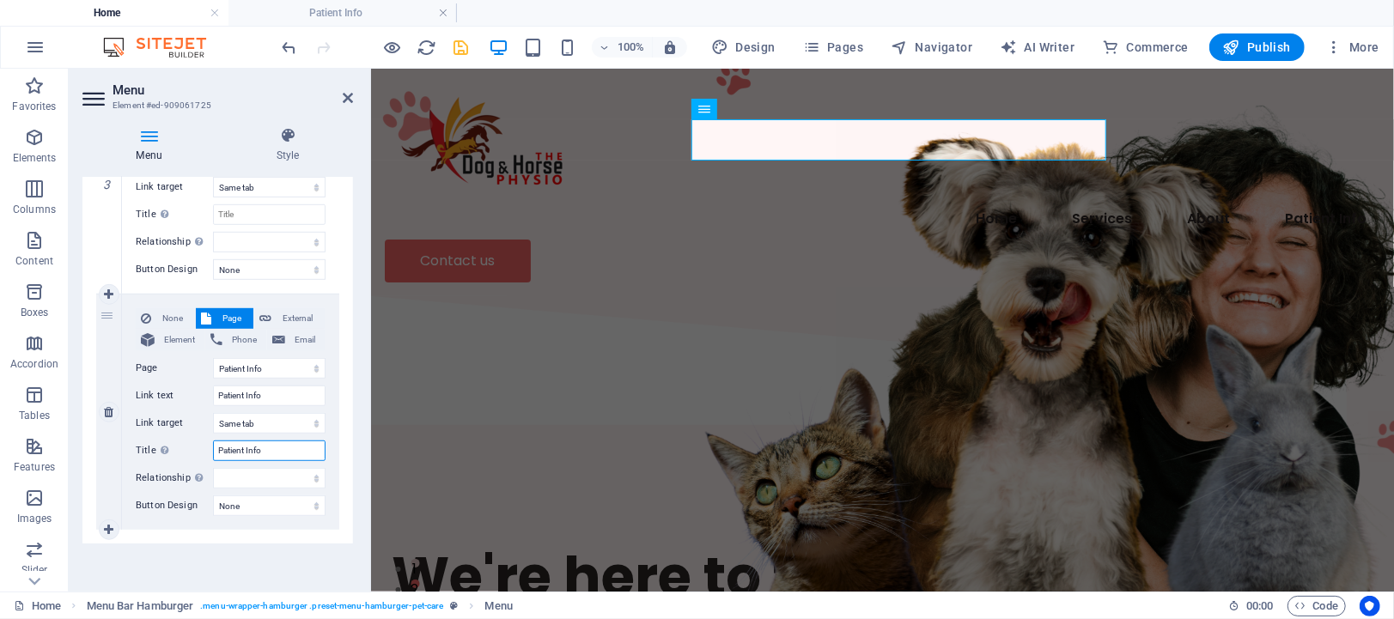
select select
type input "Patient Info"
click at [274, 468] on select "alternate author bookmark external help license next nofollow noreferrer noopen…" at bounding box center [269, 478] width 113 height 21
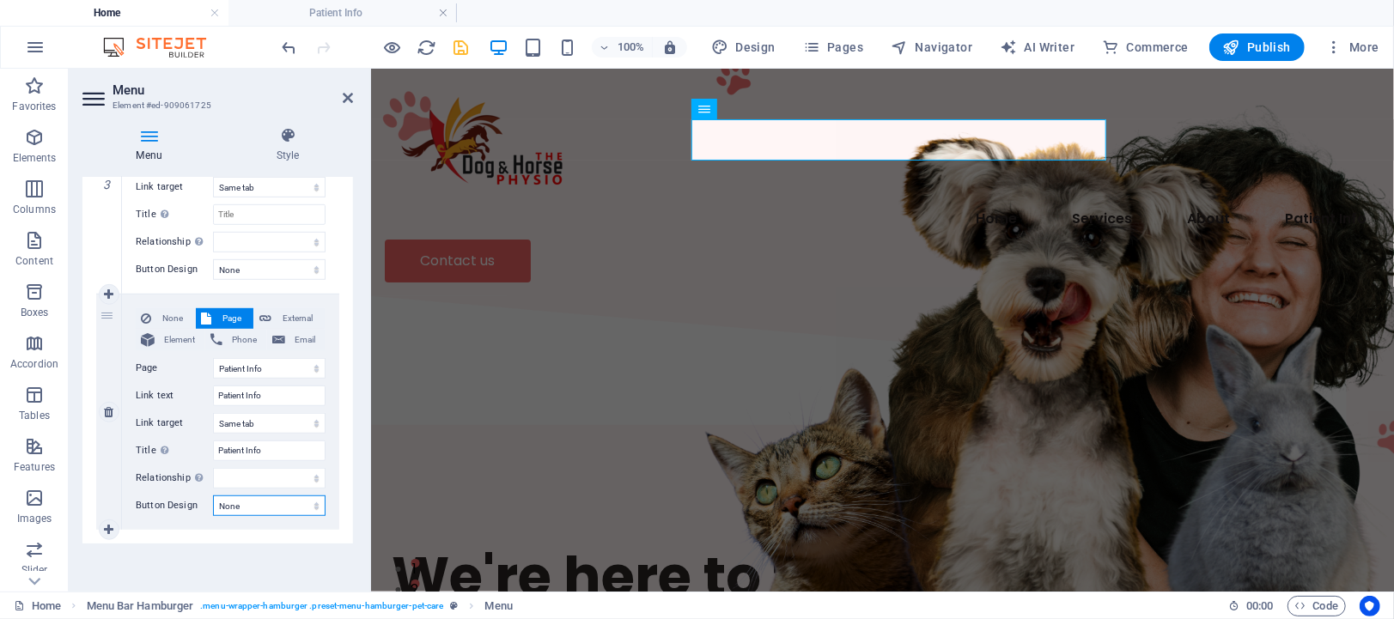
click at [280, 496] on select "None Default Primary Secondary" at bounding box center [269, 506] width 113 height 21
select select "primary"
click at [213, 496] on select "None Default Primary Secondary" at bounding box center [269, 506] width 113 height 21
select select
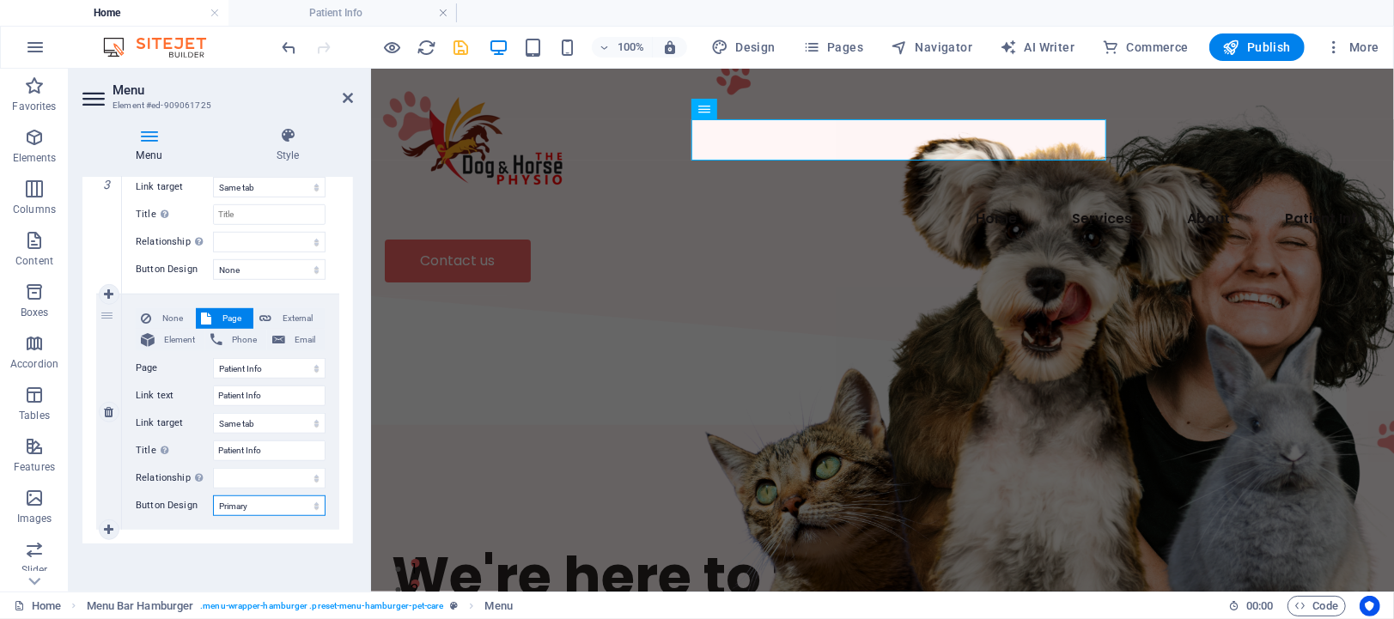
select select
click at [268, 496] on select "None Default Primary Secondary" at bounding box center [269, 506] width 113 height 21
select select "secondary"
click at [213, 496] on select "None Default Primary Secondary" at bounding box center [269, 506] width 113 height 21
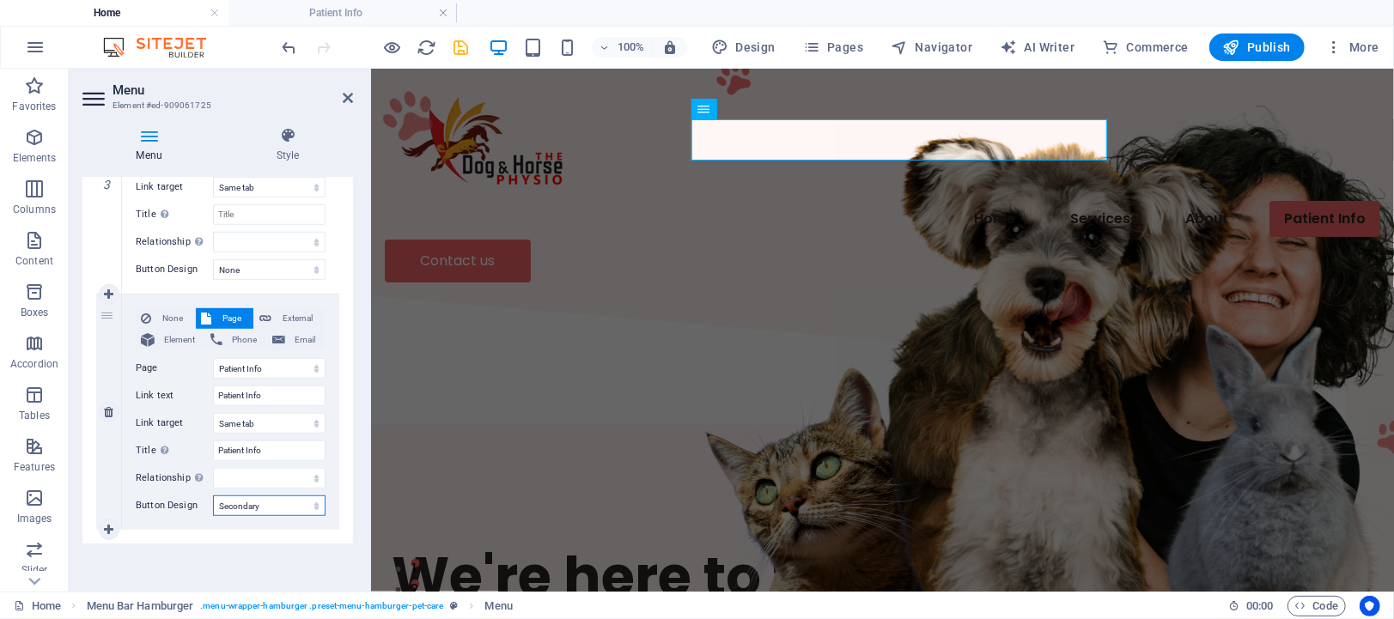
select select
click at [268, 496] on select "None Default Primary Secondary" at bounding box center [269, 506] width 113 height 21
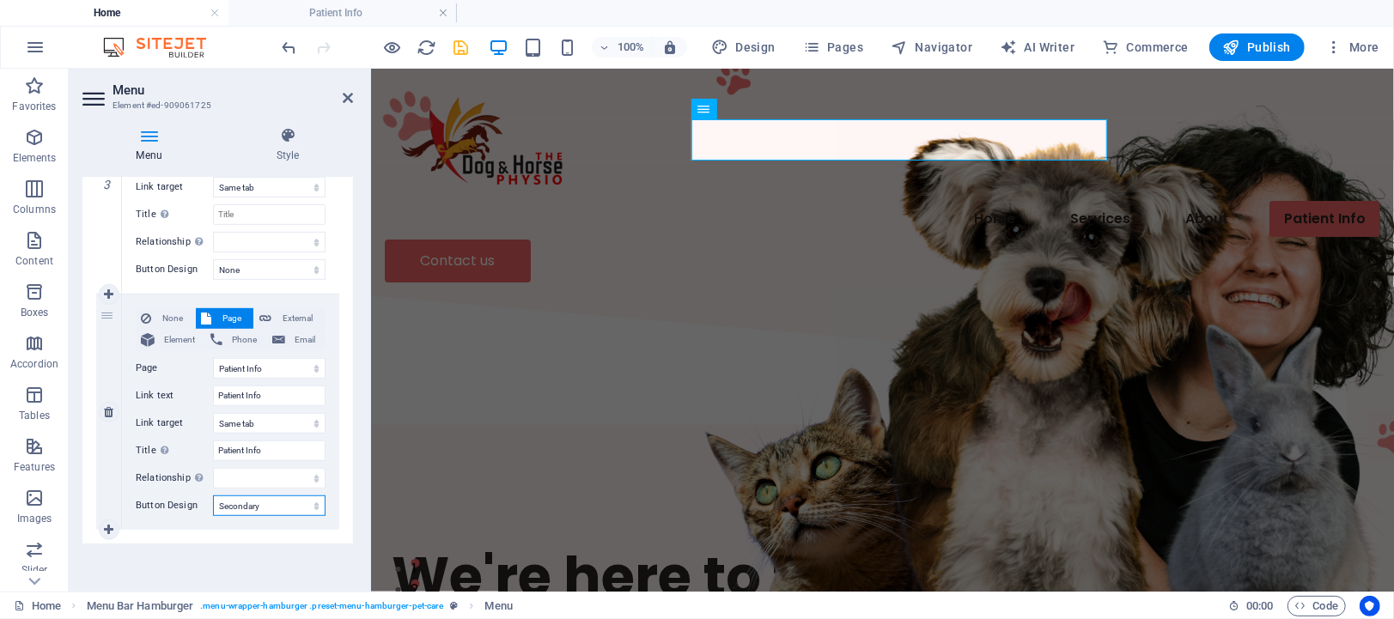
select select "default"
click at [213, 496] on select "None Default Primary Secondary" at bounding box center [269, 506] width 113 height 21
select select
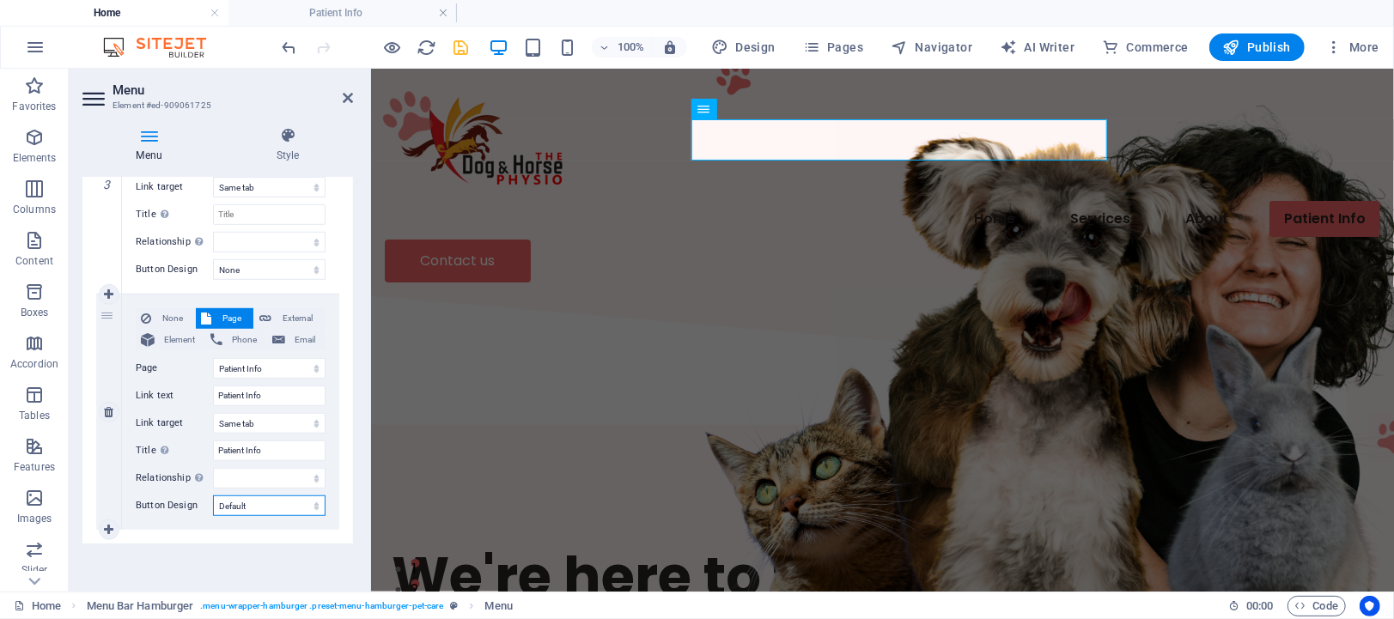
select select
click at [267, 496] on select "None Default Primary Secondary" at bounding box center [269, 506] width 113 height 21
select select
click at [213, 496] on select "None Default Primary Secondary" at bounding box center [269, 506] width 113 height 21
select select
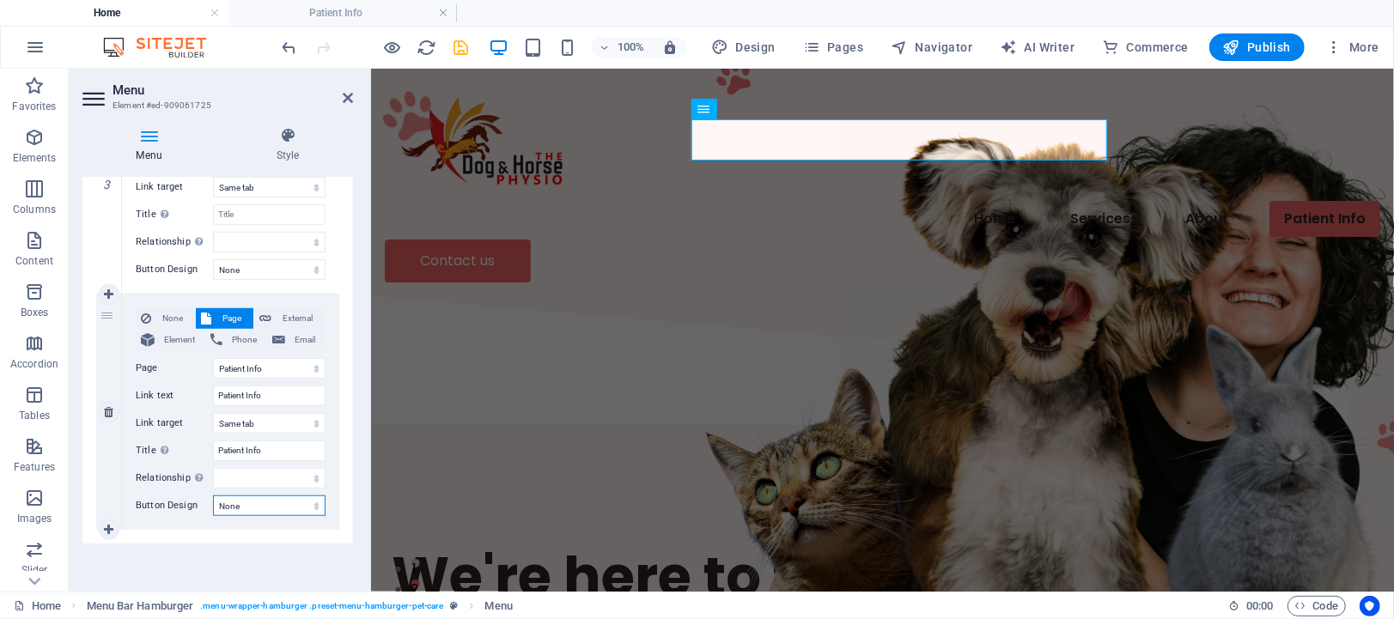
select select
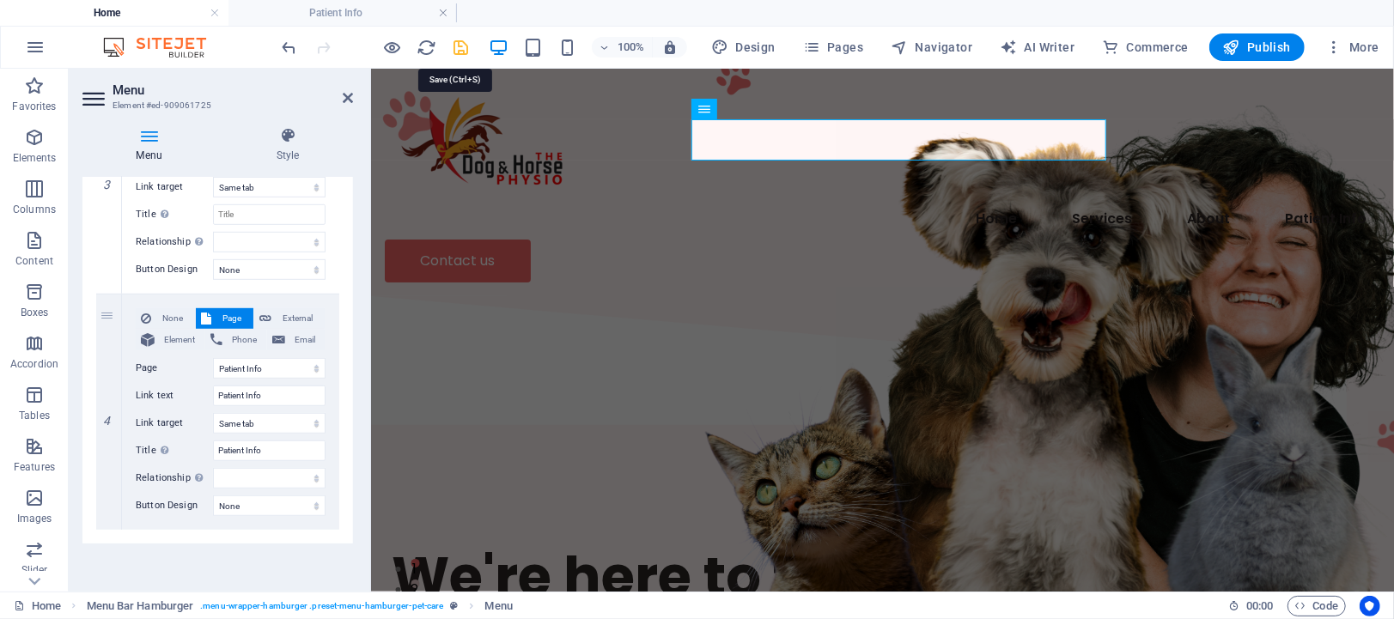
click at [458, 42] on icon "save" at bounding box center [462, 48] width 20 height 20
